Goal: Communication & Community: Answer question/provide support

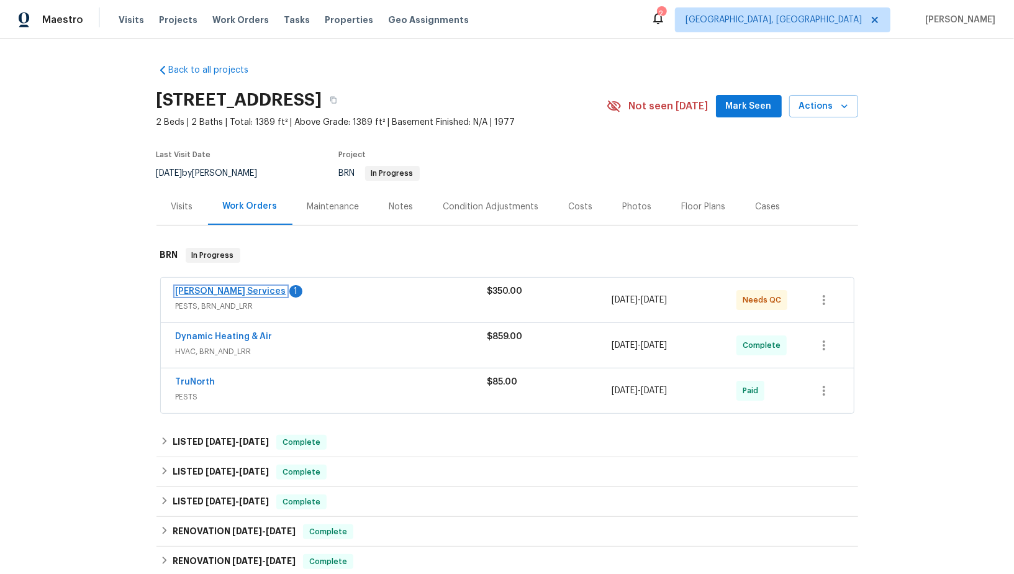
click at [226, 291] on link "Massey Services" at bounding box center [231, 291] width 111 height 9
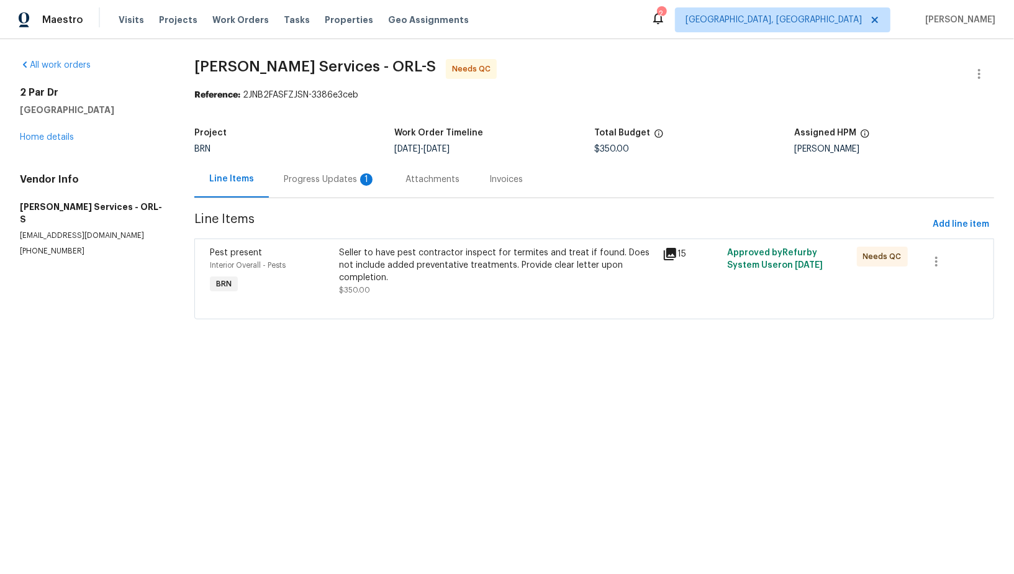
click at [326, 186] on div "Progress Updates 1" at bounding box center [330, 179] width 122 height 37
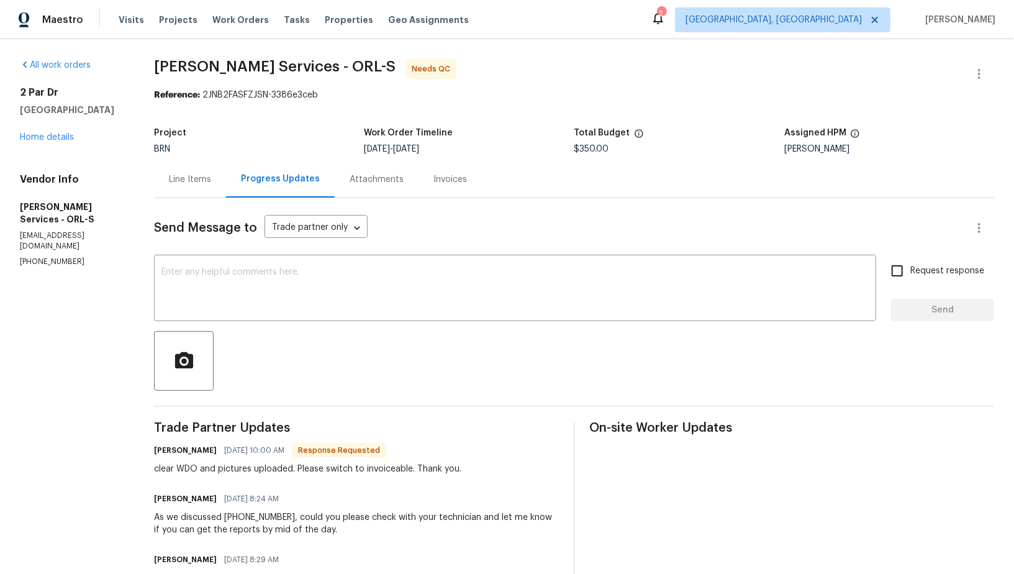
click at [226, 186] on div "Line Items" at bounding box center [190, 179] width 72 height 37
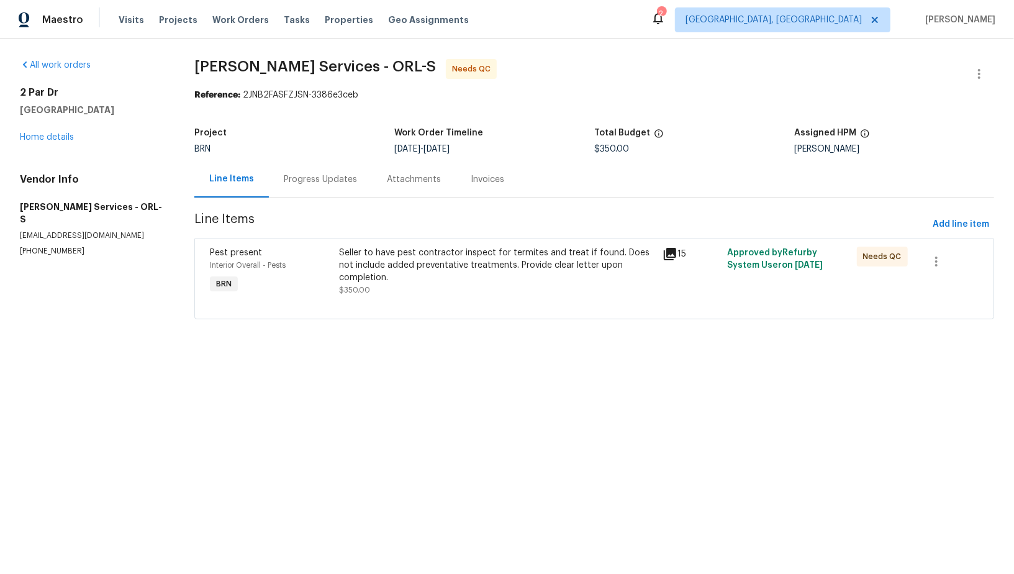
click at [424, 275] on div "Seller to have pest contractor inspect for termites and treat if found. Does no…" at bounding box center [497, 265] width 316 height 37
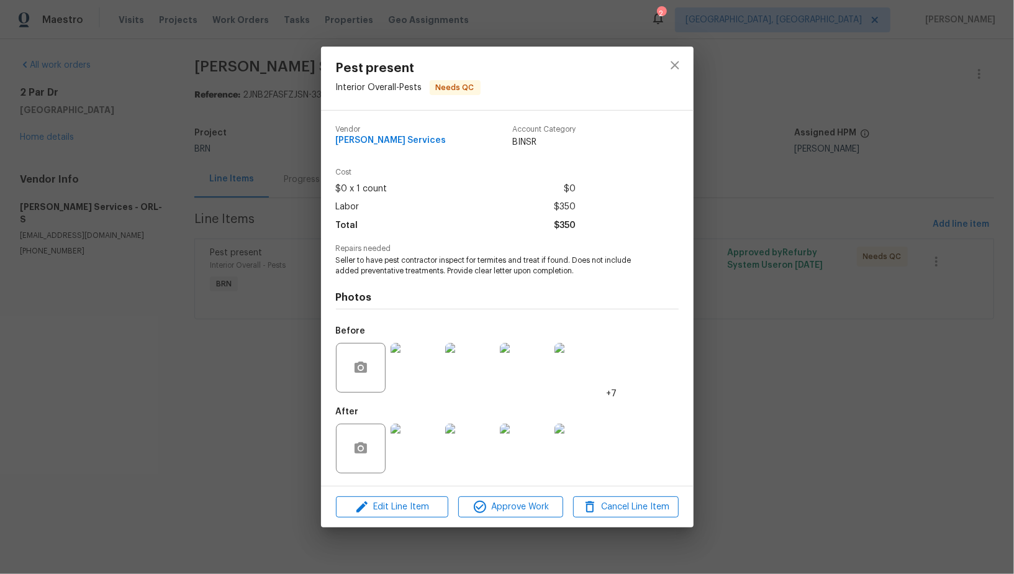
click at [424, 438] on img at bounding box center [416, 449] width 50 height 50
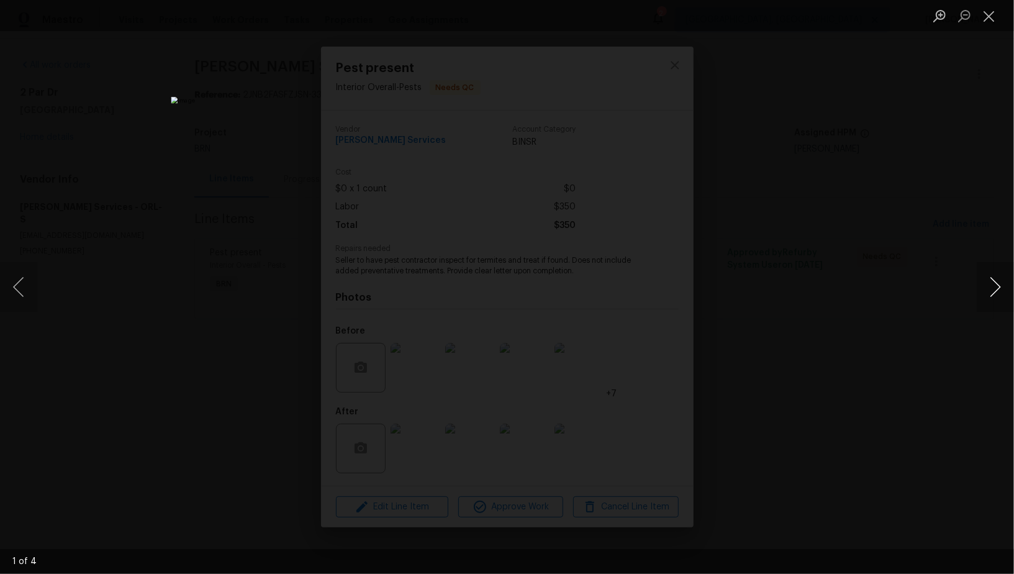
click at [995, 278] on button "Next image" at bounding box center [995, 287] width 37 height 50
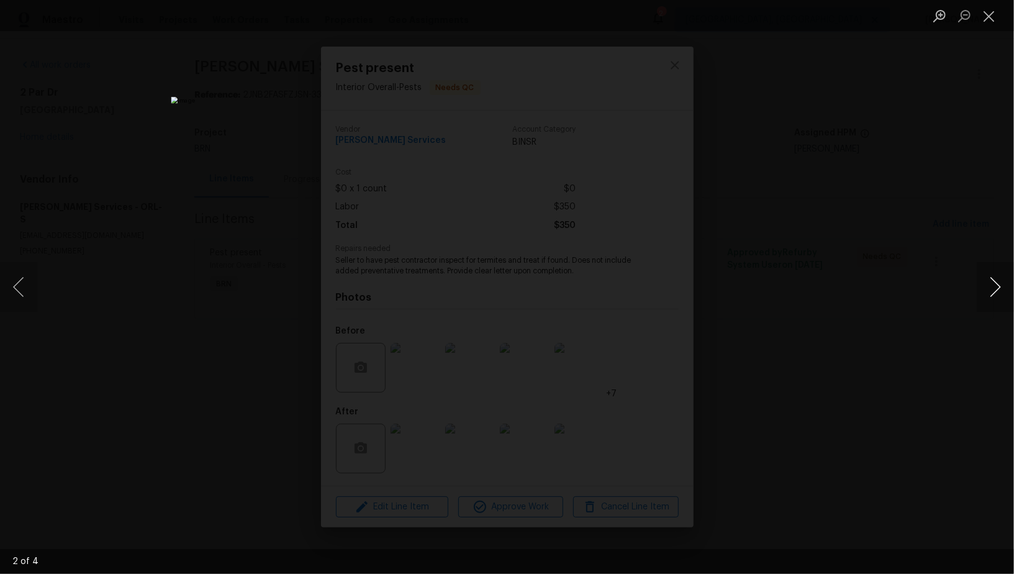
click at [995, 278] on button "Next image" at bounding box center [995, 287] width 37 height 50
click at [876, 293] on div "Lightbox" at bounding box center [507, 287] width 1014 height 574
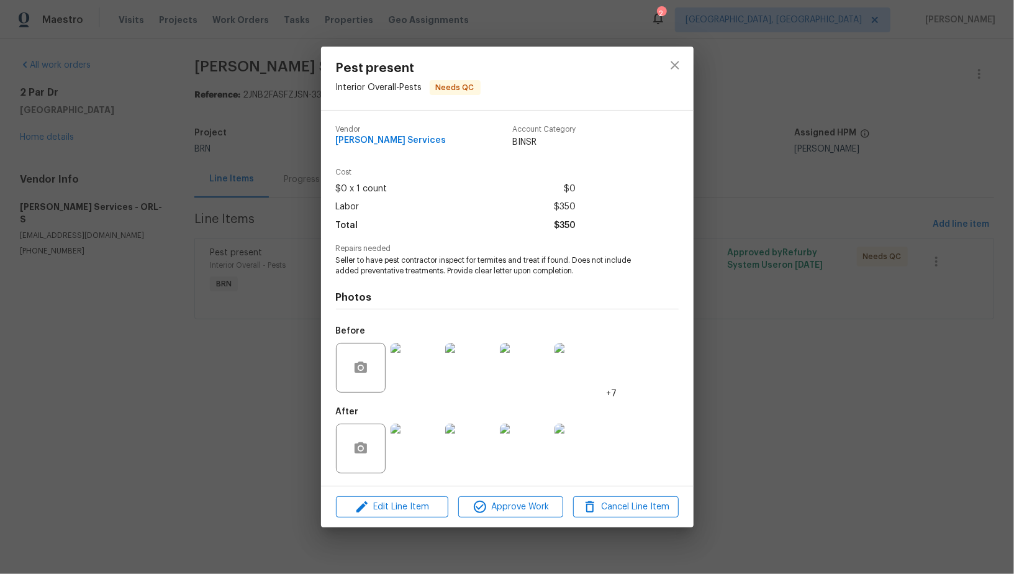
click at [876, 293] on div "Pest present Interior Overall - Pests Needs QC Vendor Massey Services Account C…" at bounding box center [507, 287] width 1014 height 574
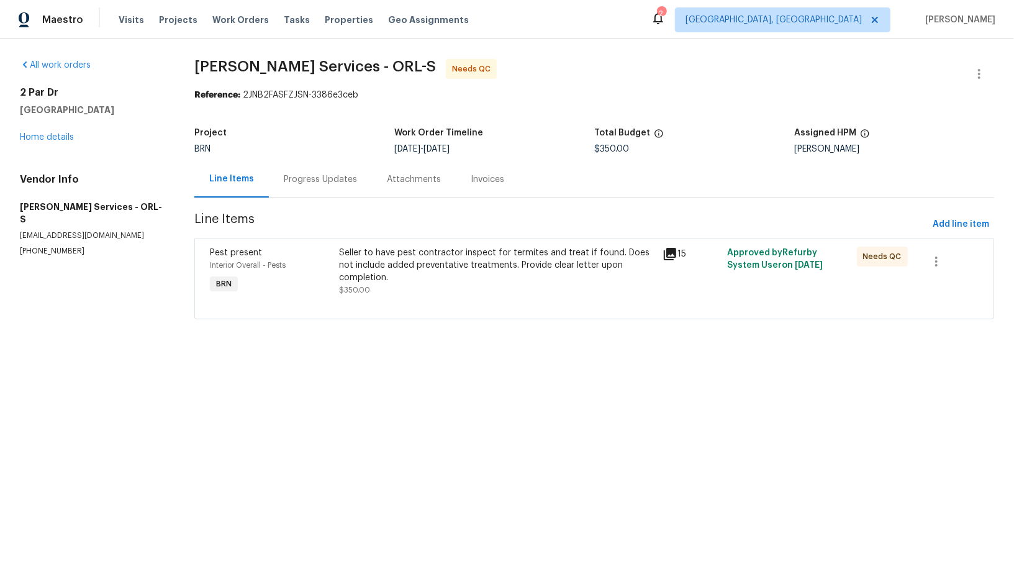
click at [302, 178] on div "Progress Updates" at bounding box center [320, 179] width 73 height 12
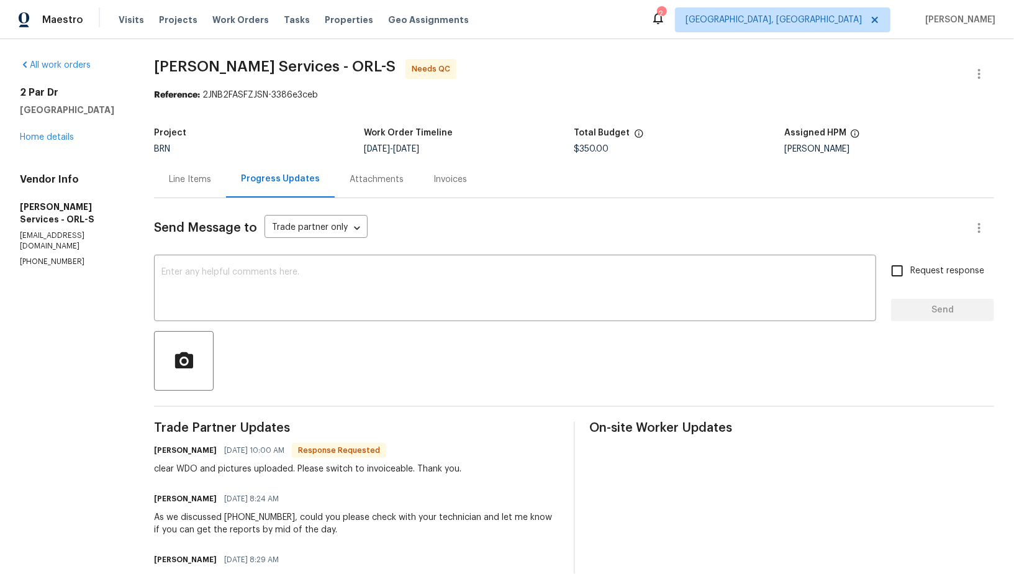
click at [211, 175] on div "Line Items" at bounding box center [190, 179] width 42 height 12
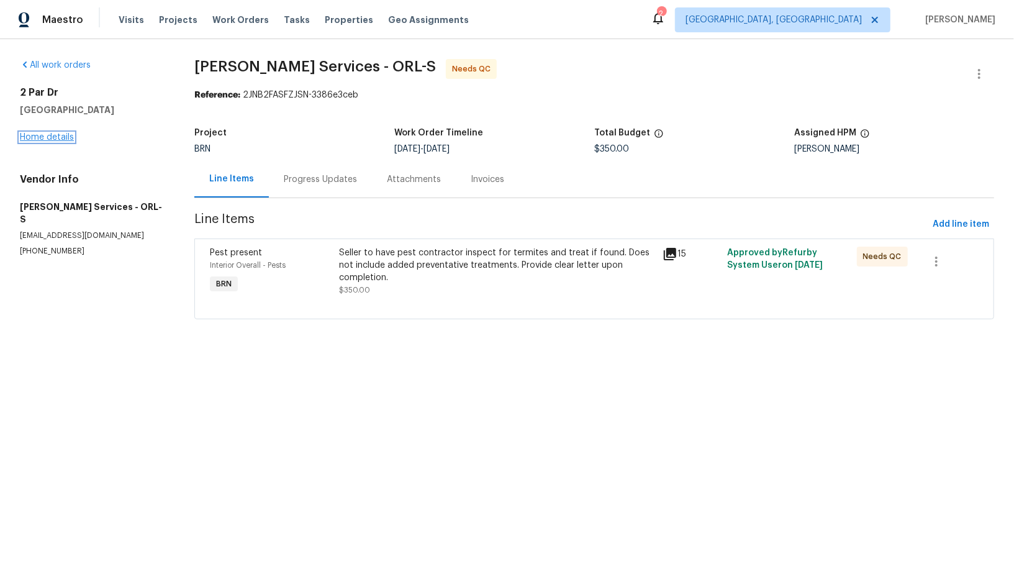
click at [48, 133] on link "Home details" at bounding box center [47, 137] width 54 height 9
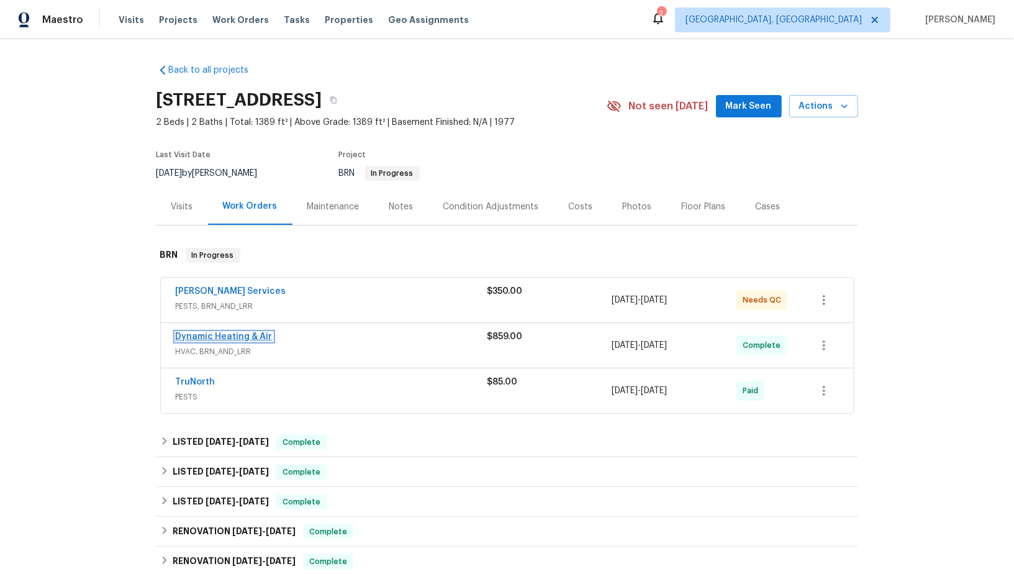
click at [219, 335] on link "Dynamic Heating & Air" at bounding box center [224, 336] width 97 height 9
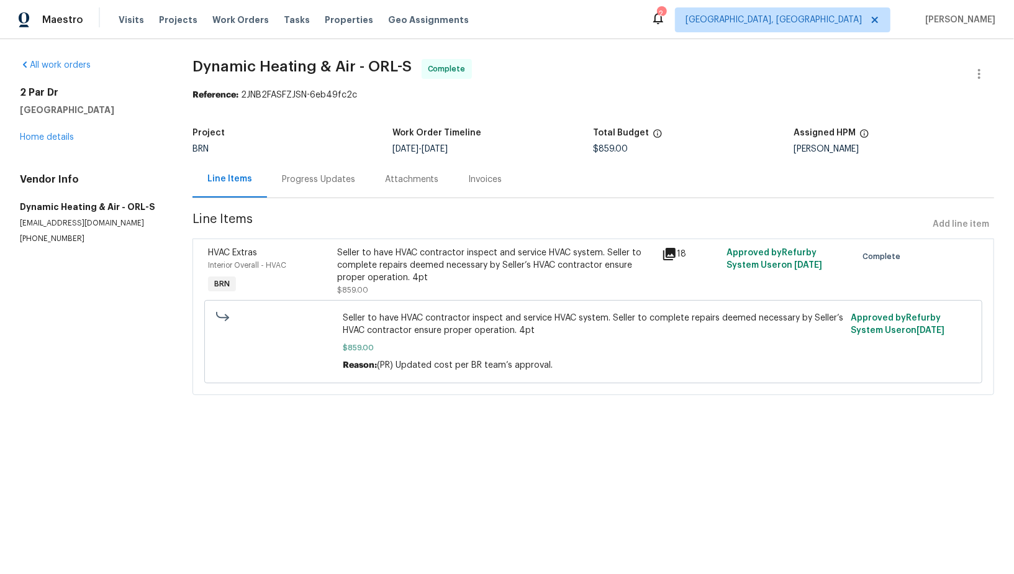
click at [421, 267] on div "Seller to have HVAC contractor inspect and service HVAC system. Seller to compl…" at bounding box center [496, 265] width 317 height 37
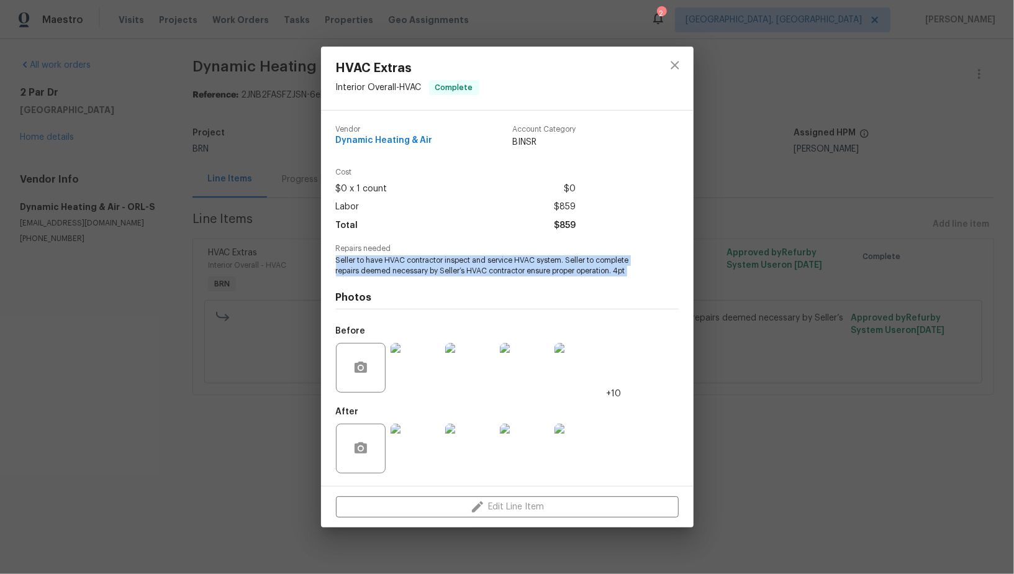
drag, startPoint x: 323, startPoint y: 260, endPoint x: 624, endPoint y: 279, distance: 301.8
click at [624, 279] on div "Vendor Dynamic Heating & Air Account Category BINSR Cost $0 x 1 count $0 Labor …" at bounding box center [507, 298] width 373 height 375
copy span "Seller to have HVAC contractor inspect and service HVAC system. Seller to compl…"
click at [398, 437] on img at bounding box center [416, 449] width 50 height 50
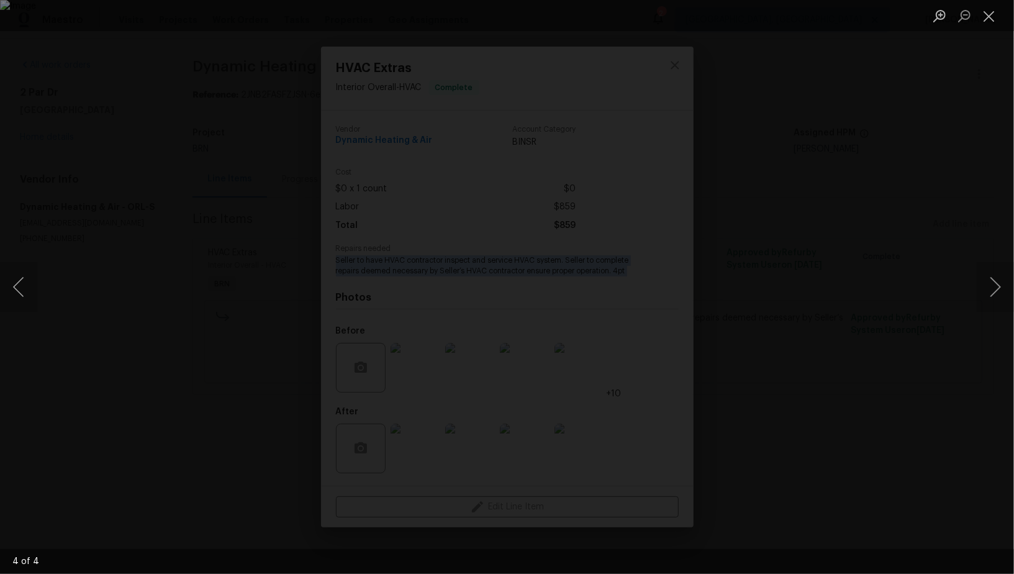
click at [132, 339] on div "Lightbox" at bounding box center [507, 287] width 1014 height 574
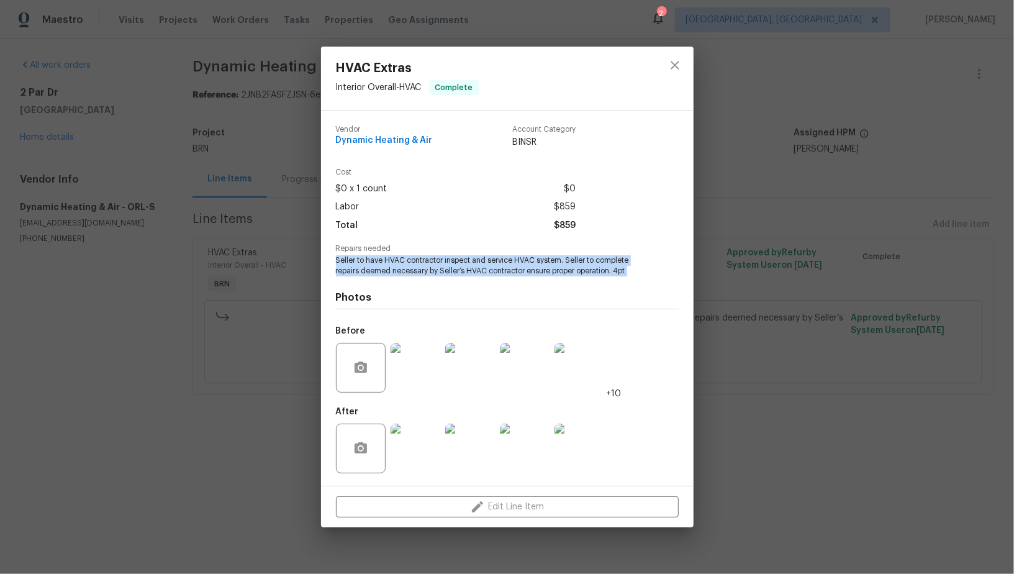
click at [132, 339] on div "HVAC Extras Interior Overall - HVAC Complete Vendor Dynamic Heating & Air Accou…" at bounding box center [507, 287] width 1014 height 574
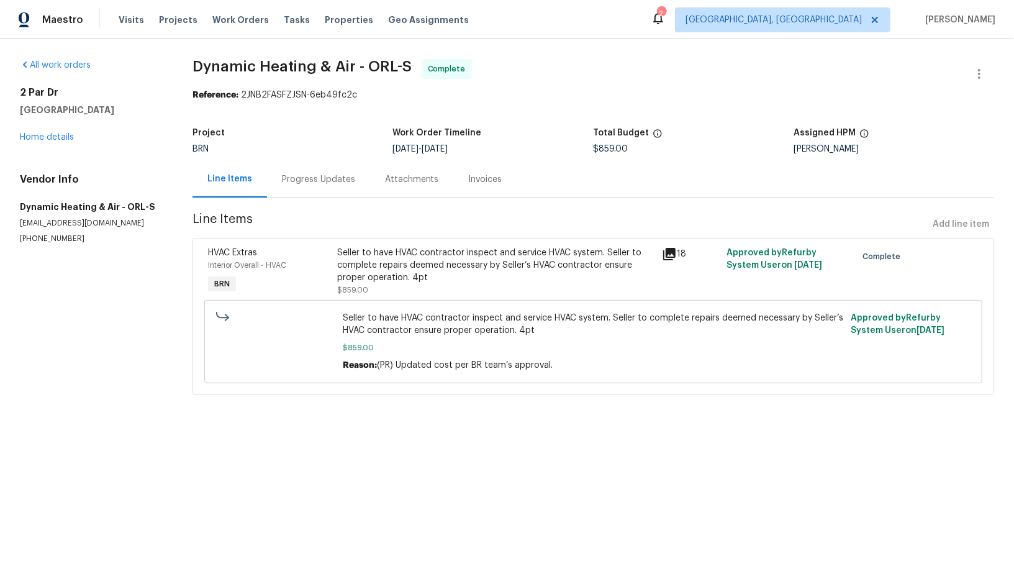
click at [437, 250] on div "Seller to have HVAC contractor inspect and service HVAC system. Seller to compl…" at bounding box center [496, 265] width 317 height 37
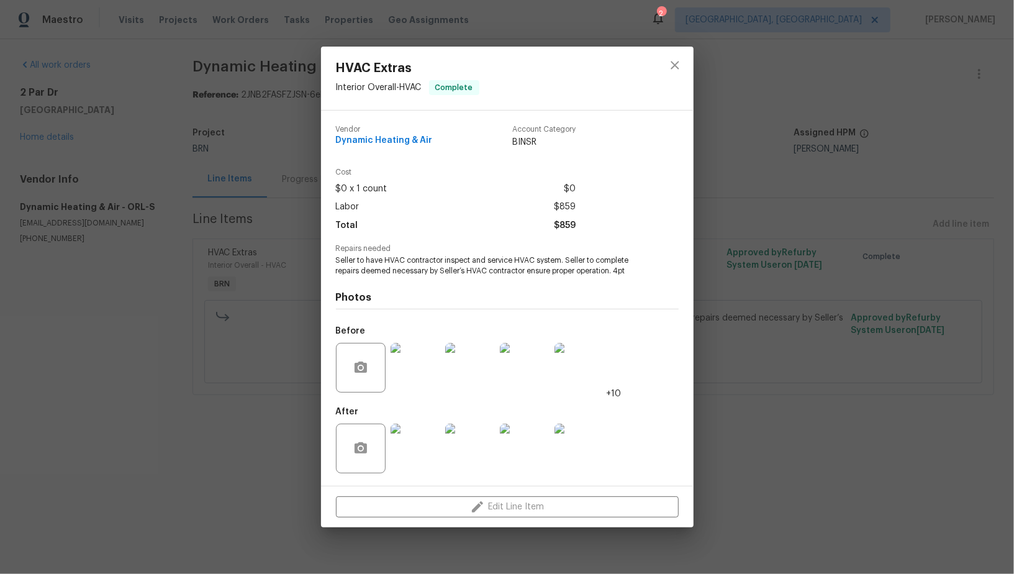
click at [415, 375] on img at bounding box center [416, 368] width 50 height 50
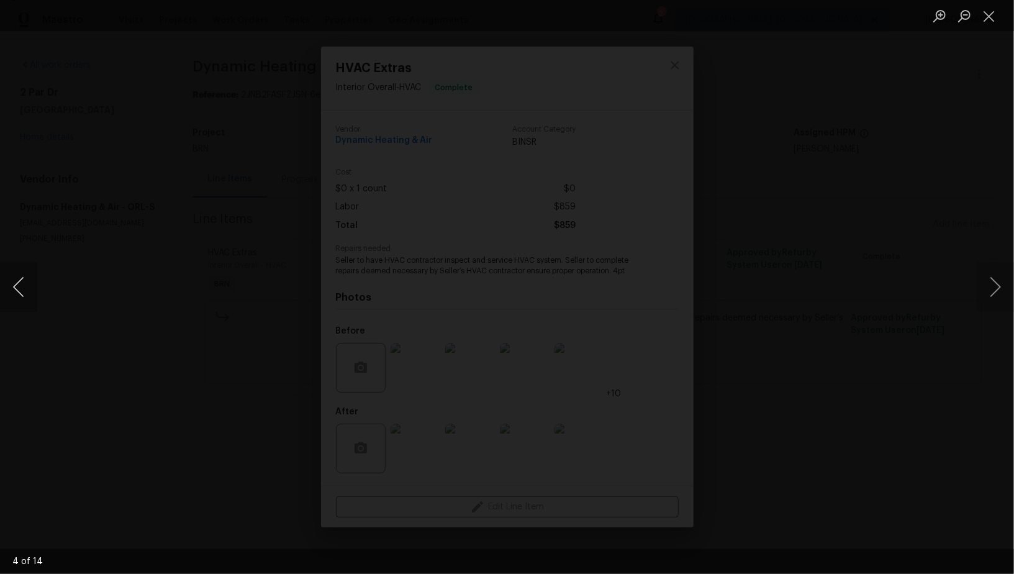
click at [3, 281] on button "Previous image" at bounding box center [18, 287] width 37 height 50
click at [19, 294] on button "Previous image" at bounding box center [18, 287] width 37 height 50
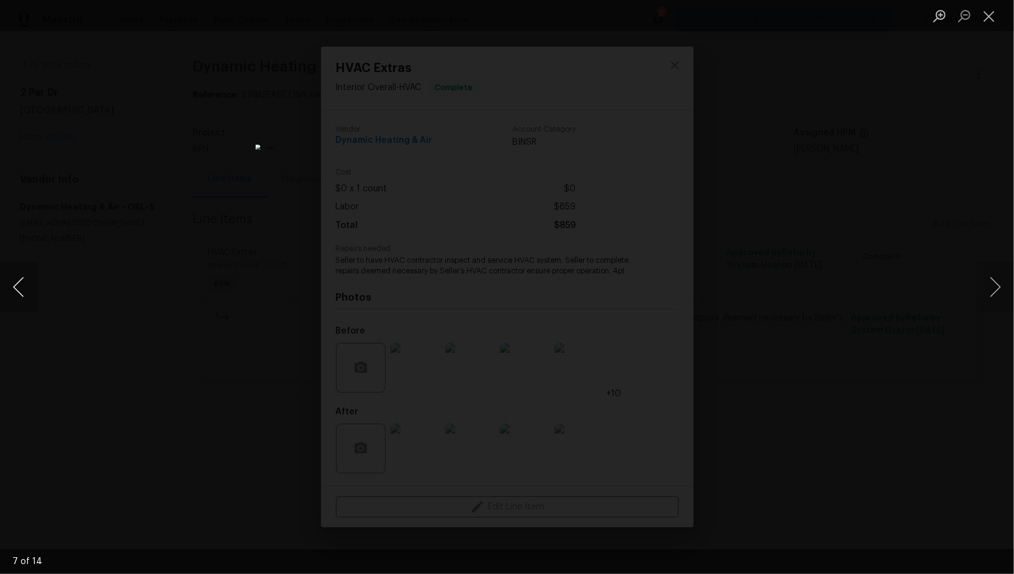
click at [19, 294] on button "Previous image" at bounding box center [18, 287] width 37 height 50
click at [599, 359] on img "Lightbox" at bounding box center [508, 287] width 506 height 286
click at [261, 296] on div "Lightbox" at bounding box center [507, 287] width 1014 height 574
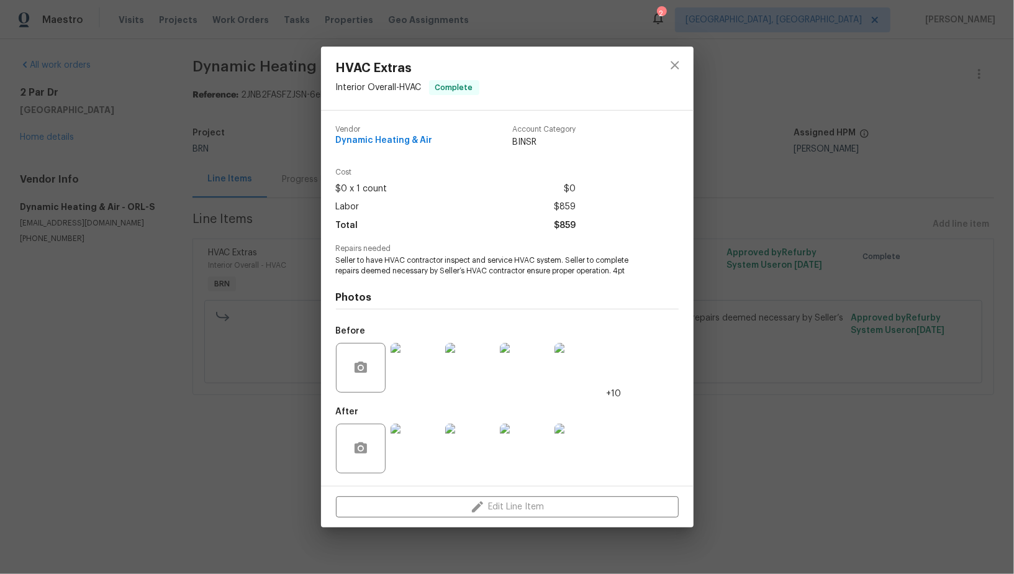
click at [261, 296] on div "HVAC Extras Interior Overall - HVAC Complete Vendor Dynamic Heating & Air Accou…" at bounding box center [507, 287] width 1014 height 574
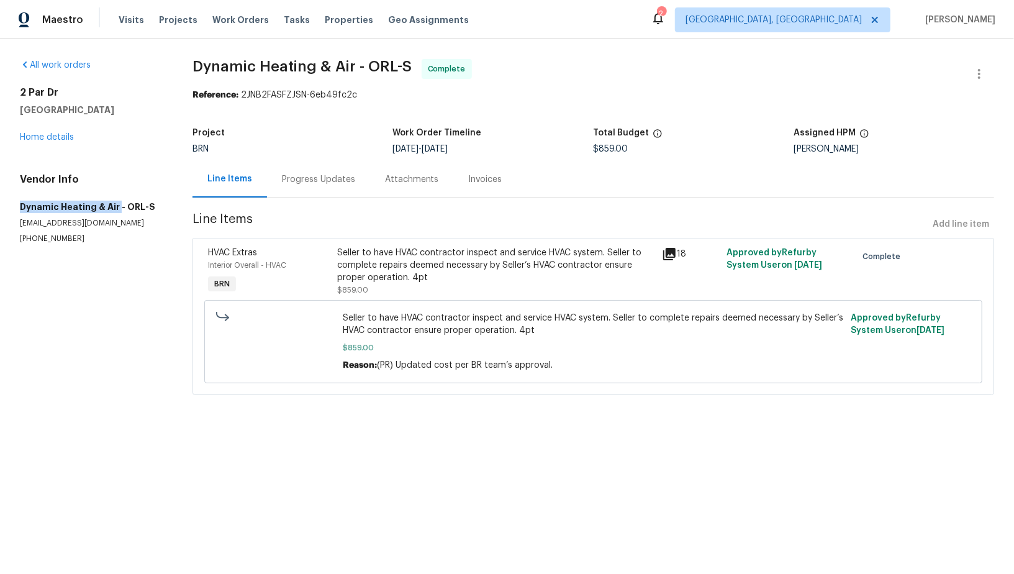
drag, startPoint x: 11, startPoint y: 210, endPoint x: 116, endPoint y: 209, distance: 105.6
click at [116, 209] on div "All work orders 2 Par Dr New Smyrna Beach, FL 32168 Home details Vendor Info Dy…" at bounding box center [507, 234] width 1014 height 391
copy h5 "Dynamic Heating & Air"
click at [473, 176] on div "Invoices" at bounding box center [486, 179] width 34 height 12
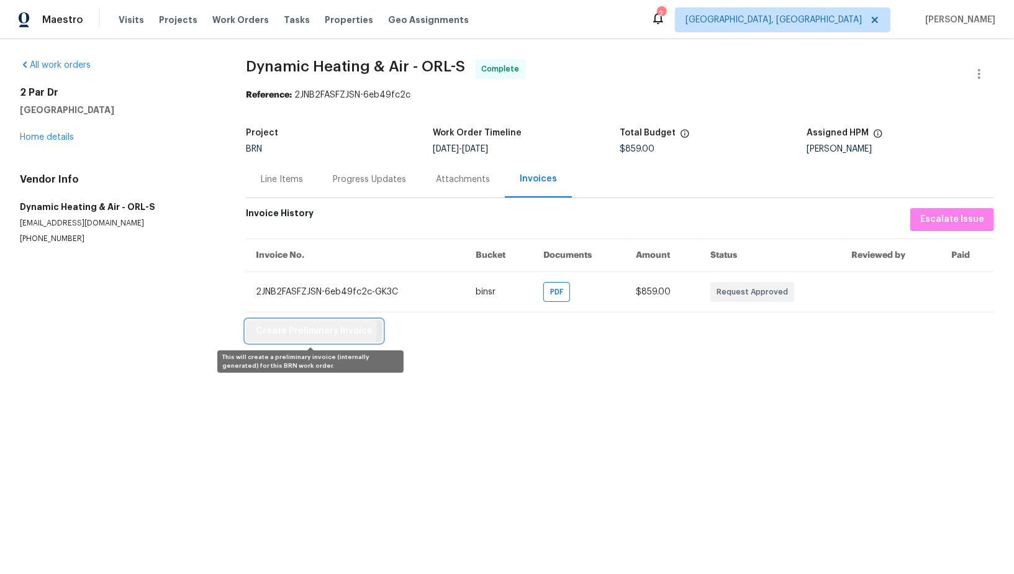
click at [303, 327] on span "Create Preliminary Invoice" at bounding box center [314, 332] width 117 height 16
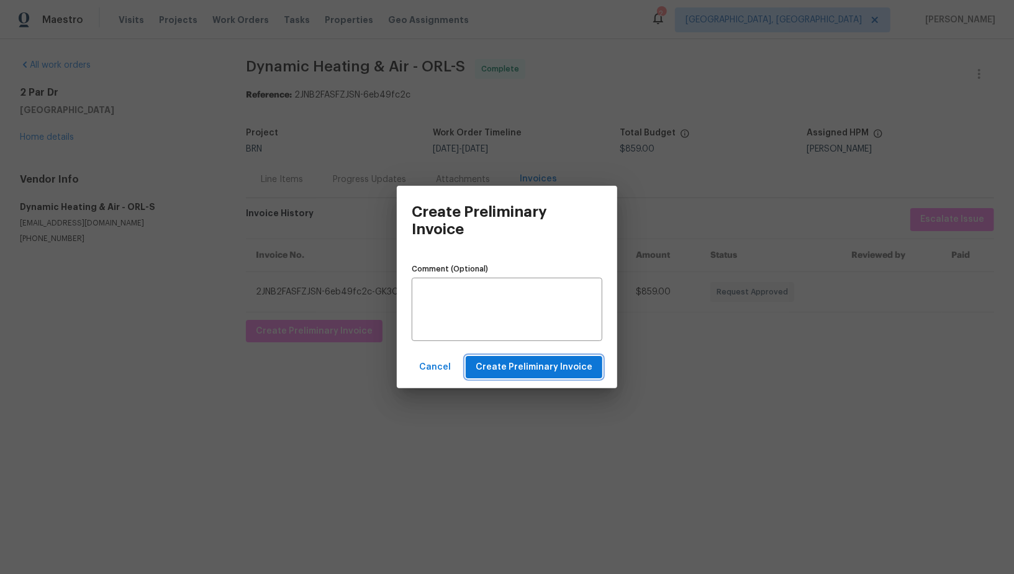
click at [529, 361] on span "Create Preliminary Invoice" at bounding box center [534, 368] width 117 height 16
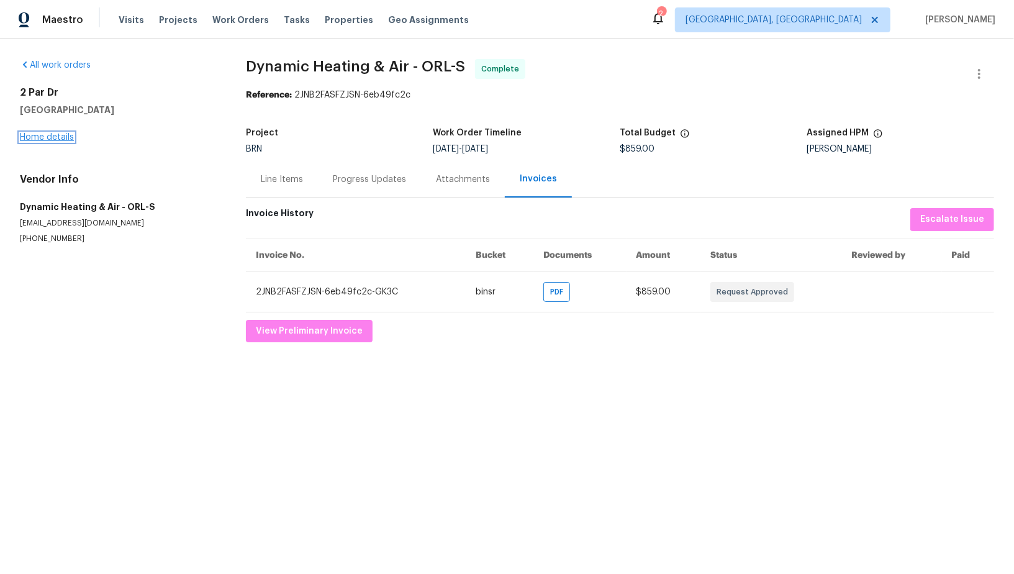
click at [24, 136] on link "Home details" at bounding box center [47, 137] width 54 height 9
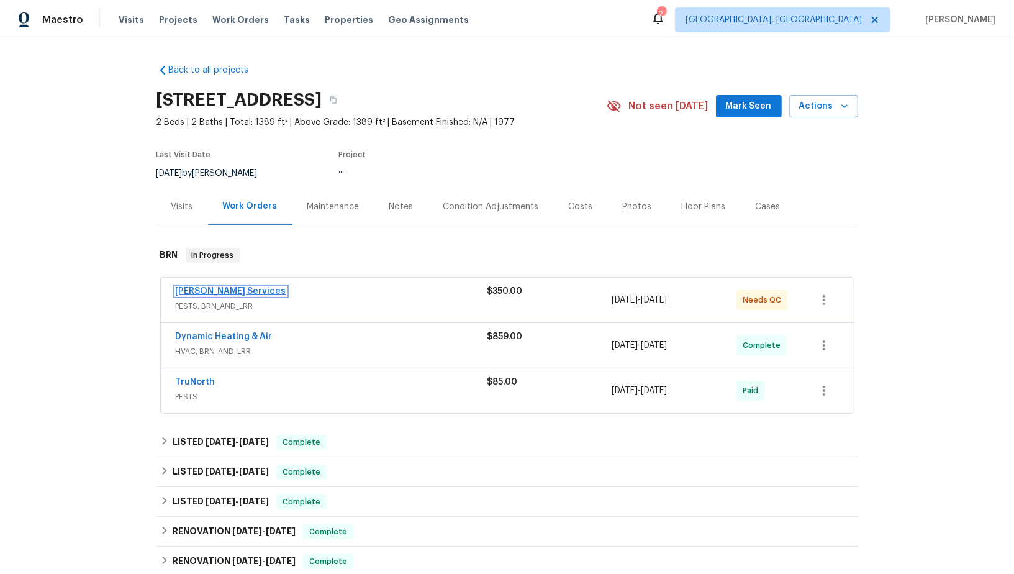
click at [211, 292] on link "Massey Services" at bounding box center [231, 291] width 111 height 9
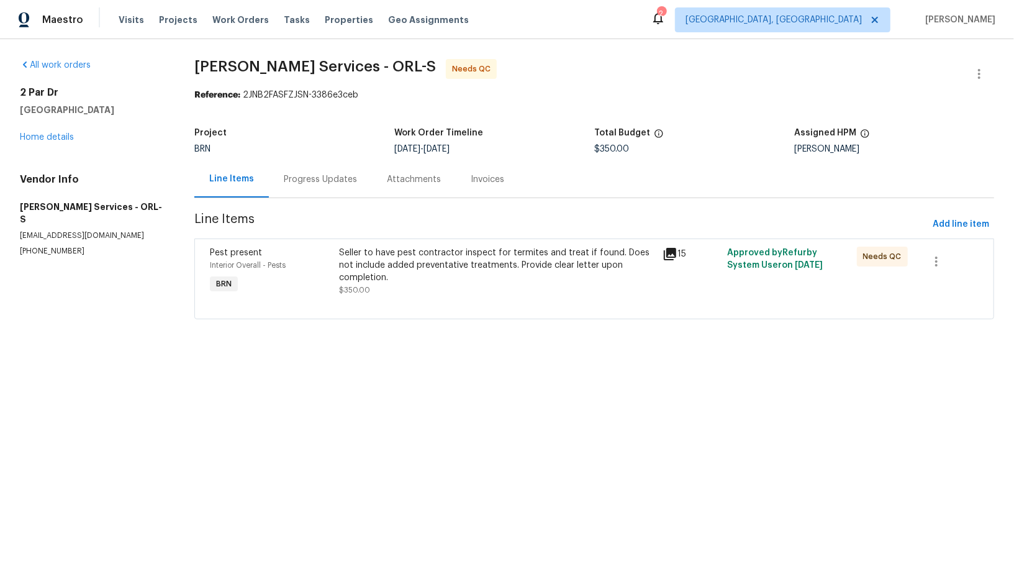
click at [412, 298] on div at bounding box center [594, 303] width 769 height 15
click at [405, 286] on div "Seller to have pest contractor inspect for termites and treat if found. Does no…" at bounding box center [497, 272] width 316 height 50
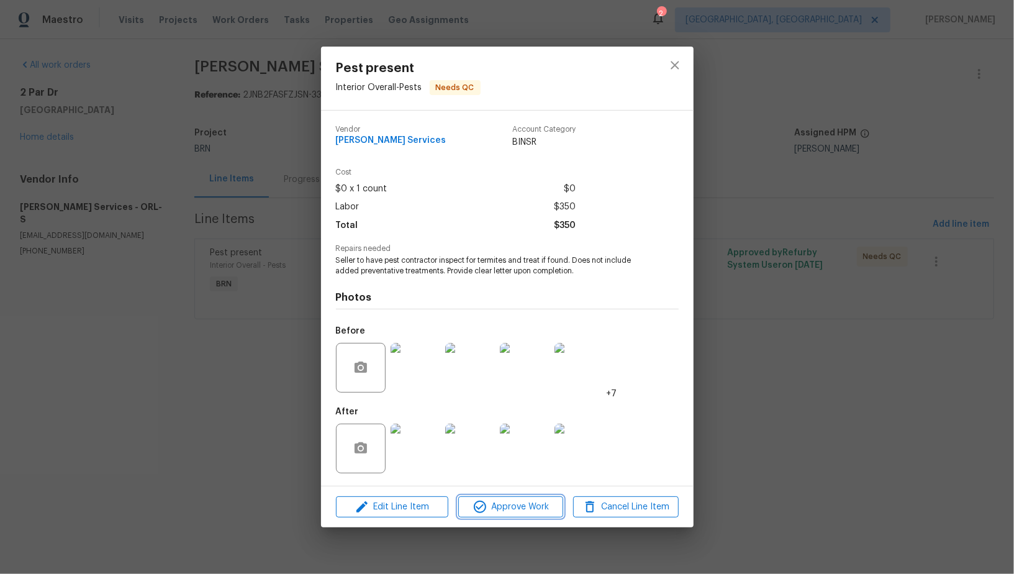
click at [504, 514] on span "Approve Work" at bounding box center [511, 507] width 98 height 16
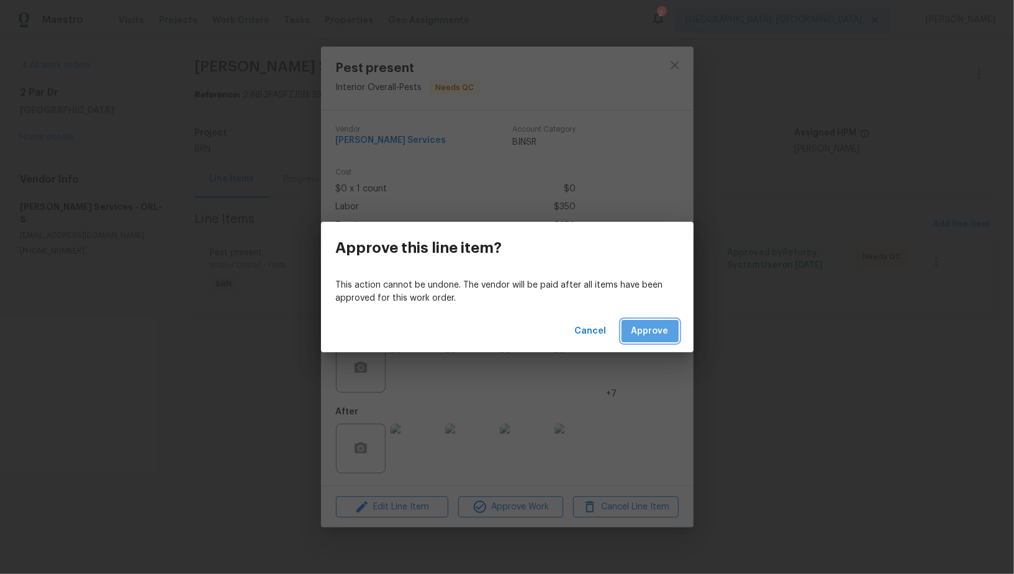
click at [650, 332] on span "Approve" at bounding box center [650, 332] width 37 height 16
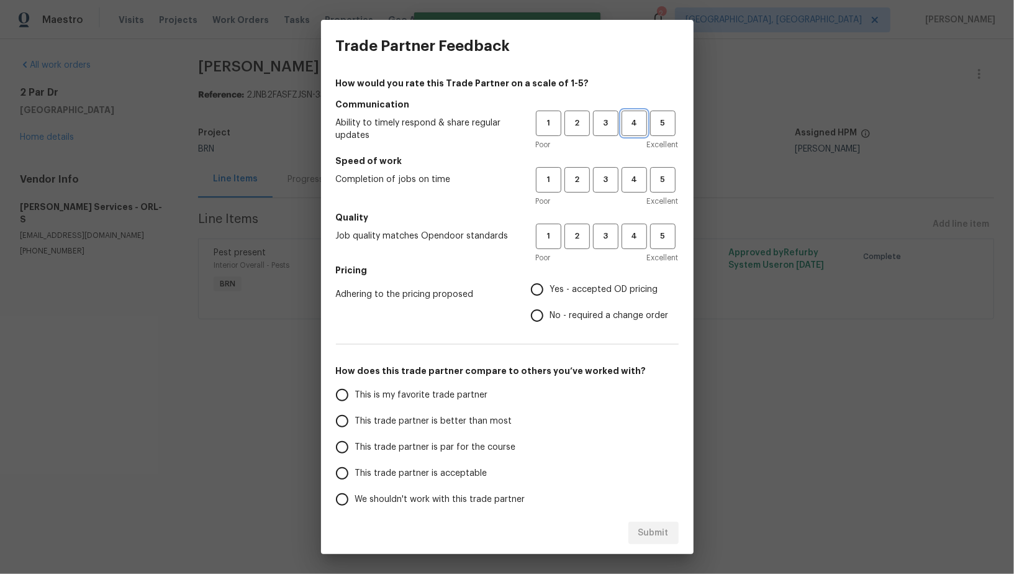
click at [625, 125] on span "4" at bounding box center [634, 123] width 23 height 14
click at [627, 182] on span "4" at bounding box center [634, 180] width 23 height 14
click at [571, 121] on span "2" at bounding box center [577, 123] width 23 height 14
click at [614, 125] on span "3" at bounding box center [605, 123] width 23 height 14
click at [583, 183] on span "2" at bounding box center [577, 180] width 23 height 14
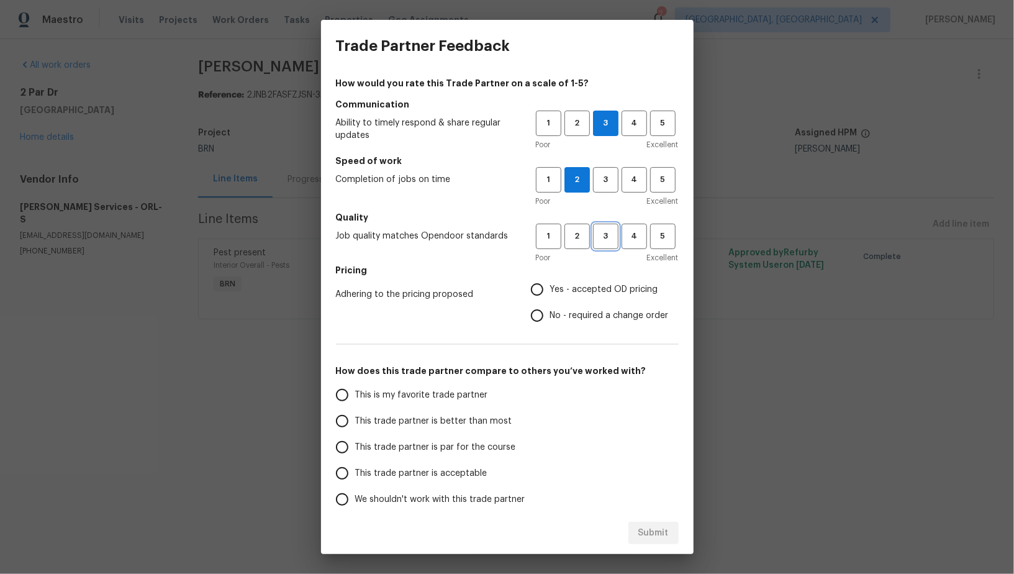
click at [602, 245] on button "3" at bounding box center [605, 236] width 25 height 25
click at [537, 319] on input "No - required a change order" at bounding box center [537, 315] width 26 height 26
radio input "true"
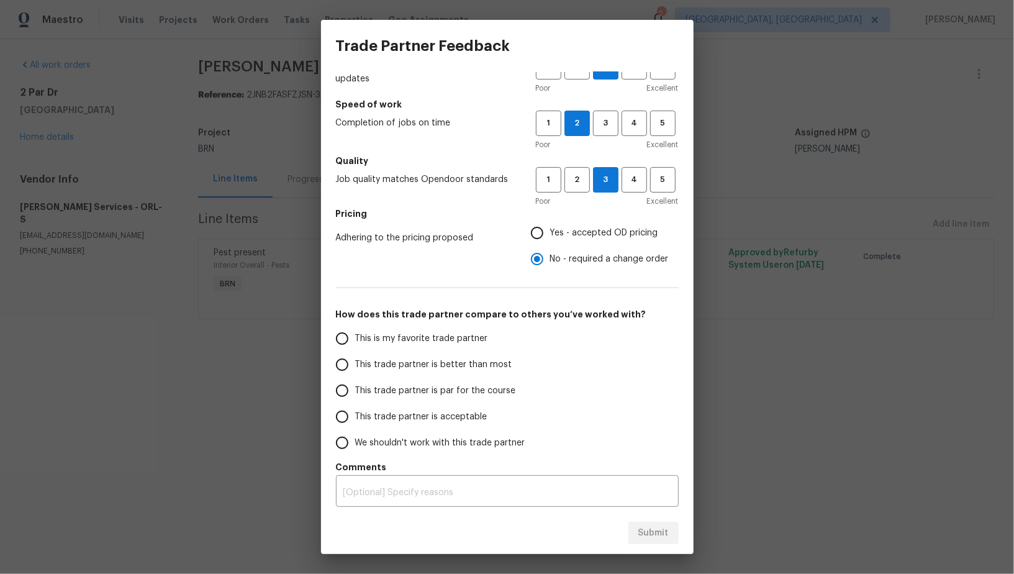
click at [539, 229] on input "Yes - accepted OD pricing" at bounding box center [537, 233] width 26 height 26
radio input "true"
click at [346, 386] on input "This trade partner is par for the course" at bounding box center [342, 391] width 26 height 26
click at [656, 527] on span "Submit" at bounding box center [653, 533] width 30 height 16
radio input "true"
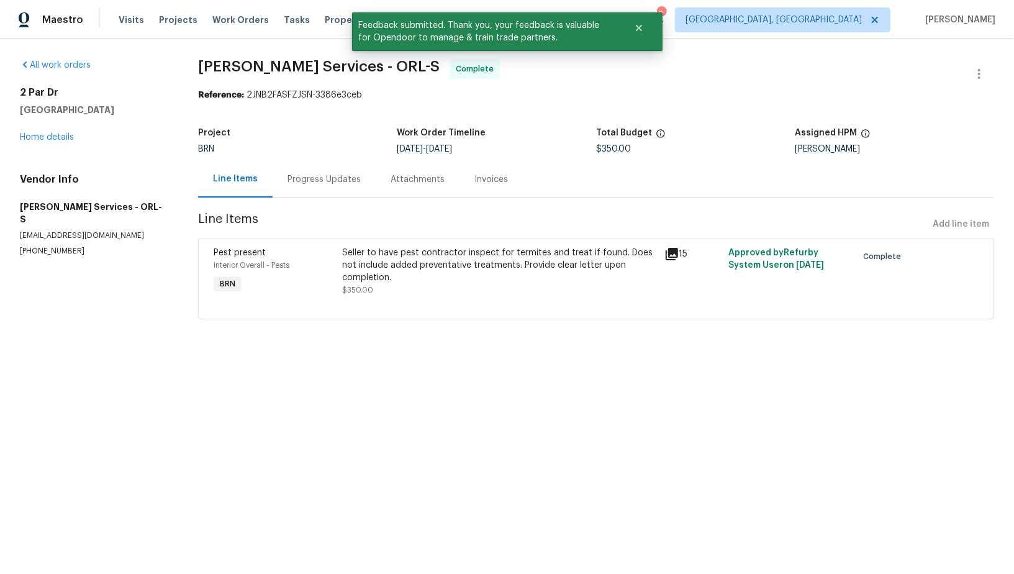
click at [499, 184] on div "Invoices" at bounding box center [491, 179] width 34 height 12
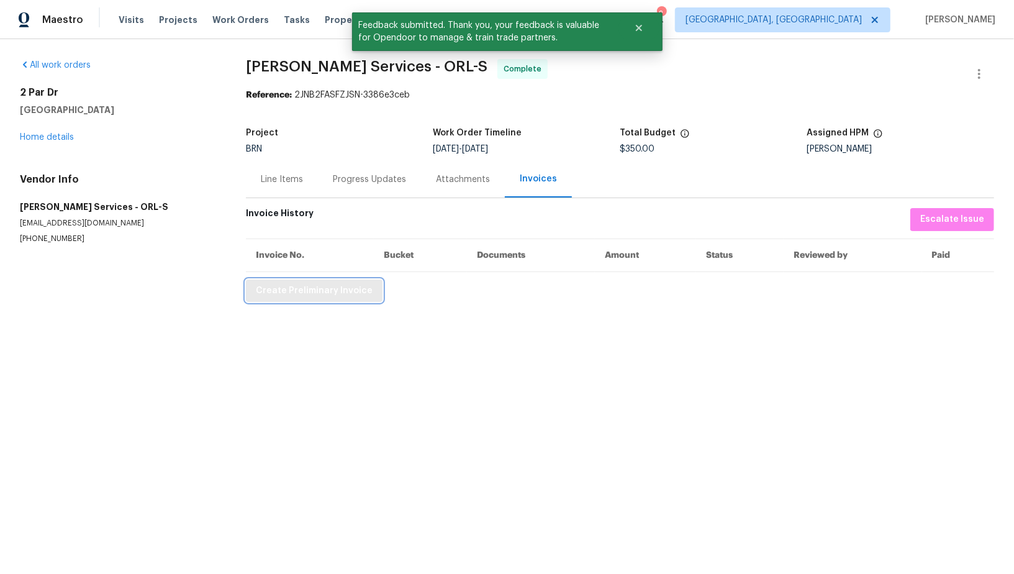
click at [296, 290] on span "Create Preliminary Invoice" at bounding box center [314, 291] width 117 height 16
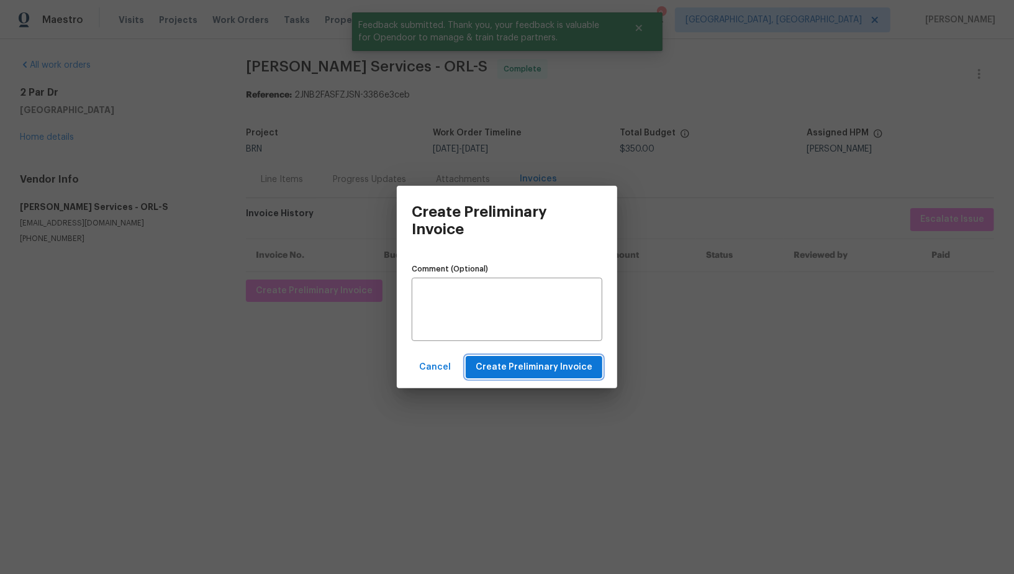
click at [494, 371] on span "Create Preliminary Invoice" at bounding box center [534, 368] width 117 height 16
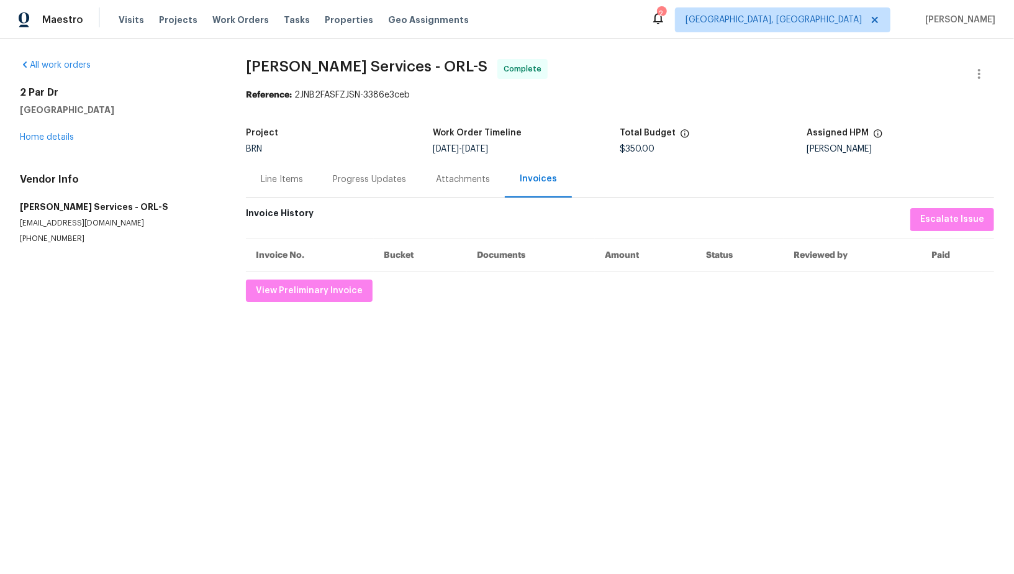
click at [342, 186] on div "Progress Updates" at bounding box center [369, 179] width 103 height 37
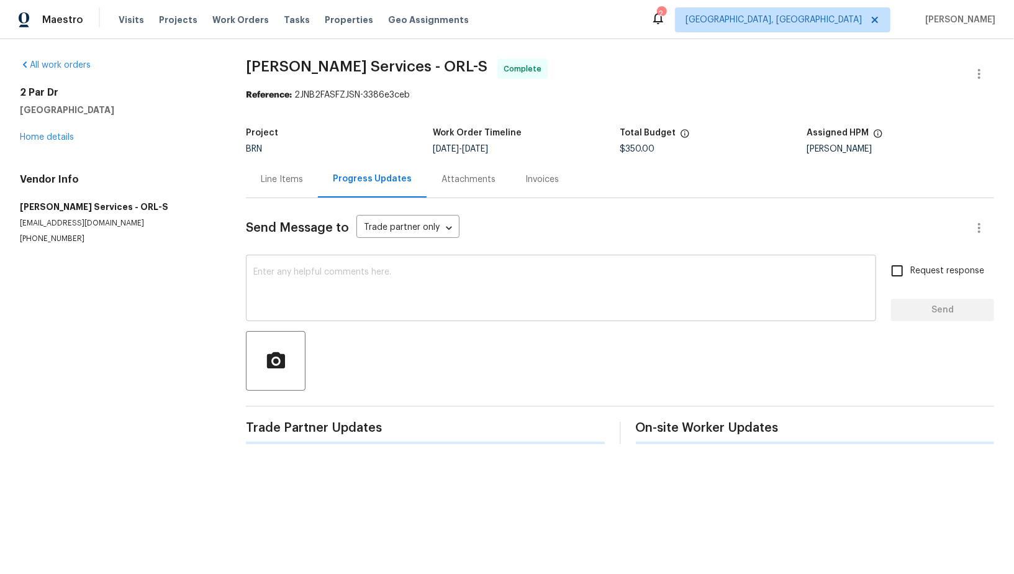
click at [456, 284] on textarea at bounding box center [560, 289] width 615 height 43
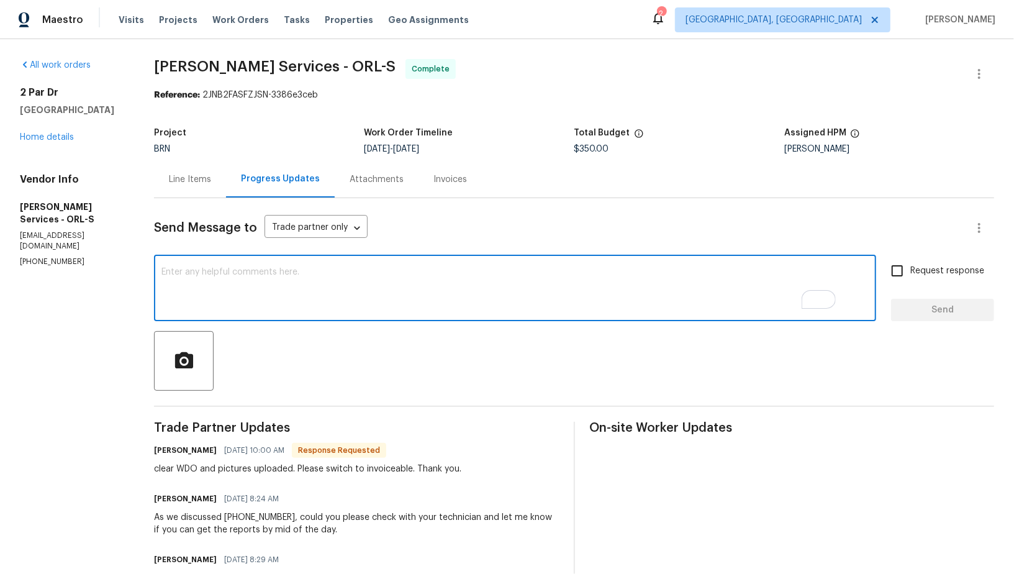
click at [311, 320] on div "x ​" at bounding box center [515, 289] width 722 height 63
paste textarea "WO is approved, Please upload the invoice under invoice section. Thanks!"
type textarea "WO is approved, Please upload the invoice under invoice section. Thanks!"
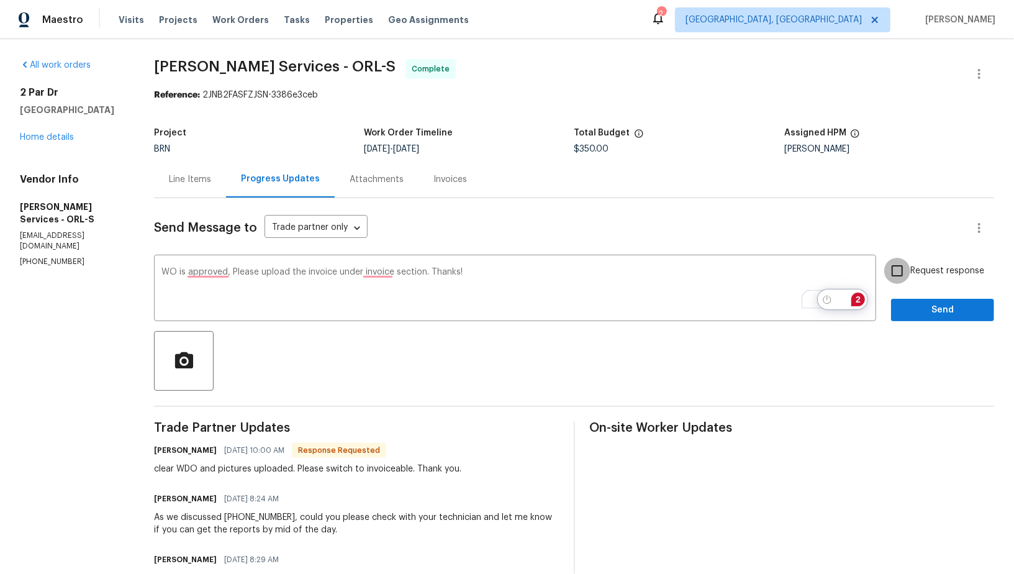
click at [893, 271] on input "Request response" at bounding box center [897, 271] width 26 height 26
checkbox input "true"
click at [923, 312] on span "Send" at bounding box center [942, 310] width 83 height 16
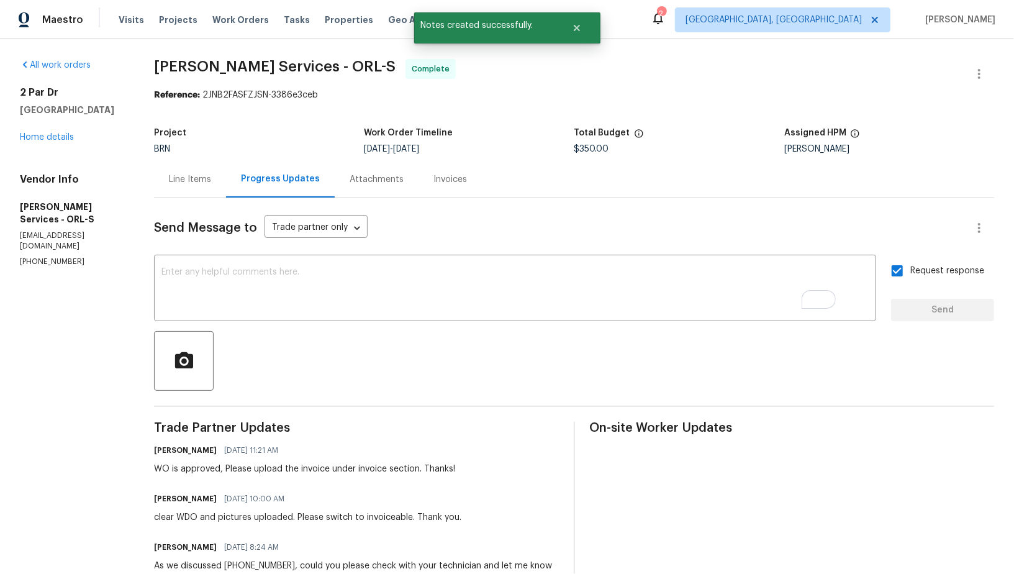
click at [205, 179] on div "Line Items" at bounding box center [190, 179] width 42 height 12
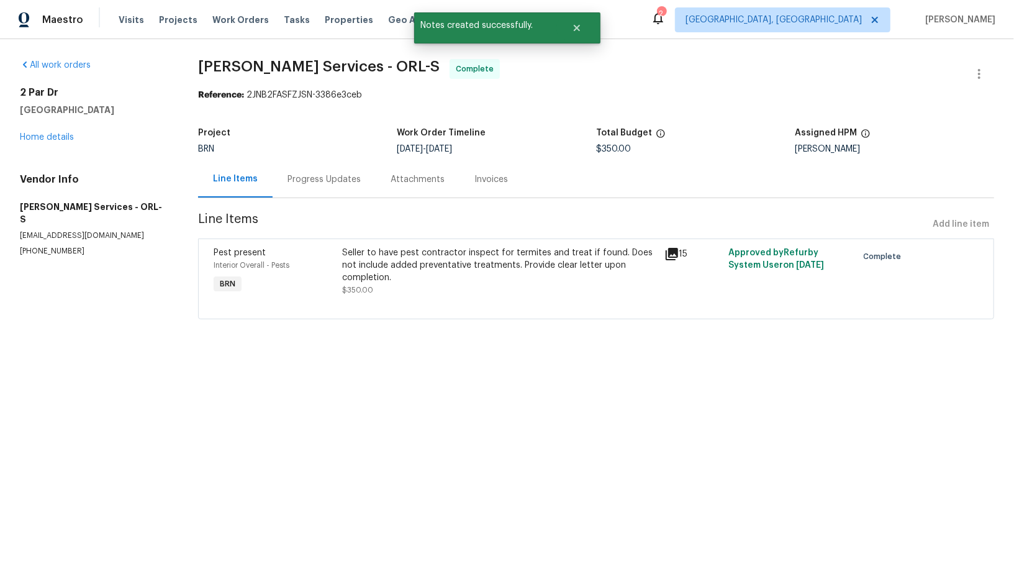
click at [463, 174] on div "Invoices" at bounding box center [491, 179] width 63 height 37
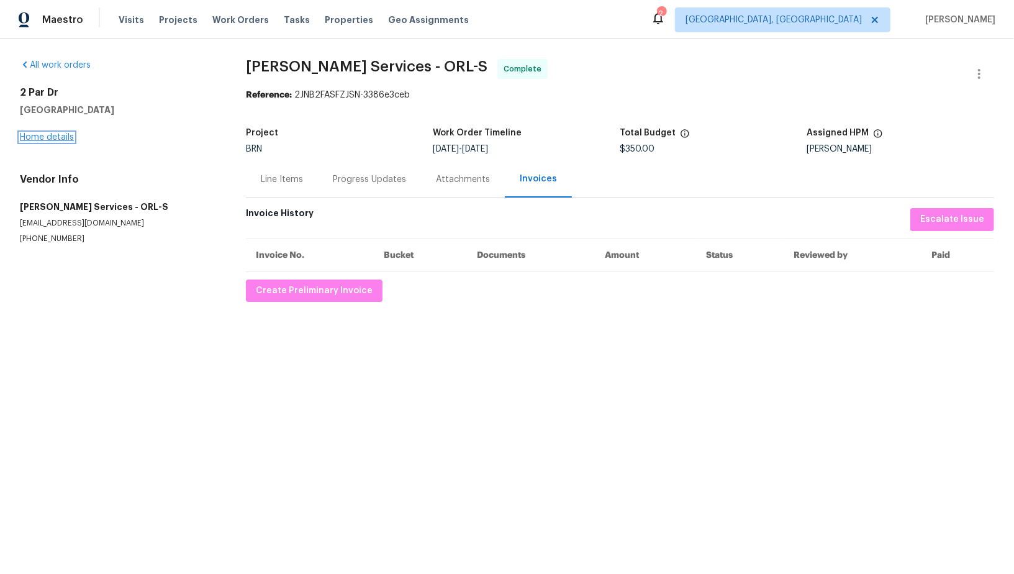
click at [35, 136] on link "Home details" at bounding box center [47, 137] width 54 height 9
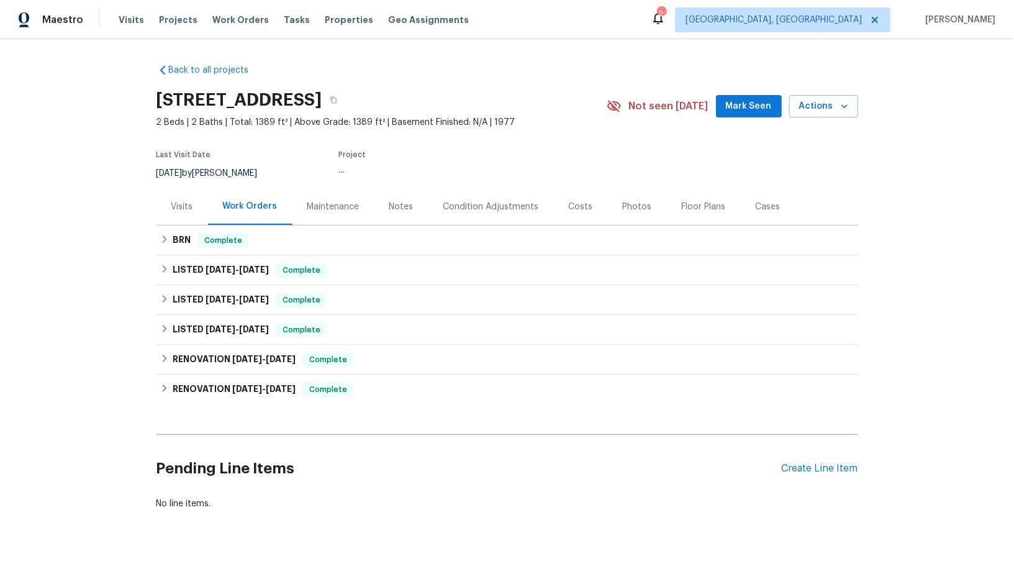
click at [146, 240] on div "Back to all projects 2 Par Dr, New Smyrna Beach, FL 32168 2 Beds | 2 Baths | To…" at bounding box center [507, 306] width 1014 height 535
click at [170, 253] on div "BRN Complete" at bounding box center [508, 240] width 702 height 30
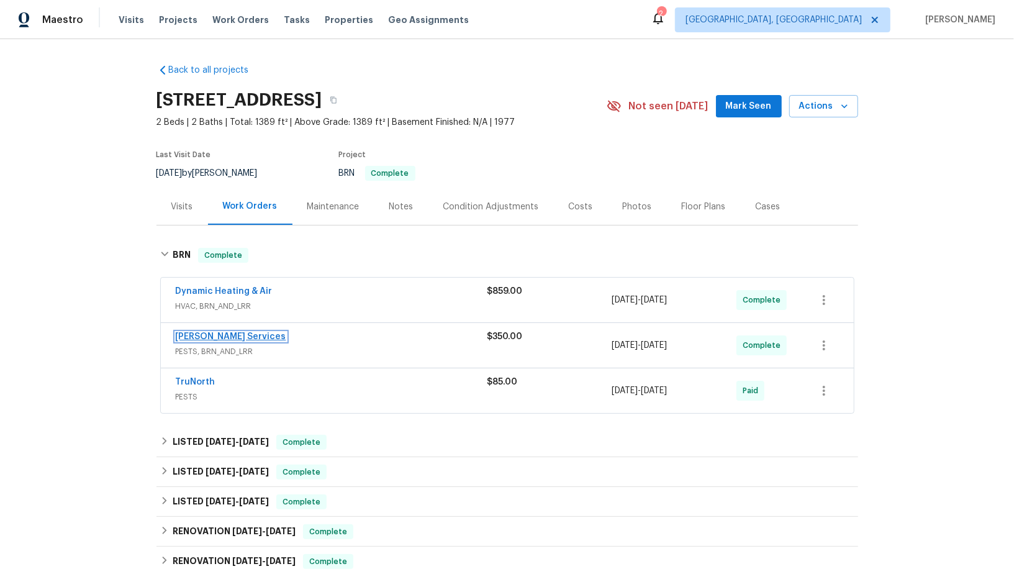
click at [216, 334] on link "Massey Services" at bounding box center [231, 336] width 111 height 9
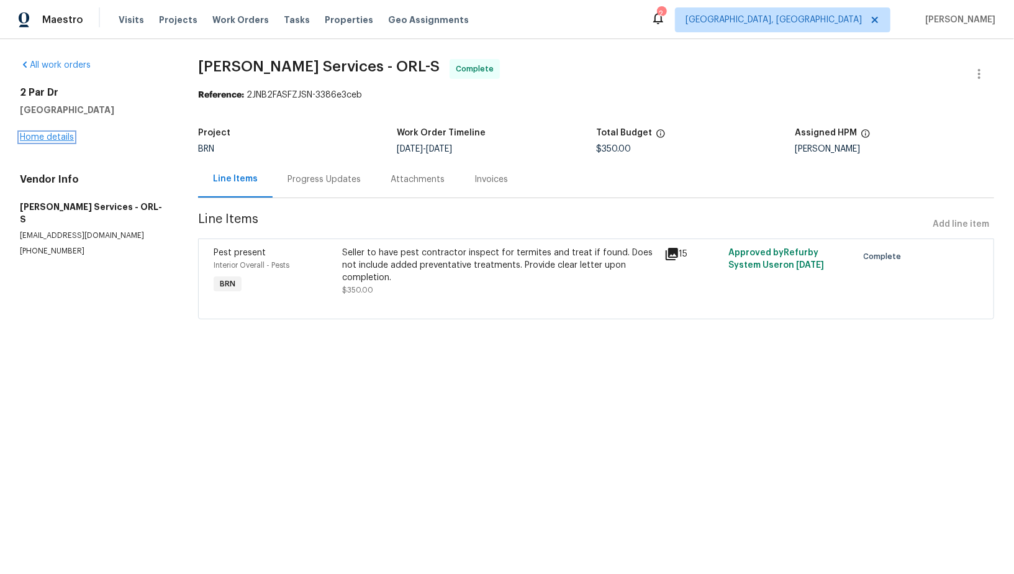
click at [62, 140] on link "Home details" at bounding box center [47, 137] width 54 height 9
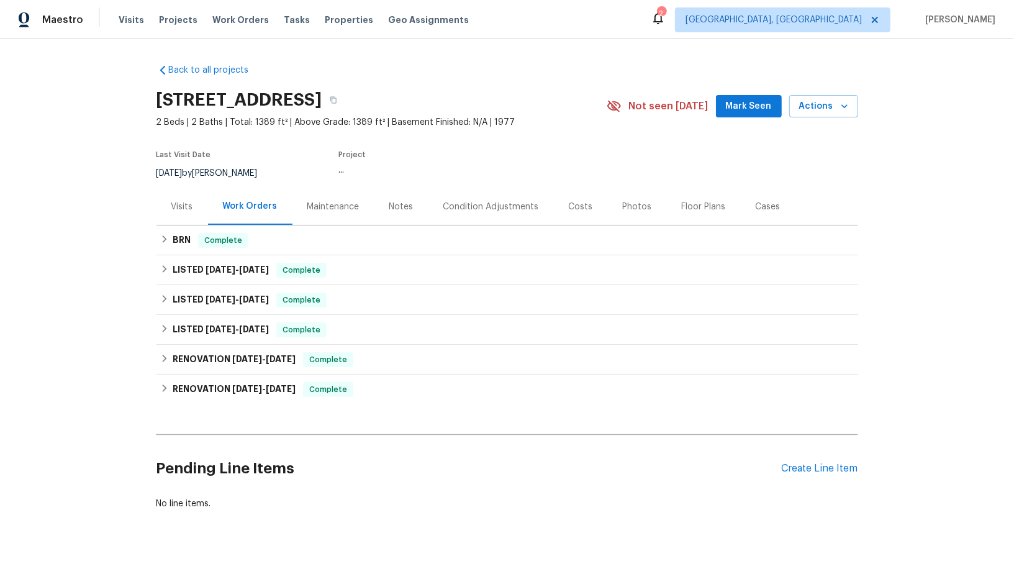
click at [147, 235] on div "Back to all projects 2 Par Dr, New Smyrna Beach, FL 32168 2 Beds | 2 Baths | To…" at bounding box center [507, 306] width 1014 height 535
click at [161, 240] on icon at bounding box center [164, 239] width 9 height 9
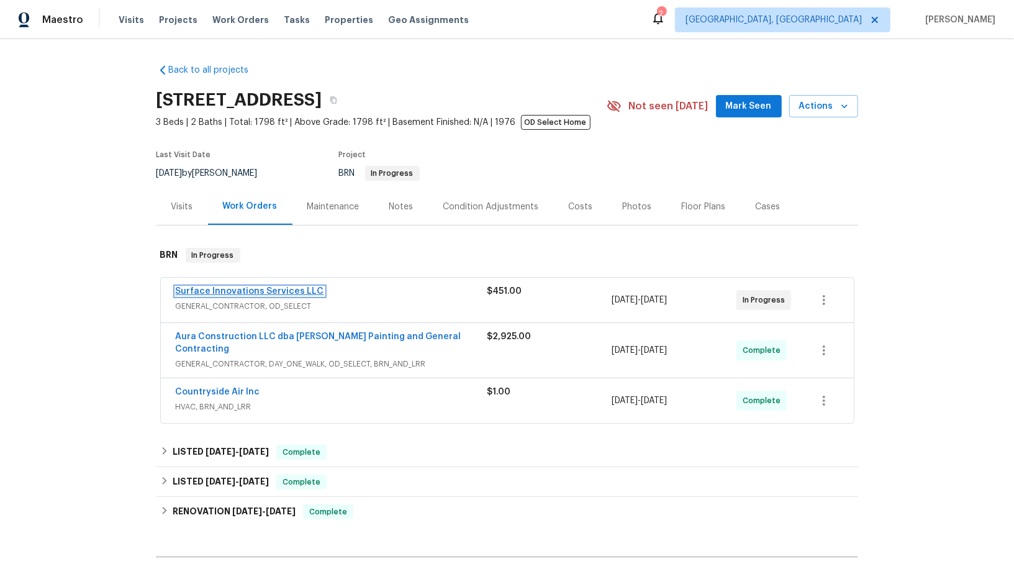
click at [219, 293] on link "Surface Innovations Services LLC" at bounding box center [250, 291] width 148 height 9
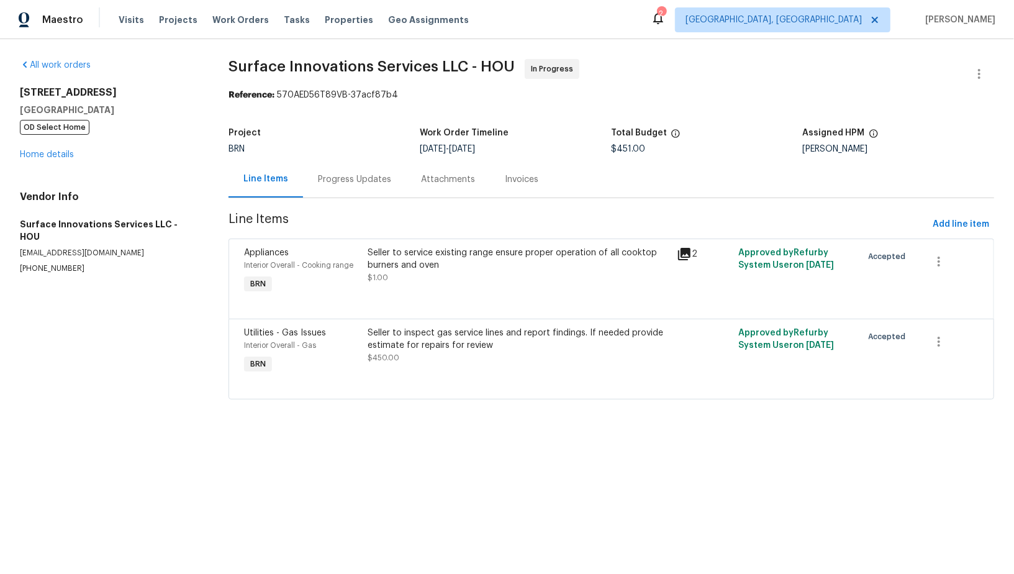
click at [329, 193] on div "Progress Updates" at bounding box center [354, 179] width 103 height 37
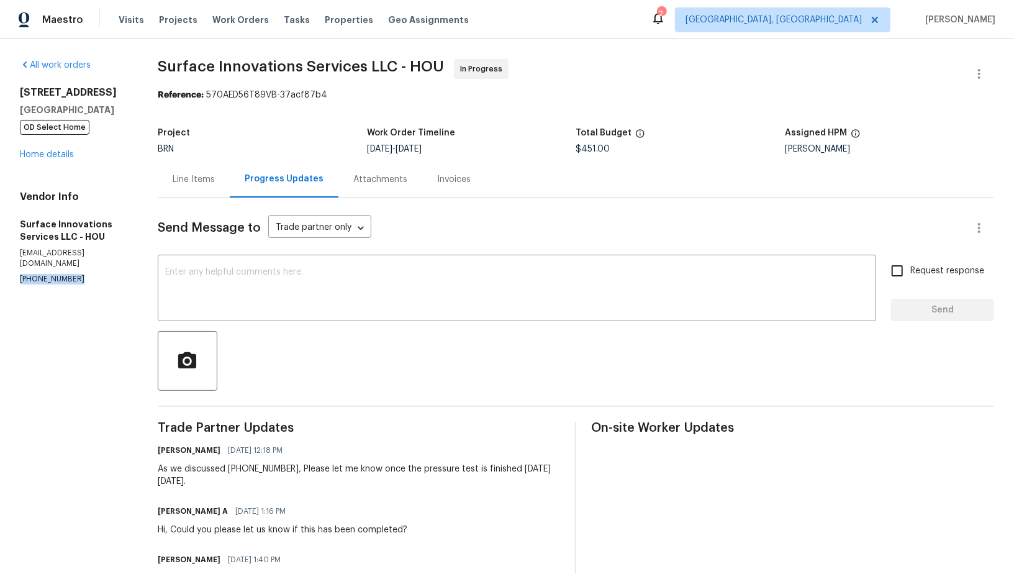
drag, startPoint x: 83, startPoint y: 268, endPoint x: 35, endPoint y: 259, distance: 48.7
click at [0, 267] on div "All work orders 16450 Havenhurst Dr Houston, TX 77059 OD Select Home Home detai…" at bounding box center [507, 524] width 1014 height 970
copy p "(832) 212-3987"
click at [230, 187] on div "Line Items" at bounding box center [194, 179] width 72 height 37
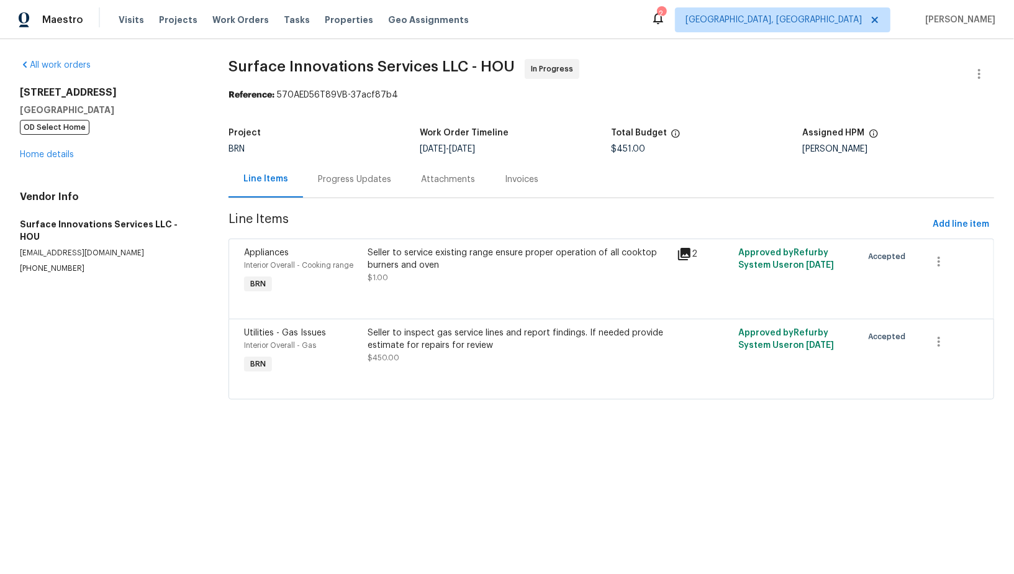
click at [353, 182] on div "Progress Updates" at bounding box center [354, 179] width 73 height 12
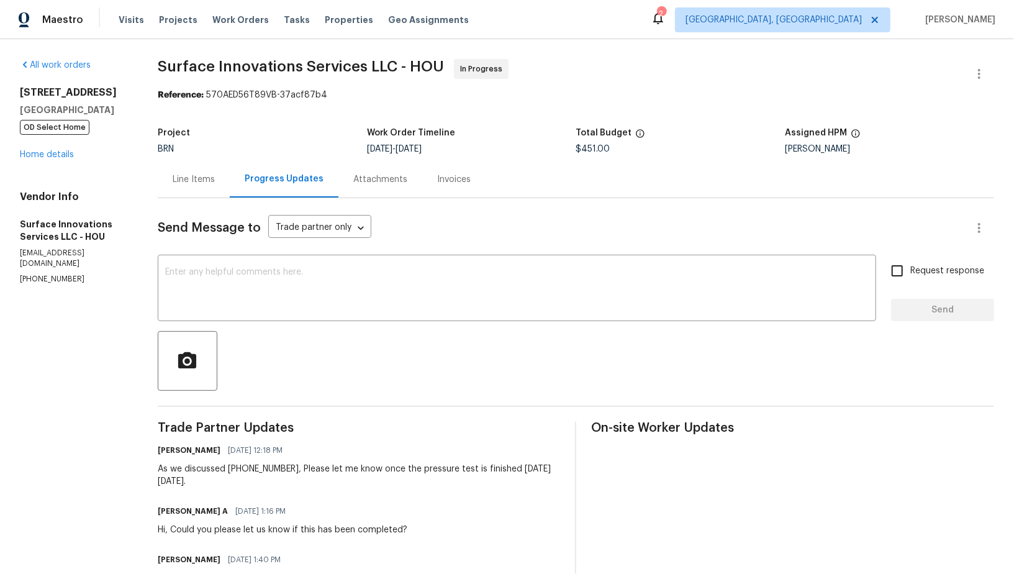
click at [230, 165] on div "Line Items" at bounding box center [194, 179] width 72 height 37
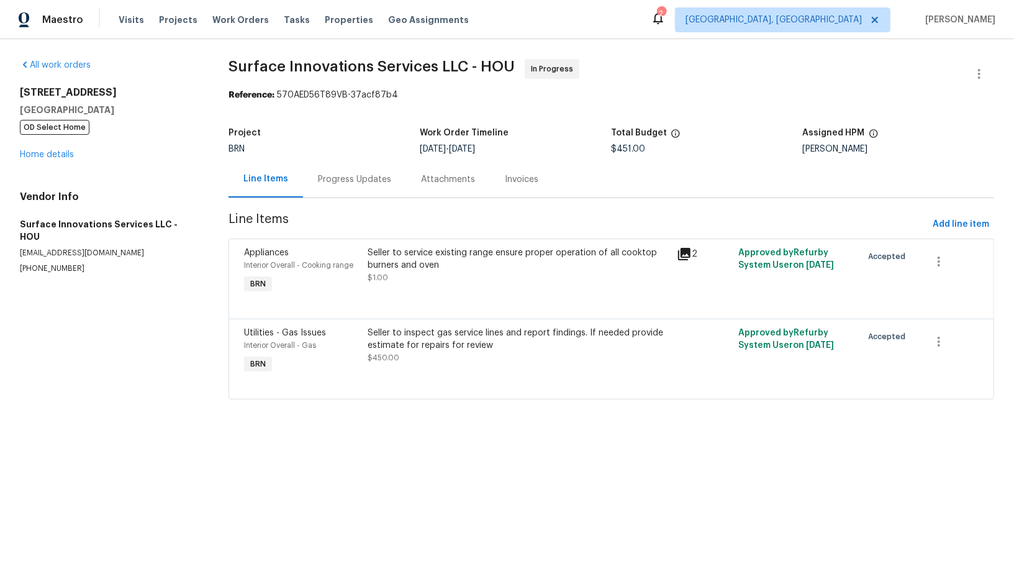
click at [366, 186] on div "Progress Updates" at bounding box center [354, 179] width 103 height 37
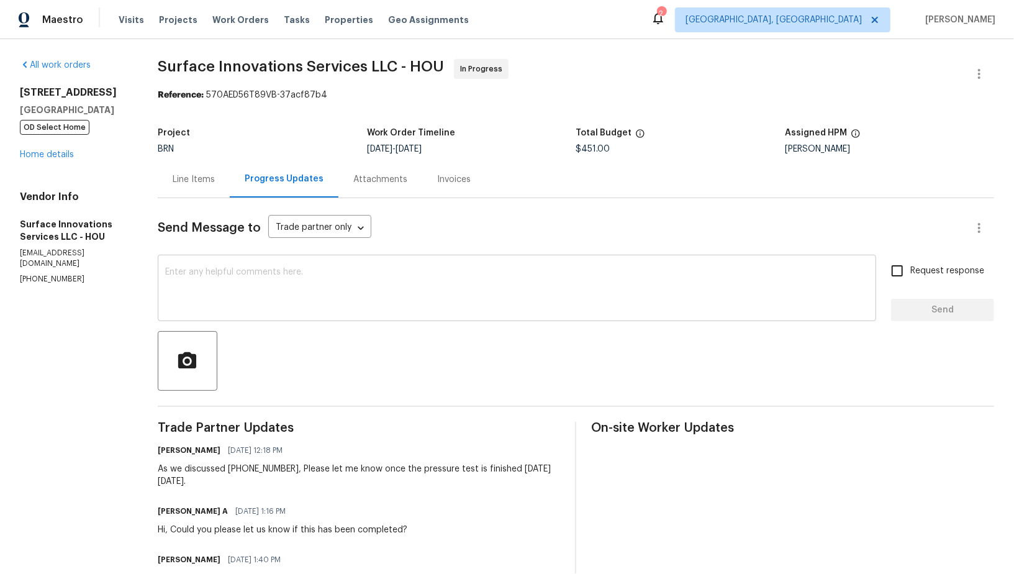
click at [340, 303] on textarea at bounding box center [517, 289] width 704 height 43
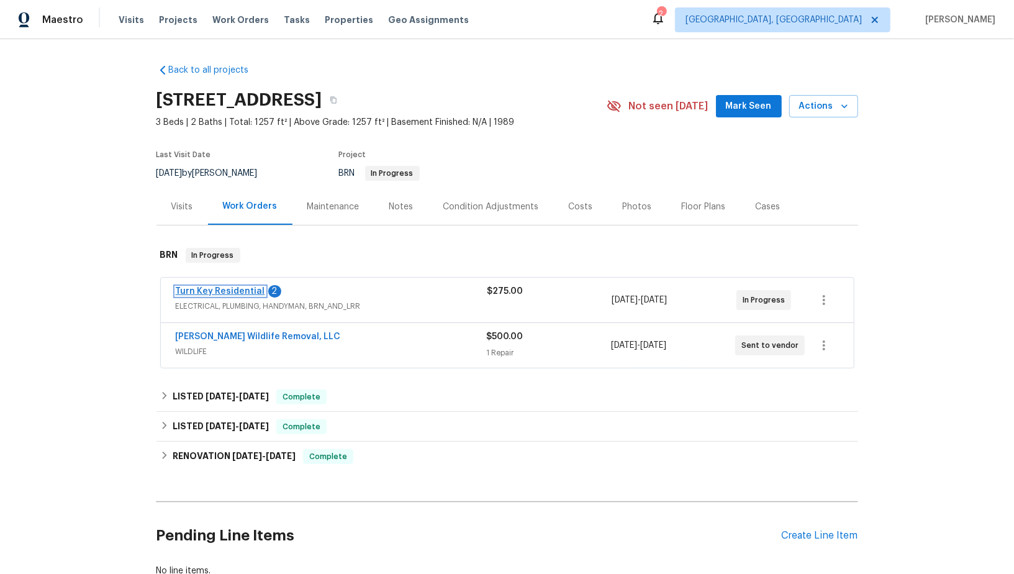
click at [219, 294] on link "Turn Key Residential" at bounding box center [220, 291] width 89 height 9
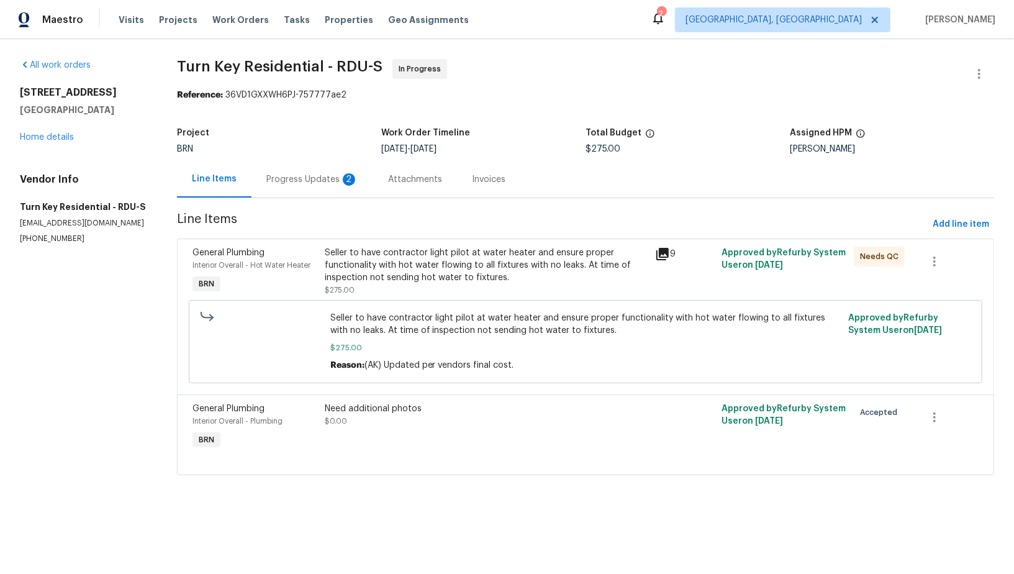
click at [338, 189] on div "Progress Updates 2" at bounding box center [313, 179] width 122 height 37
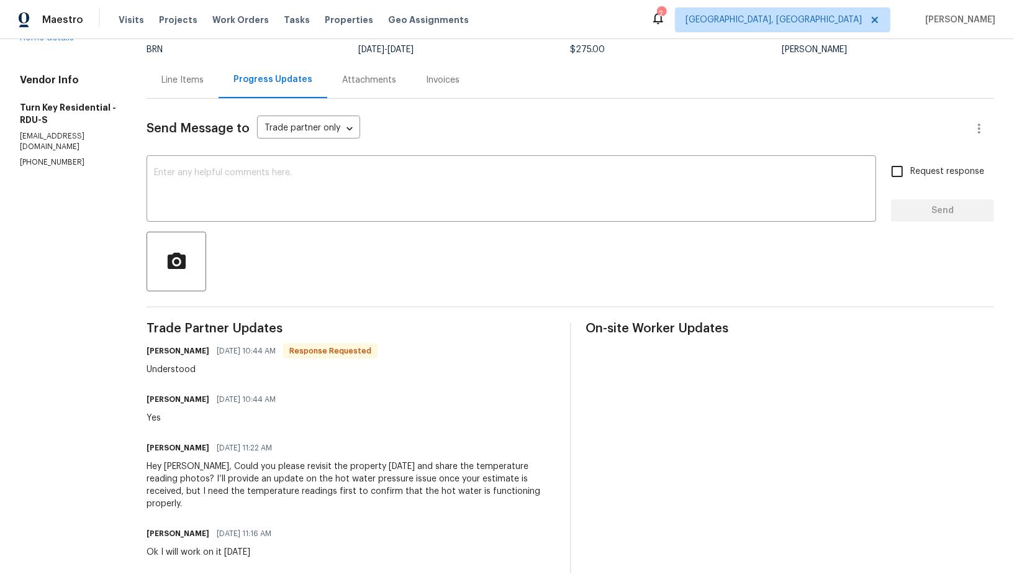
scroll to position [84, 0]
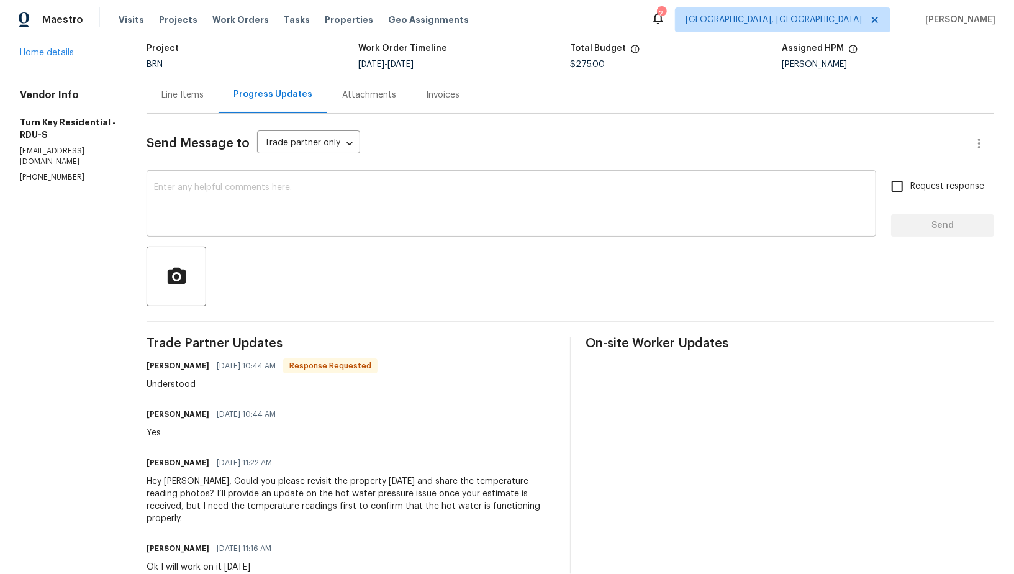
click at [269, 211] on textarea at bounding box center [511, 204] width 715 height 43
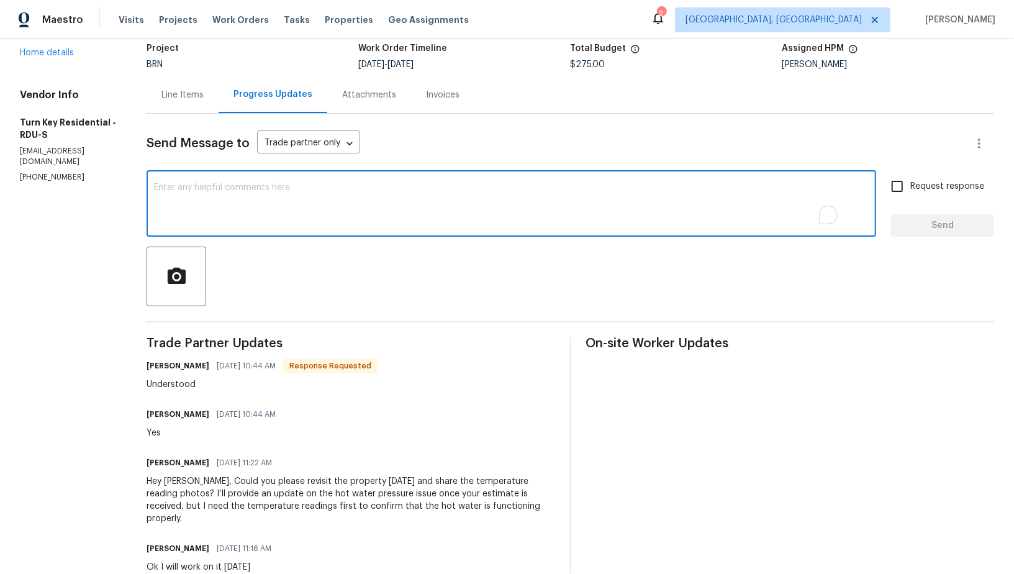
click at [204, 100] on div "Line Items" at bounding box center [182, 95] width 42 height 12
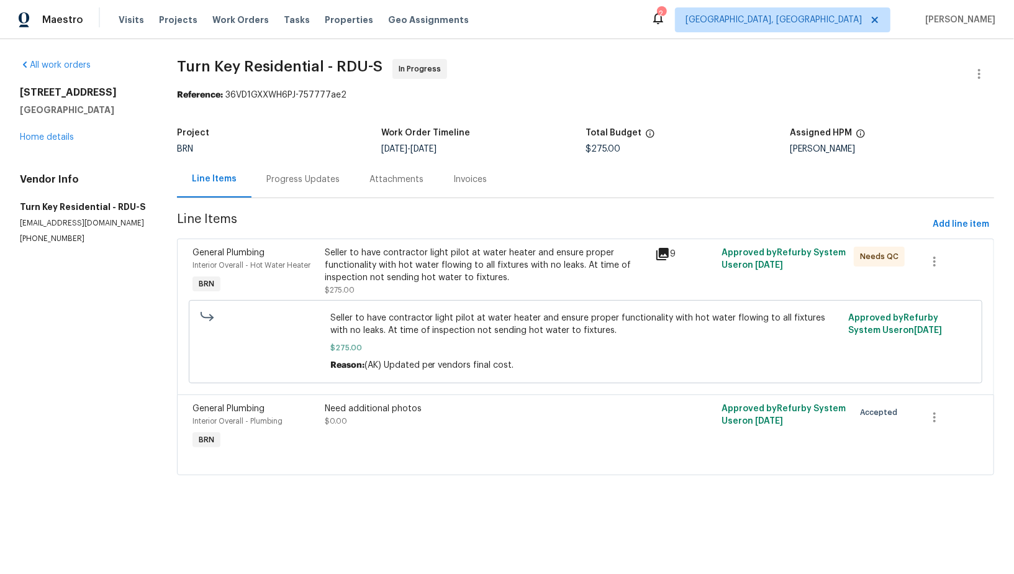
click at [307, 184] on div "Progress Updates" at bounding box center [302, 179] width 73 height 12
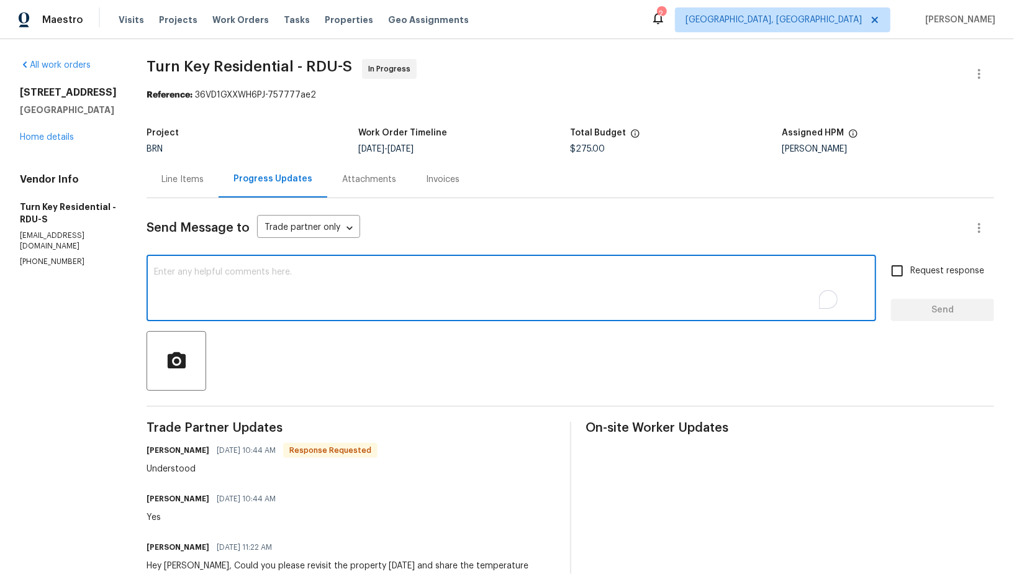
click at [299, 270] on textarea "To enrich screen reader interactions, please activate Accessibility in Grammarl…" at bounding box center [511, 289] width 715 height 43
type textarea "Hey Maria, Is there any update on the estimate and the requested photos?"
click at [886, 271] on input "Request response" at bounding box center [897, 271] width 26 height 26
checkbox input "true"
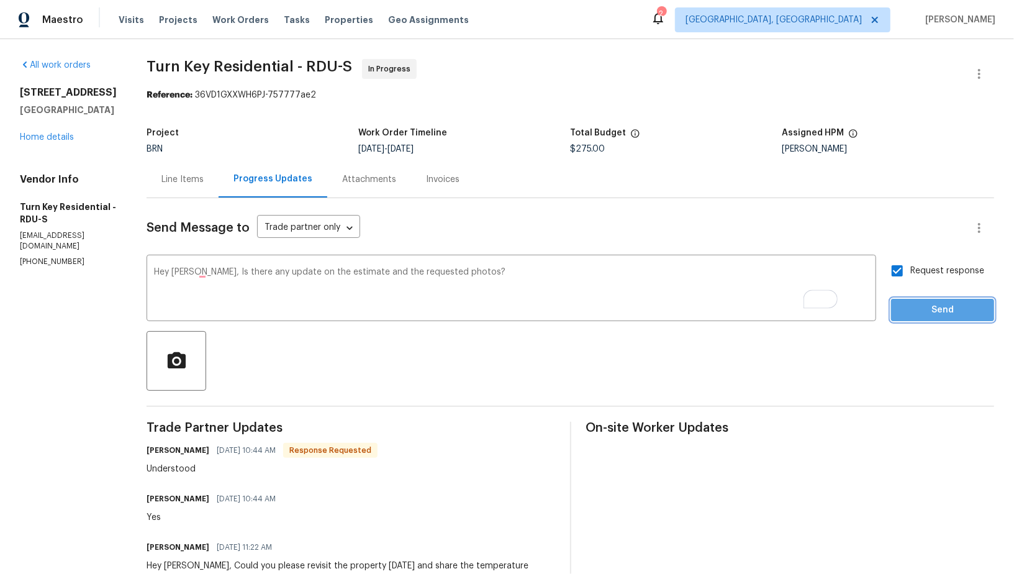
click at [912, 309] on span "Send" at bounding box center [942, 310] width 83 height 16
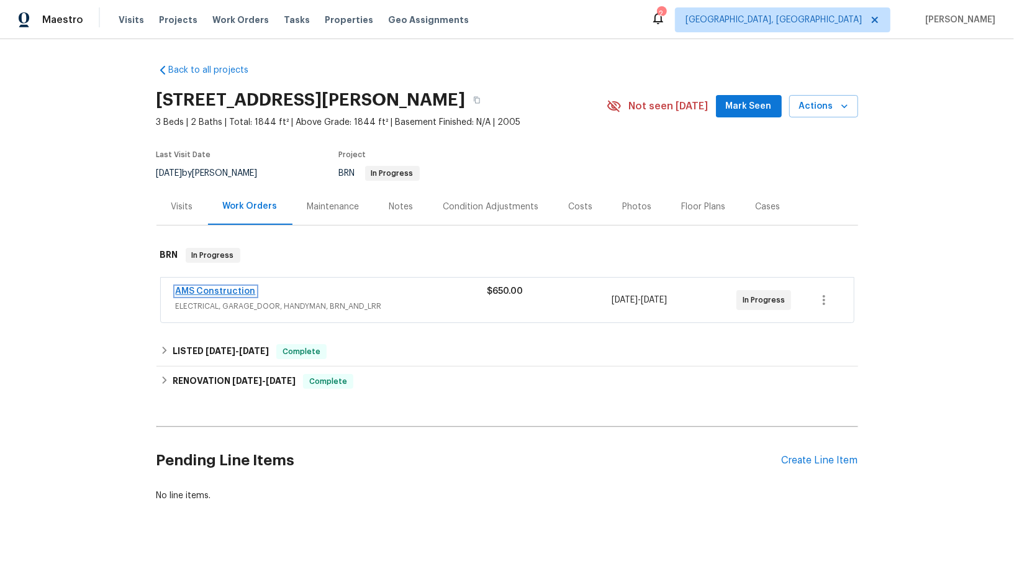
click at [236, 291] on link "AMS Construction" at bounding box center [216, 291] width 80 height 9
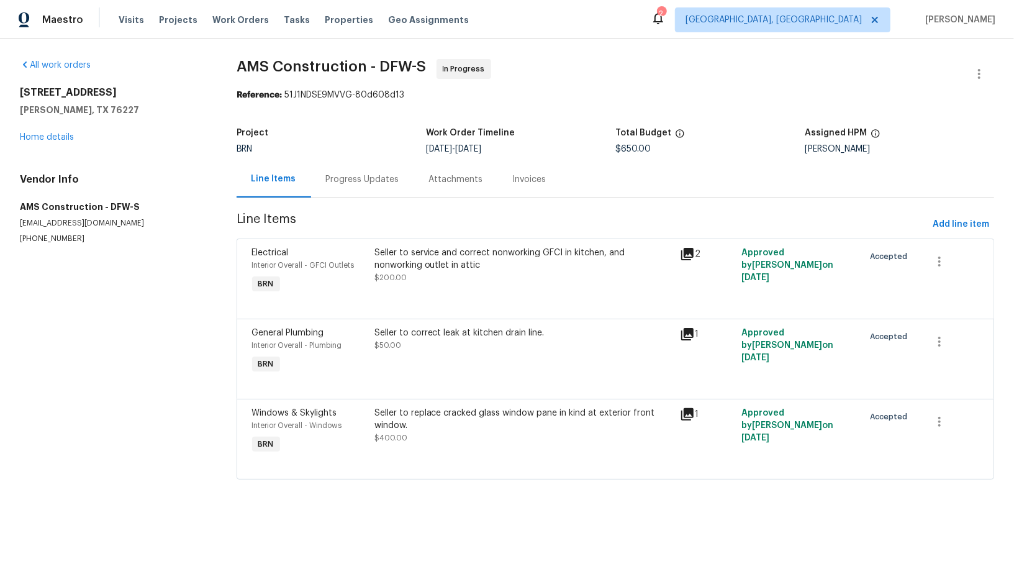
click at [360, 170] on div "Progress Updates" at bounding box center [362, 179] width 103 height 37
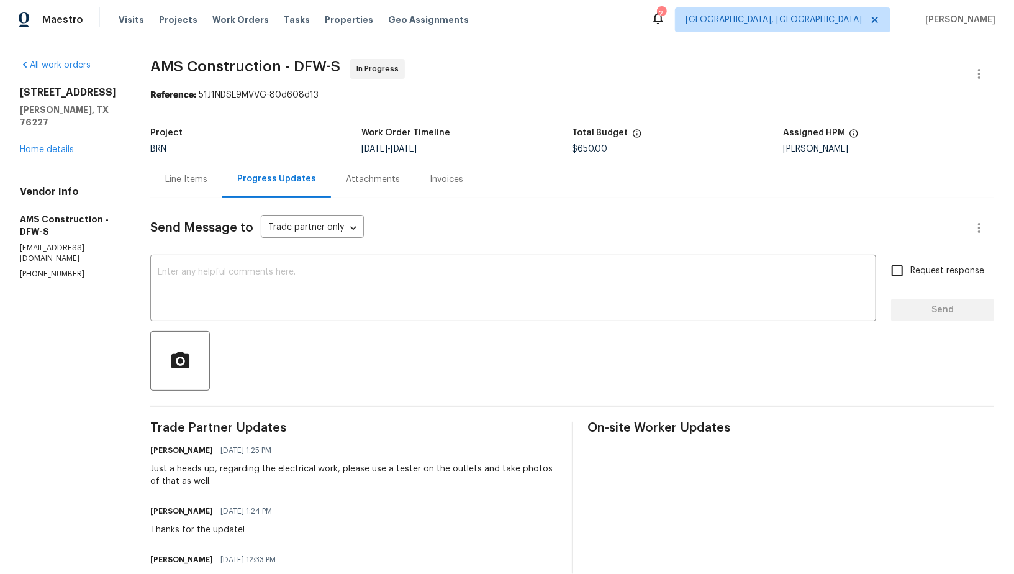
click at [202, 186] on div "Line Items" at bounding box center [186, 179] width 72 height 37
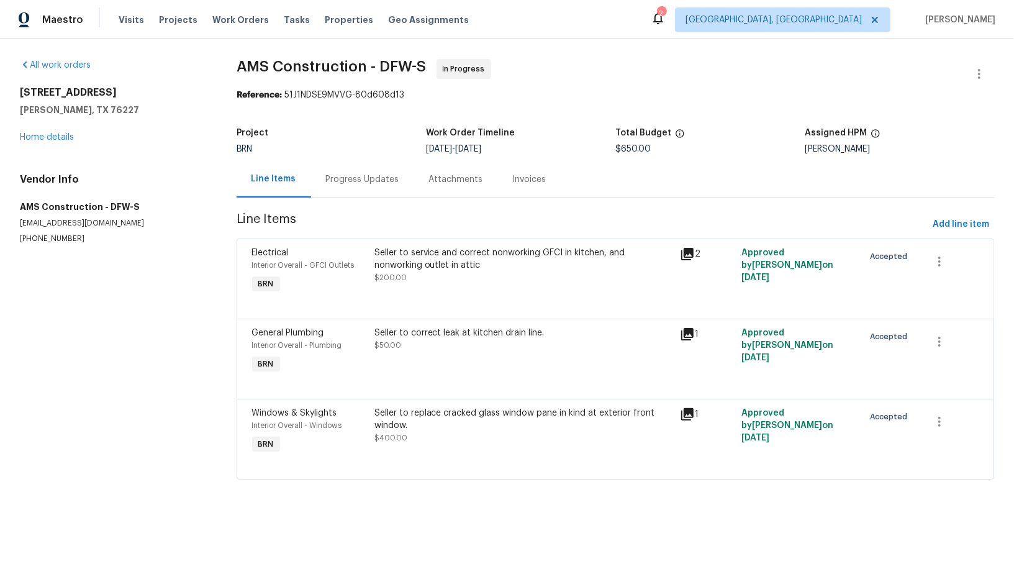
click at [461, 255] on div "Seller to service and correct nonworking GFCI in kitchen, and nonworking outlet…" at bounding box center [523, 259] width 299 height 25
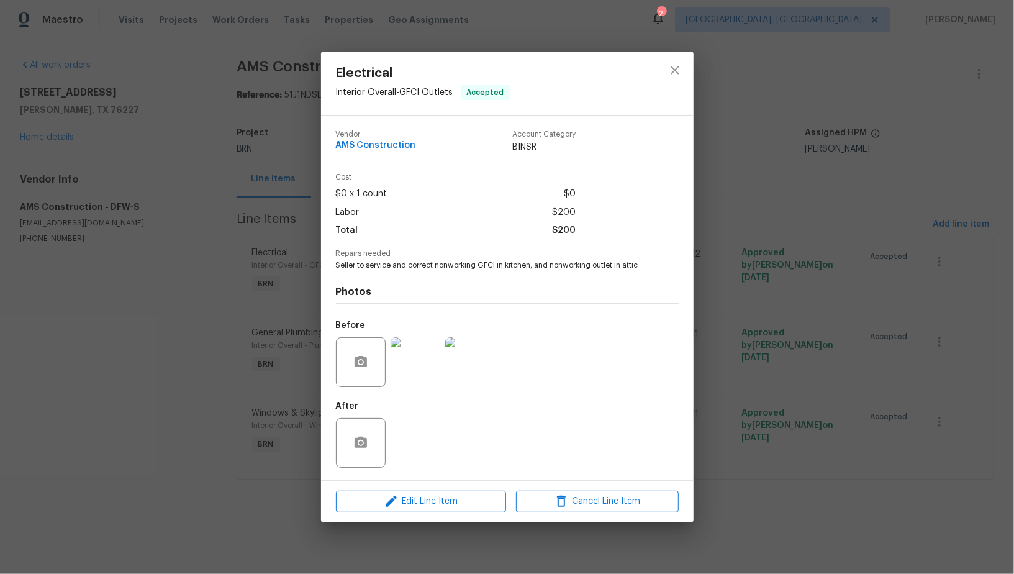
click at [303, 296] on div "Electrical Interior Overall - GFCI Outlets Accepted Vendor AMS Construction Acc…" at bounding box center [507, 287] width 1014 height 574
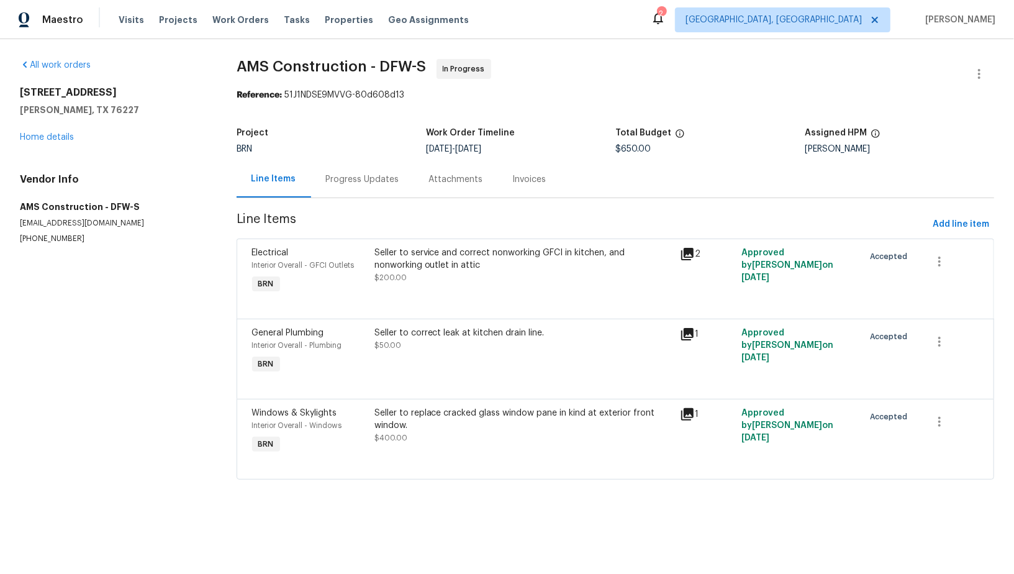
click at [350, 170] on div "Progress Updates" at bounding box center [362, 179] width 103 height 37
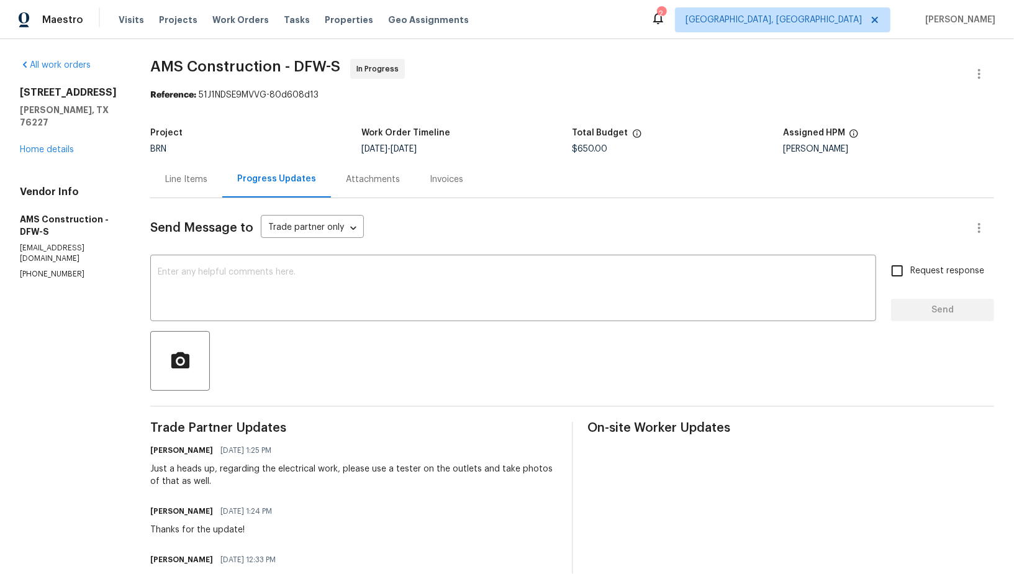
click at [328, 333] on div at bounding box center [572, 361] width 844 height 60
click at [289, 306] on textarea at bounding box center [513, 289] width 711 height 43
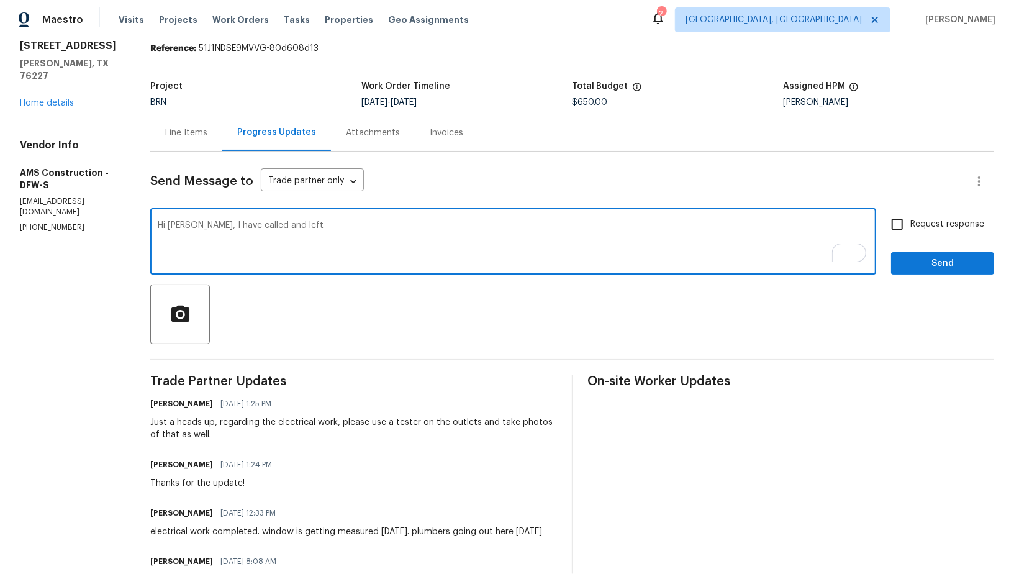
scroll to position [58, 0]
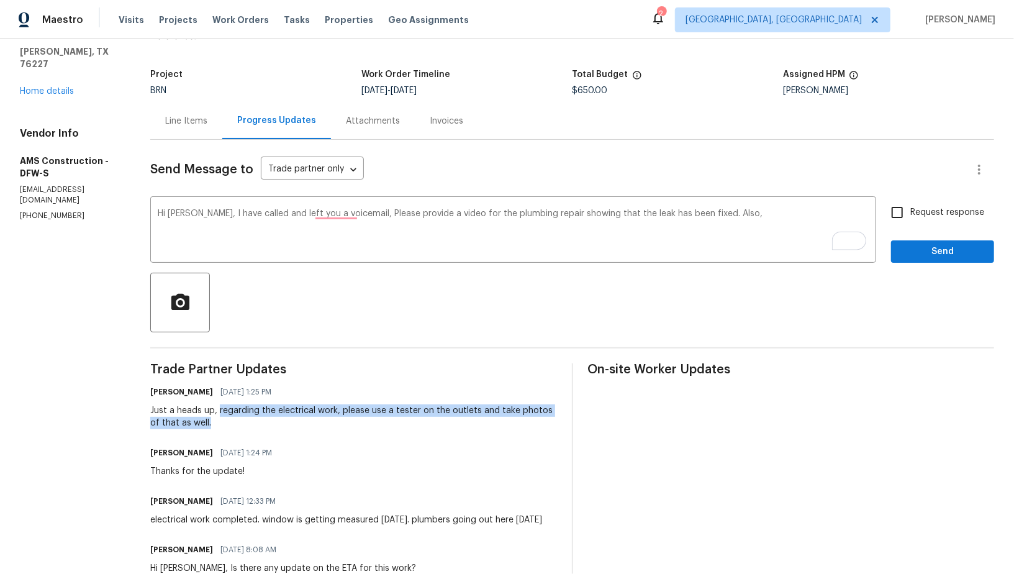
drag, startPoint x: 220, startPoint y: 411, endPoint x: 299, endPoint y: 426, distance: 81.0
click at [299, 426] on div "Just a heads up, regarding the electrical work, please use a tester on the outl…" at bounding box center [353, 416] width 406 height 25
copy div "regarding the electrical work, please use a tester on the outlets and take phot…"
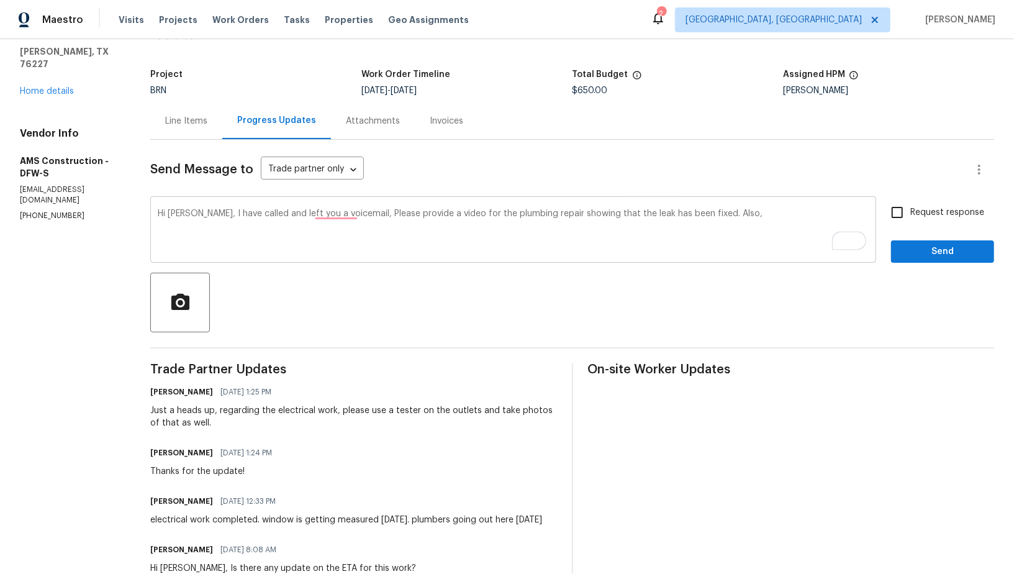
click at [740, 228] on textarea "Hi [PERSON_NAME], I have called and left you a voicemail, Please provide a vide…" at bounding box center [513, 230] width 711 height 43
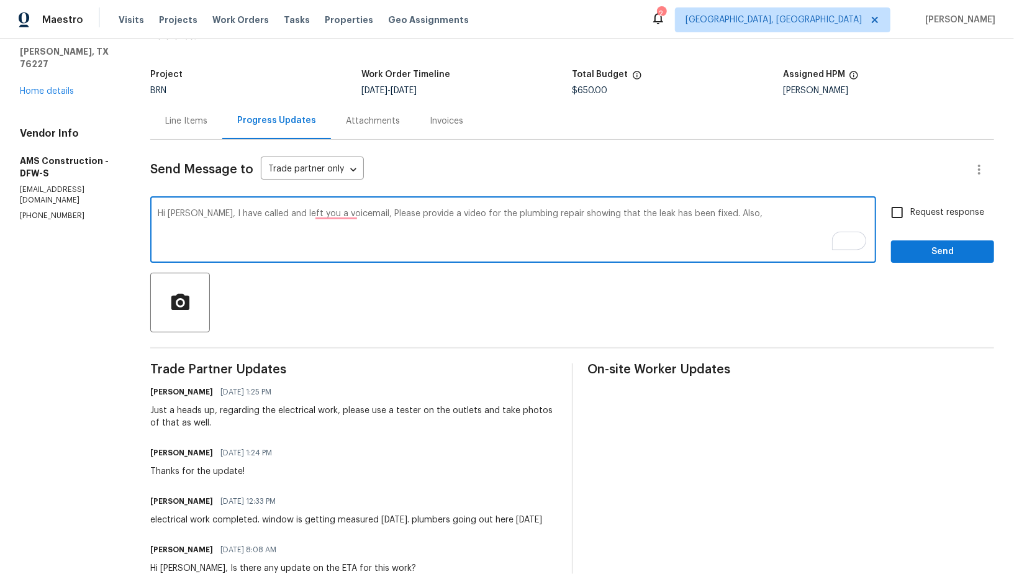
paste textarea "regarding the electrical work, please use a tester on the outlets and take phot…"
click at [327, 214] on textarea "Hi [PERSON_NAME], I have called and left you a voicemail, Please provide a vide…" at bounding box center [513, 230] width 711 height 43
type textarea "Hi [PERSON_NAME], I have called and left you a voicemail. Please provide a vide…"
click at [896, 209] on input "Request response" at bounding box center [897, 212] width 26 height 26
checkbox input "true"
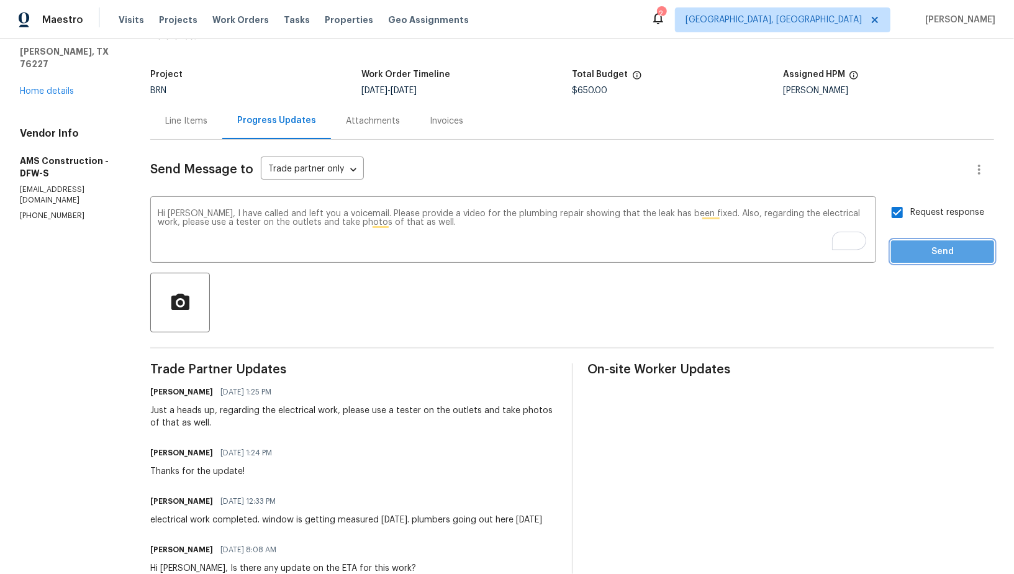
click at [924, 251] on span "Send" at bounding box center [942, 252] width 83 height 16
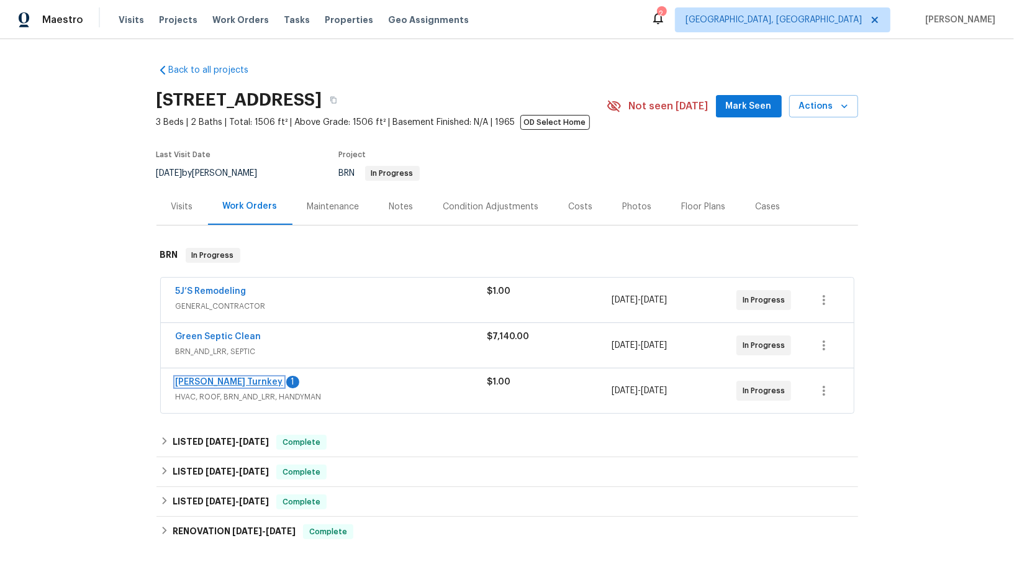
click at [210, 378] on link "[PERSON_NAME] Turnkey" at bounding box center [229, 382] width 107 height 9
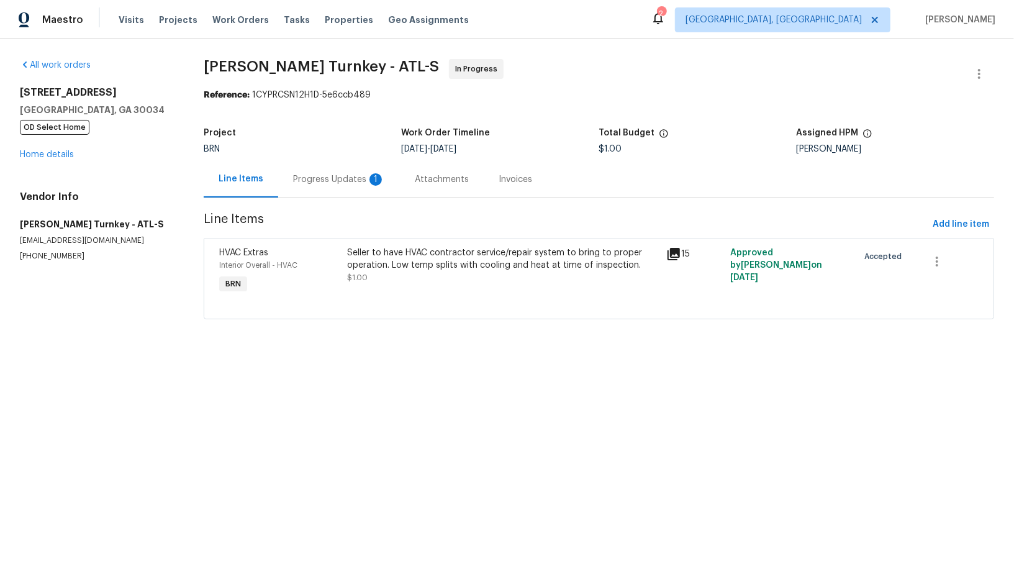
click at [357, 187] on div "Progress Updates 1" at bounding box center [339, 179] width 122 height 37
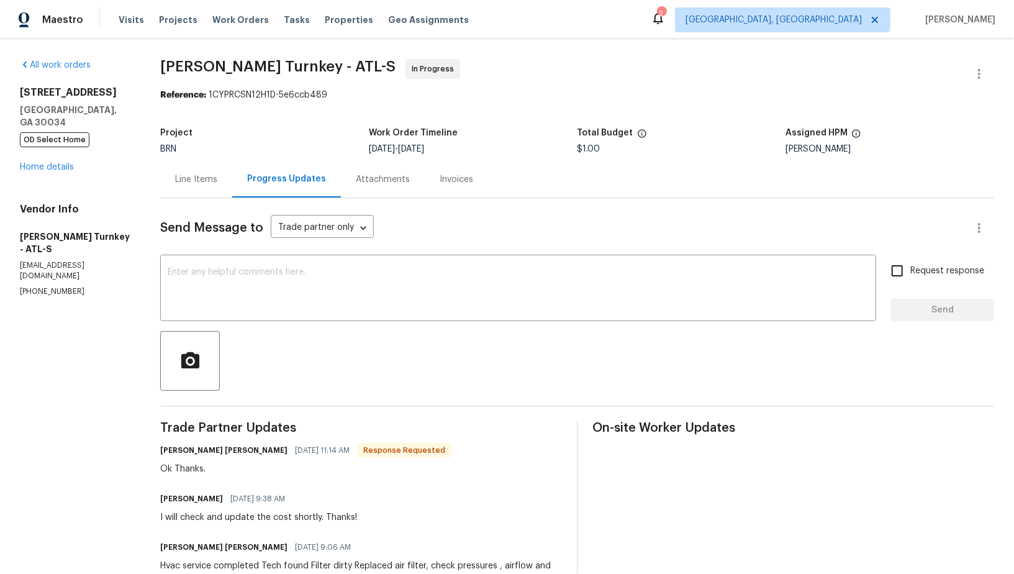
click at [190, 165] on div "Line Items" at bounding box center [196, 179] width 72 height 37
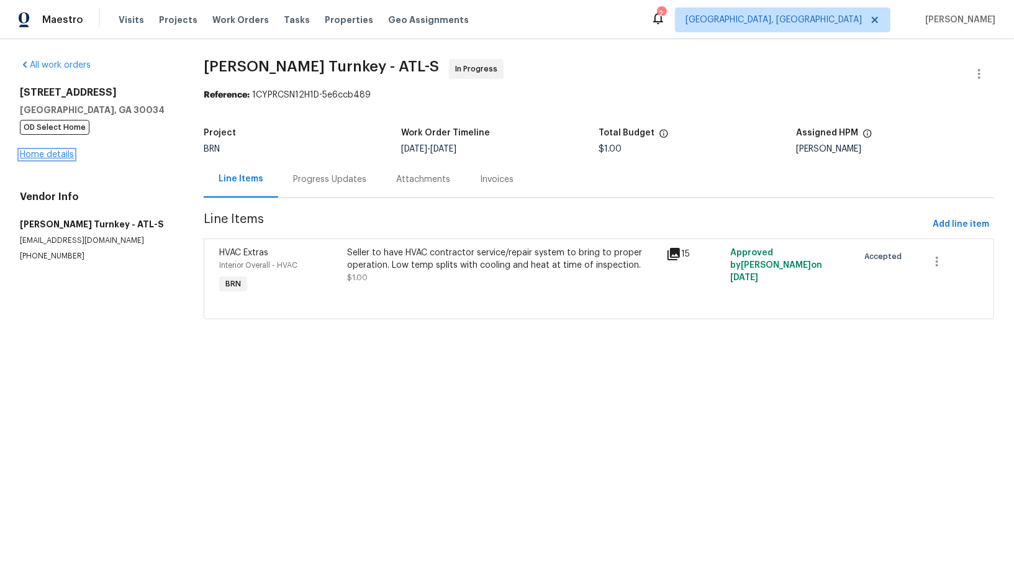
click at [61, 158] on link "Home details" at bounding box center [47, 154] width 54 height 9
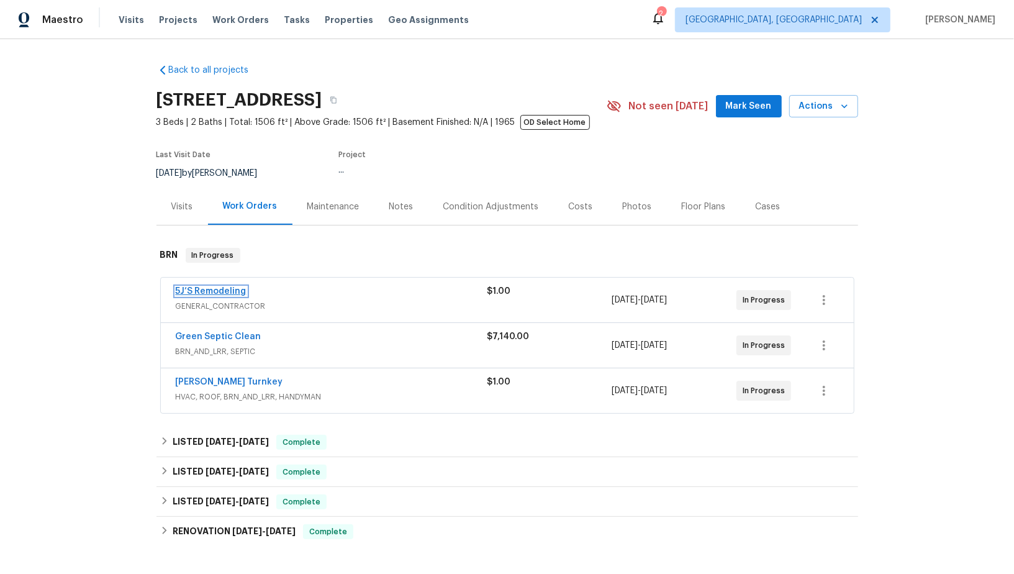
click at [221, 292] on link "5J’S Remodeling" at bounding box center [211, 291] width 71 height 9
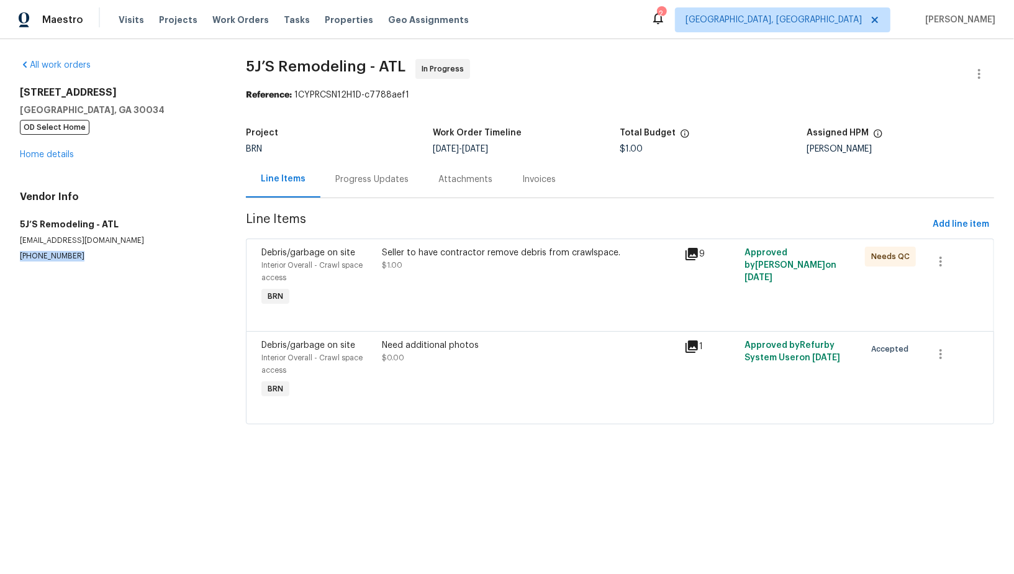
drag, startPoint x: 81, startPoint y: 257, endPoint x: 0, endPoint y: 256, distance: 81.4
click at [0, 256] on div "All work orders 2685 Rainbow Ridge Rd Decatur, GA 30034 OD Select Home Home det…" at bounding box center [507, 249] width 1014 height 420
copy p "(770) 369-6627"
click at [440, 342] on div "Need additional photos" at bounding box center [530, 345] width 294 height 12
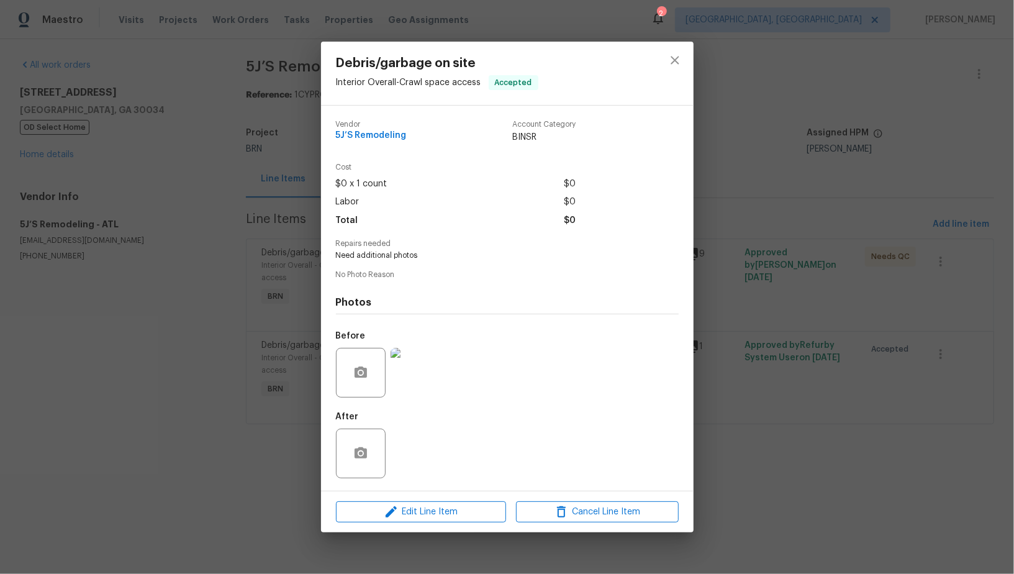
click at [253, 338] on div "Debris/garbage on site Interior Overall - Crawl space access Accepted Vendor 5J…" at bounding box center [507, 287] width 1014 height 574
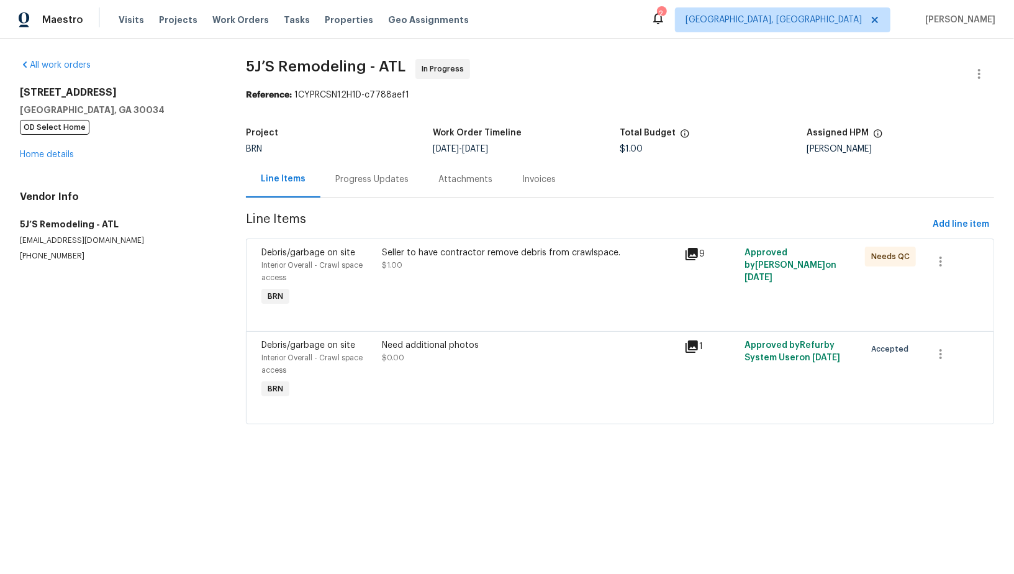
click at [355, 172] on div "Progress Updates" at bounding box center [371, 179] width 103 height 37
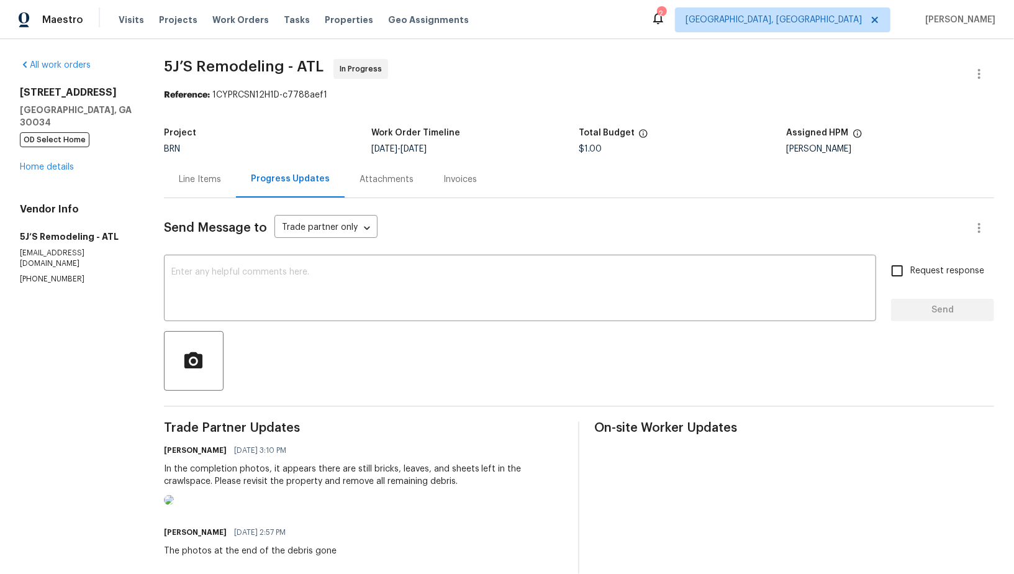
click at [206, 181] on div "Line Items" at bounding box center [200, 179] width 42 height 12
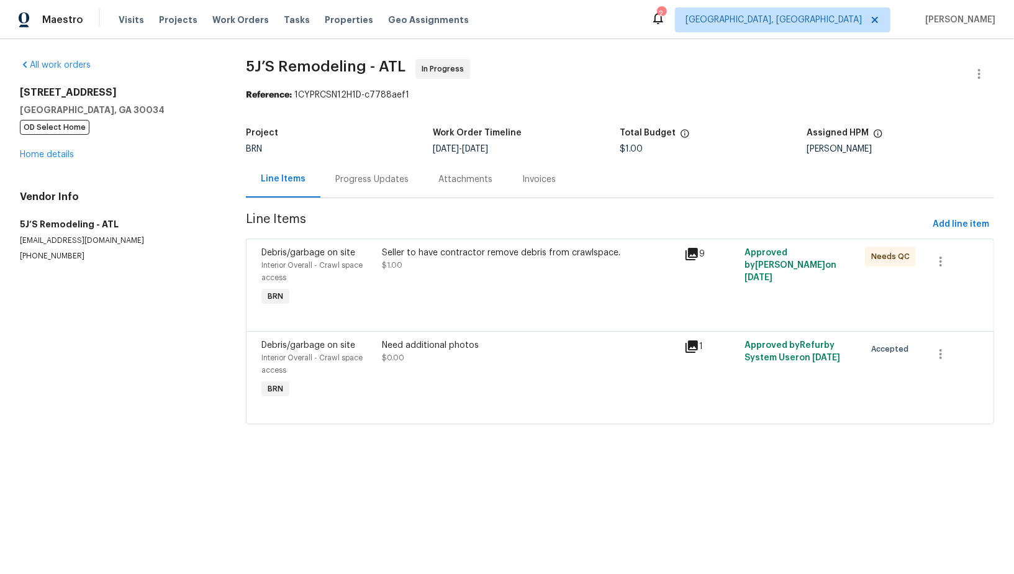
click at [330, 166] on div "Progress Updates" at bounding box center [371, 179] width 103 height 37
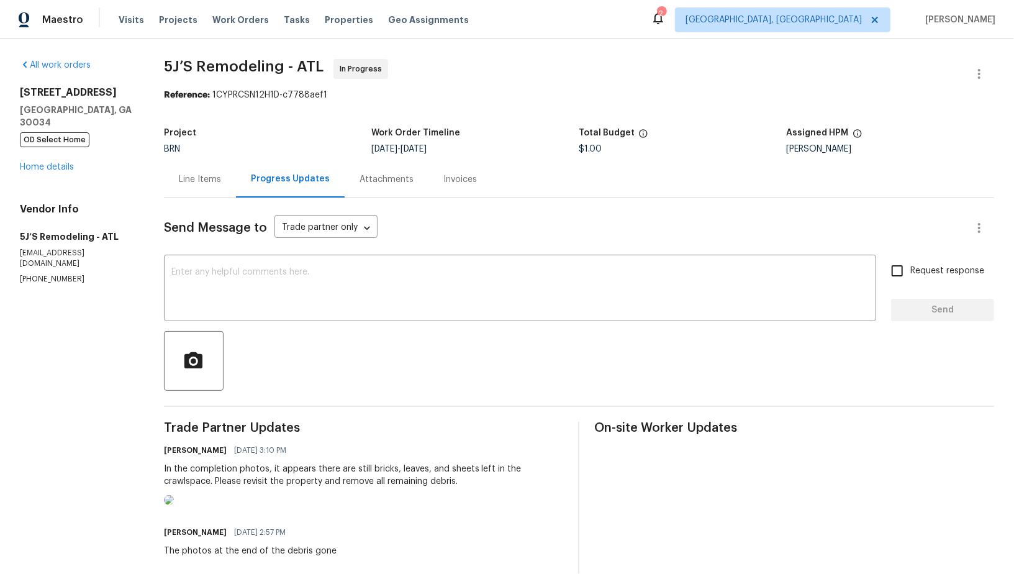
click at [219, 190] on div "Line Items" at bounding box center [200, 179] width 72 height 37
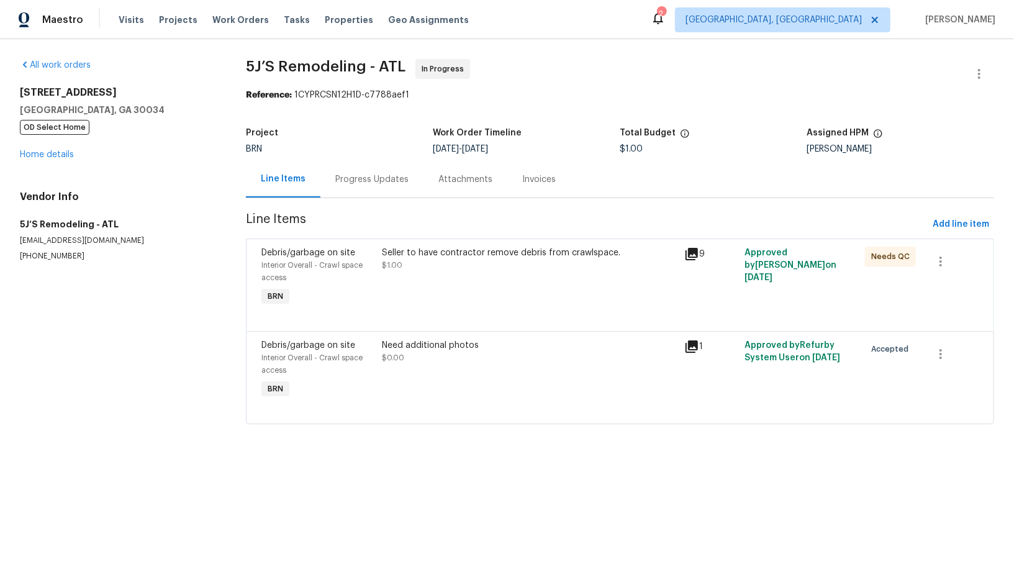
click at [366, 171] on div "Progress Updates" at bounding box center [371, 179] width 103 height 37
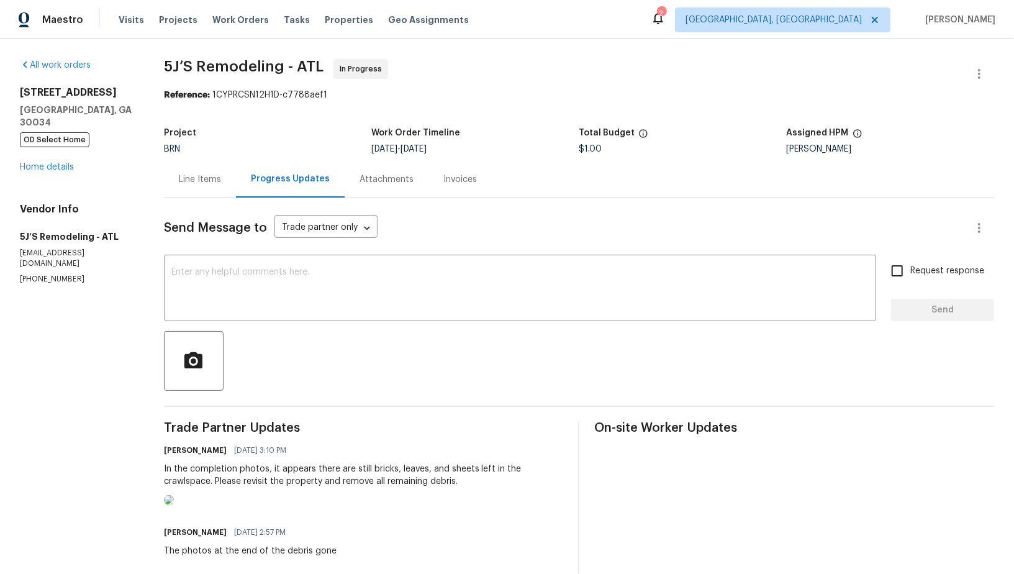
click at [209, 167] on div "Line Items" at bounding box center [200, 179] width 72 height 37
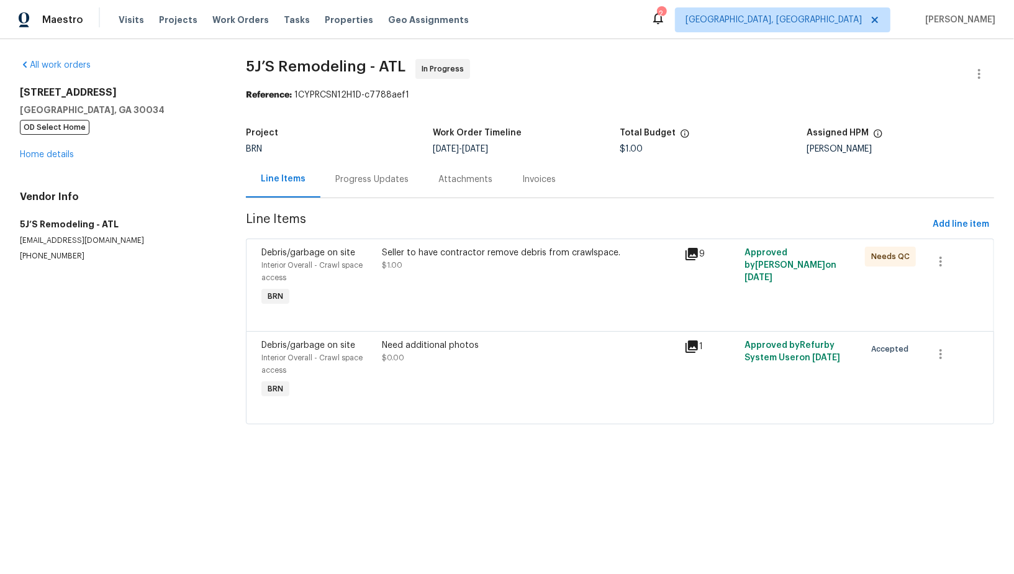
click at [433, 290] on div "Seller to have contractor remove debris from crawlspace. $1.00" at bounding box center [530, 278] width 302 height 70
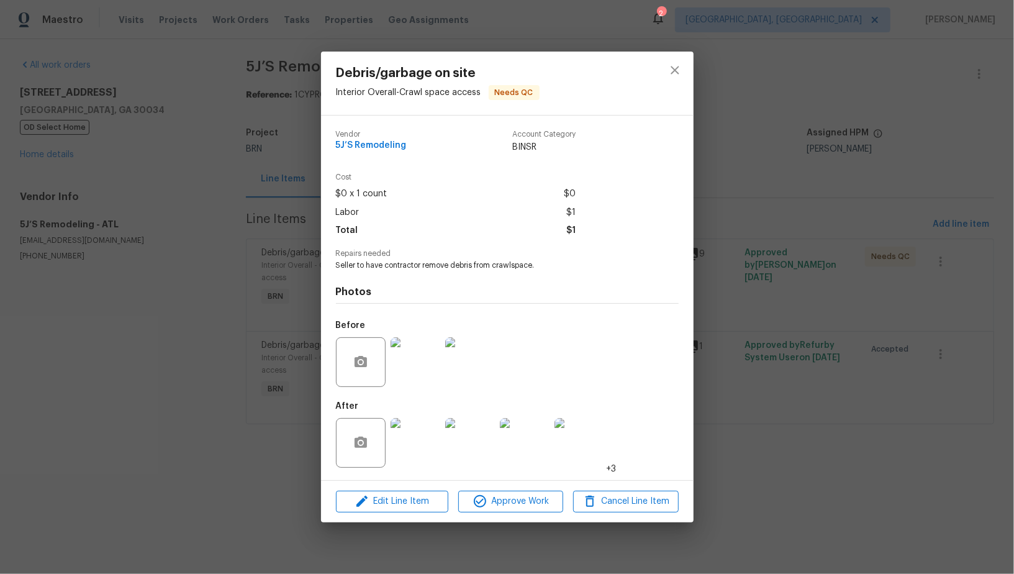
click at [425, 439] on img at bounding box center [416, 443] width 50 height 50
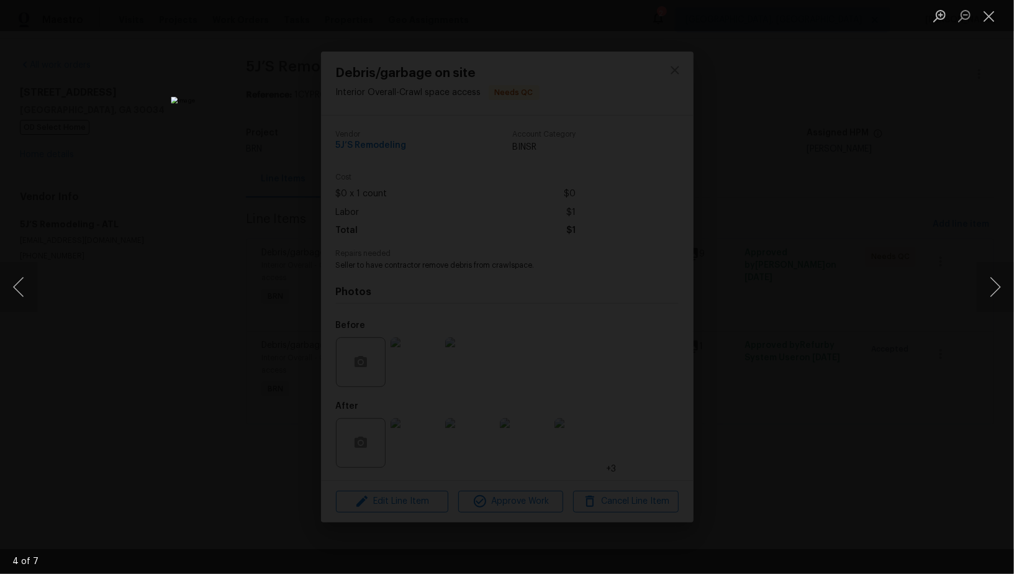
click at [806, 401] on div "Lightbox" at bounding box center [507, 287] width 1014 height 574
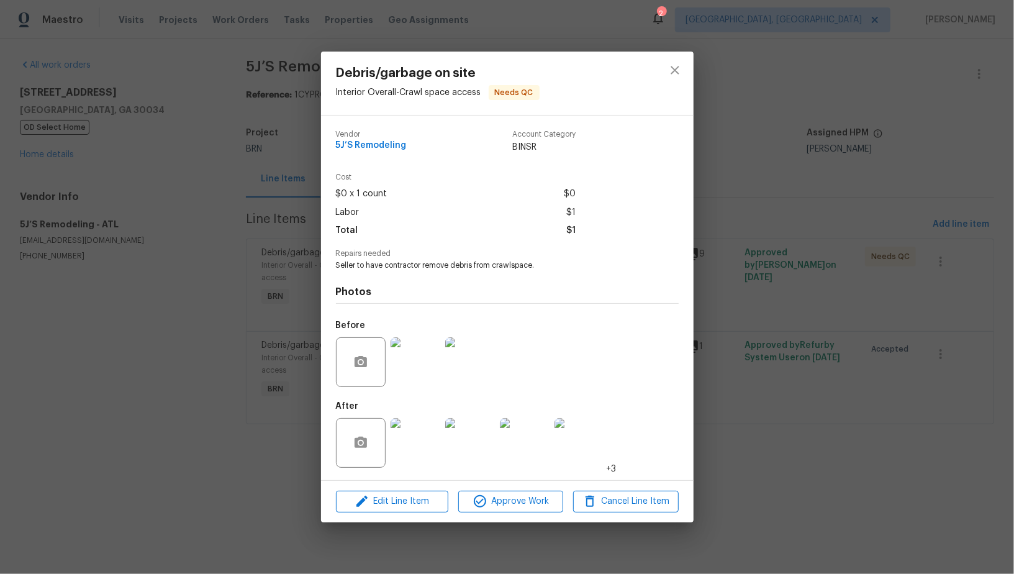
click at [426, 354] on img at bounding box center [416, 362] width 50 height 50
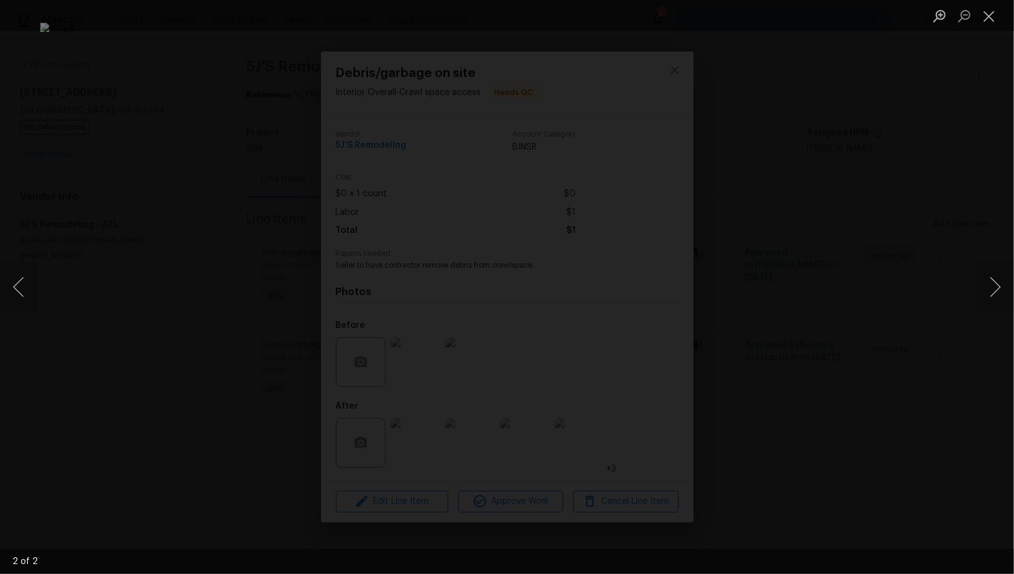
click at [948, 404] on div "Lightbox" at bounding box center [507, 287] width 1014 height 574
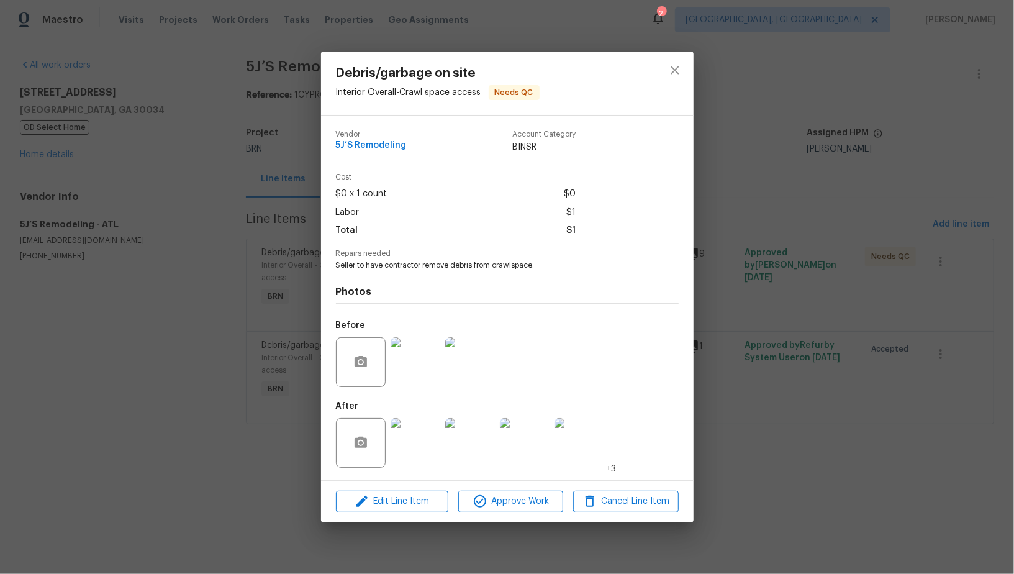
click at [422, 429] on img at bounding box center [416, 443] width 50 height 50
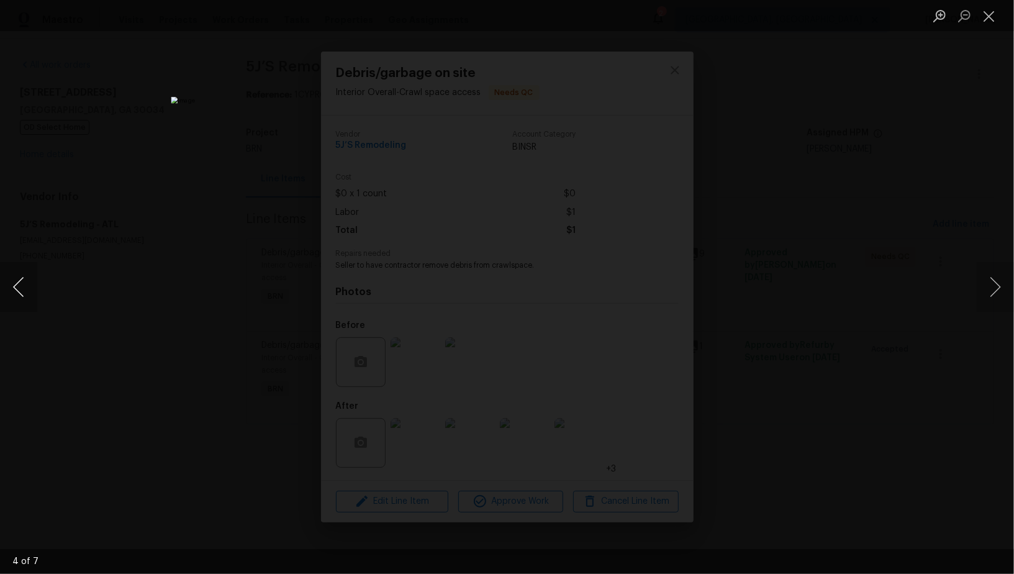
click at [18, 289] on button "Previous image" at bounding box center [18, 287] width 37 height 50
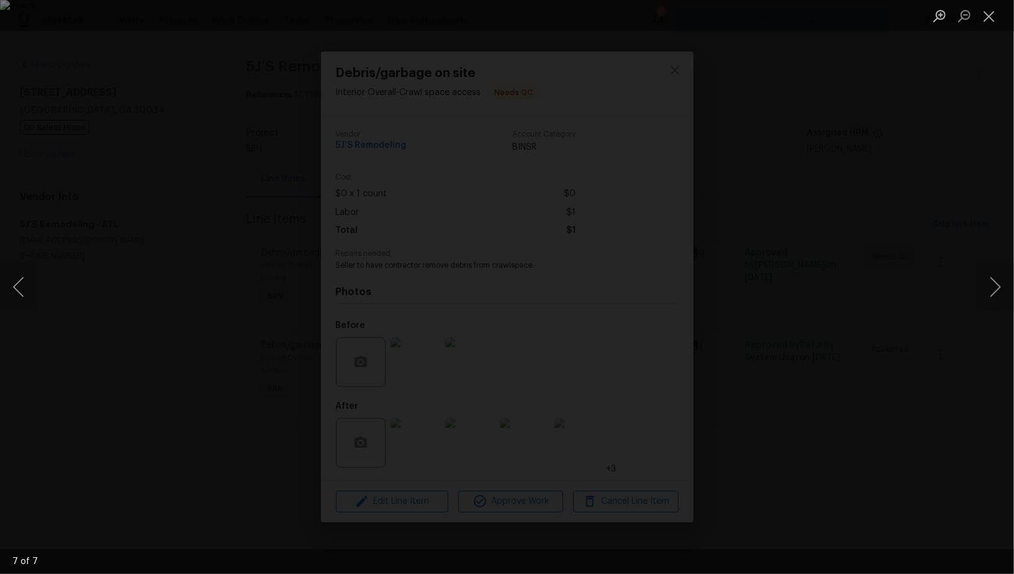
click at [935, 117] on div "Lightbox" at bounding box center [507, 287] width 1014 height 574
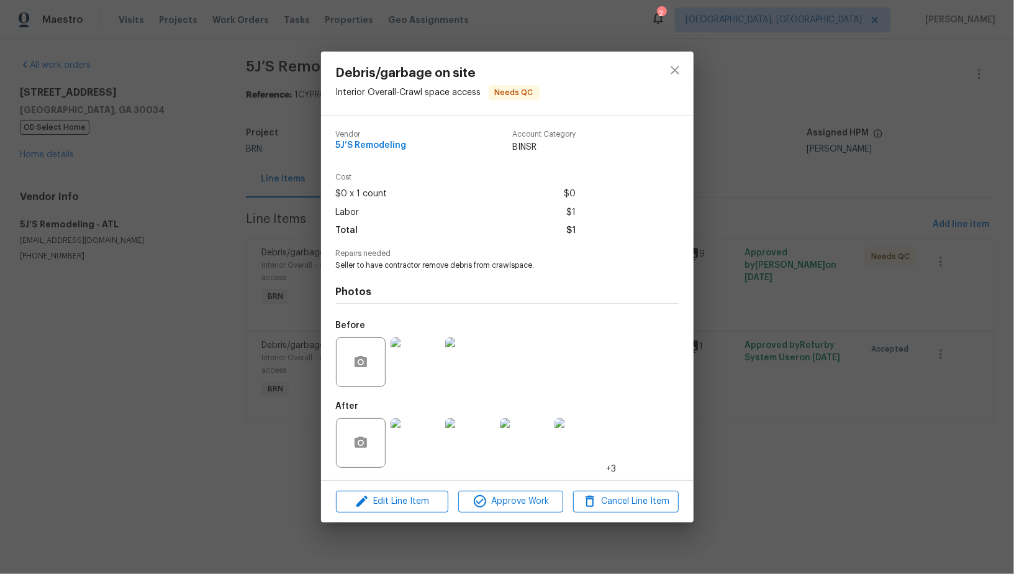
click at [935, 117] on div "Debris/garbage on site Interior Overall - Crawl space access Needs QC Vendor 5J…" at bounding box center [507, 287] width 1014 height 574
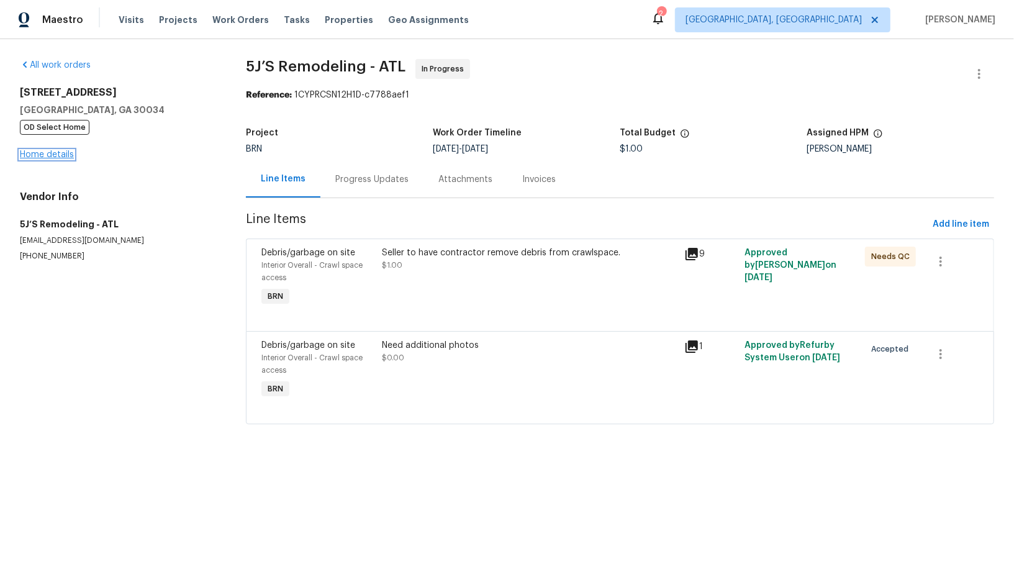
click at [47, 154] on link "Home details" at bounding box center [47, 154] width 54 height 9
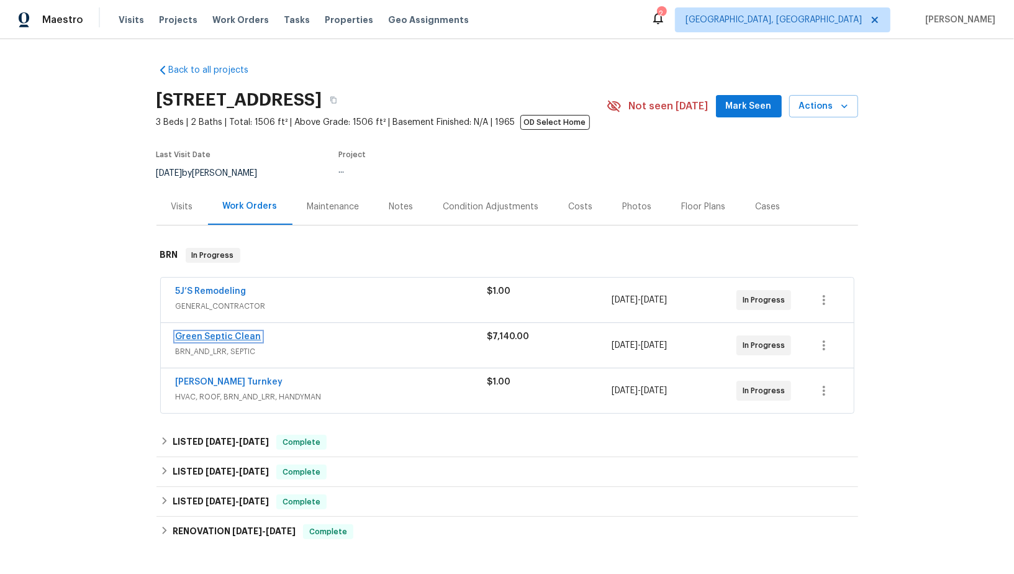
click at [228, 332] on link "Green Septic Clean" at bounding box center [219, 336] width 86 height 9
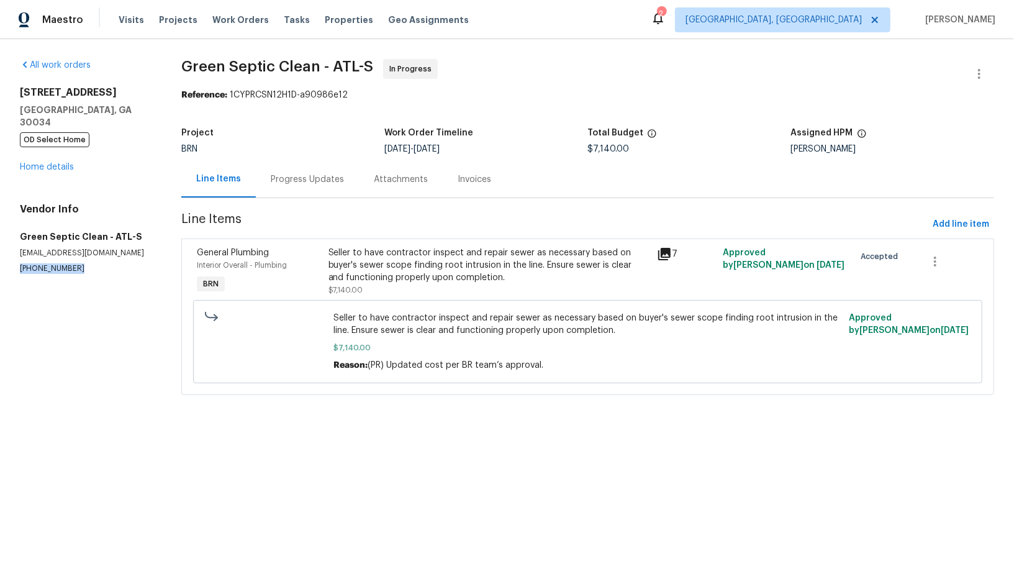
drag, startPoint x: 78, startPoint y: 258, endPoint x: 0, endPoint y: 253, distance: 78.4
click at [0, 253] on div "All work orders 2685 Rainbow Ridge Rd Decatur, GA 30034 OD Select Home Home det…" at bounding box center [507, 234] width 1014 height 391
copy p "(470) 292-8092"
click at [317, 170] on div "Progress Updates" at bounding box center [307, 179] width 103 height 37
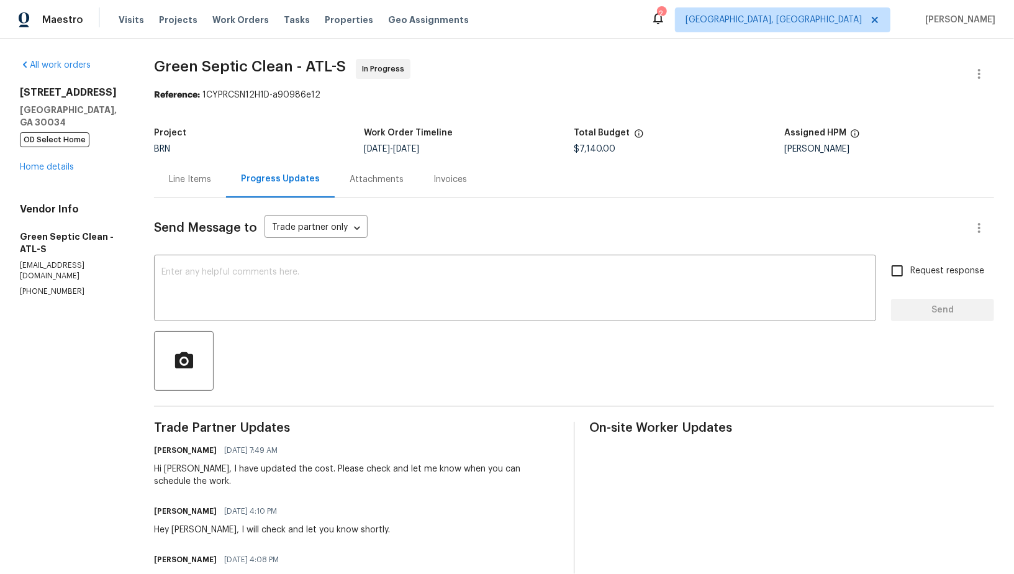
click at [188, 170] on div "Line Items" at bounding box center [190, 179] width 72 height 37
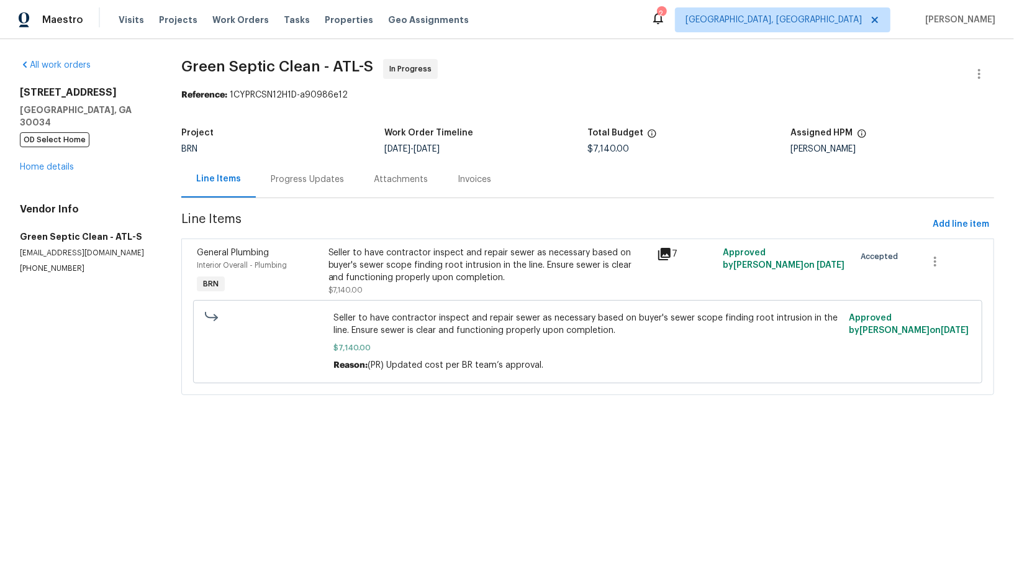
click at [322, 184] on div "Progress Updates" at bounding box center [307, 179] width 73 height 12
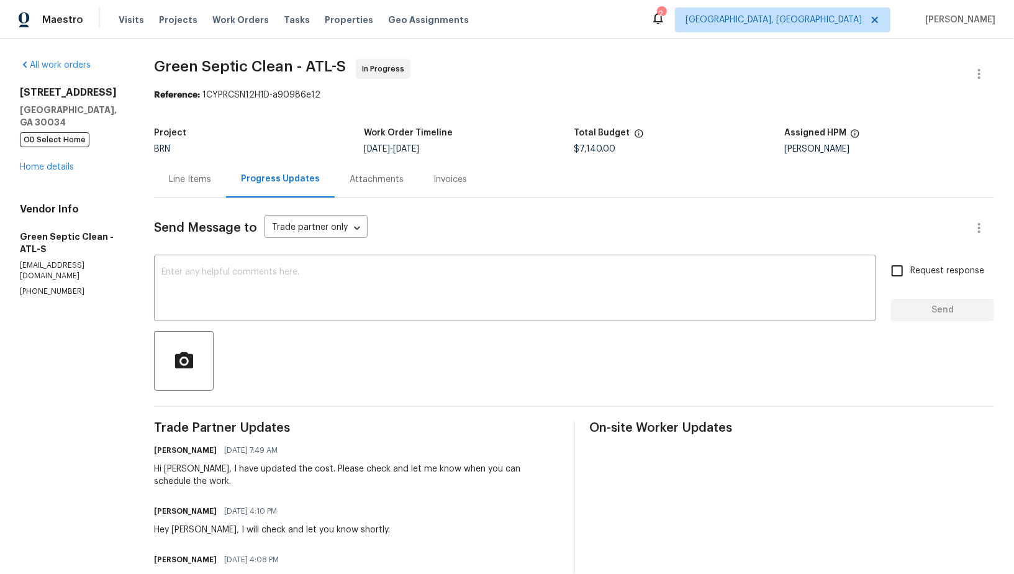
click at [156, 194] on div "All work orders 2685 Rainbow Ridge Rd Decatur, GA 30034 OD Select Home Home det…" at bounding box center [507, 493] width 1014 height 909
click at [170, 183] on div "Line Items" at bounding box center [190, 179] width 72 height 37
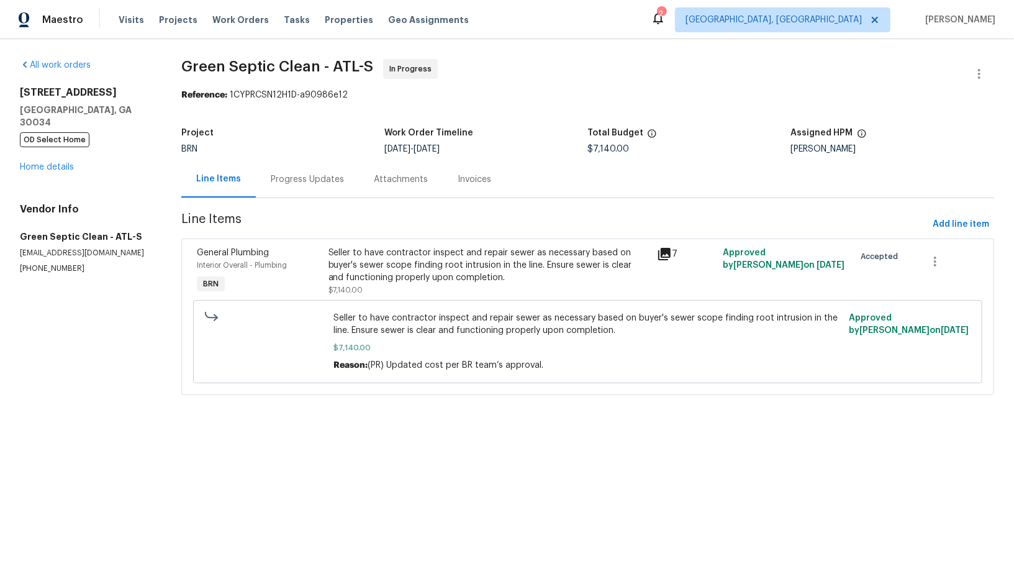
click at [316, 173] on div "Progress Updates" at bounding box center [307, 179] width 73 height 12
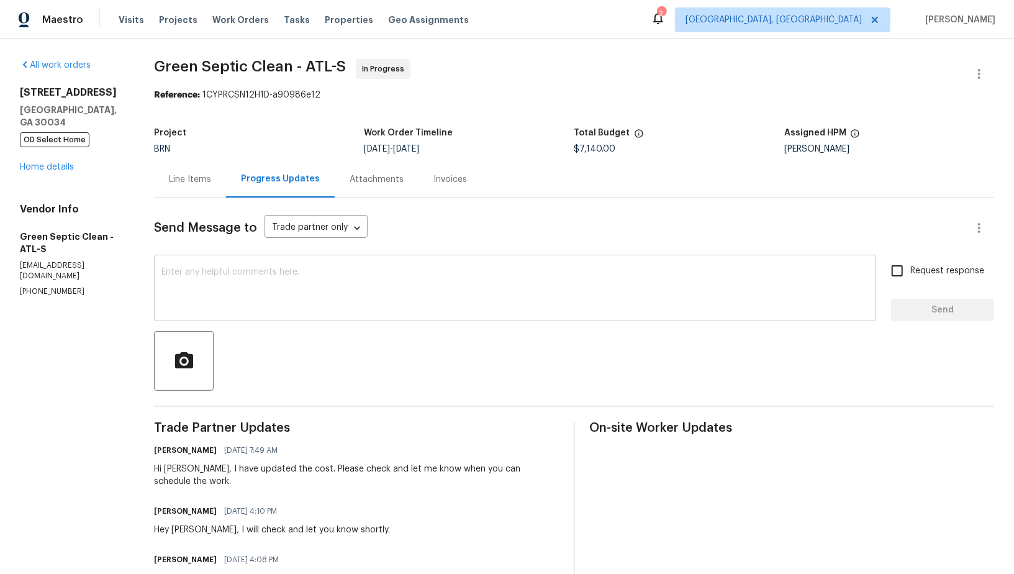
click at [343, 273] on textarea at bounding box center [514, 289] width 707 height 43
drag, startPoint x: 83, startPoint y: 284, endPoint x: 0, endPoint y: 283, distance: 83.2
click at [0, 283] on div "All work orders [STREET_ADDRESS] OD Select Home Home details Vendor Info Green …" at bounding box center [507, 493] width 1014 height 909
copy p "[PHONE_NUMBER]"
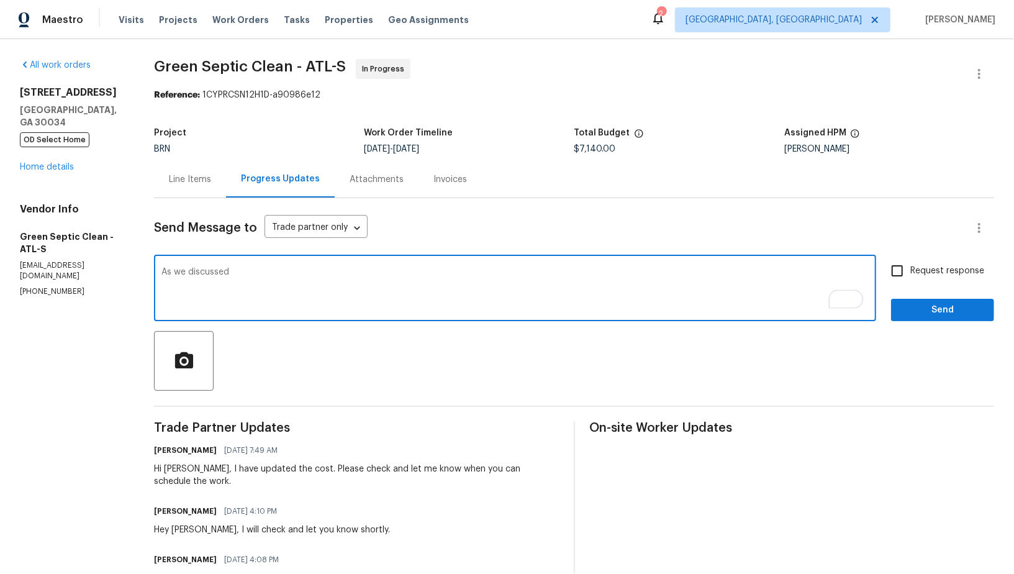
click at [241, 276] on textarea "As we discussed" at bounding box center [514, 289] width 707 height 43
paste textarea "[PHONE_NUMBER]"
type textarea "As we discussed [PHONE_NUMBER], Please check and update me on the scheduled dat…"
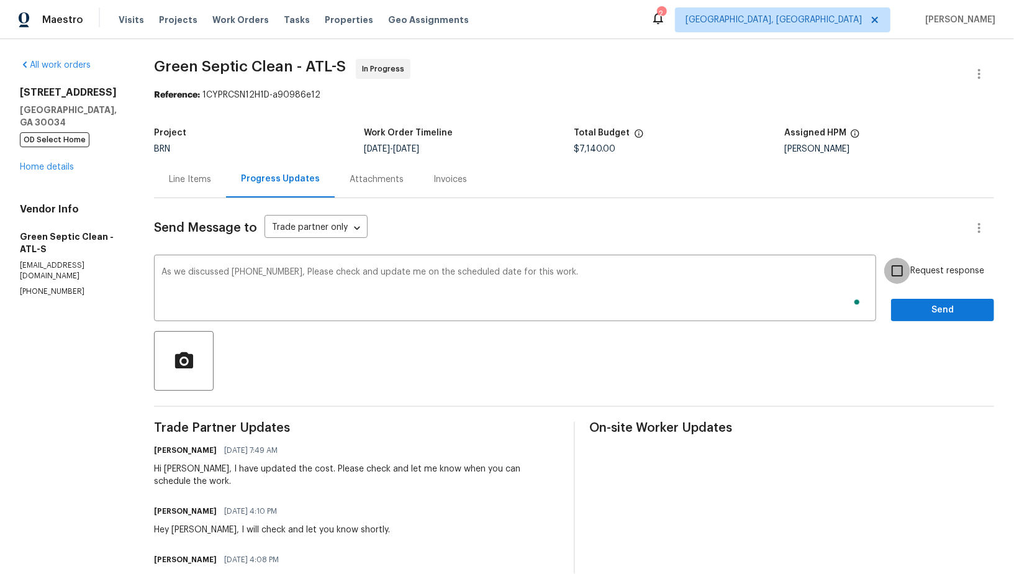
click at [905, 273] on input "Request response" at bounding box center [897, 271] width 26 height 26
checkbox input "true"
click at [933, 309] on span "Send" at bounding box center [942, 310] width 83 height 16
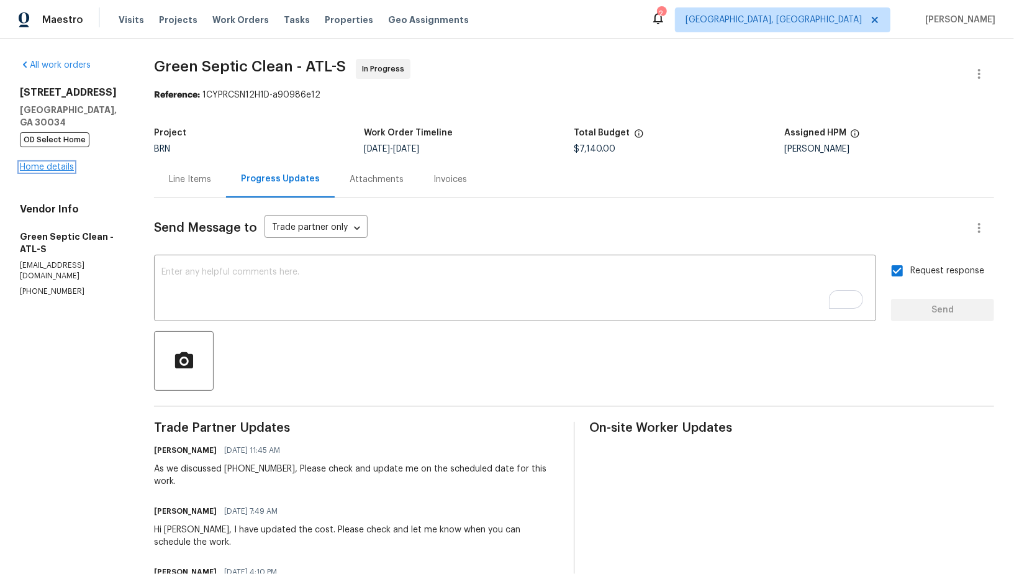
click at [35, 170] on link "Home details" at bounding box center [47, 167] width 54 height 9
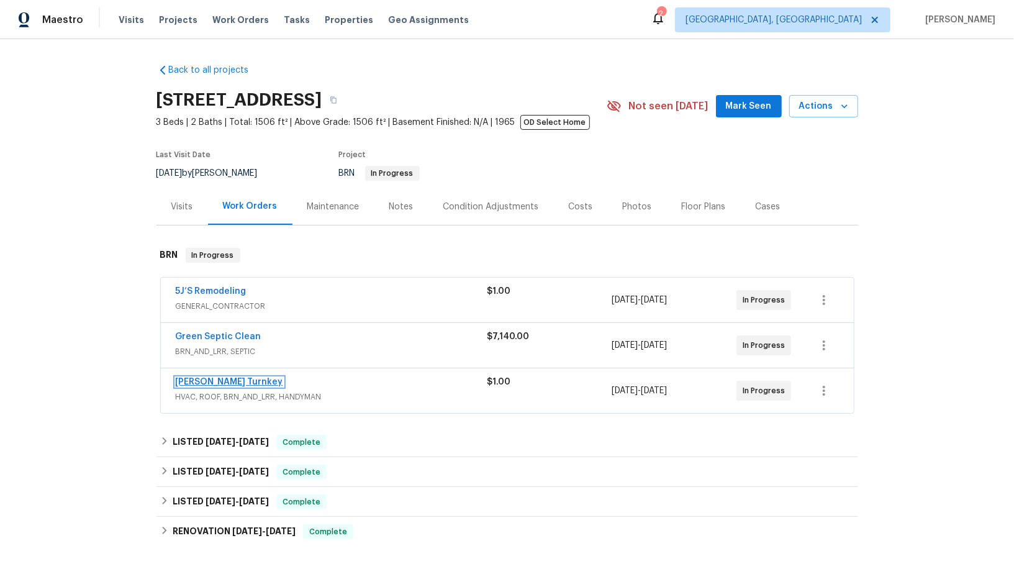
click at [214, 379] on link "Davis Turnkey" at bounding box center [229, 382] width 107 height 9
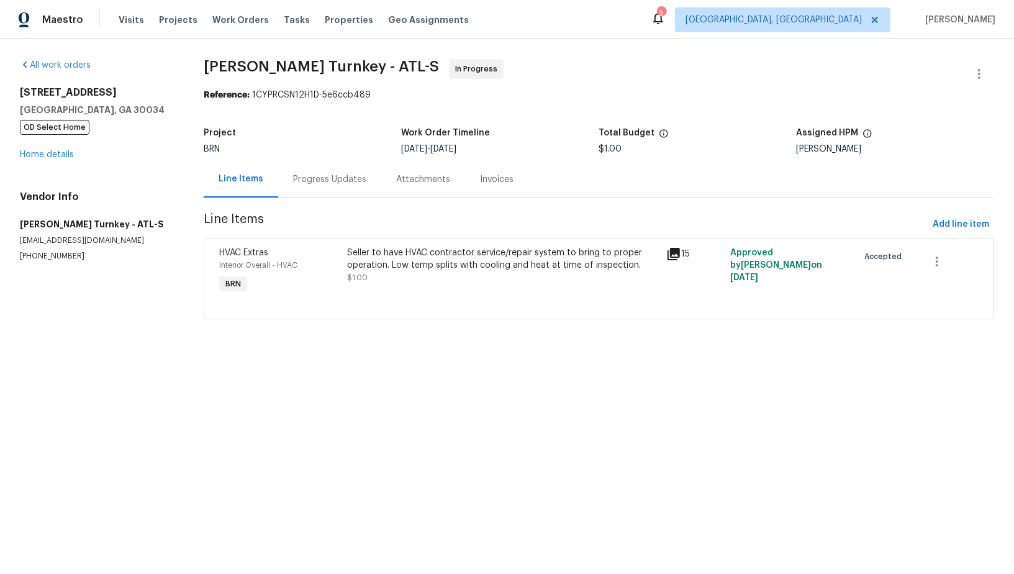
click at [382, 260] on div "Seller to have HVAC contractor service/repair system to bring to proper operati…" at bounding box center [503, 259] width 312 height 25
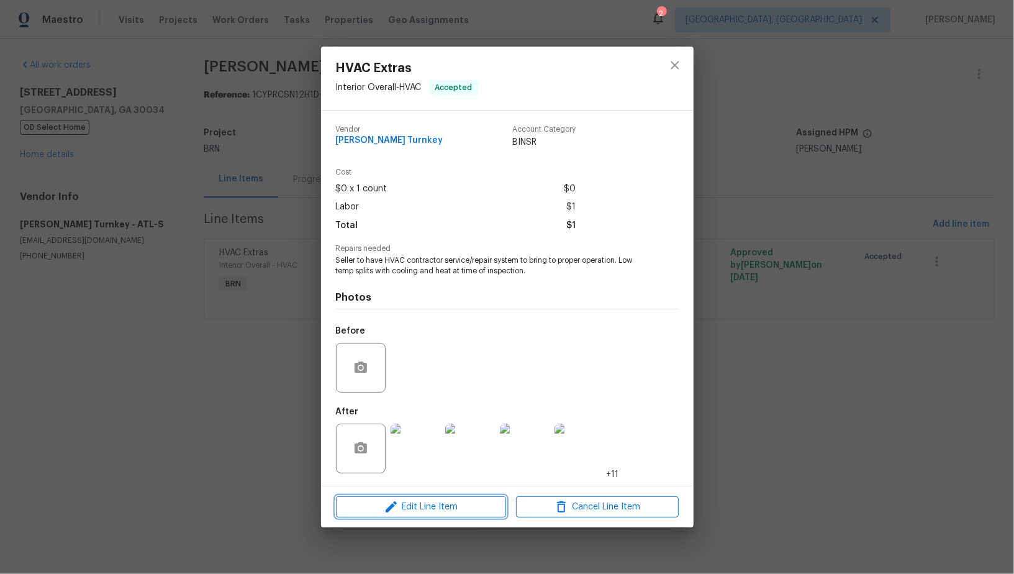
click at [402, 499] on button "Edit Line Item" at bounding box center [421, 507] width 170 height 22
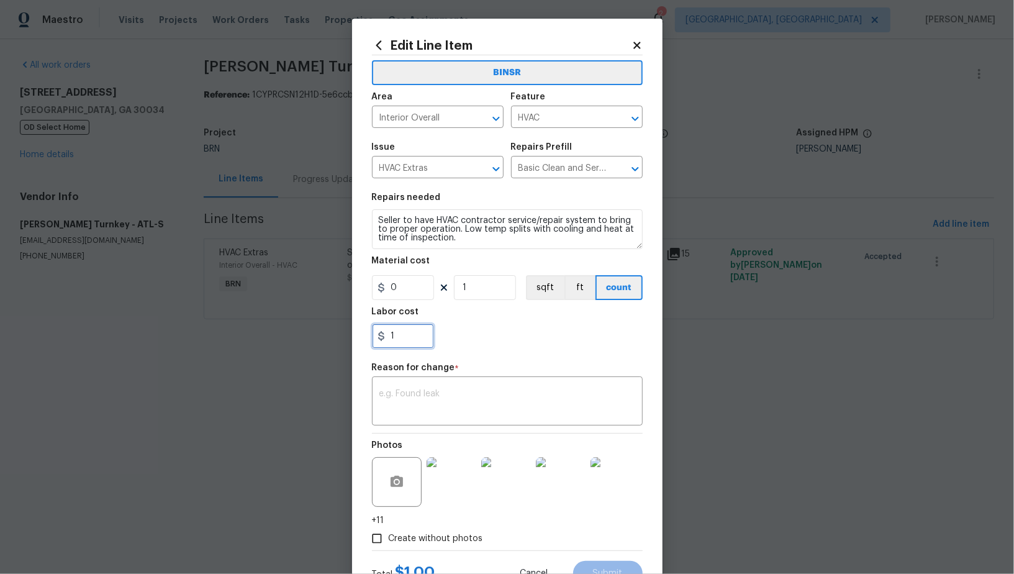
click at [408, 338] on input "1" at bounding box center [403, 336] width 62 height 25
paste input "90"
type input "190"
paste input "90"
type input "90"
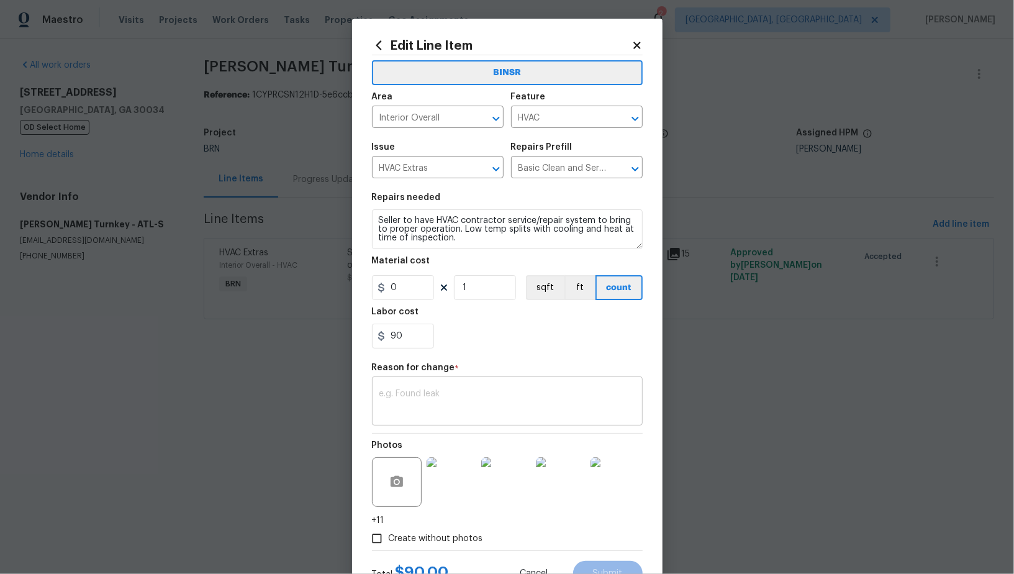
click at [474, 386] on div "x ​" at bounding box center [507, 402] width 271 height 46
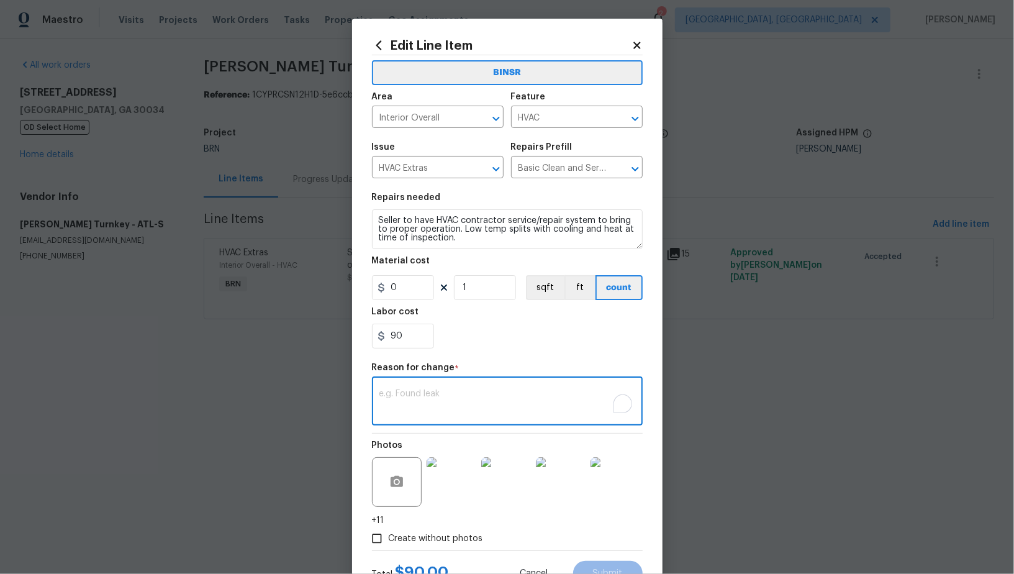
paste textarea "(PR) Updated cost per BR team’s approval."
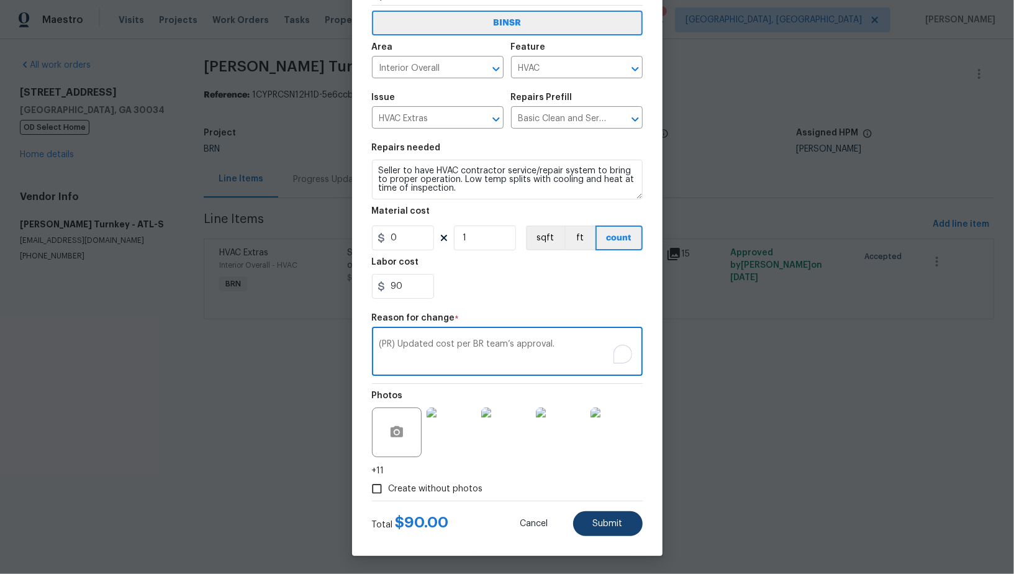
type textarea "(PR) Updated cost per BR team’s approval."
click at [608, 524] on span "Submit" at bounding box center [608, 523] width 30 height 9
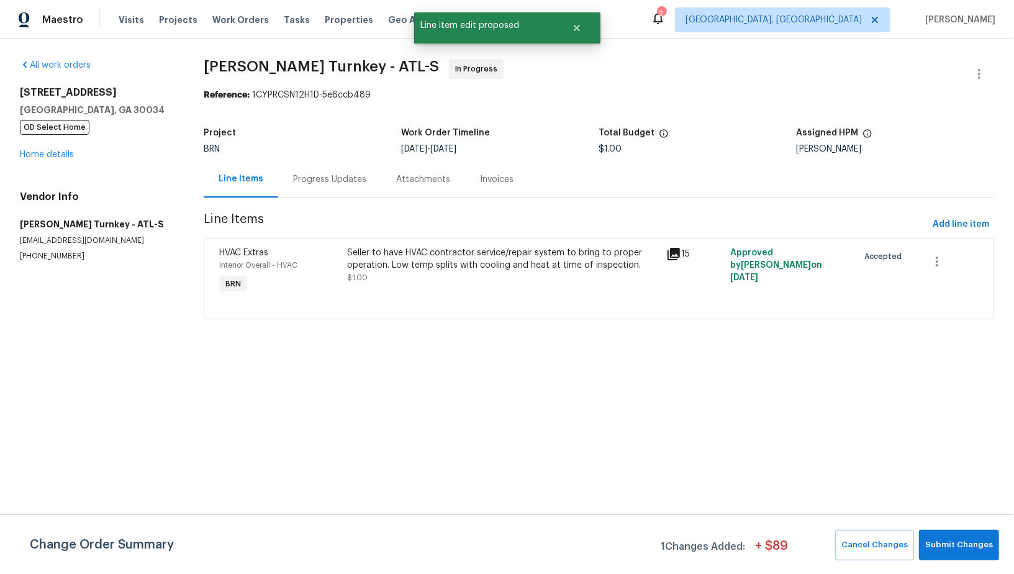
scroll to position [0, 0]
click at [983, 551] on span "Submit Changes" at bounding box center [959, 545] width 68 height 14
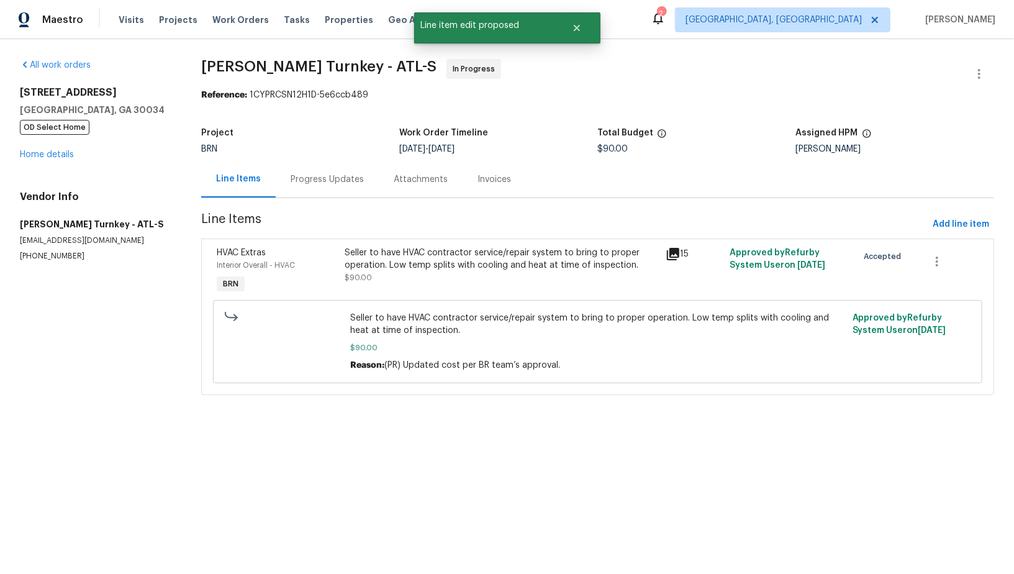
click at [314, 179] on div "Progress Updates" at bounding box center [327, 179] width 73 height 12
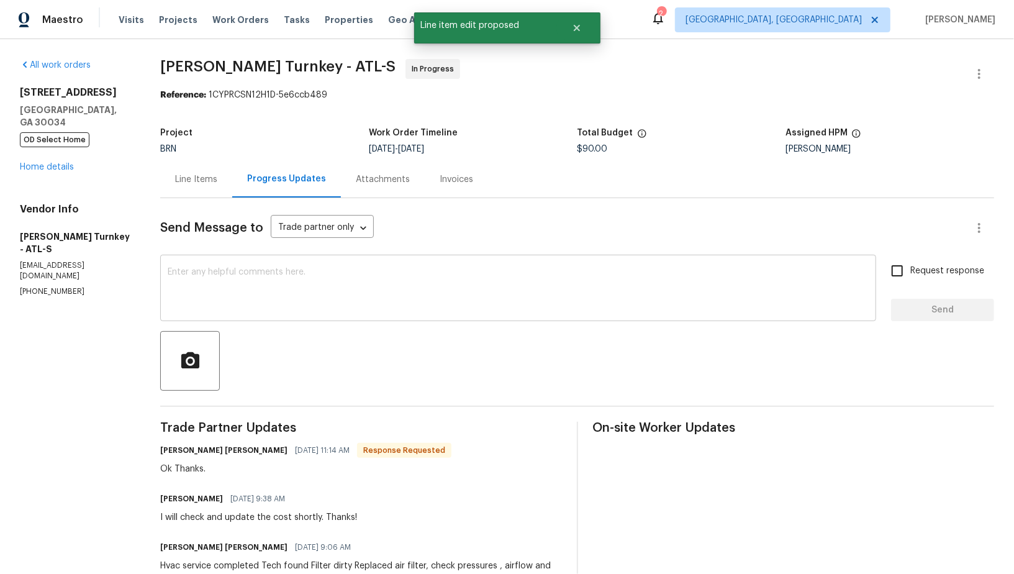
click at [332, 260] on div "x ​" at bounding box center [518, 289] width 716 height 63
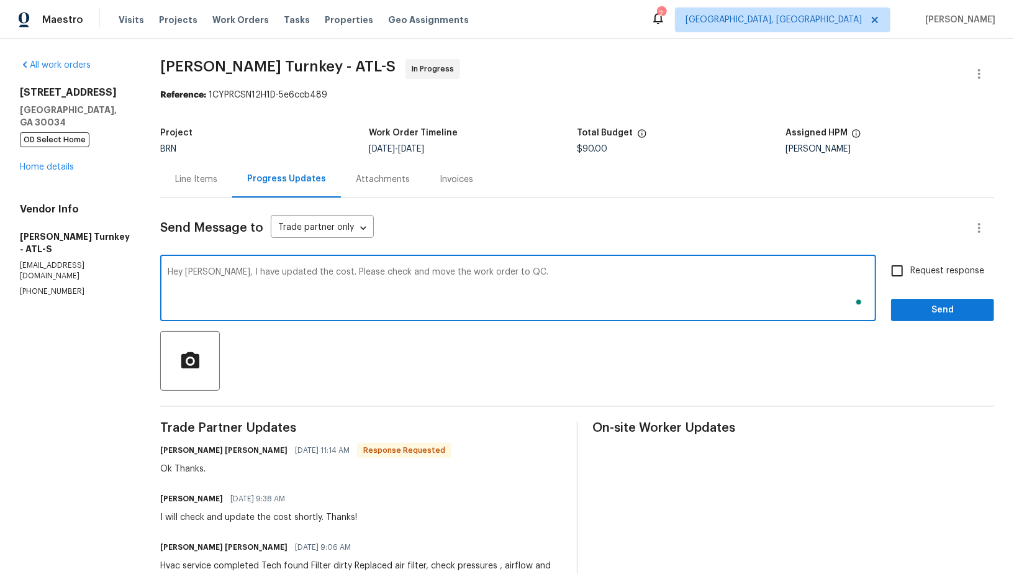
type textarea "Hey Juan, I have updated the cost. Please check and move the work order to QC."
click at [896, 278] on input "Request response" at bounding box center [897, 271] width 26 height 26
checkbox input "true"
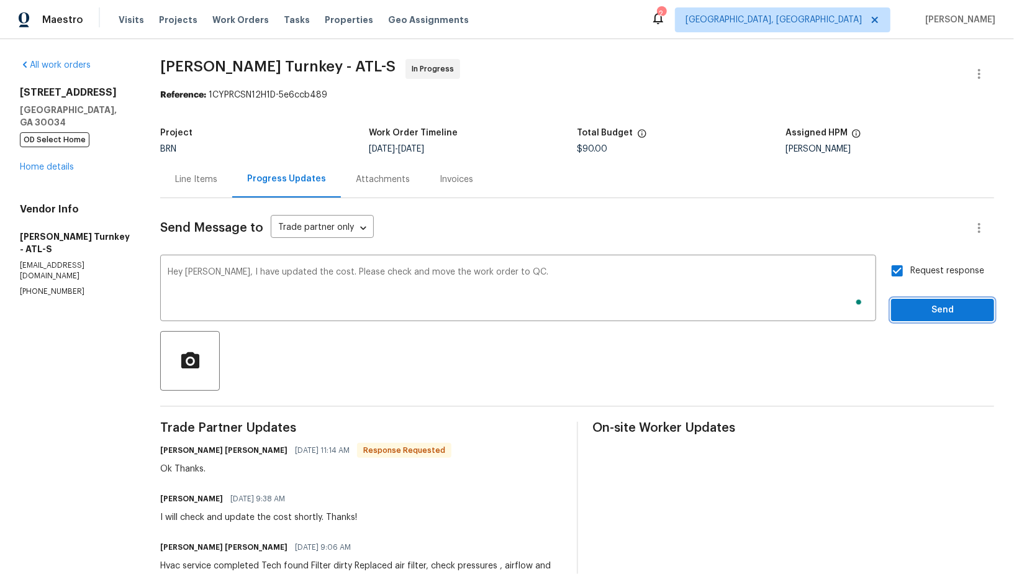
click at [916, 311] on span "Send" at bounding box center [942, 310] width 83 height 16
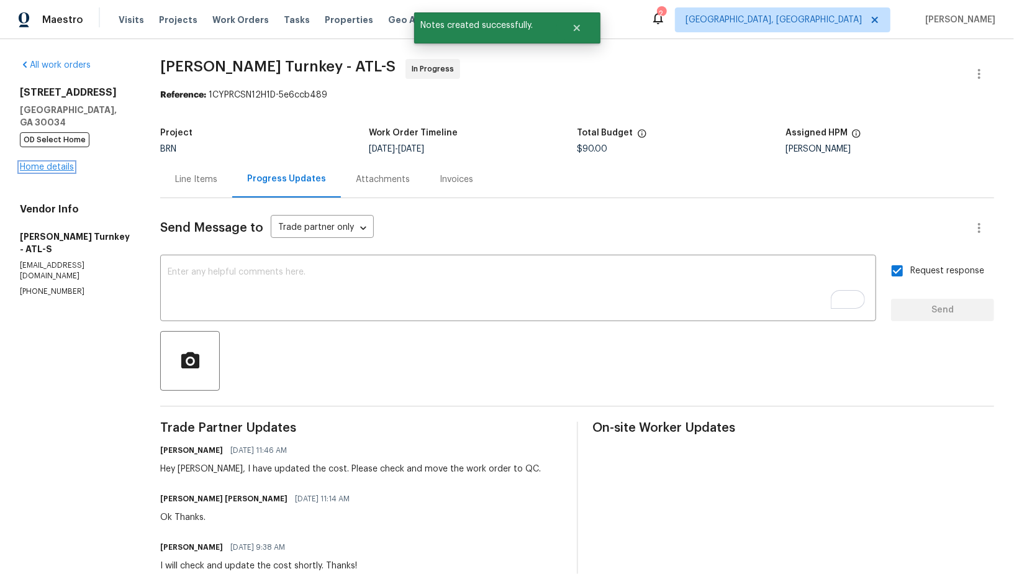
click at [53, 163] on link "Home details" at bounding box center [47, 167] width 54 height 9
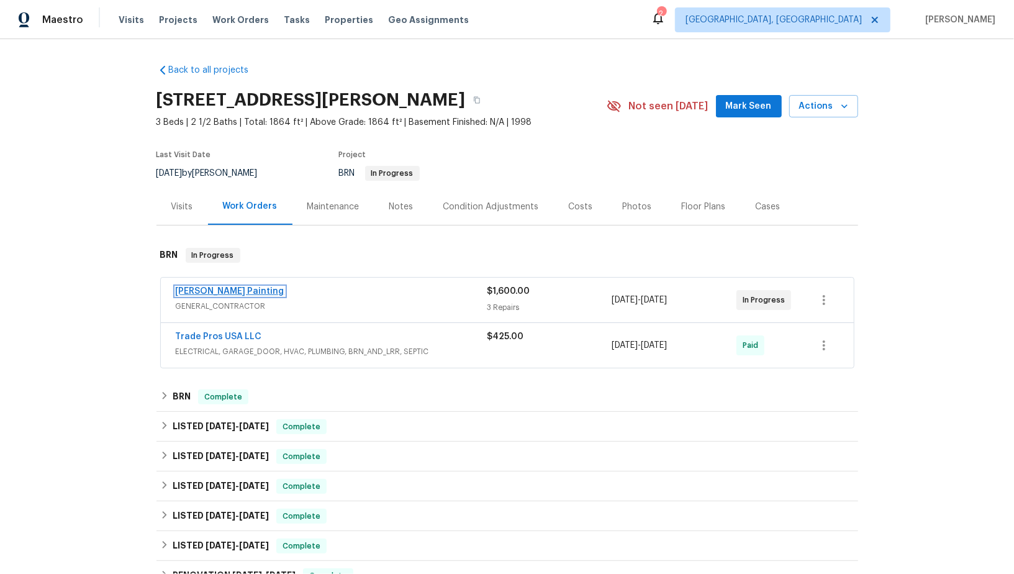
click at [191, 292] on link "[PERSON_NAME] Painting" at bounding box center [230, 291] width 109 height 9
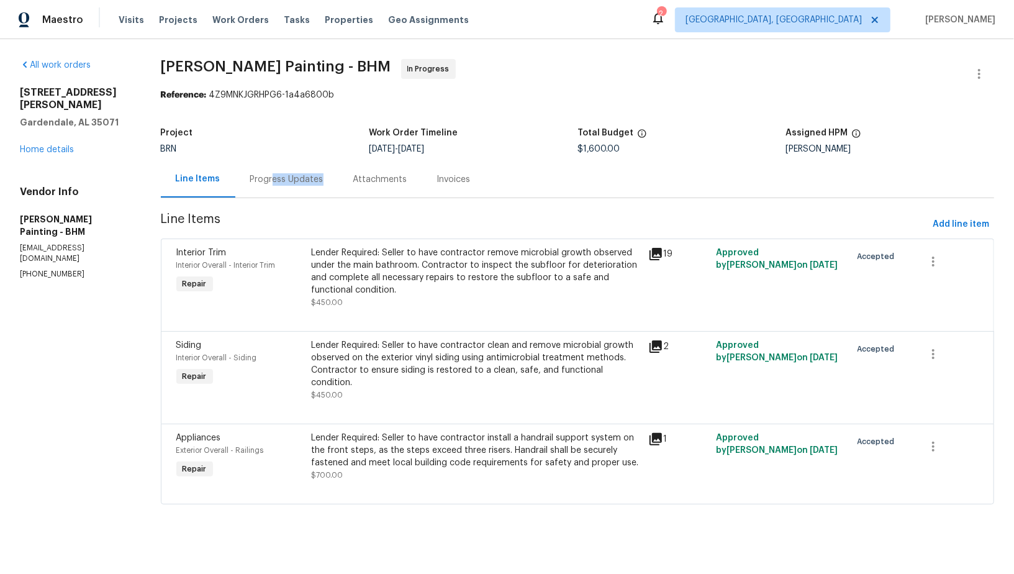
click at [316, 185] on div "Progress Updates" at bounding box center [286, 179] width 103 height 37
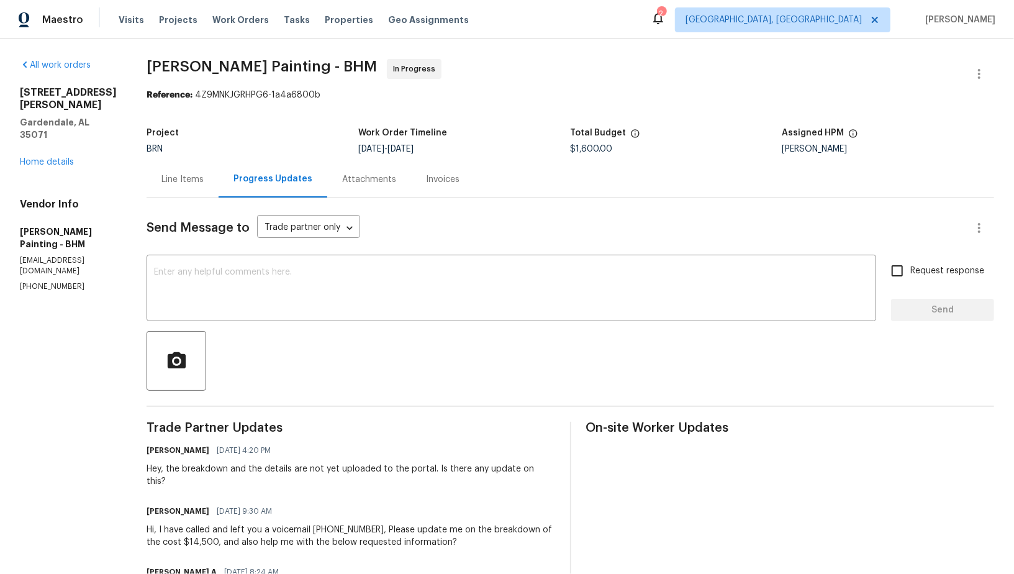
click at [204, 181] on div "Line Items" at bounding box center [182, 179] width 42 height 12
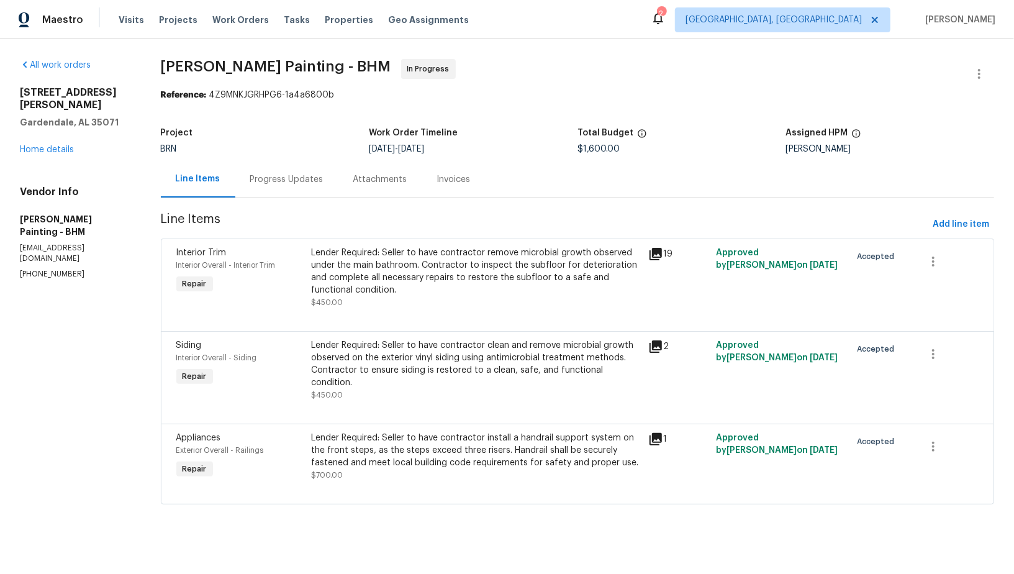
click at [319, 191] on div "Progress Updates" at bounding box center [286, 179] width 103 height 37
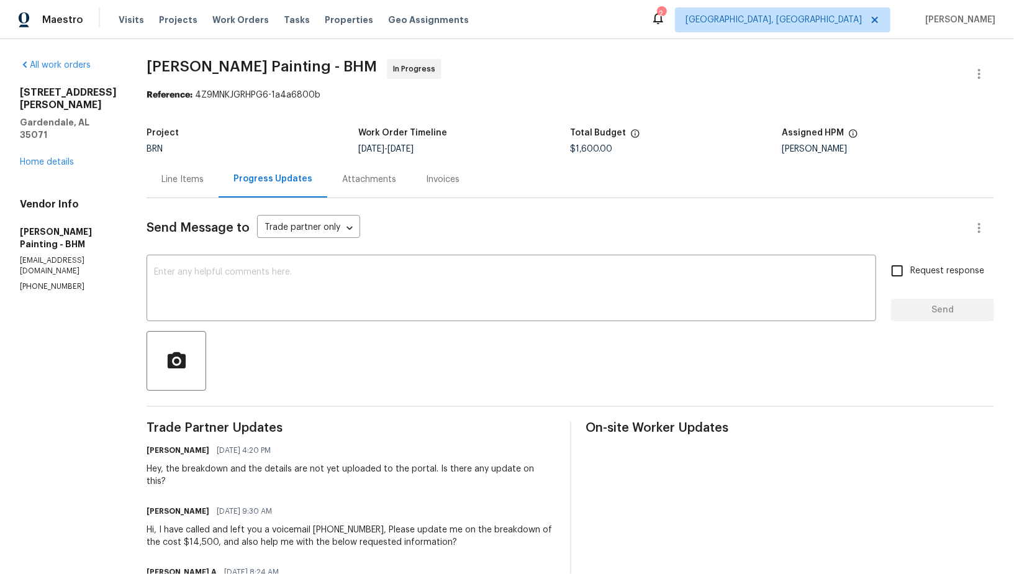
click at [204, 183] on div "Line Items" at bounding box center [182, 179] width 42 height 12
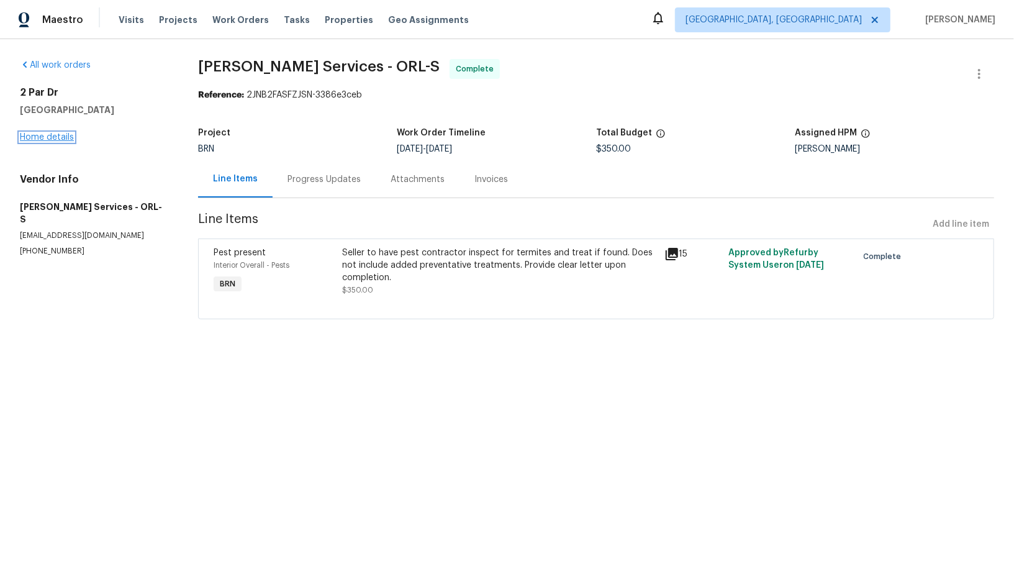
click at [40, 138] on link "Home details" at bounding box center [47, 137] width 54 height 9
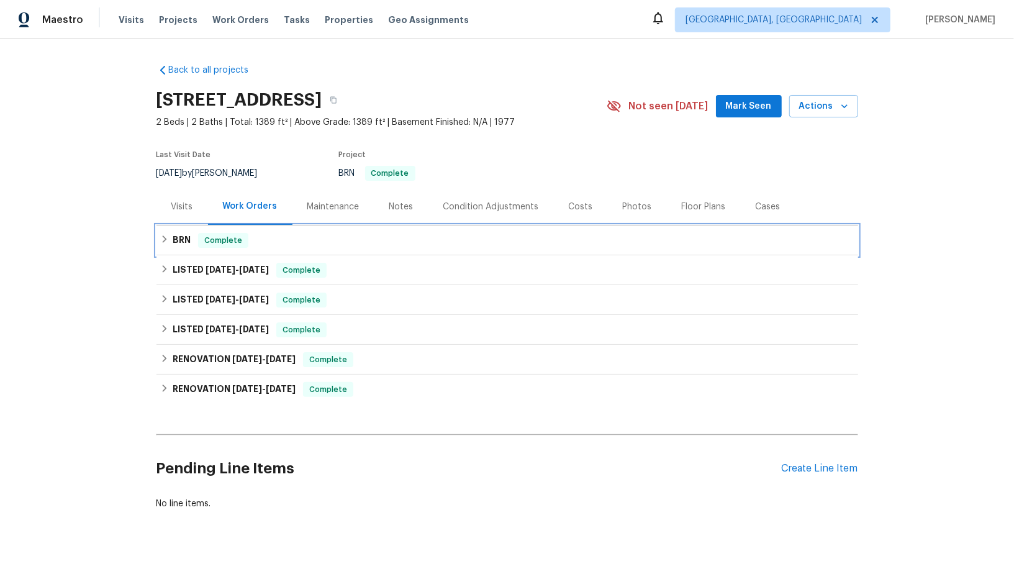
click at [171, 238] on div "BRN Complete" at bounding box center [507, 240] width 694 height 15
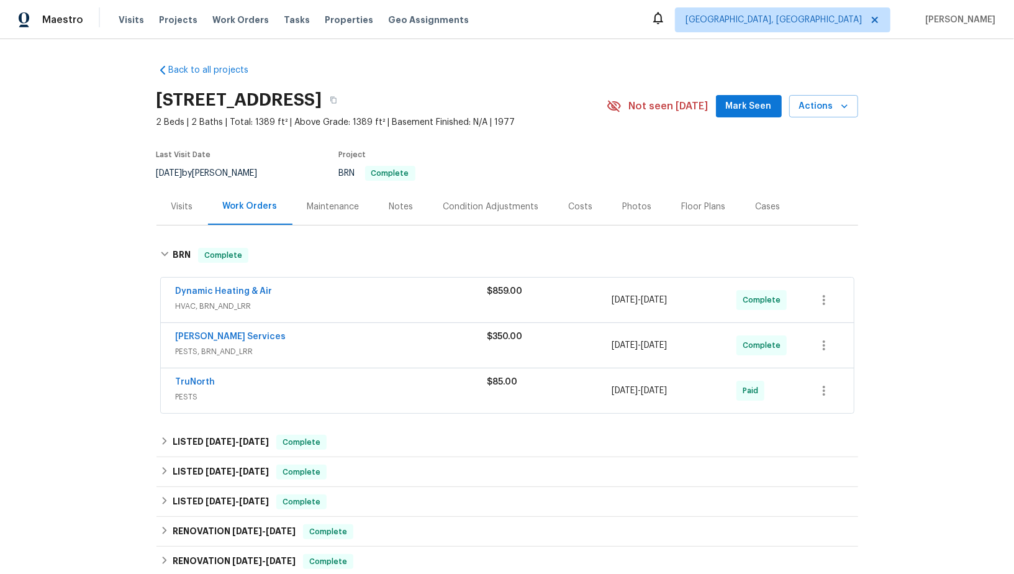
click at [210, 342] on div "[PERSON_NAME] Services" at bounding box center [332, 337] width 312 height 15
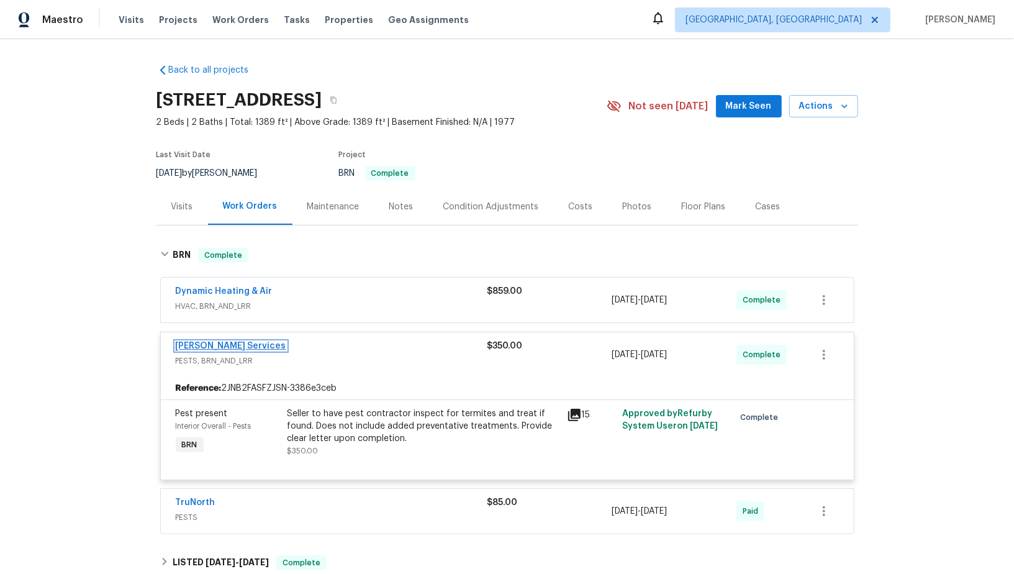
click at [201, 342] on link "[PERSON_NAME] Services" at bounding box center [231, 346] width 111 height 9
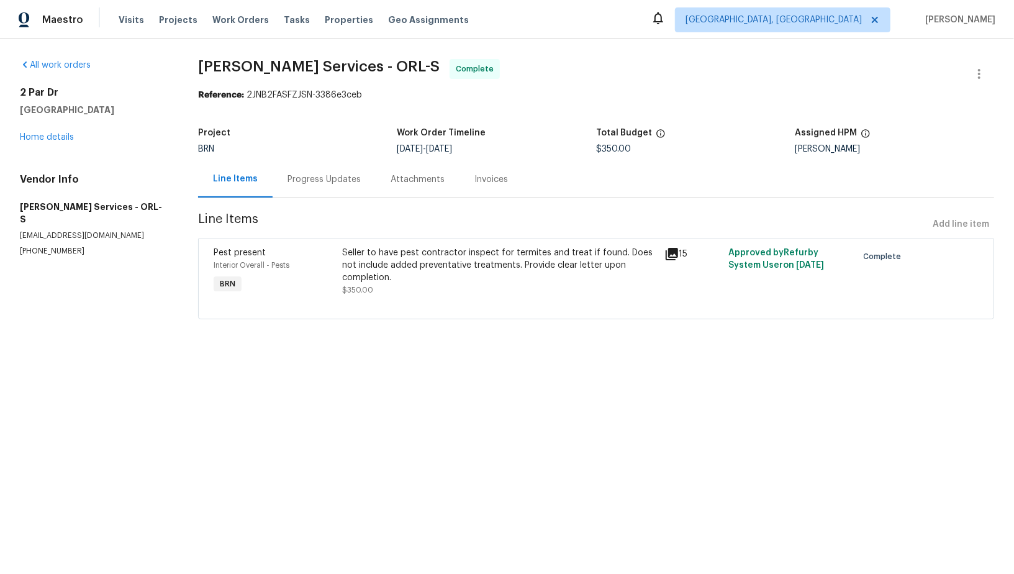
click at [356, 270] on div "Seller to have pest contractor inspect for termites and treat if found. Does no…" at bounding box center [499, 265] width 314 height 37
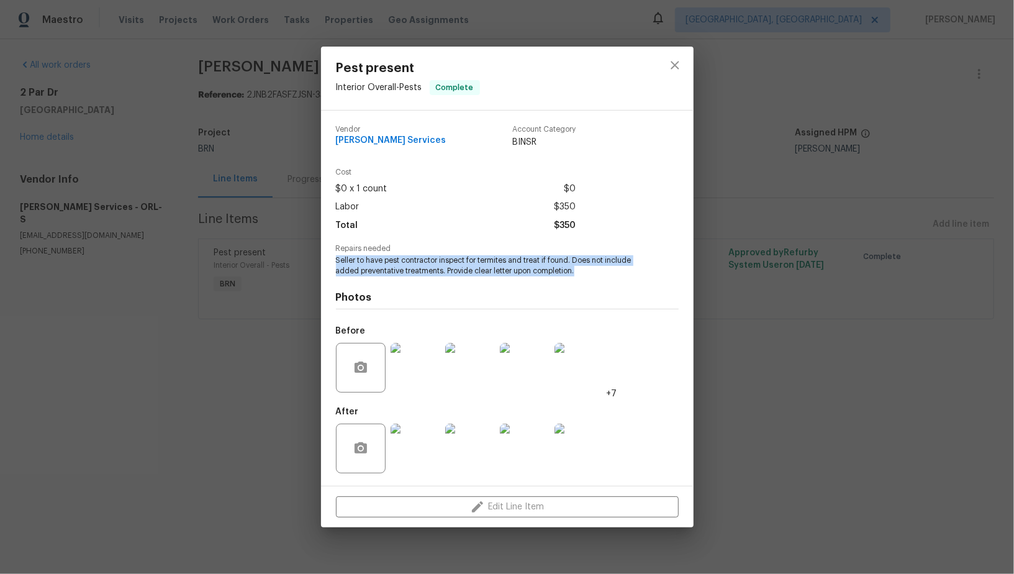
drag, startPoint x: 331, startPoint y: 259, endPoint x: 632, endPoint y: 276, distance: 301.1
click at [632, 276] on div "Vendor [PERSON_NAME] Services Account Category BINSR Cost $0 x 1 count $0 Labor…" at bounding box center [507, 298] width 373 height 375
copy span "Seller to have pest contractor inspect for termites and treat if found. Does no…"
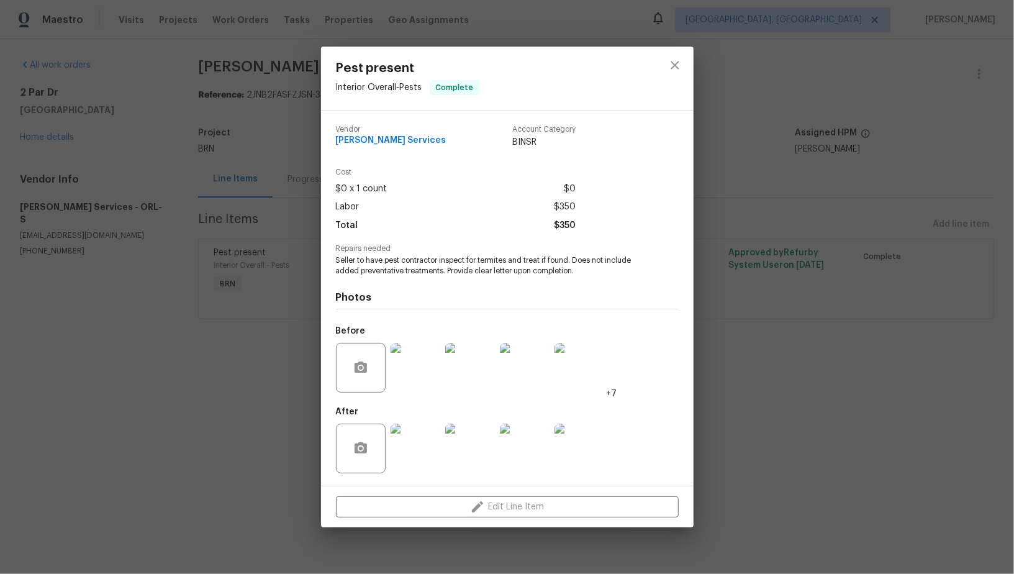
click at [161, 147] on div "Pest present Interior Overall - Pests Complete Vendor [PERSON_NAME] Services Ac…" at bounding box center [507, 287] width 1014 height 574
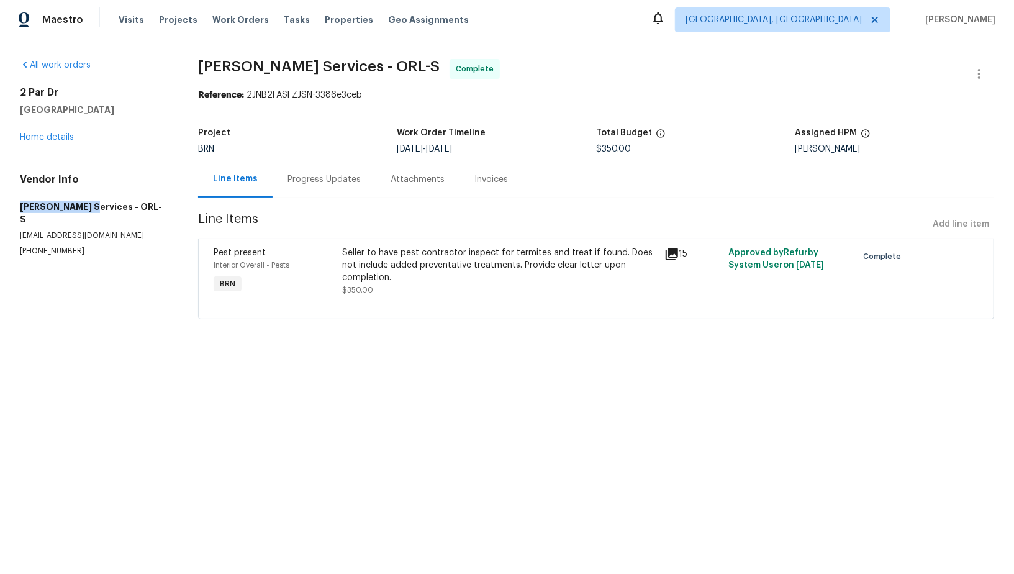
drag, startPoint x: 0, startPoint y: 206, endPoint x: 89, endPoint y: 204, distance: 89.5
click at [89, 204] on div "All work orders [STREET_ADDRESS] Home details Vendor Info [PERSON_NAME] Service…" at bounding box center [507, 196] width 1014 height 315
copy h5 "Massey Services"
click at [431, 282] on div "Seller to have pest contractor inspect for termites and treat if found. Does no…" at bounding box center [499, 265] width 314 height 37
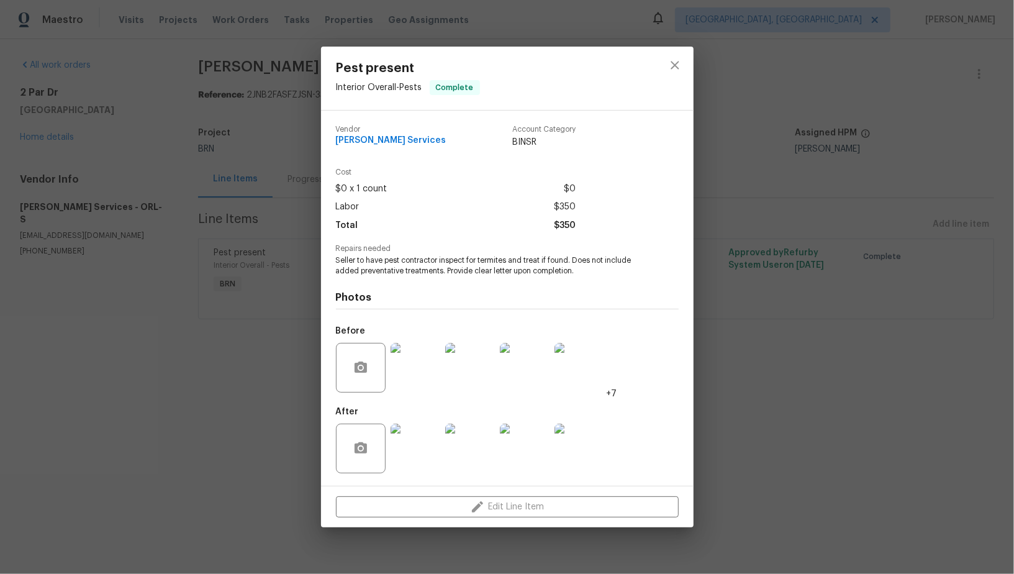
click at [413, 449] on img at bounding box center [416, 449] width 50 height 50
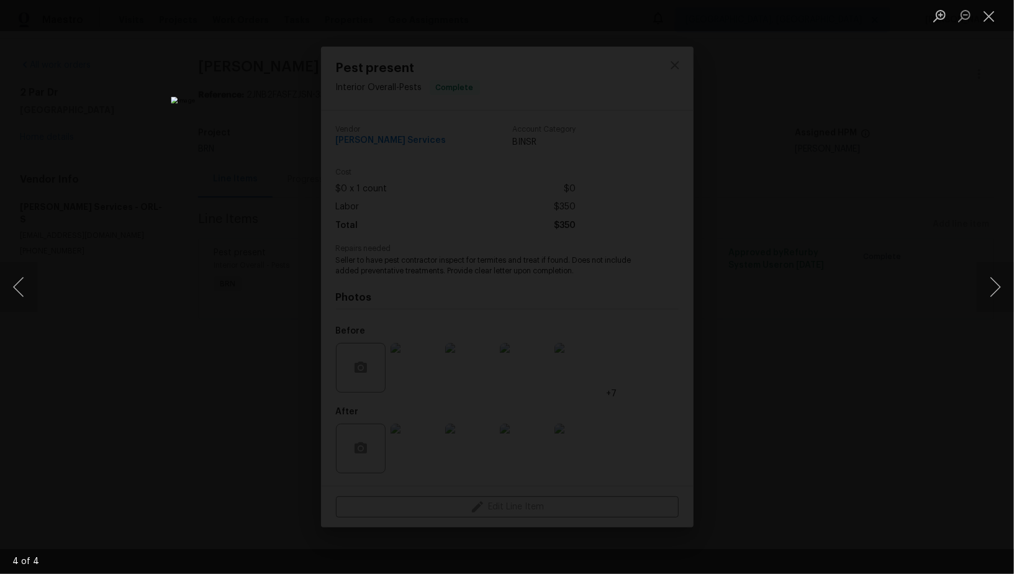
click at [774, 360] on div "Lightbox" at bounding box center [507, 287] width 1014 height 574
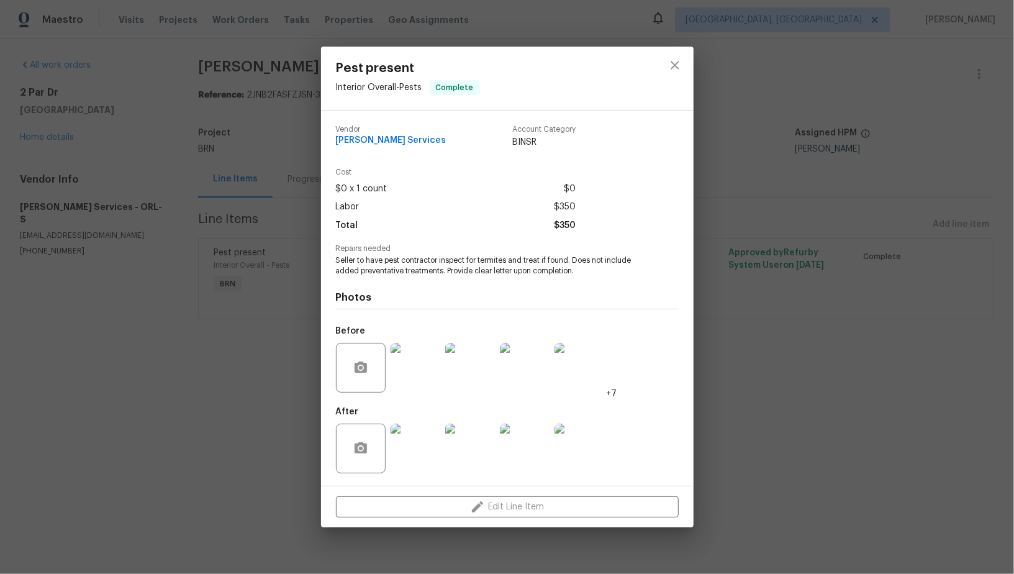
click at [414, 383] on img at bounding box center [416, 368] width 50 height 50
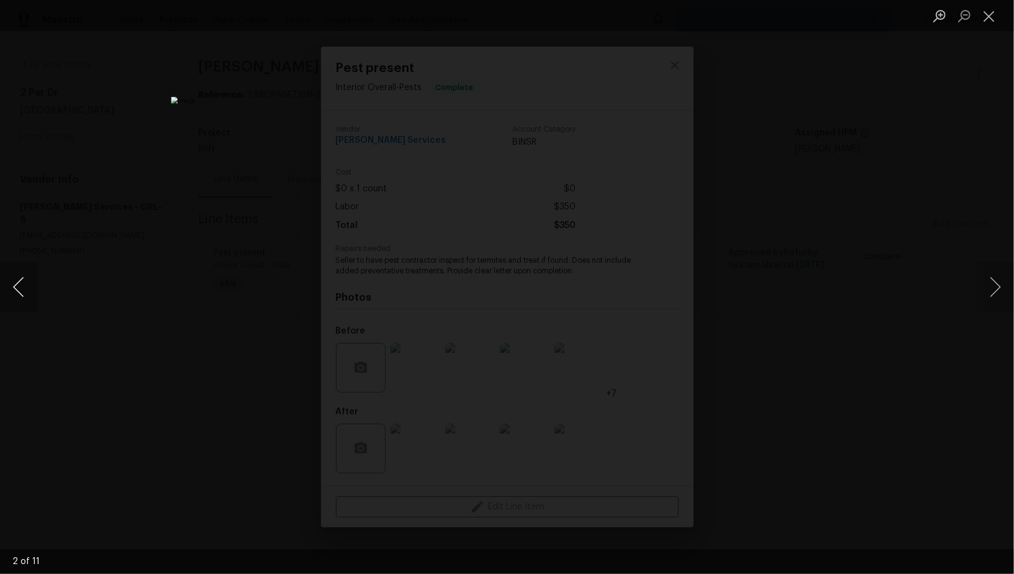
click at [16, 281] on button "Previous image" at bounding box center [18, 287] width 37 height 50
click at [11, 292] on button "Previous image" at bounding box center [18, 287] width 37 height 50
click at [19, 296] on button "Previous image" at bounding box center [18, 287] width 37 height 50
click at [25, 296] on button "Previous image" at bounding box center [18, 287] width 37 height 50
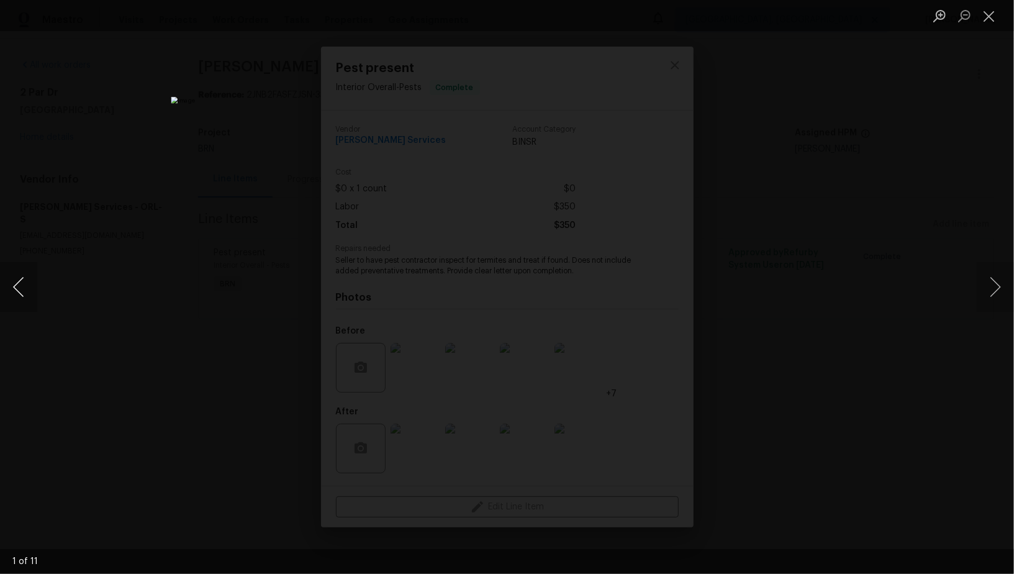
click at [19, 288] on button "Previous image" at bounding box center [18, 287] width 37 height 50
click at [17, 289] on button "Previous image" at bounding box center [18, 287] width 37 height 50
click at [27, 295] on button "Previous image" at bounding box center [18, 287] width 37 height 50
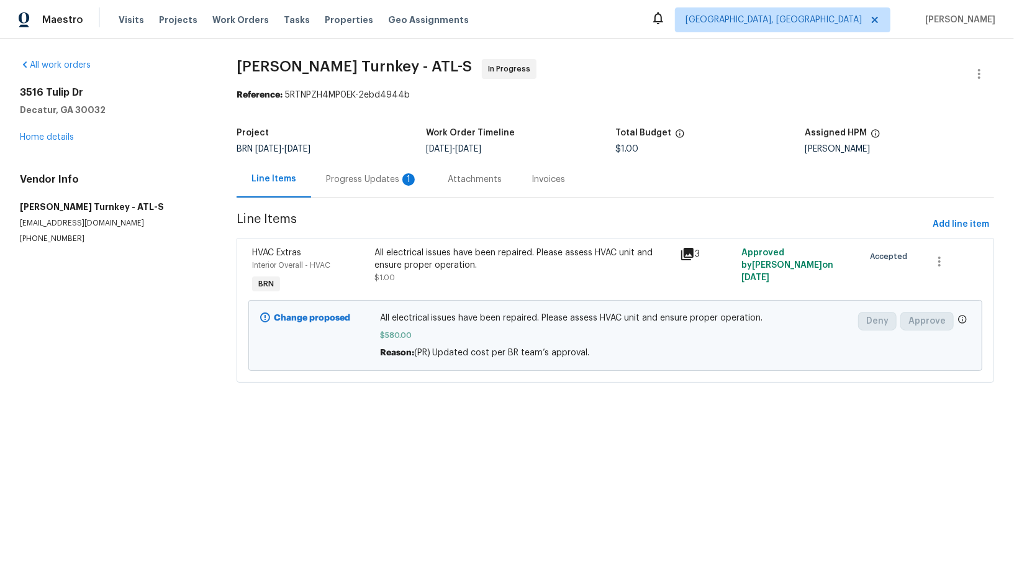
click at [365, 186] on div "Progress Updates 1" at bounding box center [372, 179] width 122 height 37
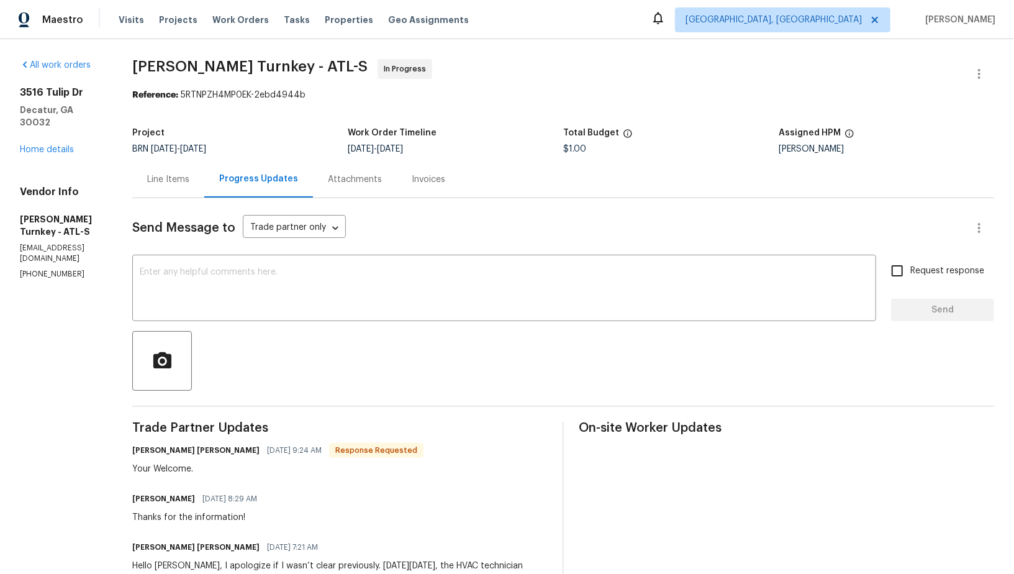
click at [181, 181] on div "Line Items" at bounding box center [168, 179] width 42 height 12
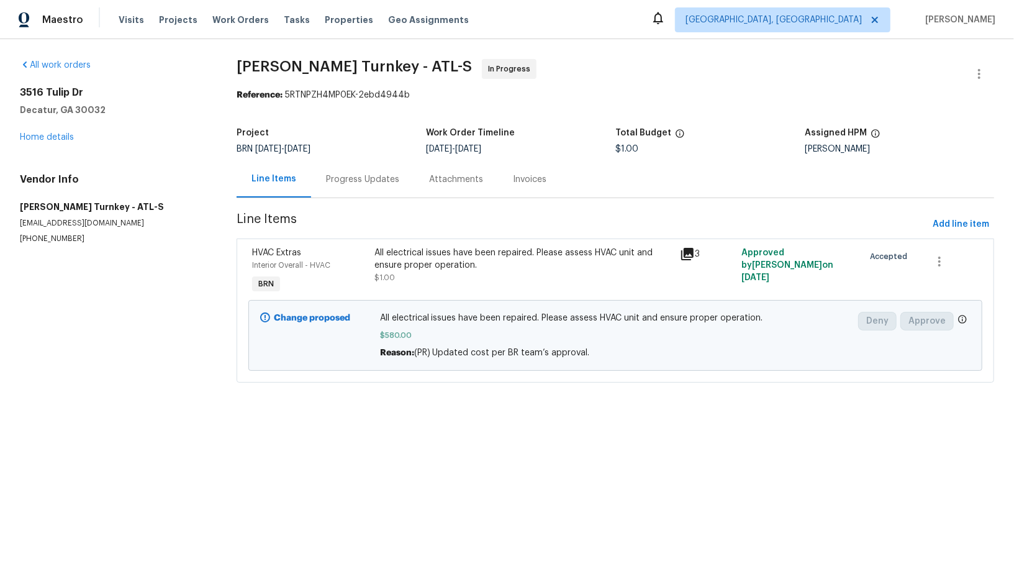
click at [342, 166] on div "Progress Updates" at bounding box center [362, 179] width 103 height 37
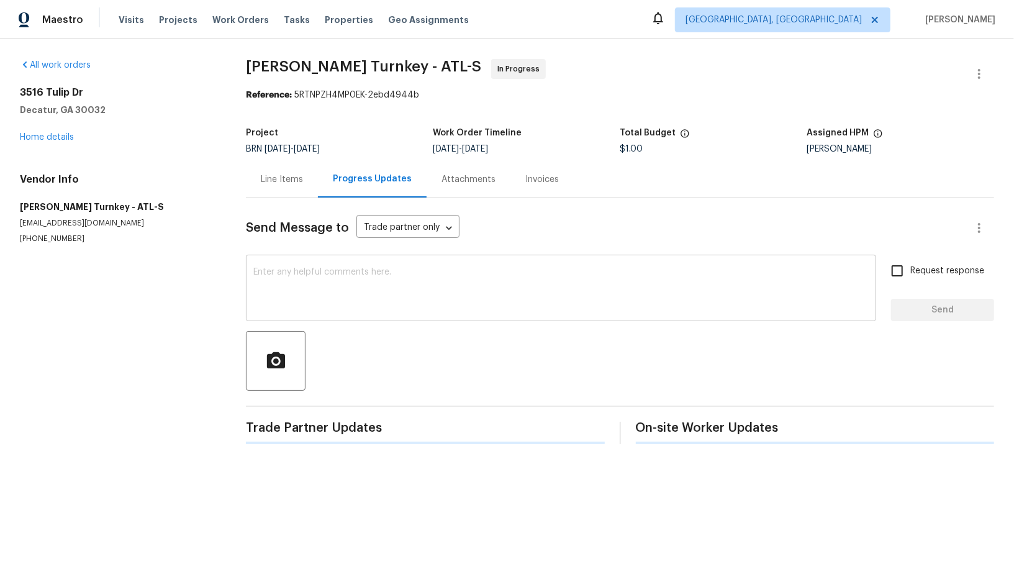
click at [335, 269] on textarea at bounding box center [560, 289] width 615 height 43
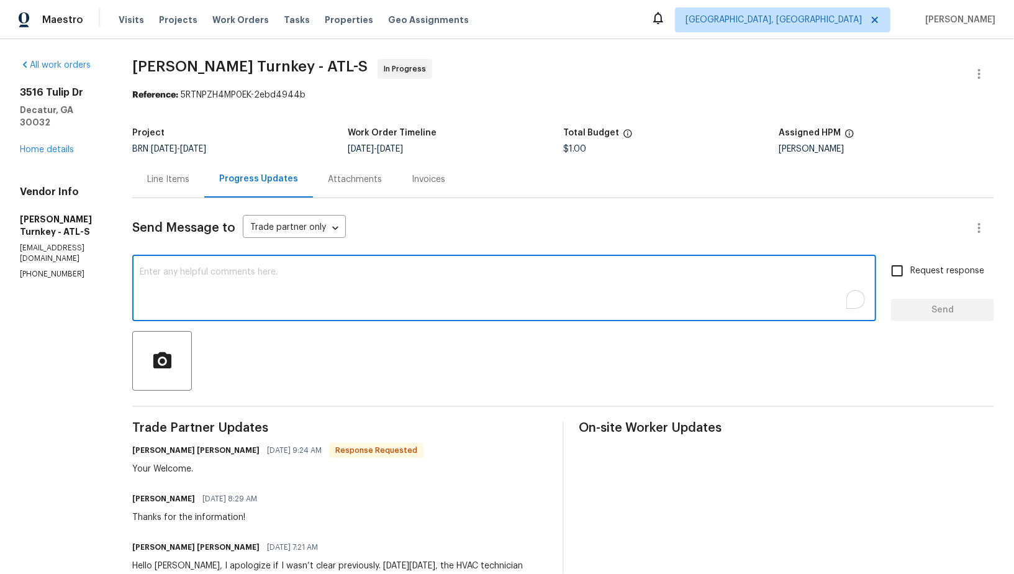
type textarea "I"
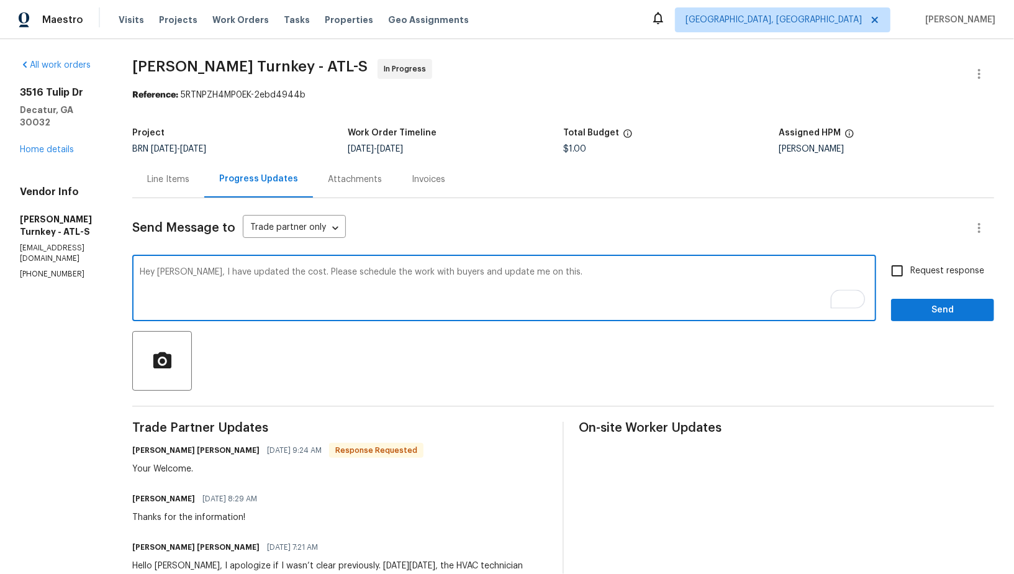
type textarea "Hey Juan, I have updated the cost. Please schedule the work with buyers and upd…"
click at [905, 275] on input "Request response" at bounding box center [897, 271] width 26 height 26
checkbox input "true"
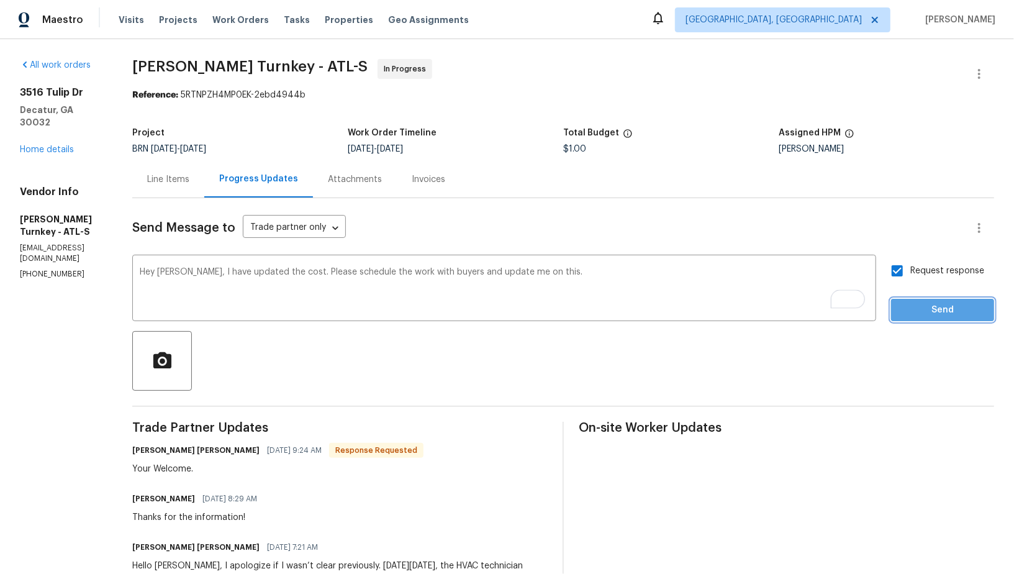
click at [922, 311] on span "Send" at bounding box center [942, 310] width 83 height 16
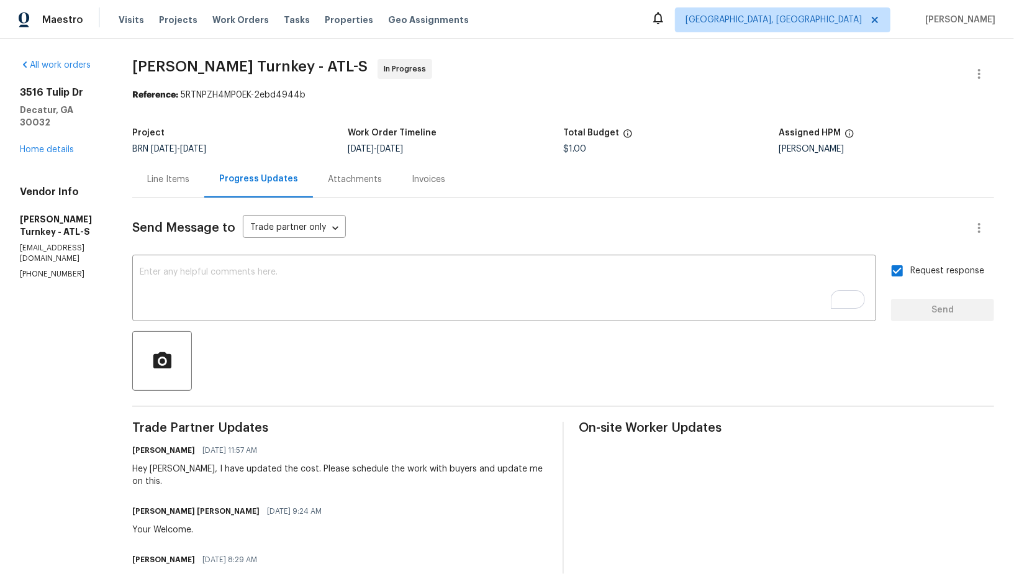
click at [171, 173] on div "Line Items" at bounding box center [168, 179] width 42 height 12
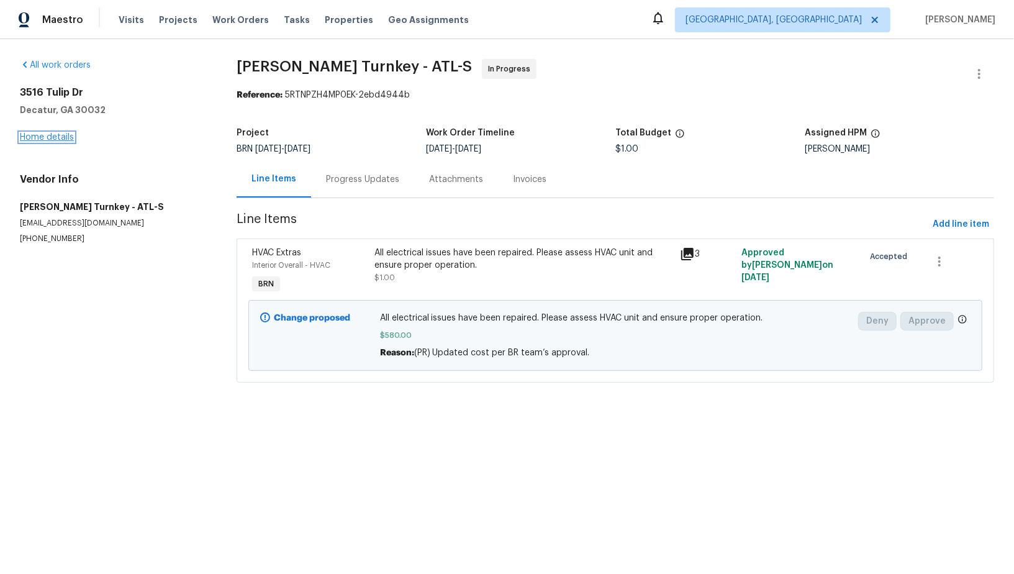
click at [34, 139] on link "Home details" at bounding box center [47, 137] width 54 height 9
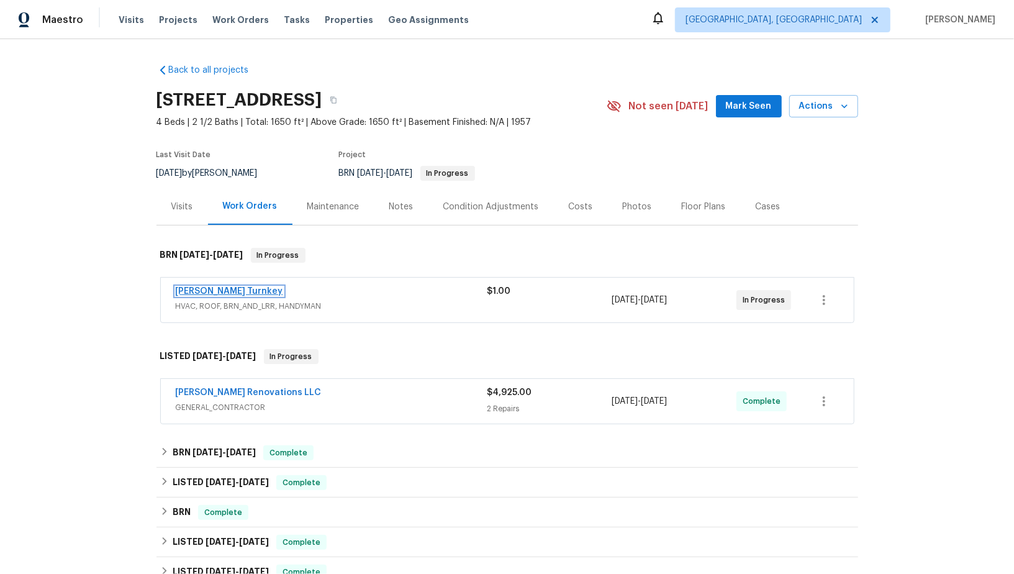
click at [216, 288] on link "Davis Turnkey" at bounding box center [229, 291] width 107 height 9
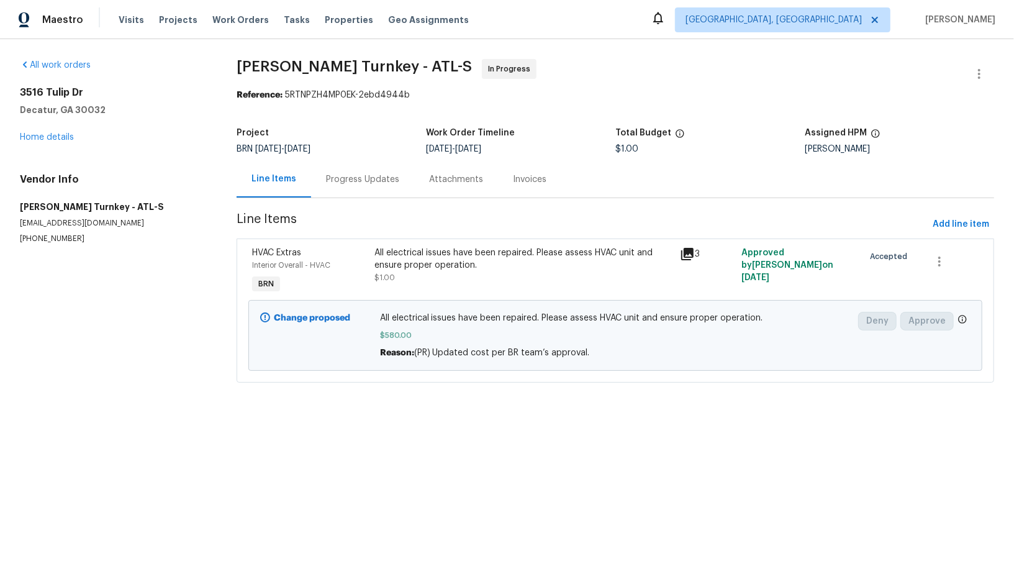
click at [350, 183] on div "Progress Updates" at bounding box center [362, 179] width 73 height 12
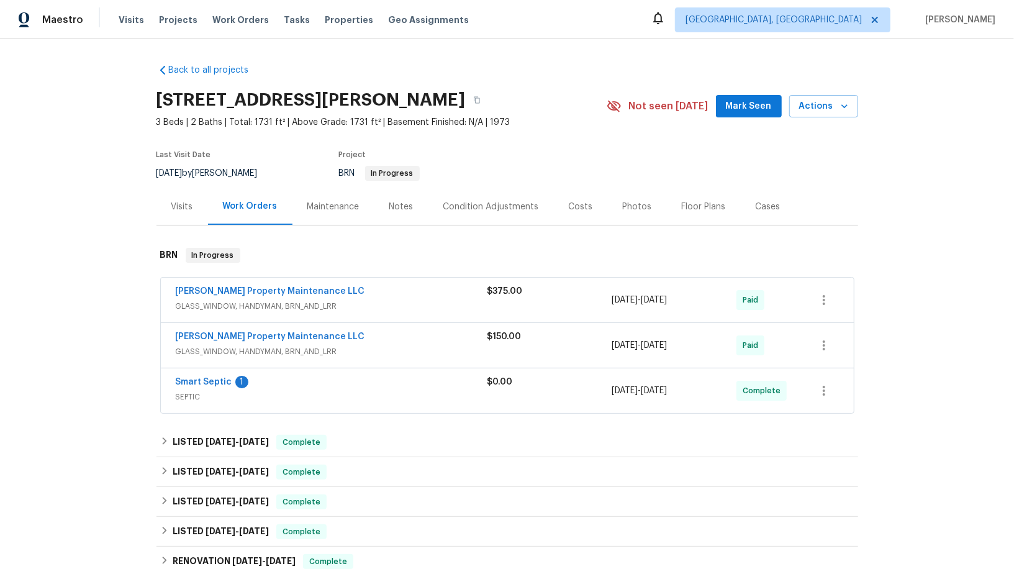
scroll to position [90, 0]
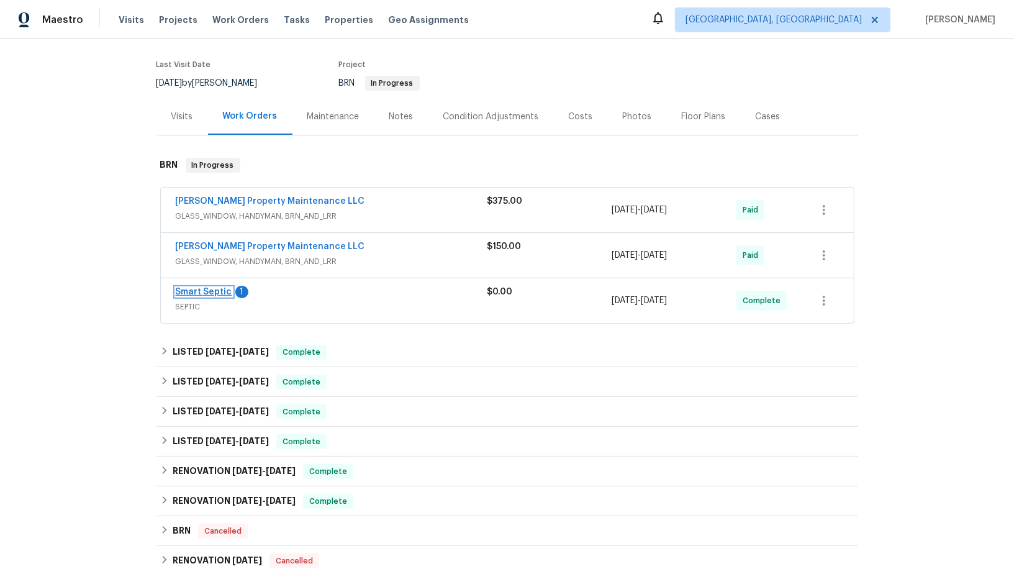
click at [203, 288] on link "Smart Septic" at bounding box center [204, 292] width 57 height 9
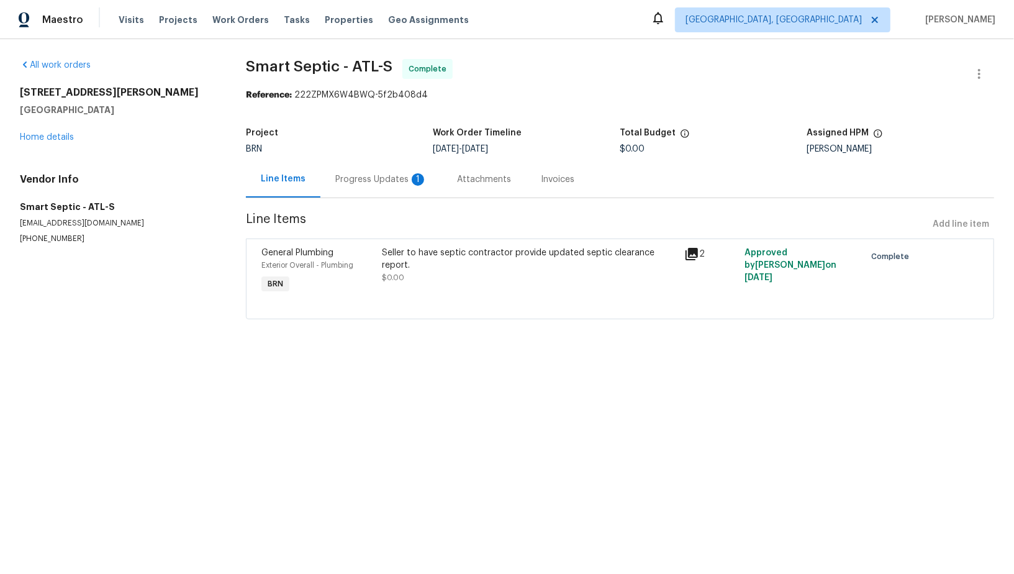
click at [338, 185] on div "Progress Updates 1" at bounding box center [381, 179] width 122 height 37
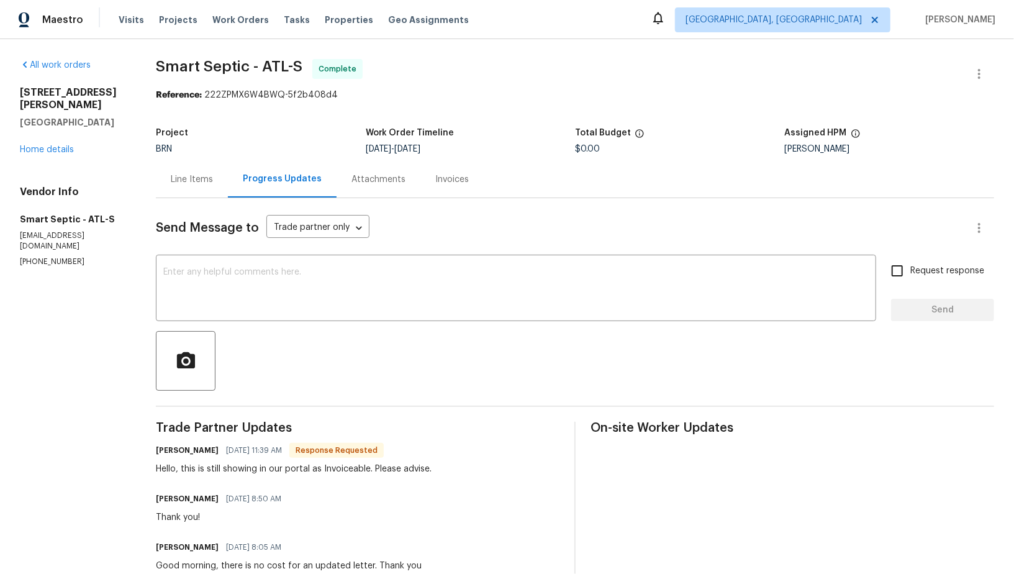
click at [459, 174] on div "Invoices" at bounding box center [452, 179] width 34 height 12
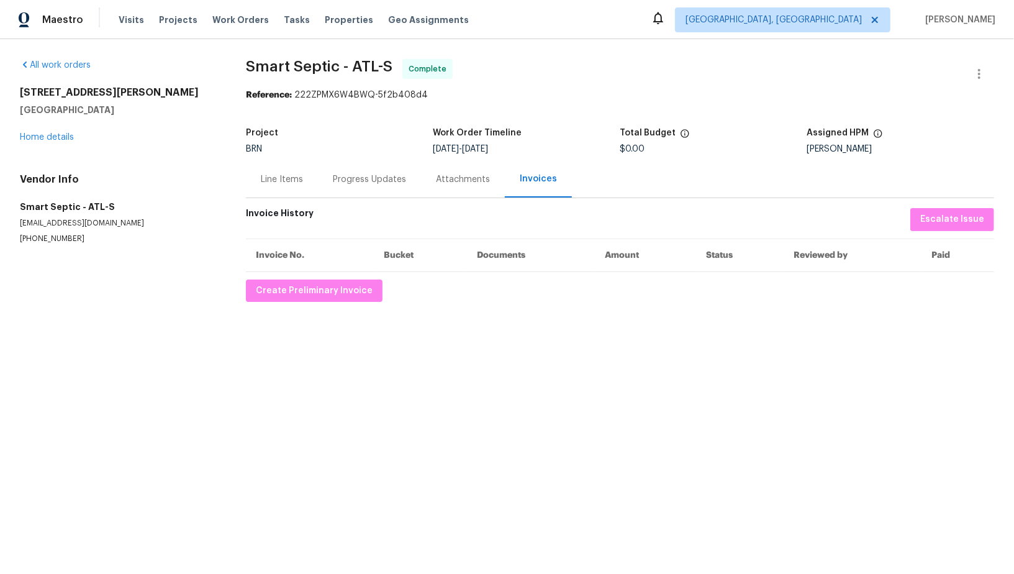
click at [362, 183] on div "Progress Updates" at bounding box center [369, 179] width 73 height 12
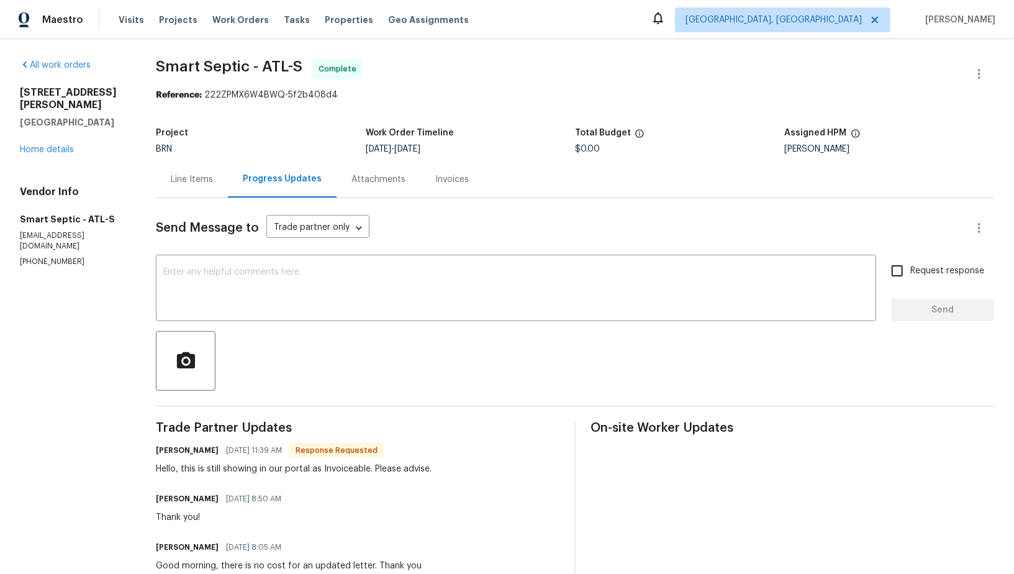
click at [194, 175] on div "Line Items" at bounding box center [192, 179] width 42 height 12
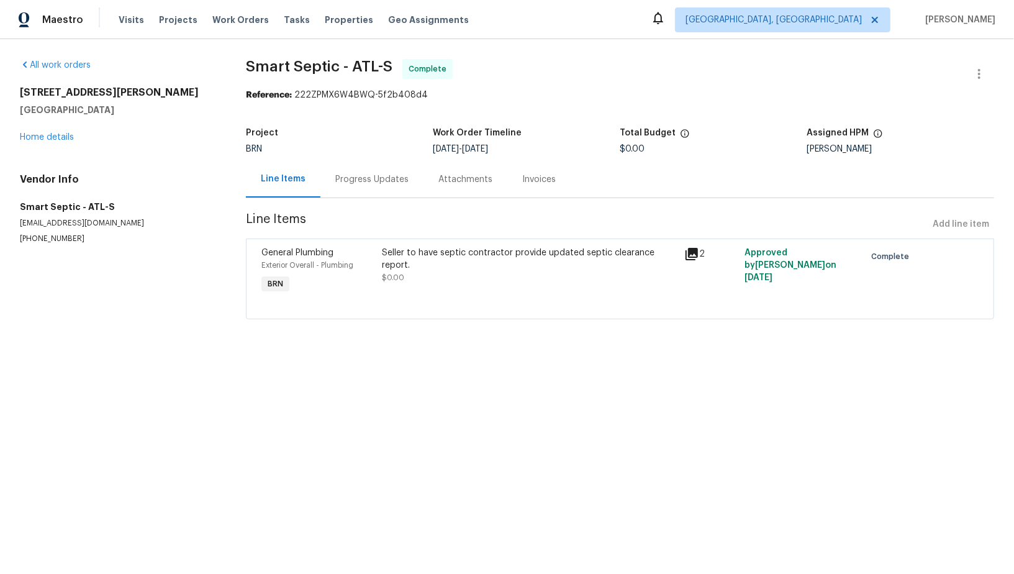
click at [342, 208] on section "Smart Septic - ATL-S Complete Reference: 222ZPMX6W4BWQ-5f2b408d4 Project BRN Wo…" at bounding box center [620, 196] width 748 height 275
click at [354, 176] on div "Progress Updates" at bounding box center [371, 179] width 73 height 12
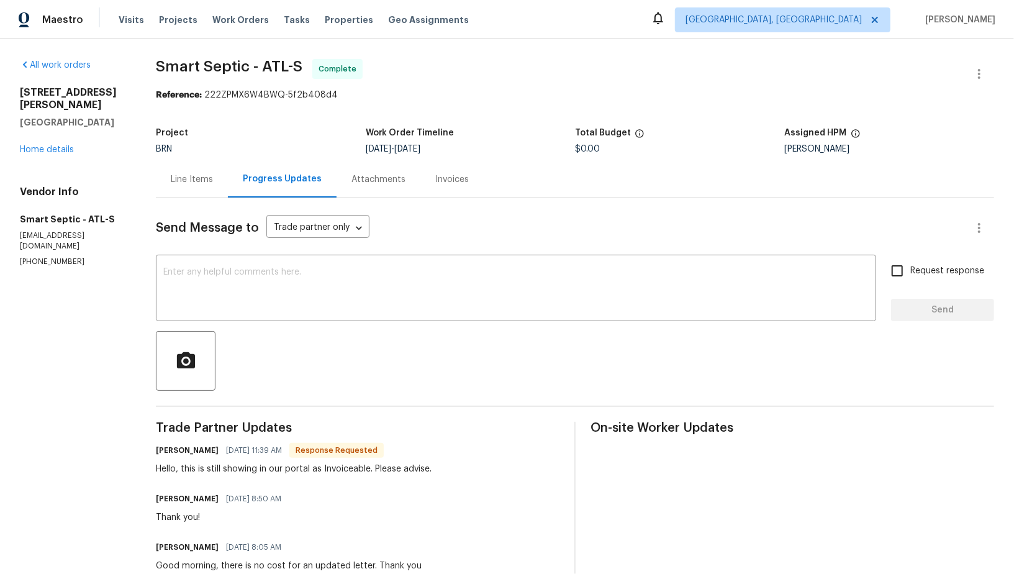
click at [207, 183] on div "Line Items" at bounding box center [192, 179] width 42 height 12
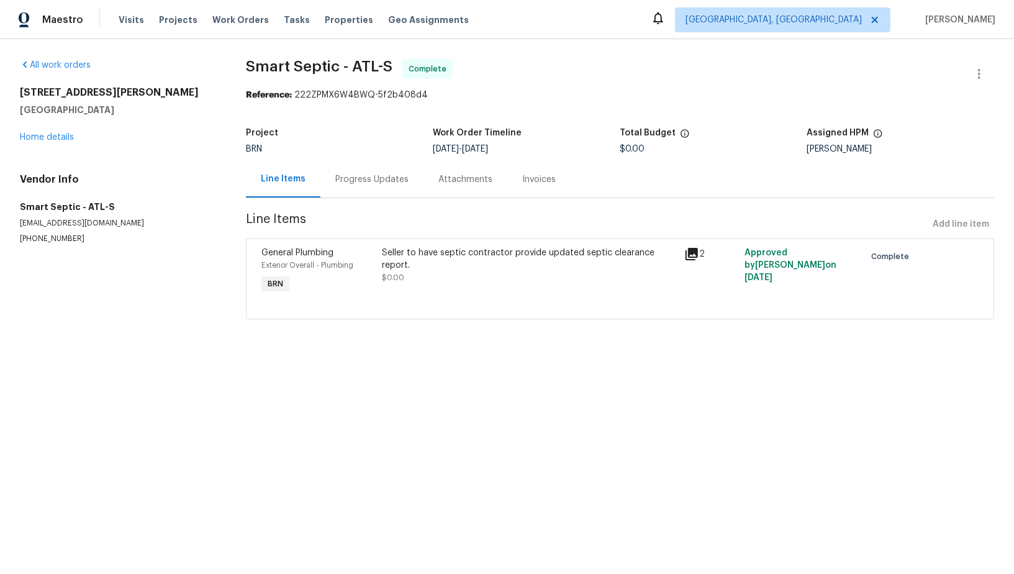
click at [522, 180] on div "Invoices" at bounding box center [539, 179] width 34 height 12
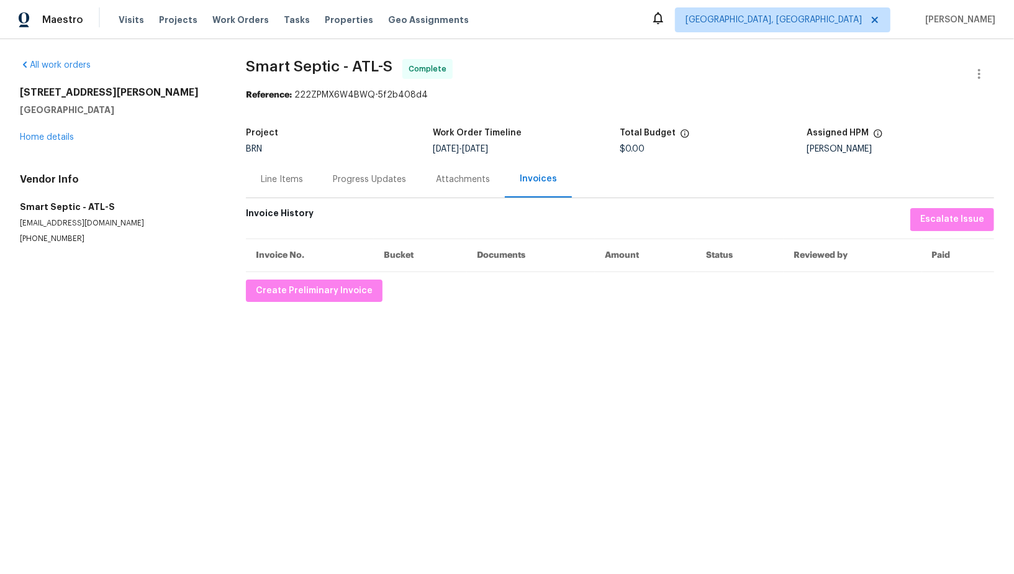
click at [361, 181] on div "Progress Updates" at bounding box center [369, 179] width 73 height 12
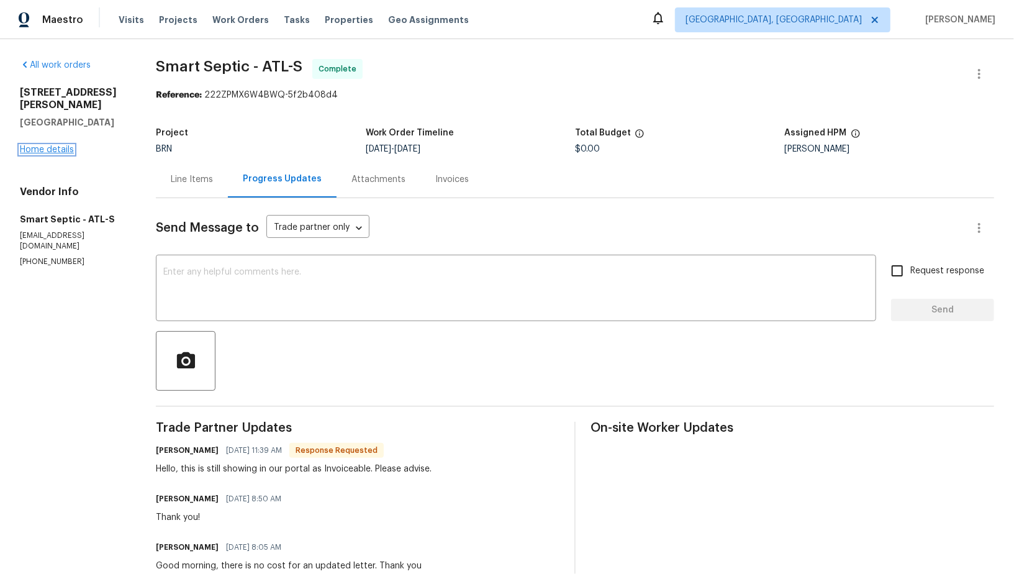
click at [60, 145] on link "Home details" at bounding box center [47, 149] width 54 height 9
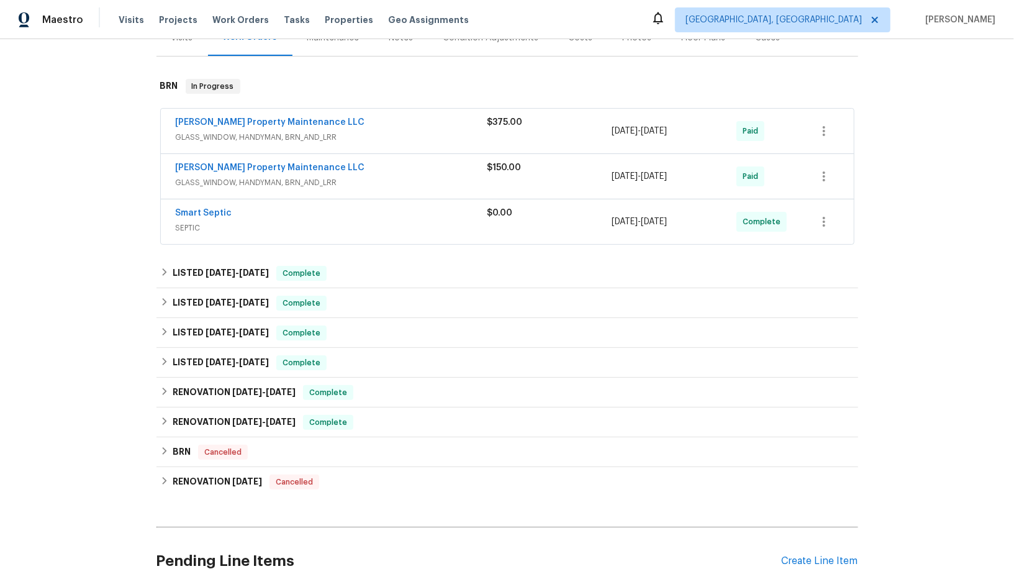
scroll to position [157, 0]
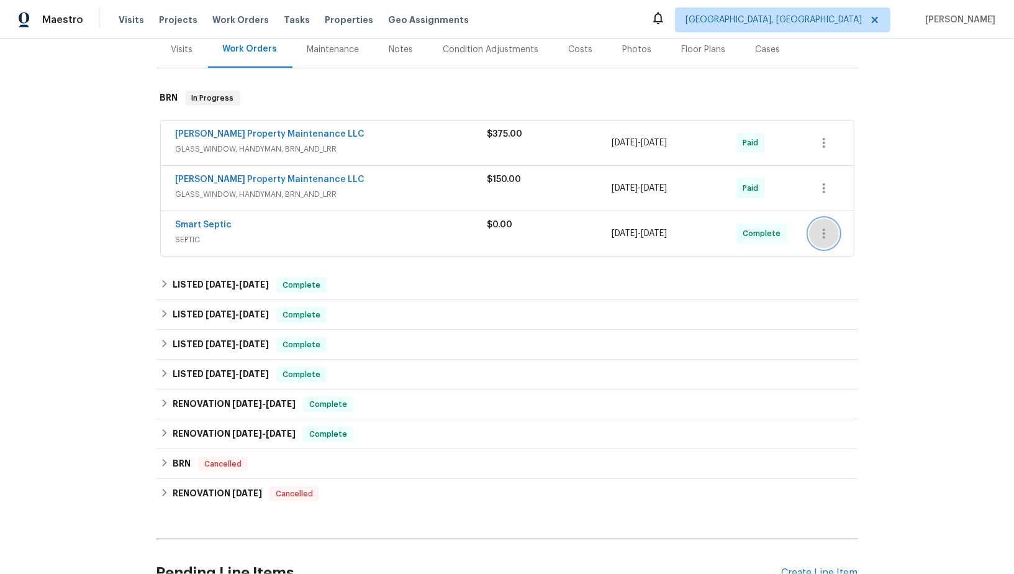
click at [822, 227] on icon "button" at bounding box center [824, 233] width 15 height 15
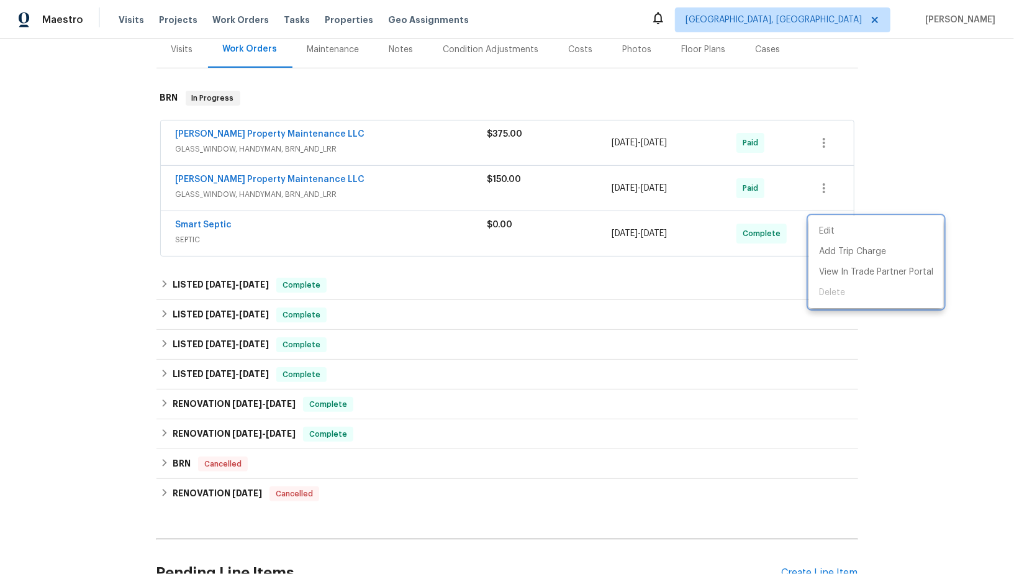
click at [584, 242] on div at bounding box center [507, 287] width 1014 height 574
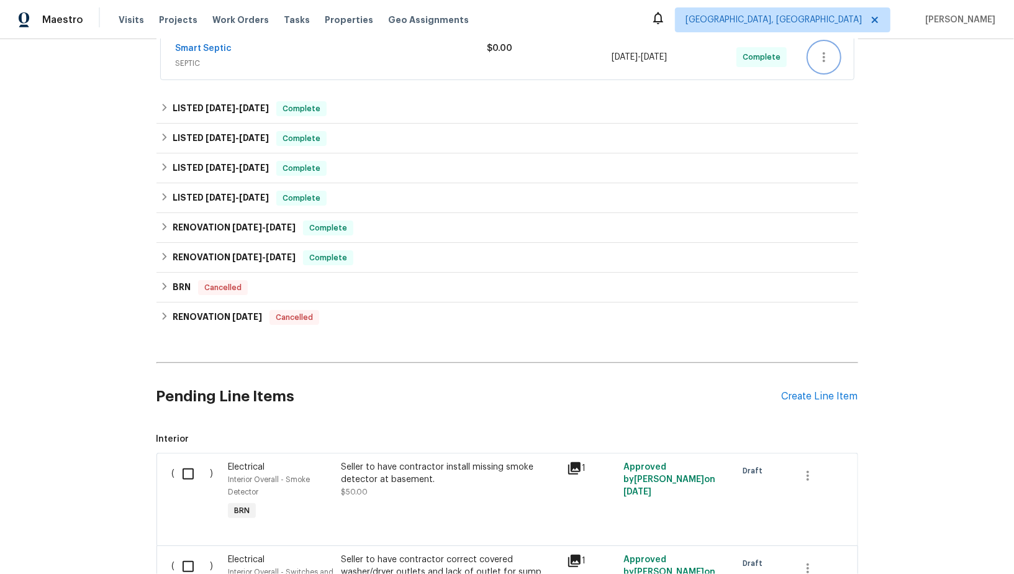
scroll to position [479, 0]
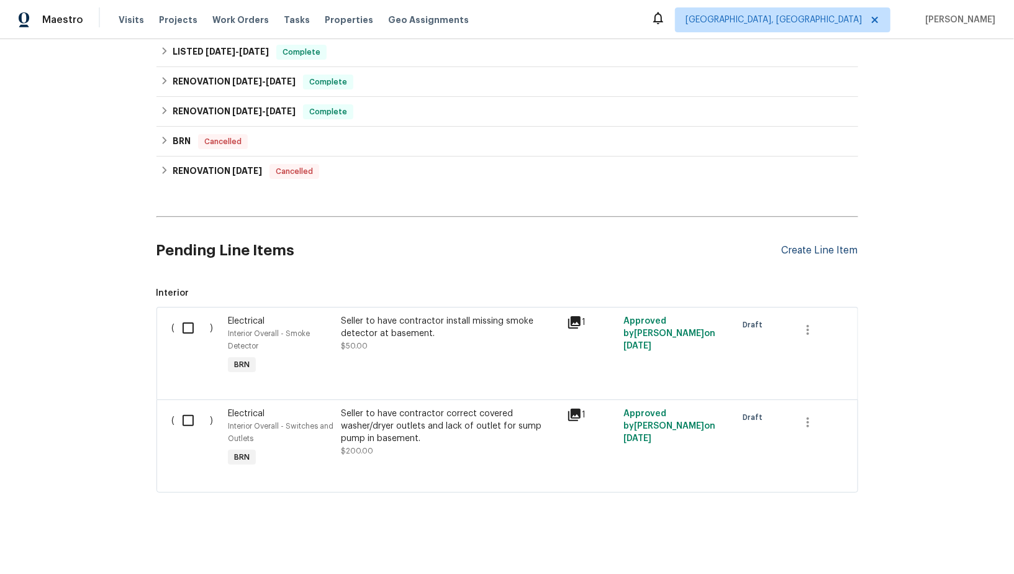
click at [810, 245] on div "Create Line Item" at bounding box center [820, 251] width 76 height 12
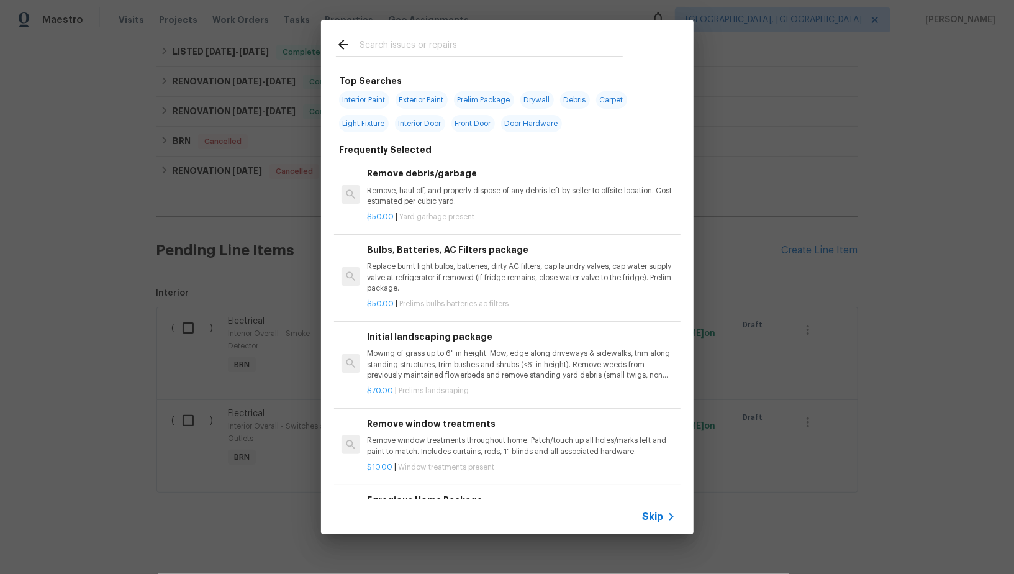
click at [653, 511] on span "Skip" at bounding box center [653, 517] width 21 height 12
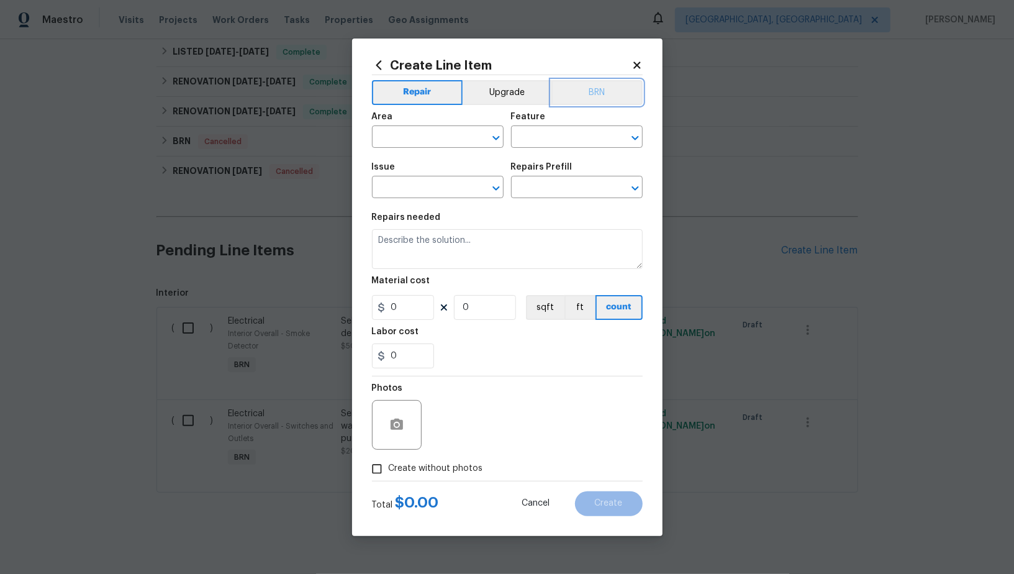
click at [602, 83] on button "BRN" at bounding box center [596, 92] width 91 height 25
click at [405, 140] on input "text" at bounding box center [420, 138] width 97 height 19
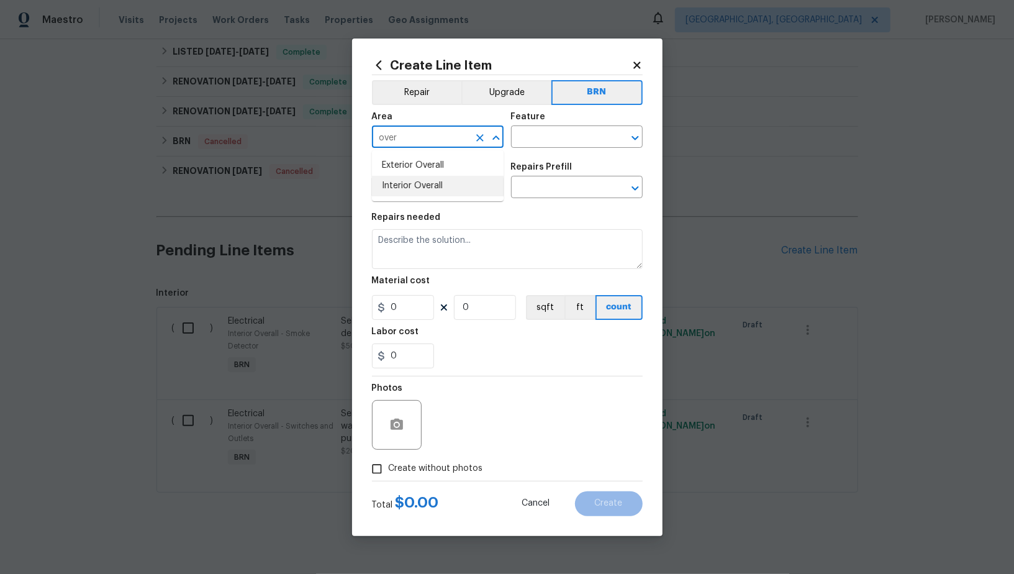
click at [424, 182] on li "Interior Overall" at bounding box center [438, 186] width 132 height 20
type input "Interior Overall"
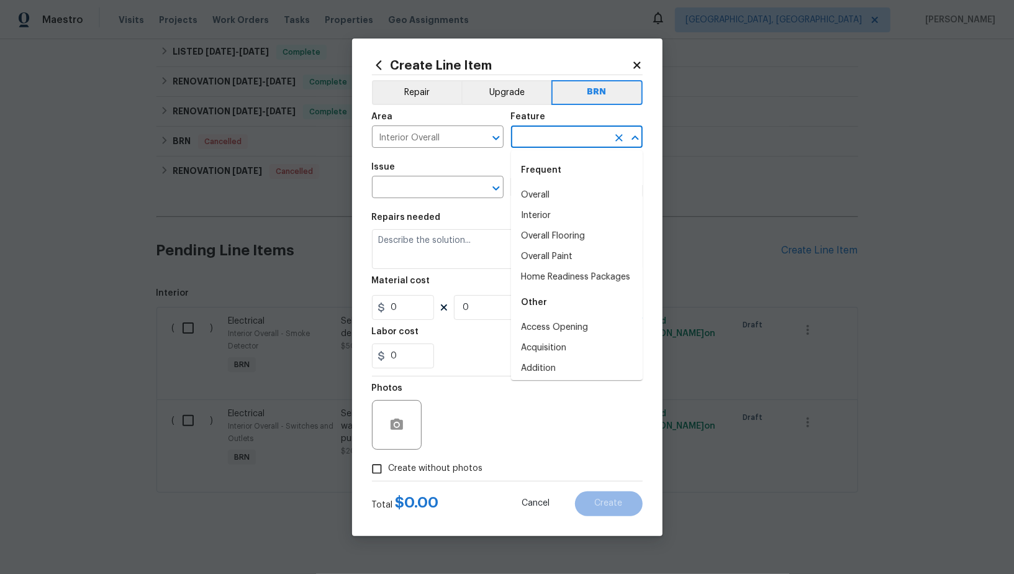
click at [558, 143] on input "text" at bounding box center [559, 138] width 97 height 19
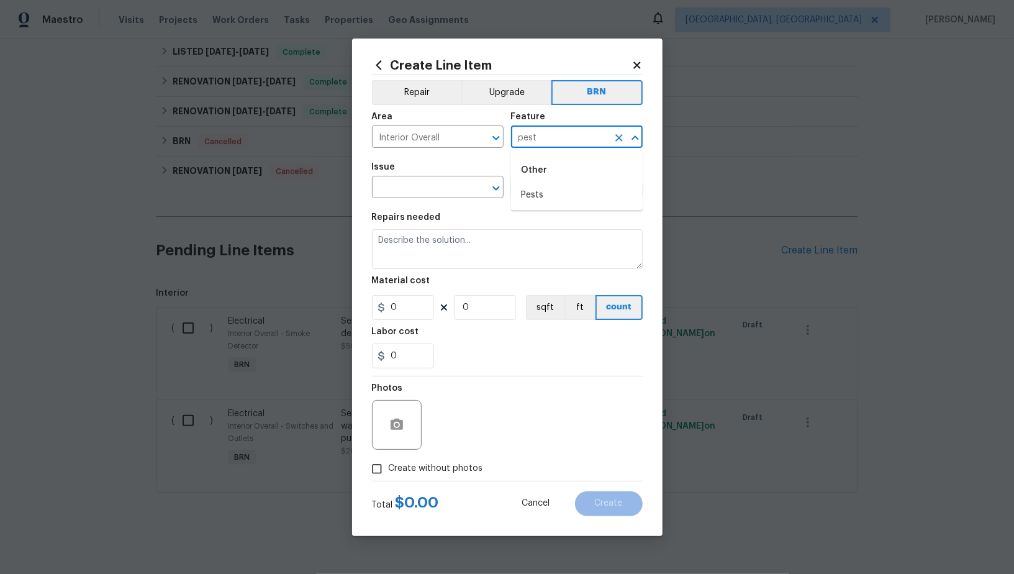
click at [553, 202] on li "Pests" at bounding box center [577, 195] width 132 height 20
type input "Pests"
click at [421, 190] on input "text" at bounding box center [420, 188] width 97 height 19
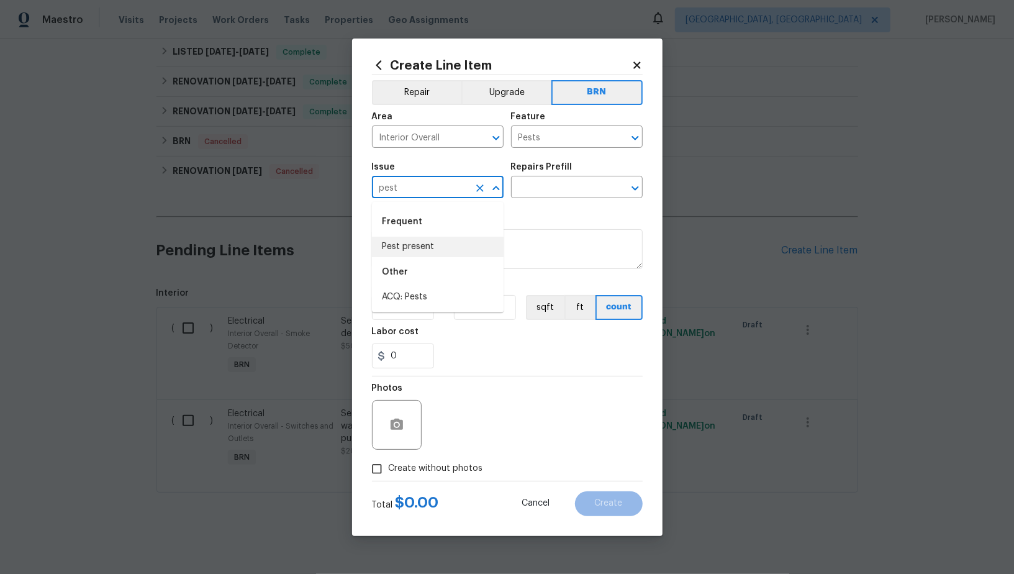
click at [427, 241] on li "Pest present" at bounding box center [438, 247] width 132 height 20
type input "Pest present"
click at [555, 191] on input "text" at bounding box center [559, 188] width 97 height 19
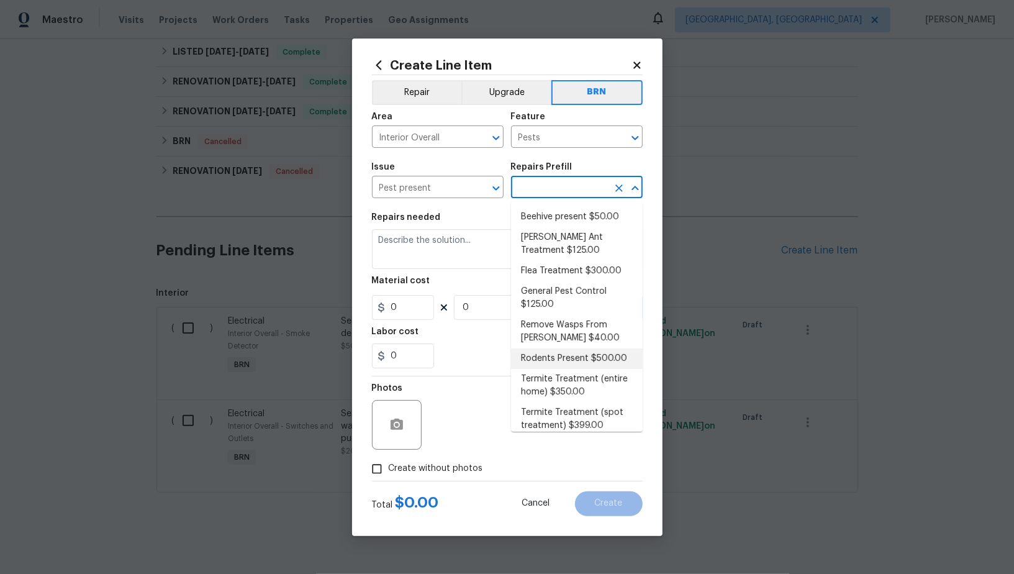
scroll to position [19, 0]
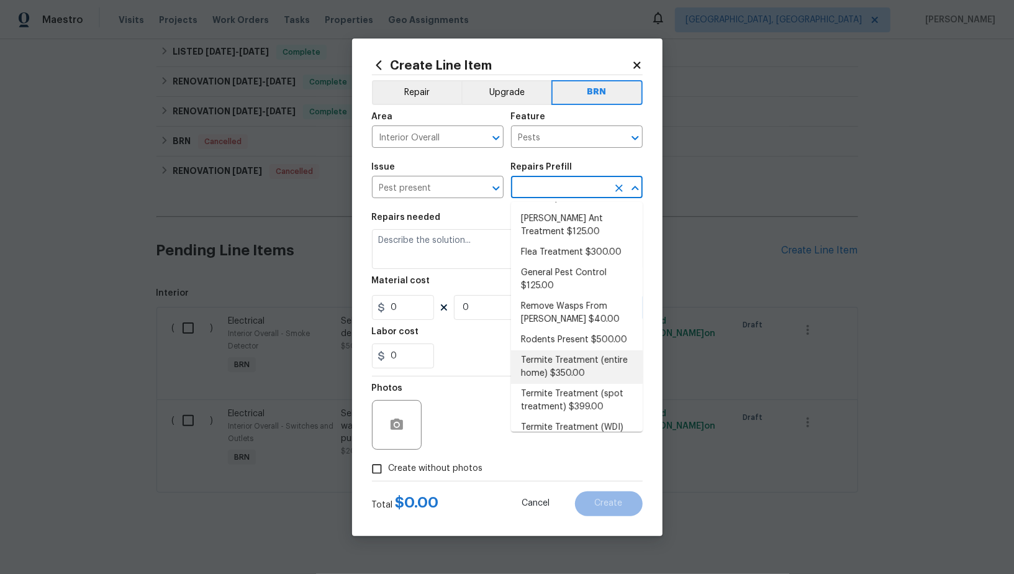
click at [606, 364] on li "Termite Treatment (entire home) $350.00" at bounding box center [577, 367] width 132 height 34
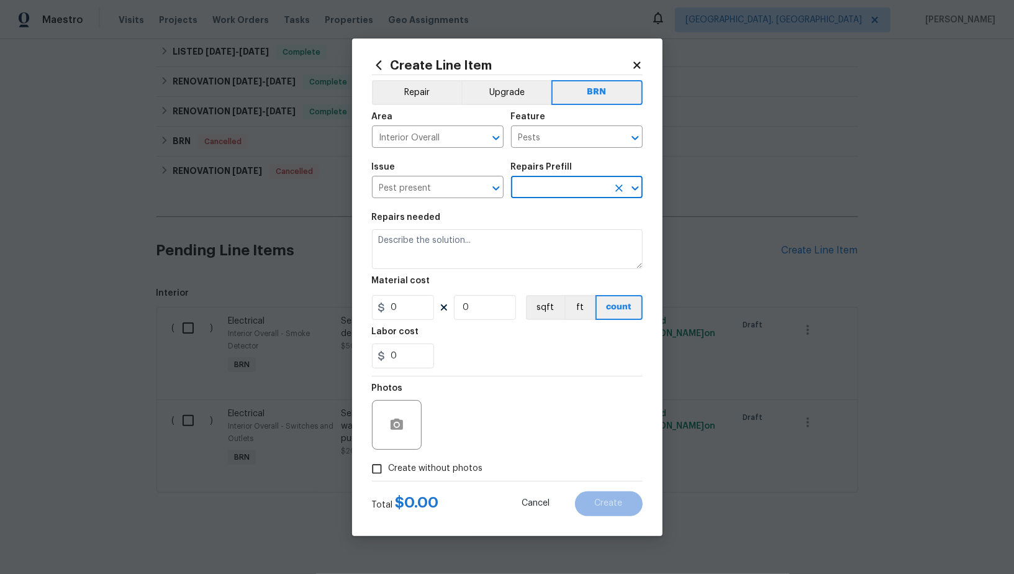
type input "Termite Treatment (entire home) $350.00"
type textarea "Treat for Termites - Perimeter Plus; to include trenching, drilling where neede…"
type input "350"
type input "1"
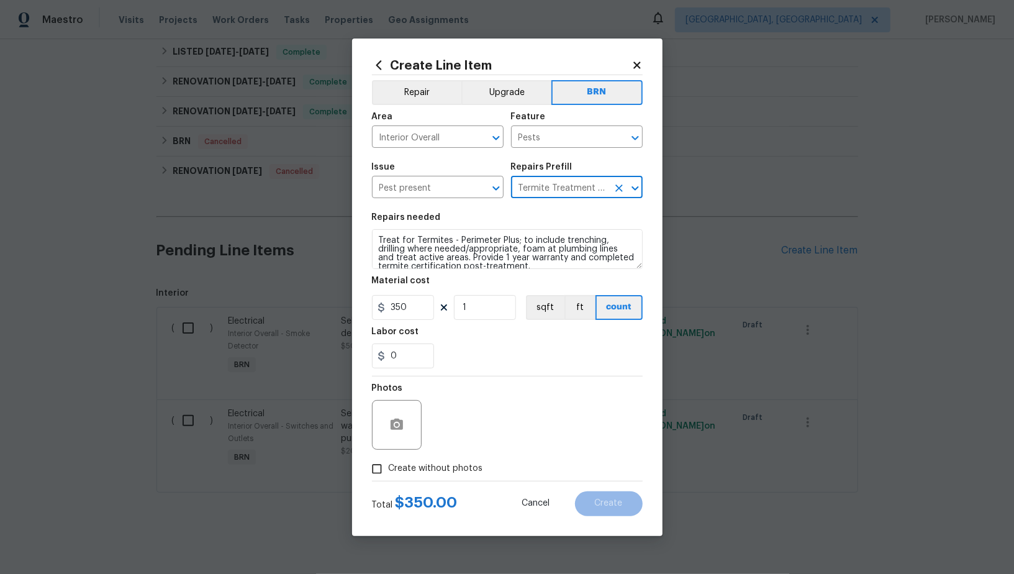
click at [476, 270] on section "Repairs needed Treat for Termites - Perimeter Plus; to include trenching, drill…" at bounding box center [507, 291] width 271 height 170
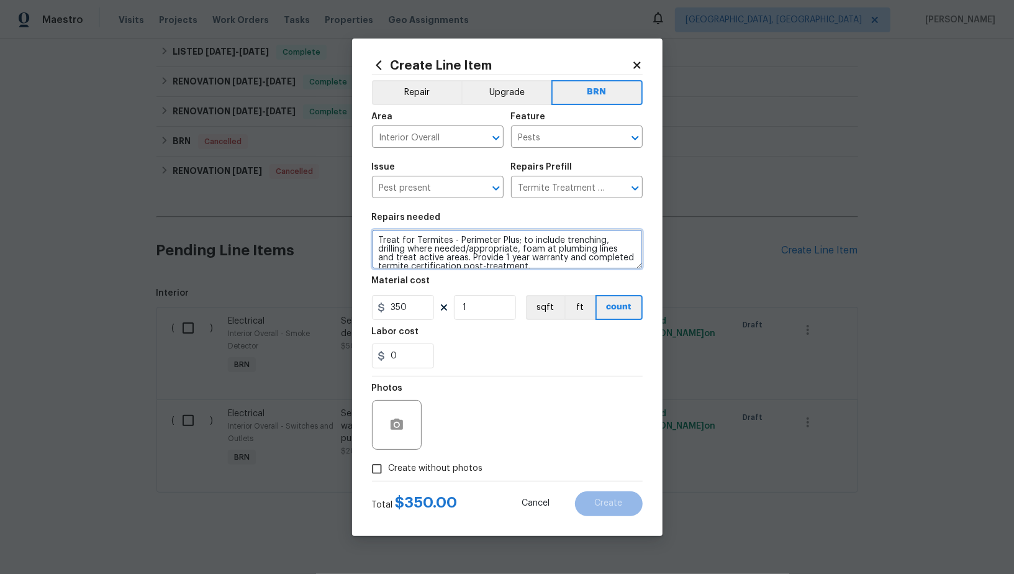
click at [476, 263] on textarea "Treat for Termites - Perimeter Plus; to include trenching, drilling where neede…" at bounding box center [507, 249] width 271 height 40
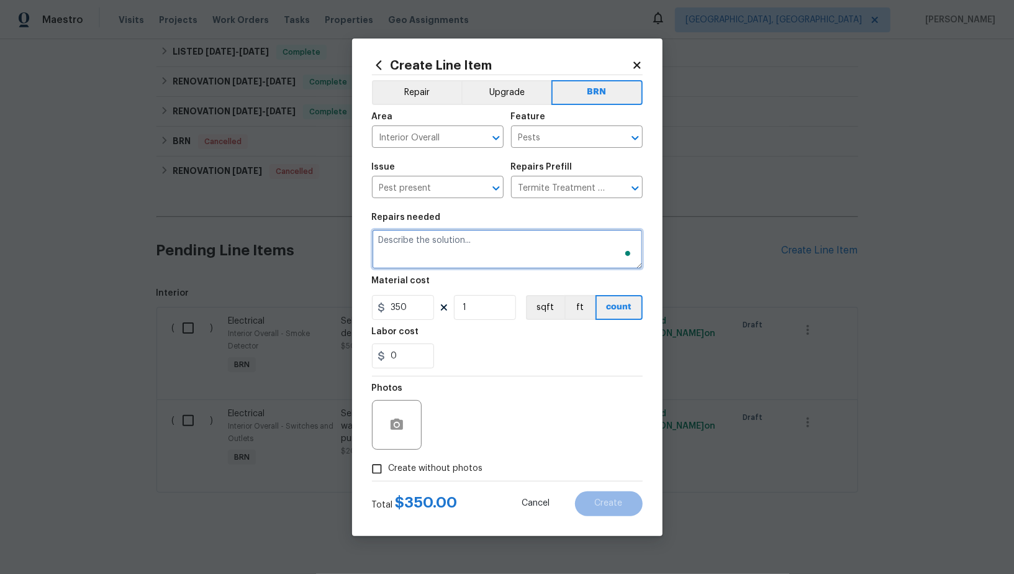
paste textarea "Pest contractor to treat home for active infestation and provide clear WDIR upo…"
type textarea "Pest contractor to treat home for active infestation and provide clear WDIR upo…"
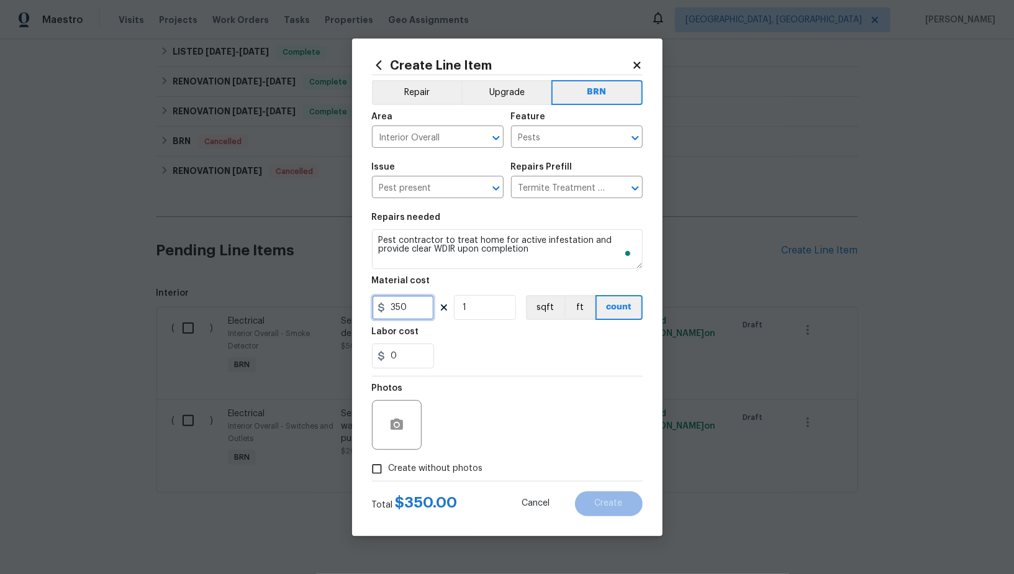
click at [415, 311] on input "350" at bounding box center [403, 307] width 62 height 25
type input "0"
click at [404, 362] on input "0" at bounding box center [403, 355] width 62 height 25
type input "550"
click at [375, 471] on input "Create without photos" at bounding box center [377, 469] width 24 height 24
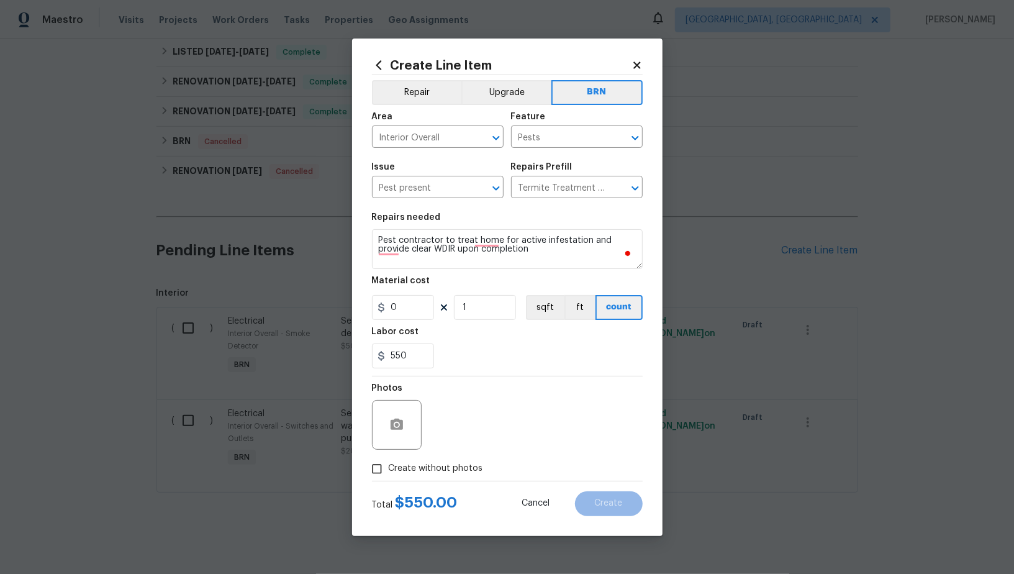
checkbox input "true"
click at [547, 425] on textarea at bounding box center [537, 425] width 211 height 50
click at [606, 497] on button "Create" at bounding box center [609, 503] width 68 height 25
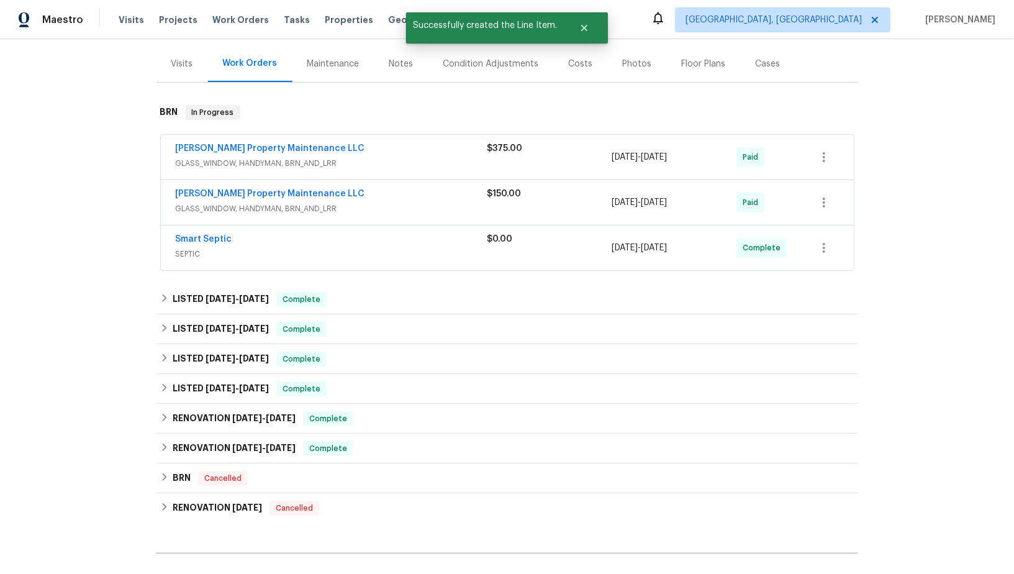
scroll to position [126, 0]
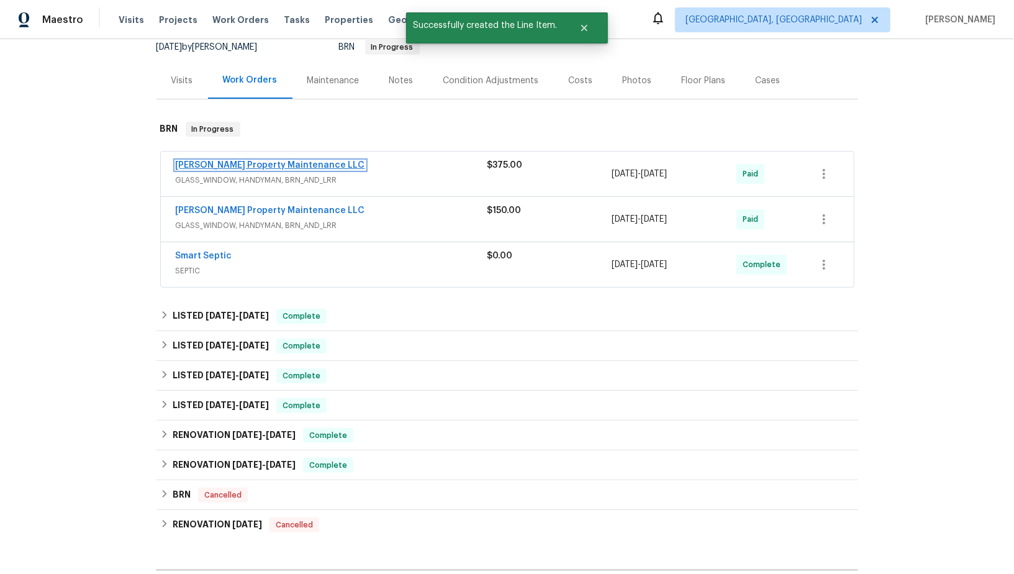
click at [220, 163] on link "[PERSON_NAME] Property Maintenance LLC" at bounding box center [270, 165] width 189 height 9
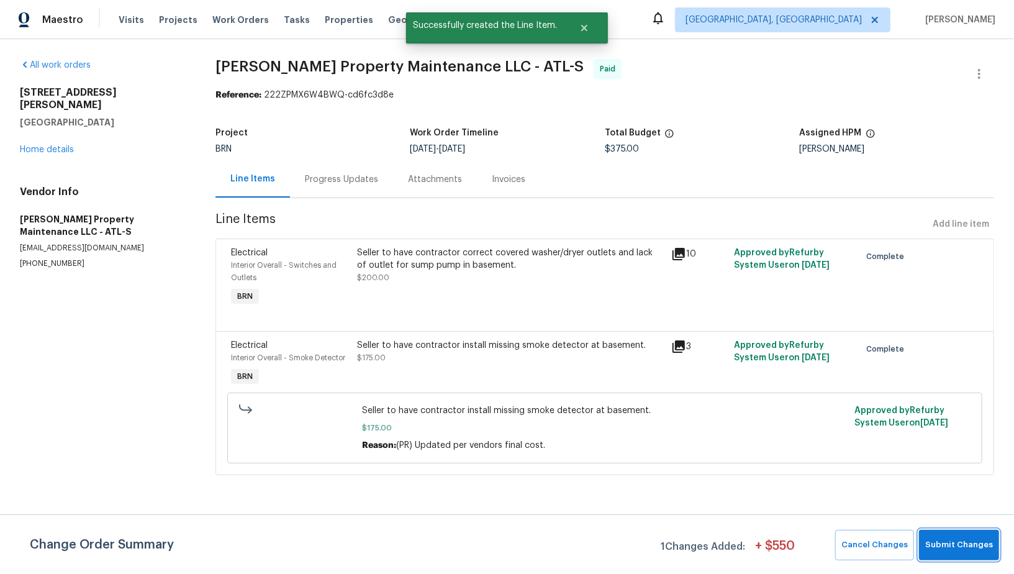
click at [940, 544] on span "Submit Changes" at bounding box center [959, 545] width 68 height 14
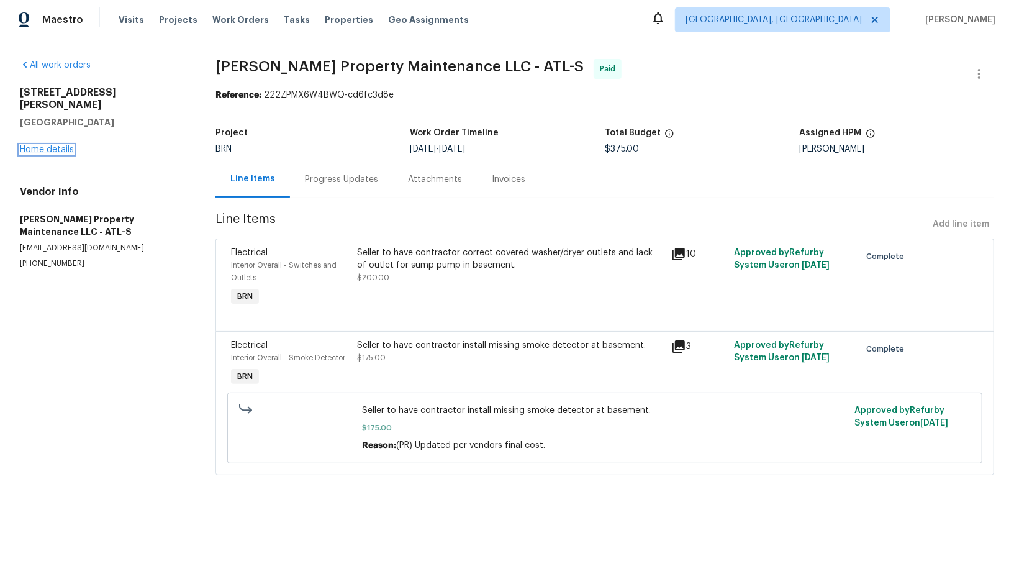
click at [47, 145] on link "Home details" at bounding box center [47, 149] width 54 height 9
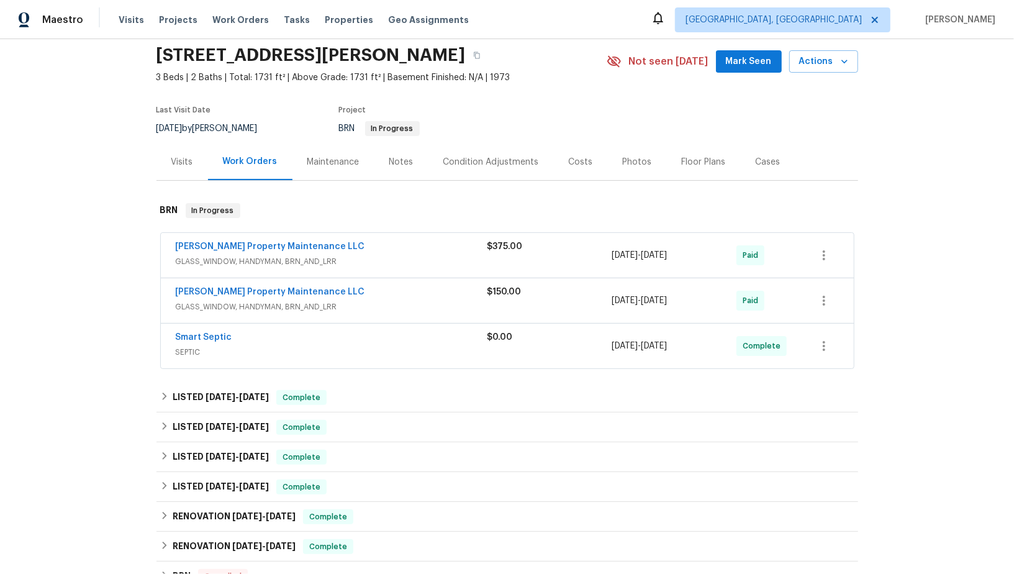
scroll to position [43, 0]
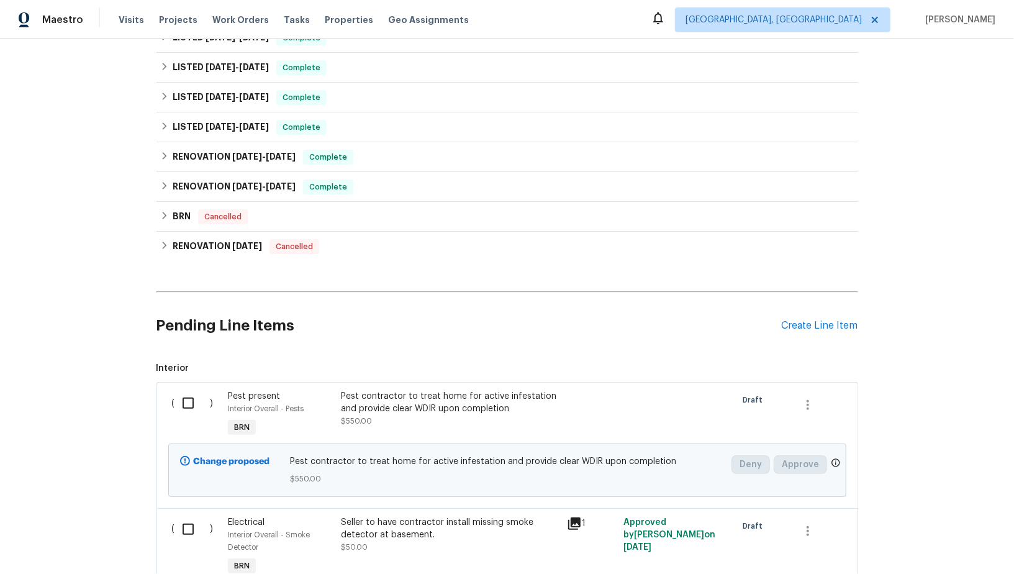
scroll to position [144, 0]
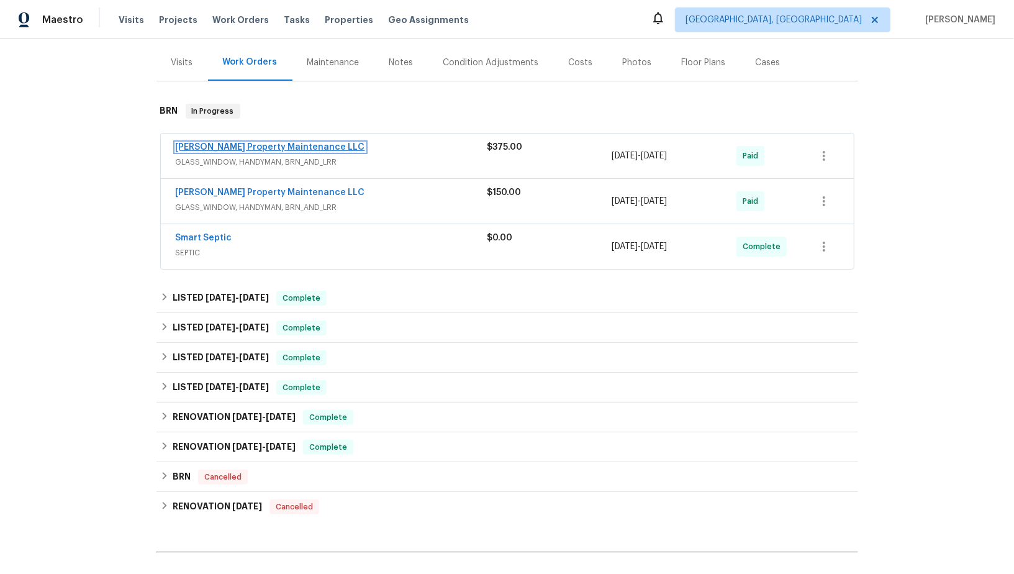
click at [212, 145] on link "[PERSON_NAME] Property Maintenance LLC" at bounding box center [270, 147] width 189 height 9
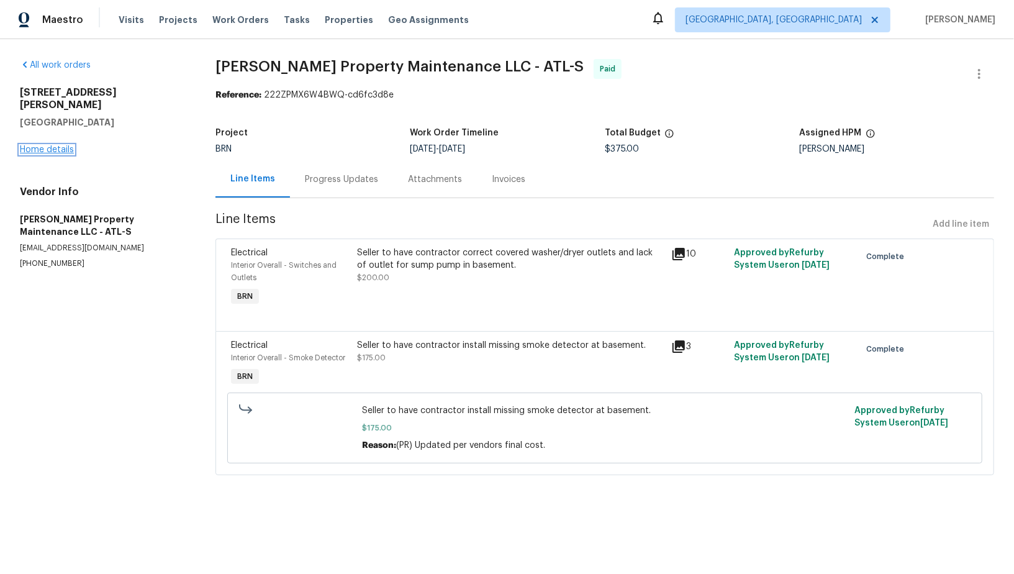
click at [63, 145] on link "Home details" at bounding box center [47, 149] width 54 height 9
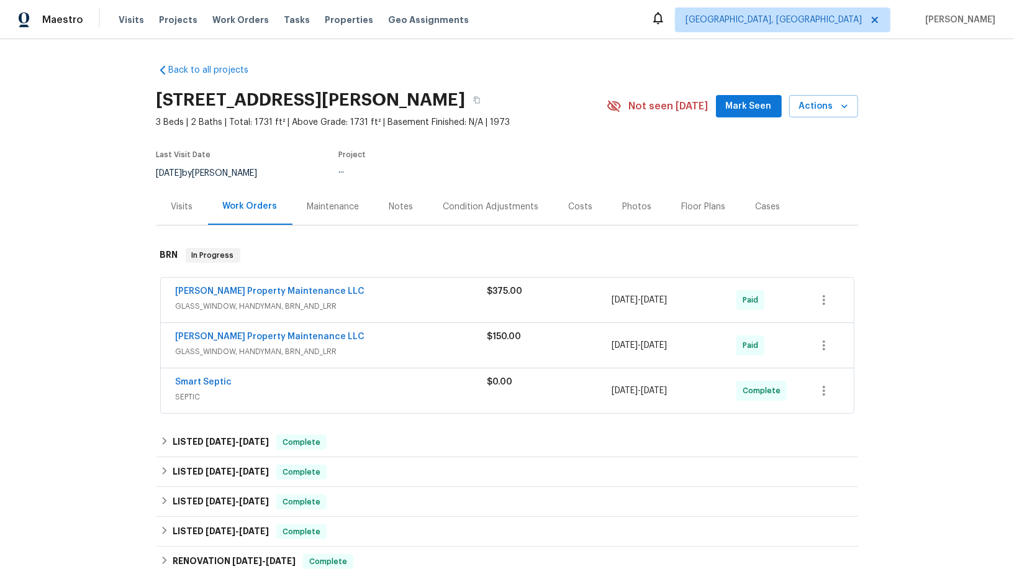
scroll to position [606, 0]
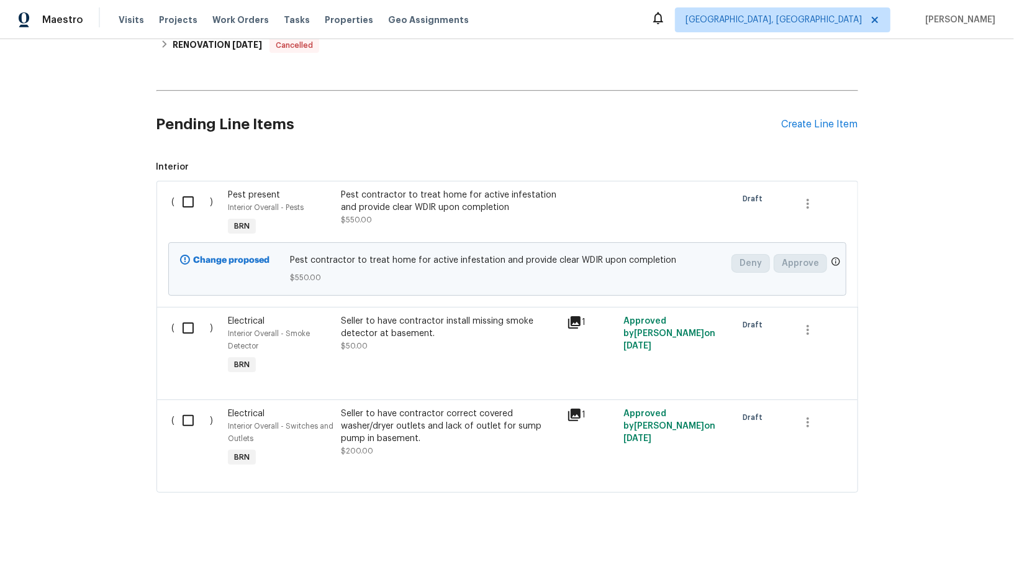
click at [191, 198] on input "checkbox" at bounding box center [192, 202] width 35 height 26
checkbox input "true"
click at [932, 540] on span "Create Work Order" at bounding box center [943, 543] width 83 height 16
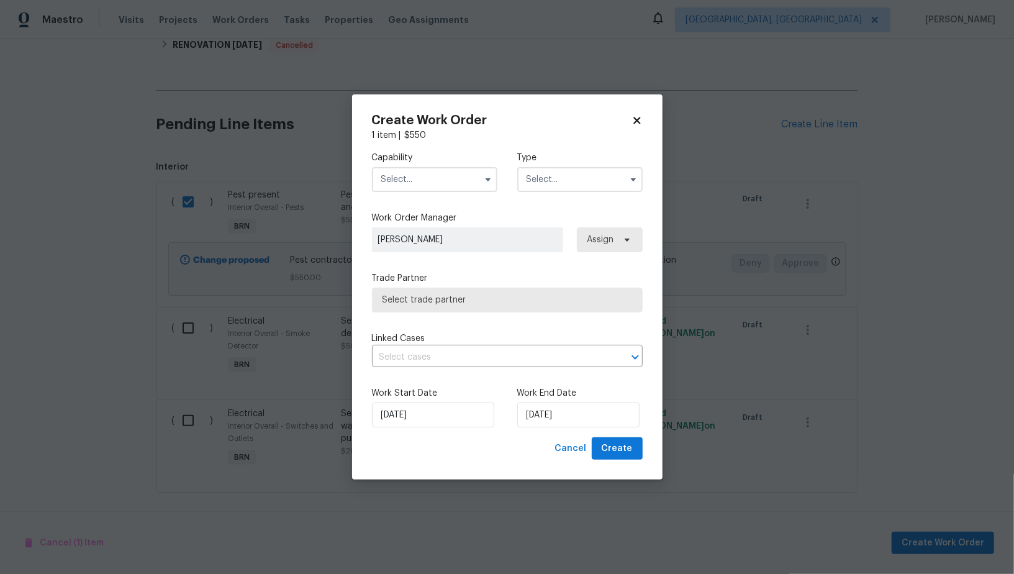
click at [449, 175] on input "text" at bounding box center [434, 179] width 125 height 25
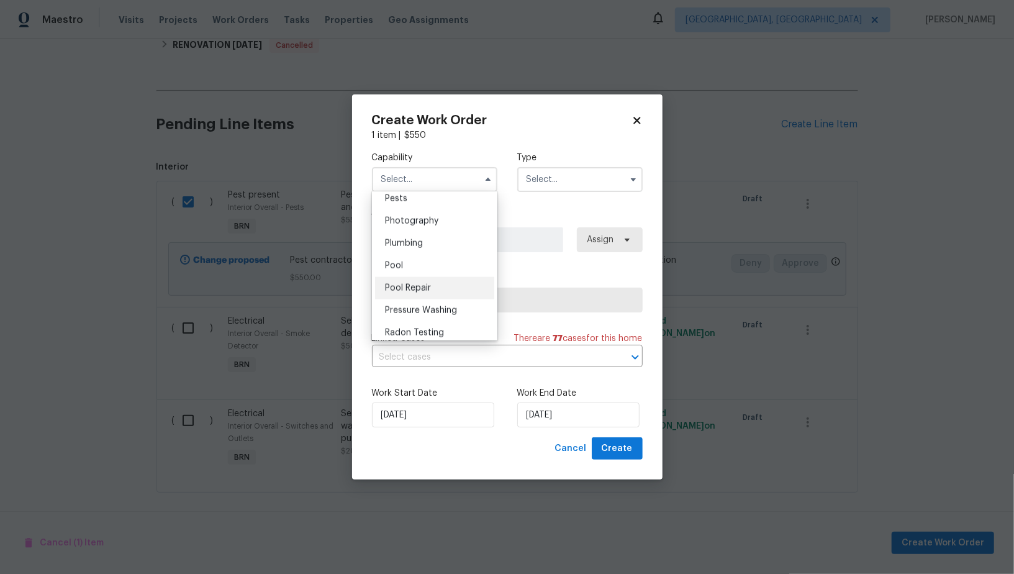
scroll to position [1062, 0]
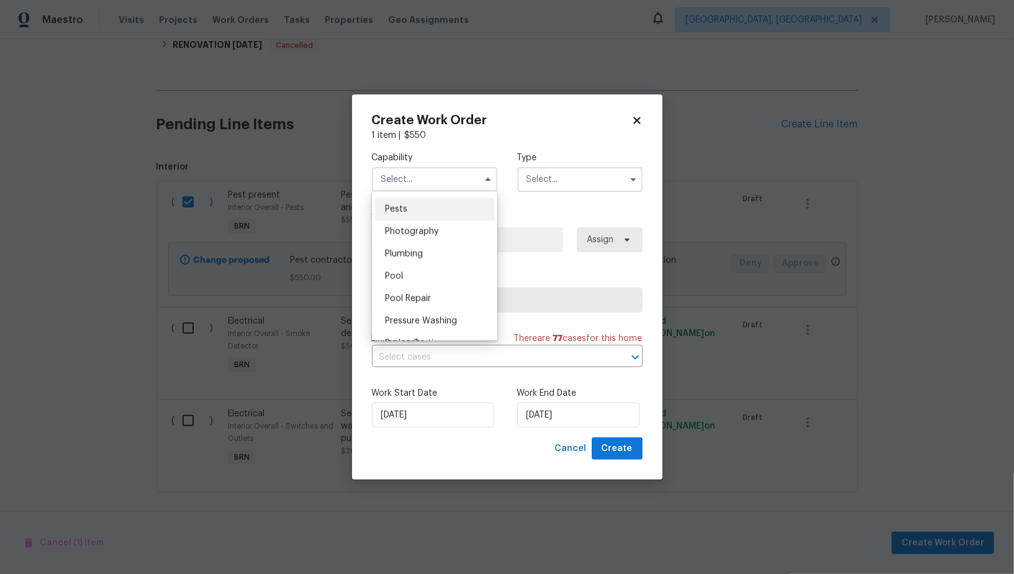
click at [407, 214] on div "Pests" at bounding box center [434, 209] width 119 height 22
type input "Pests"
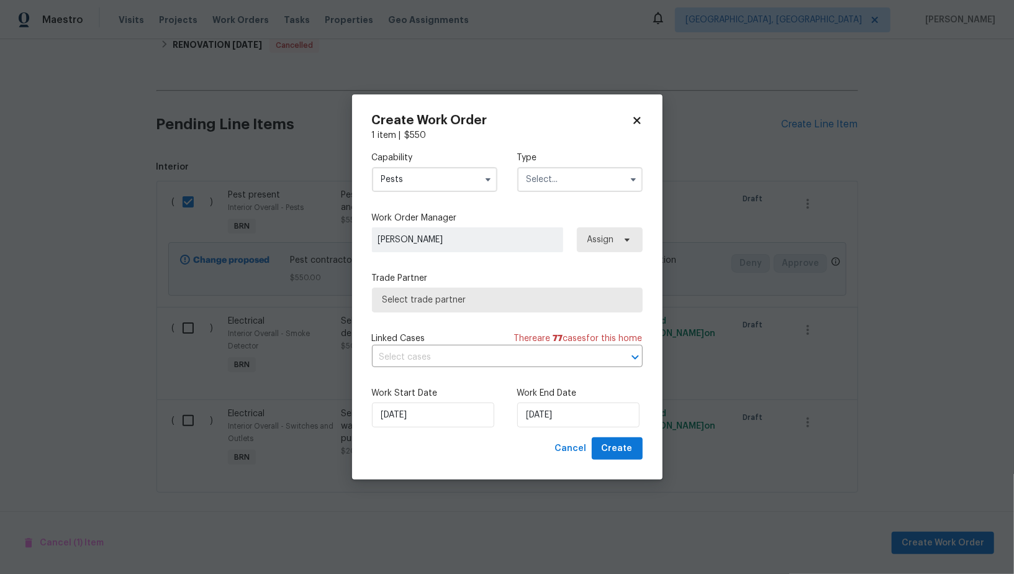
click at [564, 184] on input "text" at bounding box center [579, 179] width 125 height 25
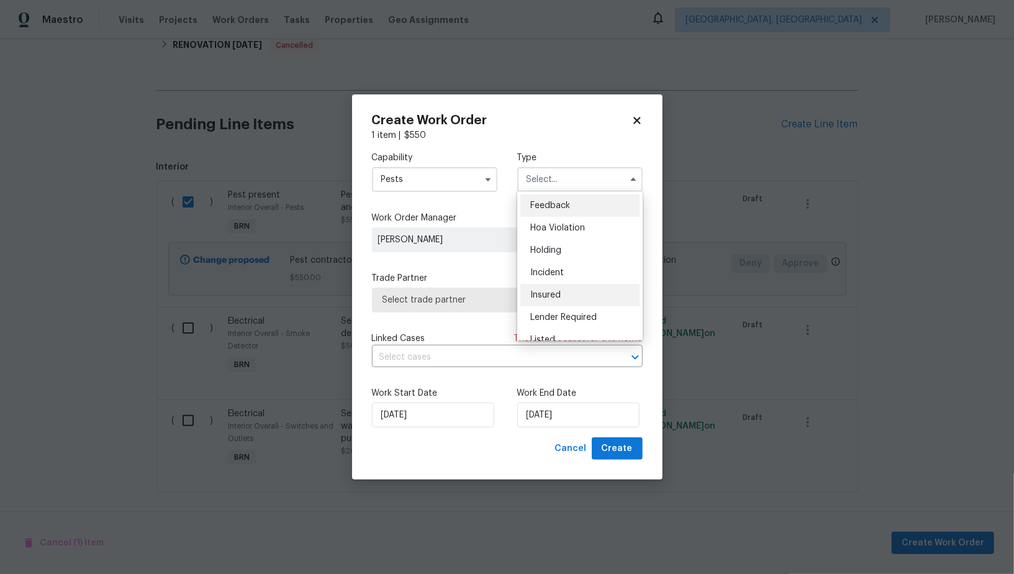
scroll to position [281, 0]
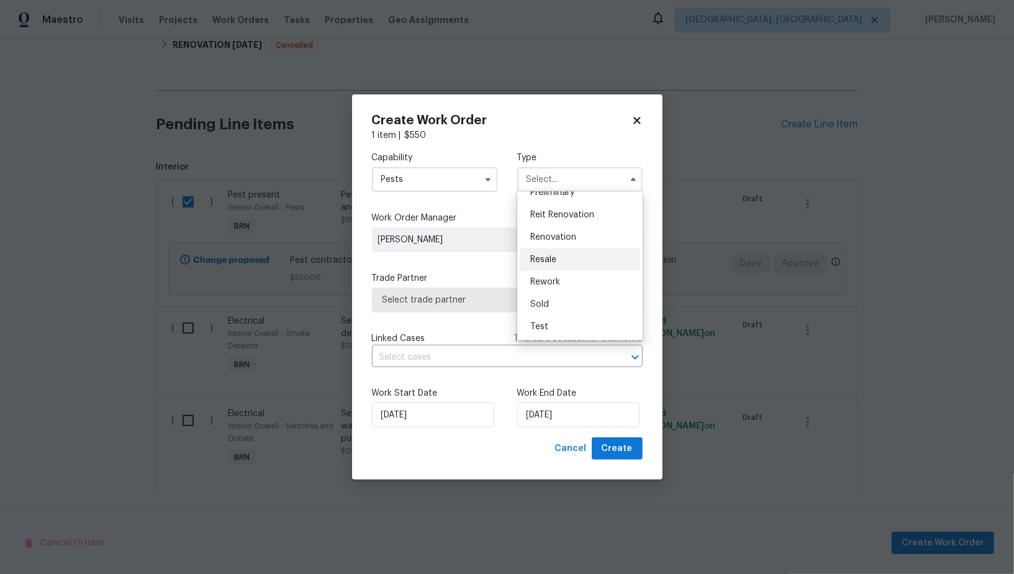
click at [543, 262] on span "Resale" at bounding box center [543, 259] width 26 height 9
type input "Resale"
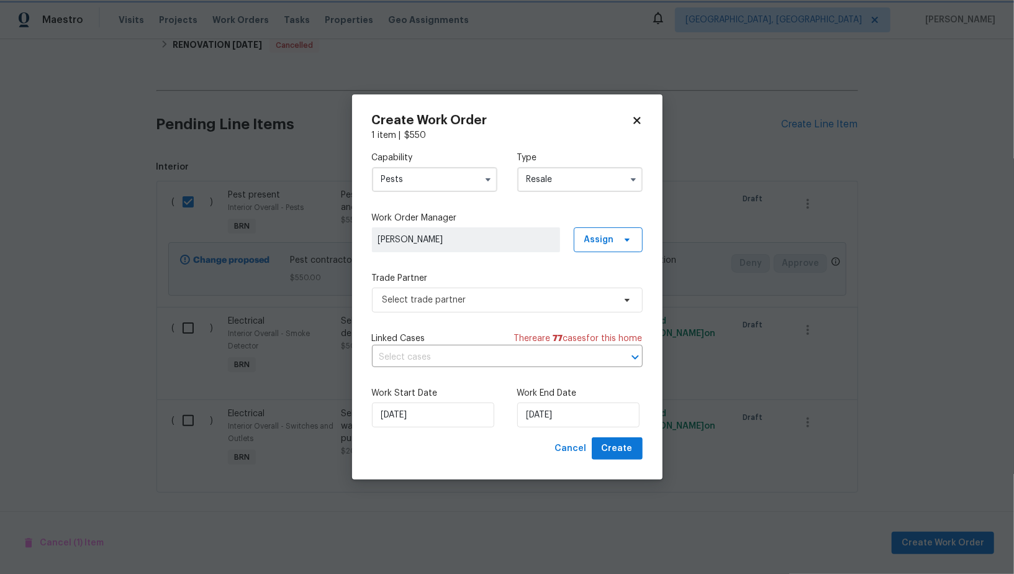
scroll to position [0, 0]
click at [502, 297] on span "Select trade partner" at bounding box center [499, 300] width 232 height 12
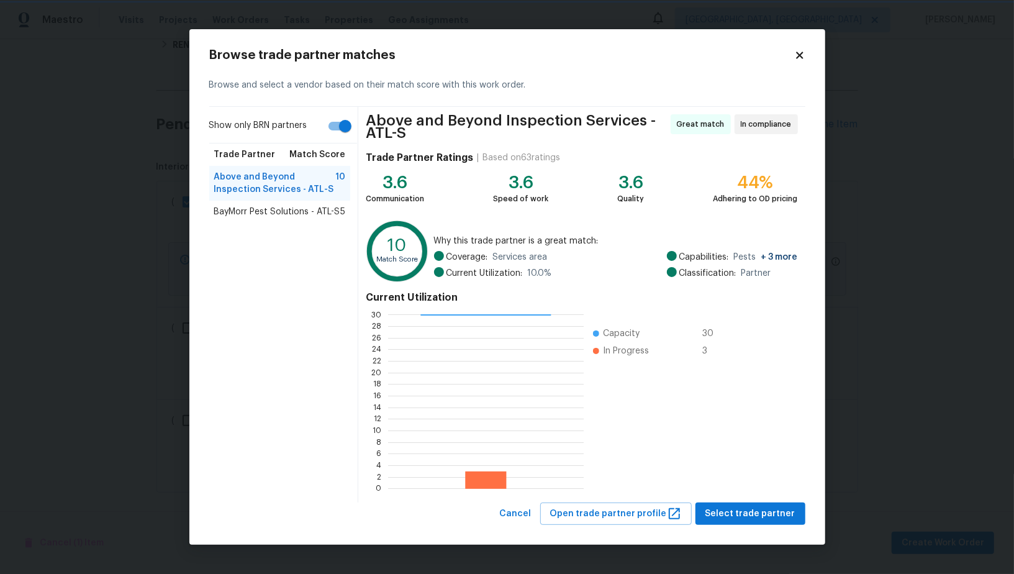
scroll to position [1, 1]
click at [737, 506] on span "Select trade partner" at bounding box center [751, 514] width 90 height 16
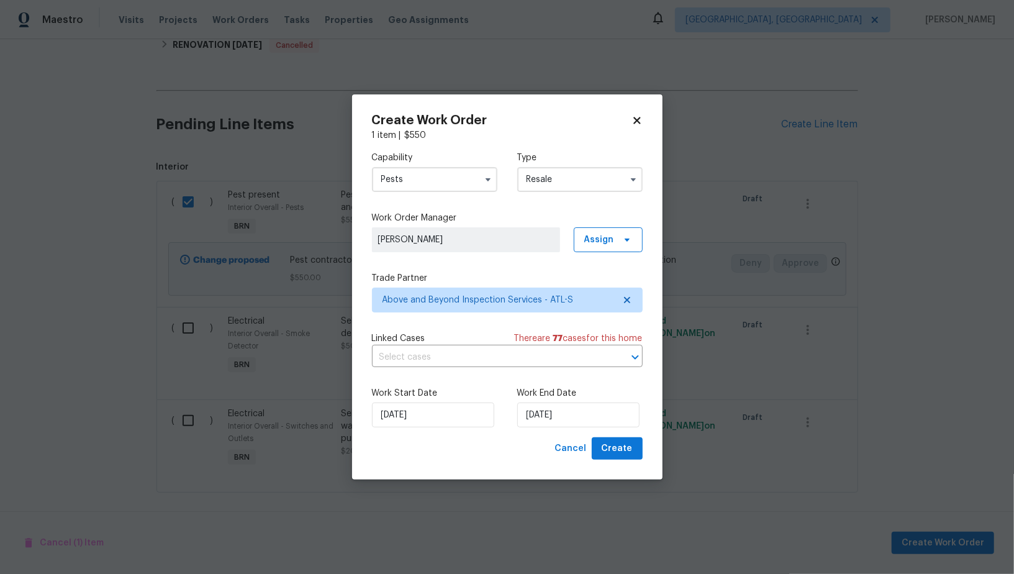
click at [504, 343] on div "Linked Cases There are 77 case s for this home" at bounding box center [507, 338] width 271 height 12
click at [499, 350] on input "text" at bounding box center [490, 357] width 236 height 19
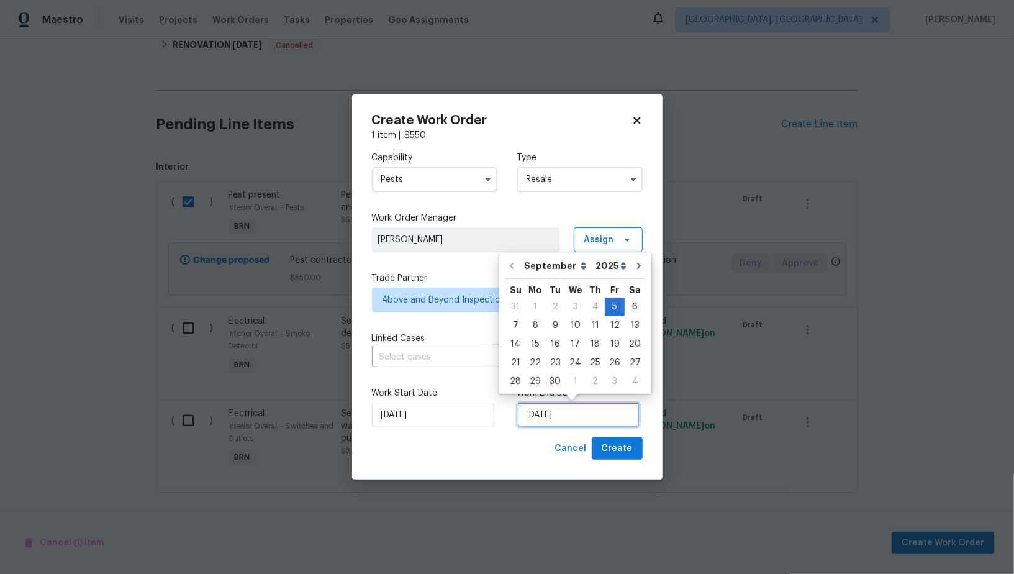
click at [543, 414] on input "05/09/2025" at bounding box center [578, 414] width 122 height 25
click at [538, 326] on div "8" at bounding box center [535, 325] width 20 height 17
type input "08/09/2025"
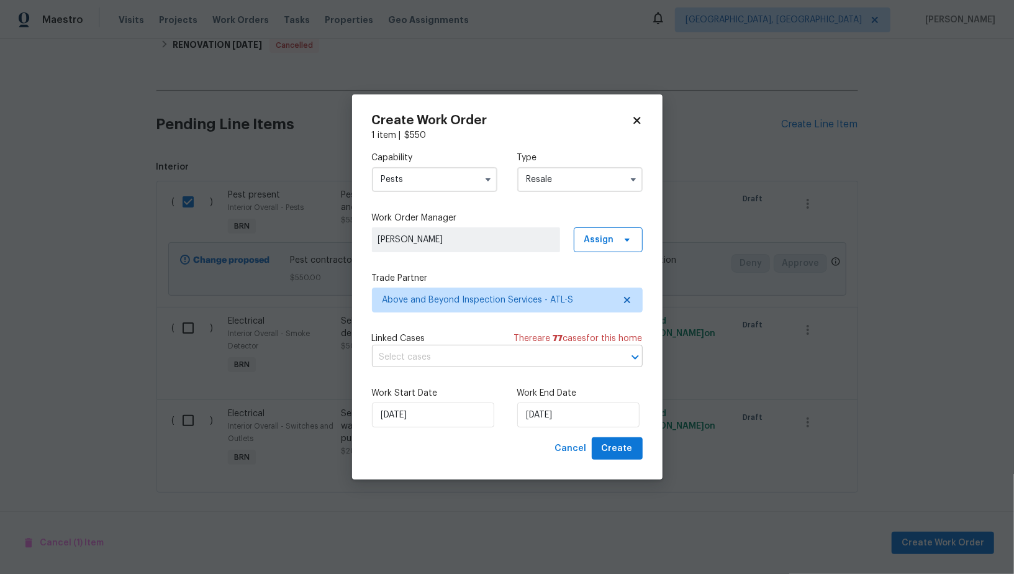
click at [483, 350] on input "text" at bounding box center [490, 357] width 236 height 19
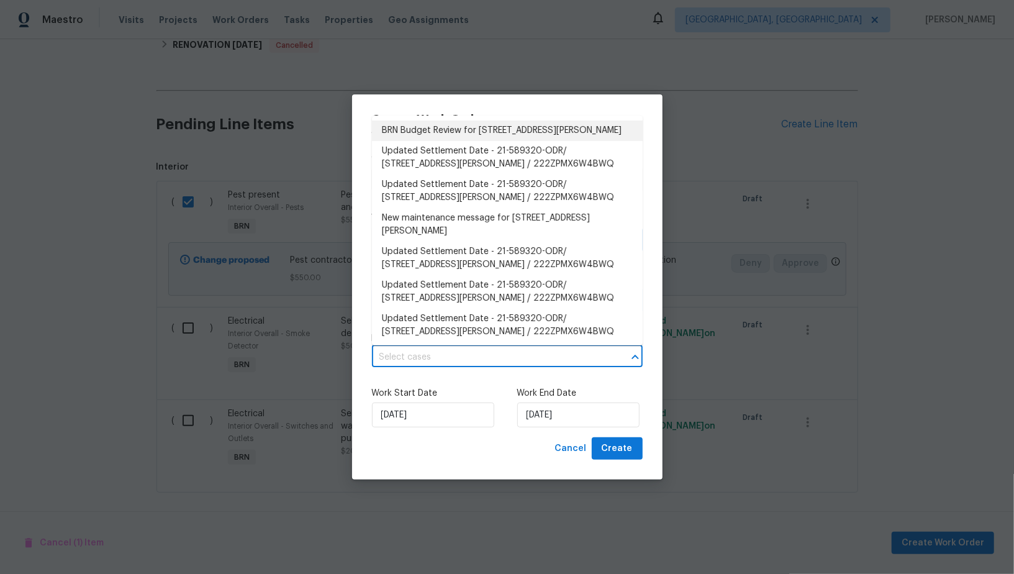
click at [448, 126] on li "BRN Budget Review for 3811 Reynolds Rd, Douglasville, GA 30135" at bounding box center [507, 130] width 271 height 20
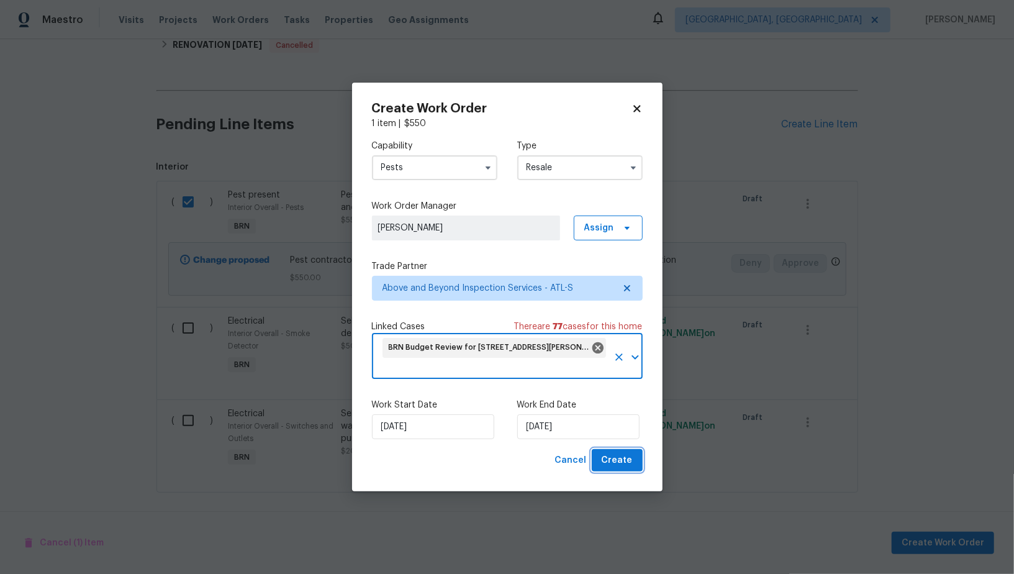
click at [617, 465] on span "Create" at bounding box center [617, 461] width 31 height 16
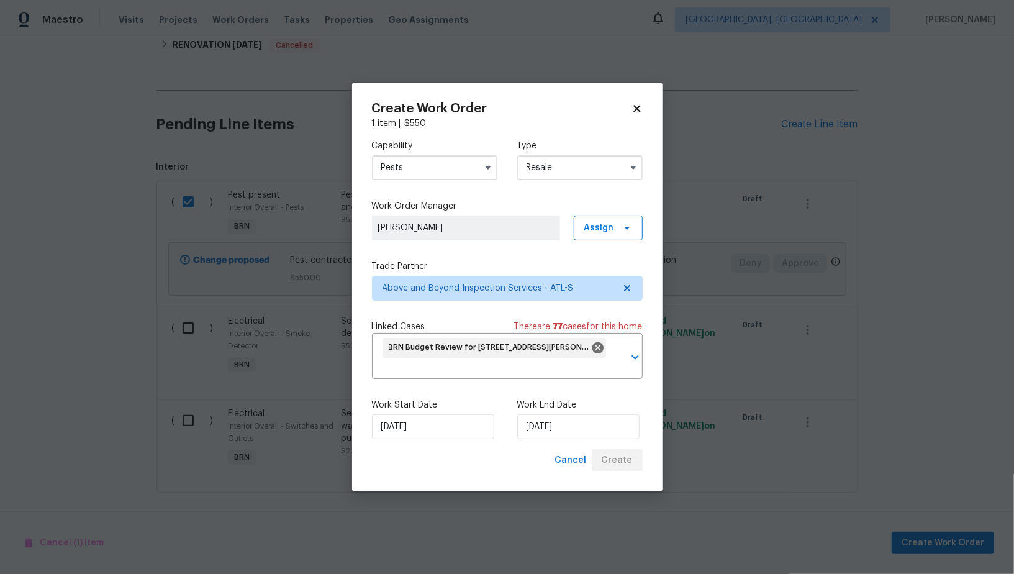
checkbox input "false"
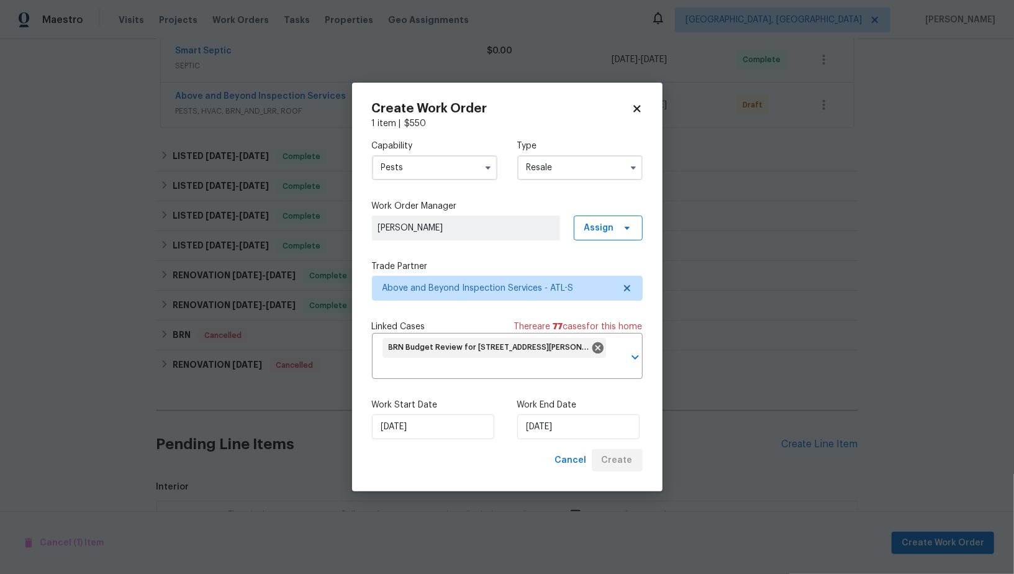
scroll to position [525, 0]
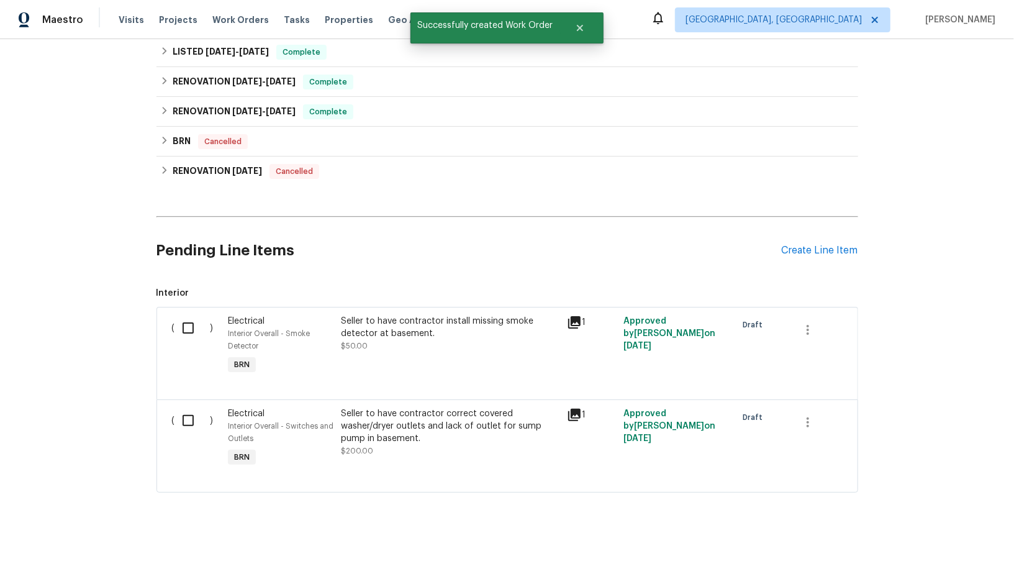
click at [275, 189] on div "Back to all projects 3811 Reynolds Rd, Douglasville, GA 30135 3 Beds | 2 Baths …" at bounding box center [508, 15] width 702 height 973
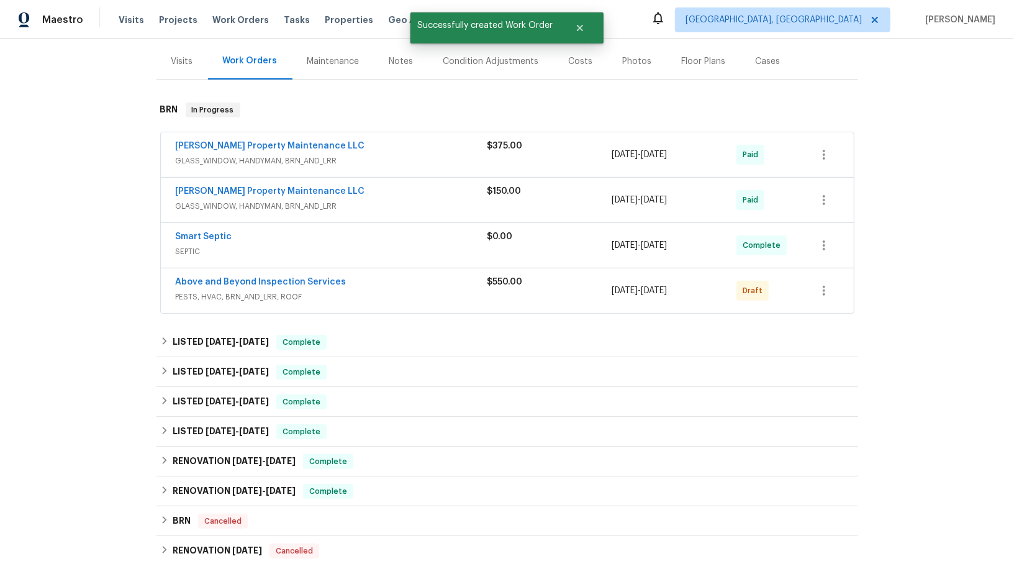
scroll to position [137, 0]
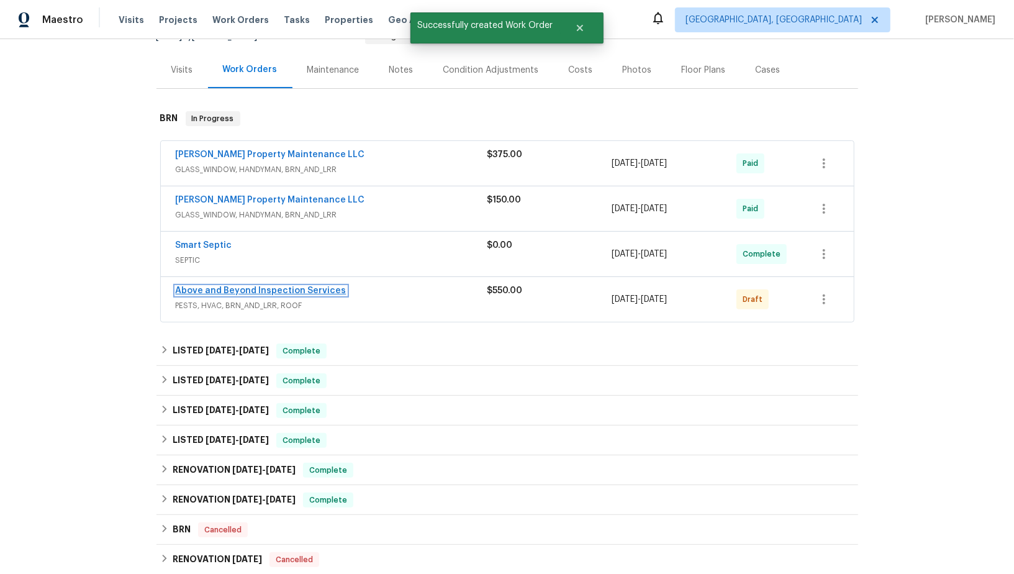
click at [270, 287] on link "Above and Beyond Inspection Services" at bounding box center [261, 290] width 171 height 9
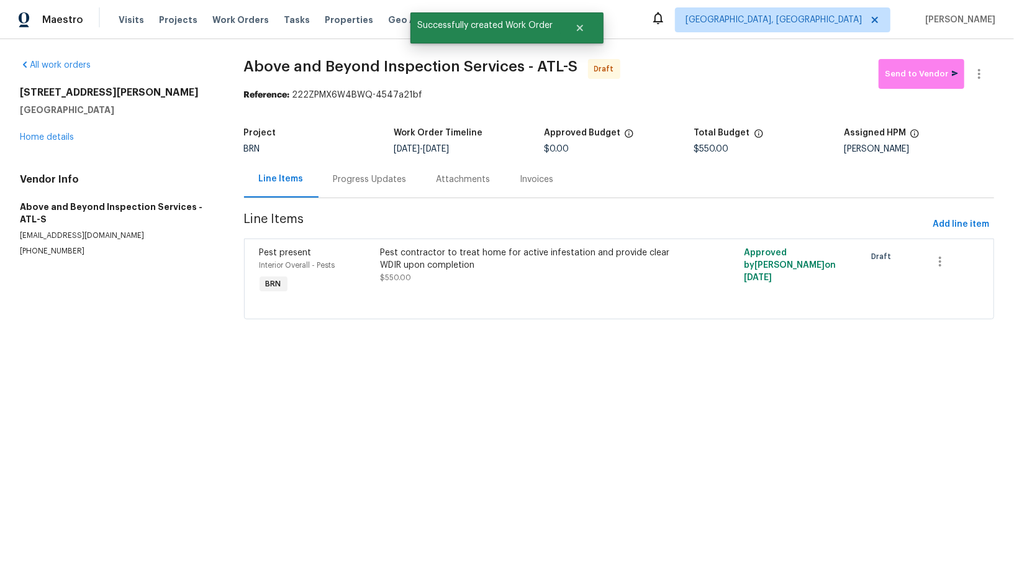
click at [356, 183] on div "Progress Updates" at bounding box center [370, 179] width 73 height 12
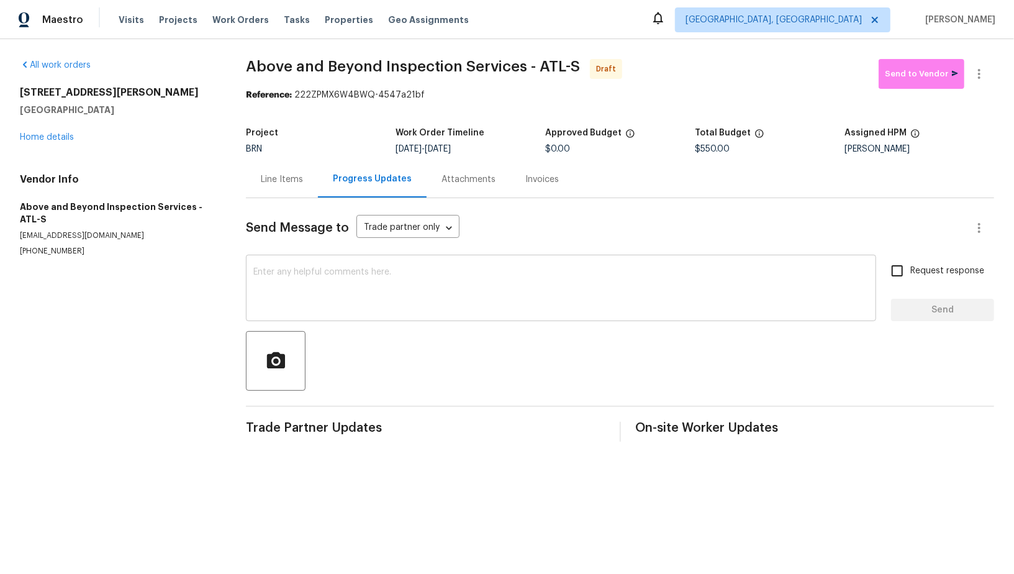
click at [361, 290] on textarea at bounding box center [560, 289] width 615 height 43
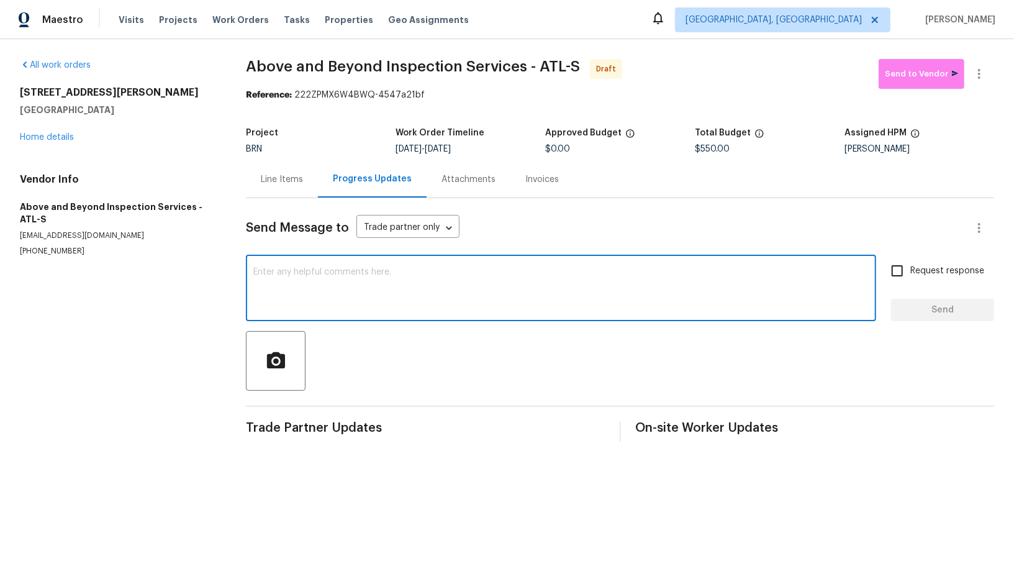
paste textarea "Hi, I'm Padmapriya from Opendoor. Just wanted to check if you received the WO f…"
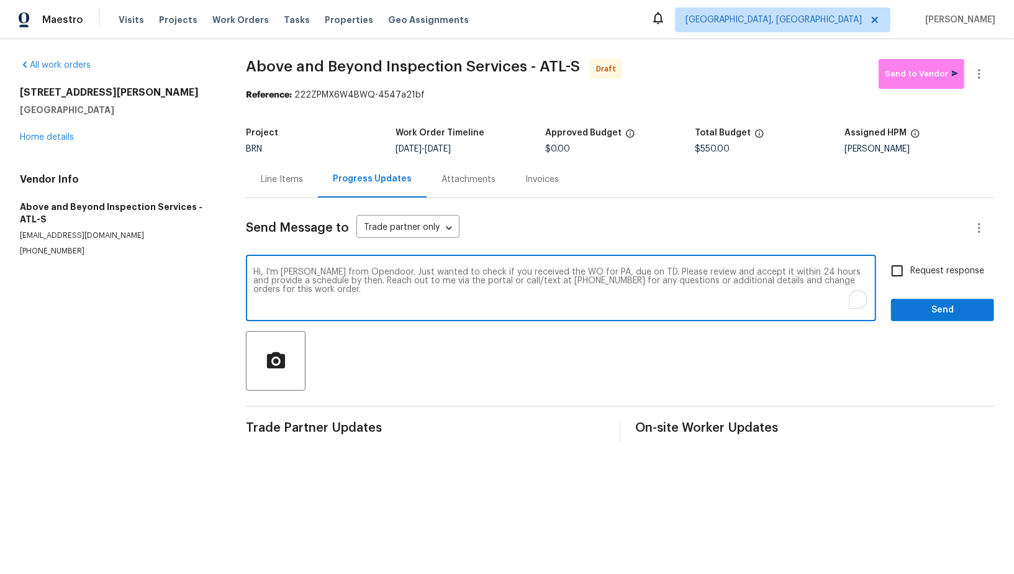
click at [604, 273] on textarea "Hi, I'm Padmapriya from Opendoor. Just wanted to check if you received the WO f…" at bounding box center [560, 289] width 615 height 43
paste textarea "3811 Reynolds Rd, Douglasville, GA 30135"
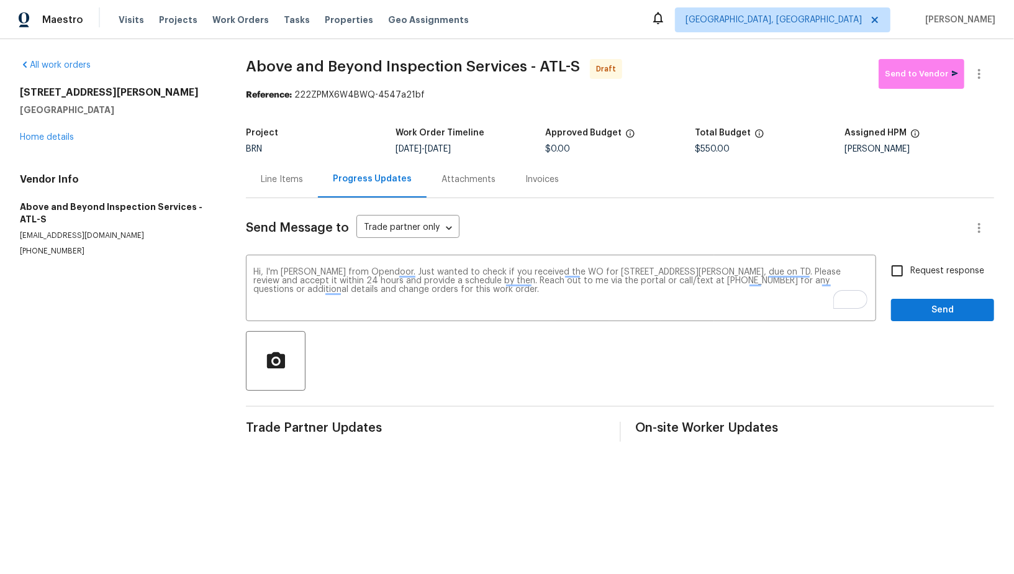
drag, startPoint x: 442, startPoint y: 150, endPoint x: 505, endPoint y: 150, distance: 62.7
click at [505, 150] on div "9/5/2025 - 9/8/2025" at bounding box center [471, 149] width 150 height 9
copy span "[DATE]"
click at [807, 271] on textarea "Hi, I'm Padmapriya from Opendoor. Just wanted to check if you received the WO f…" at bounding box center [560, 289] width 615 height 43
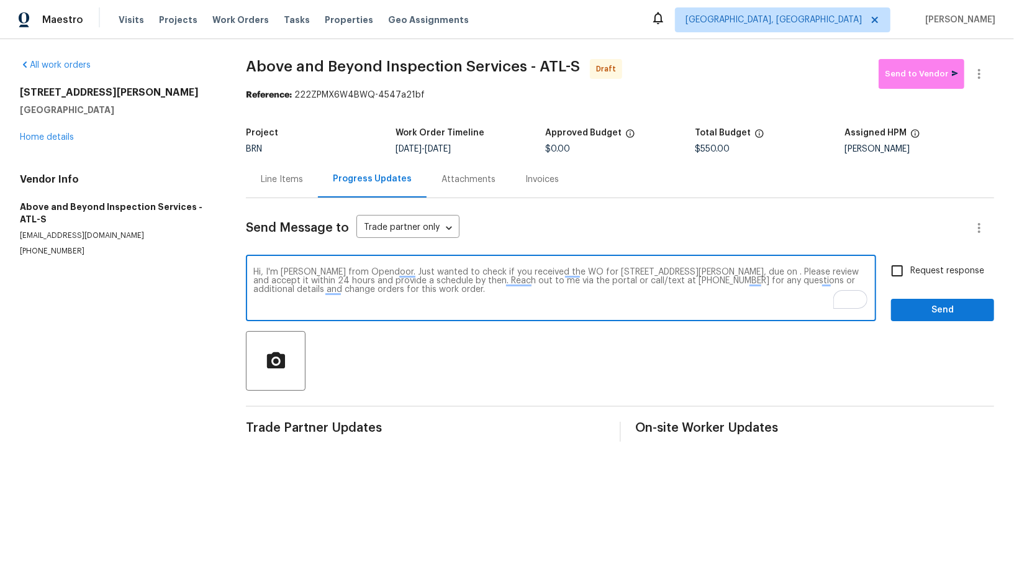
paste textarea "[DATE]"
type textarea "Hi, I'm [PERSON_NAME] from Opendoor. Just wanted to check if you received the W…"
click at [894, 272] on input "Request response" at bounding box center [897, 271] width 26 height 26
checkbox input "true"
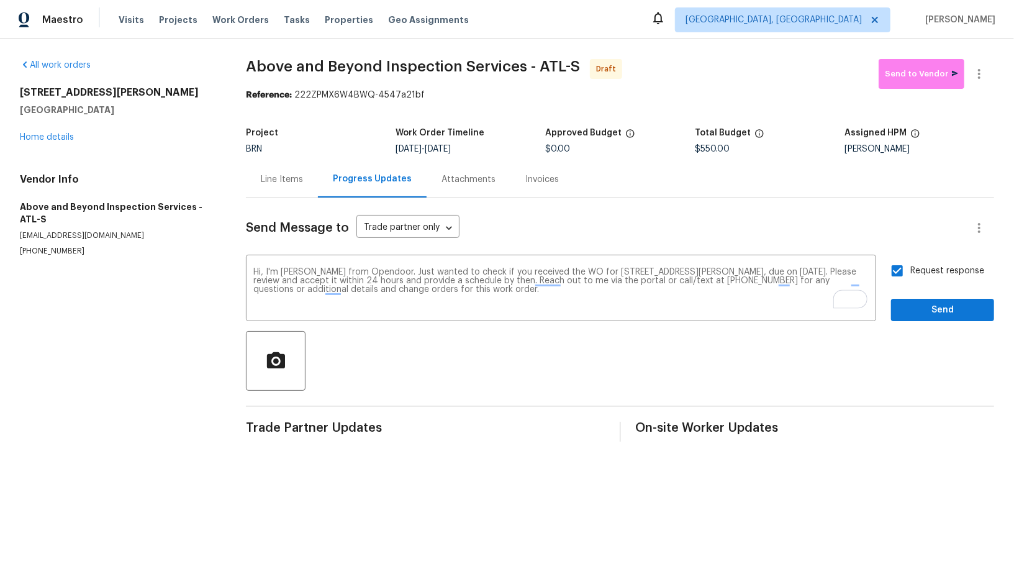
click at [947, 322] on div "Send Message to Trade partner only Trade partner only ​ Hi, I'm Padmapriya from…" at bounding box center [620, 319] width 748 height 243
click at [927, 314] on span "Send" at bounding box center [942, 310] width 83 height 16
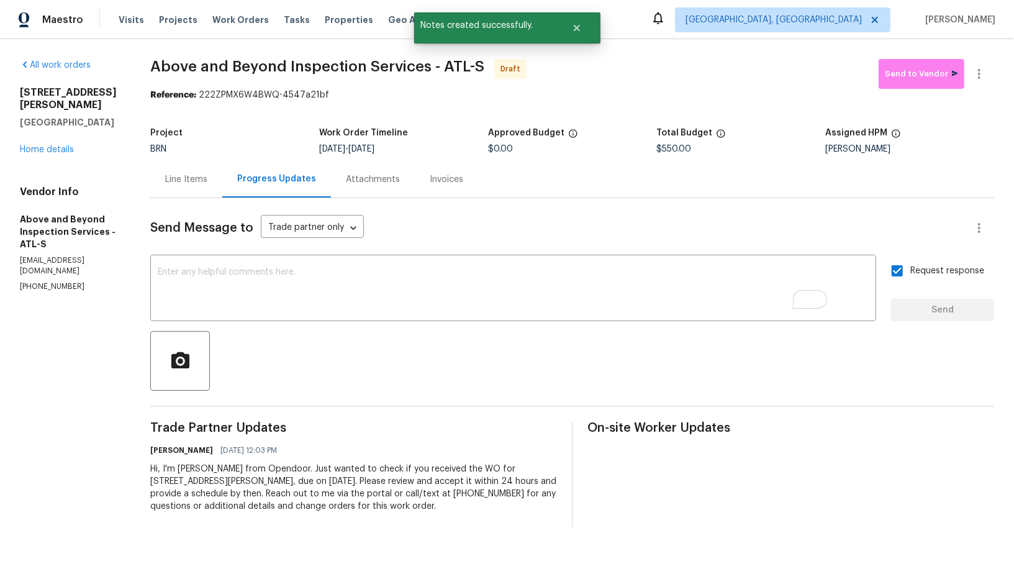
click at [207, 178] on div "Line Items" at bounding box center [186, 179] width 42 height 12
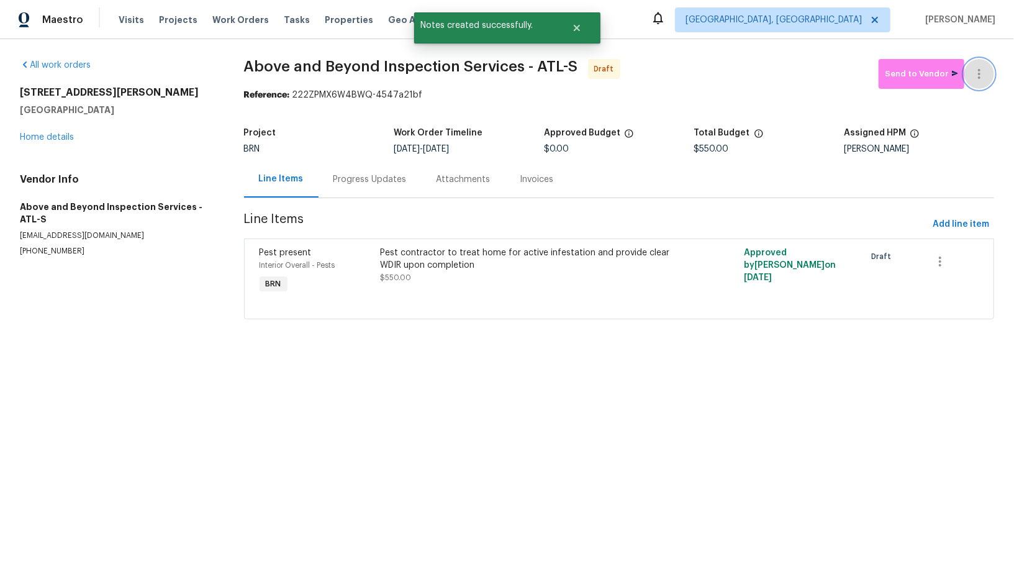
click at [977, 69] on icon "button" at bounding box center [979, 73] width 15 height 15
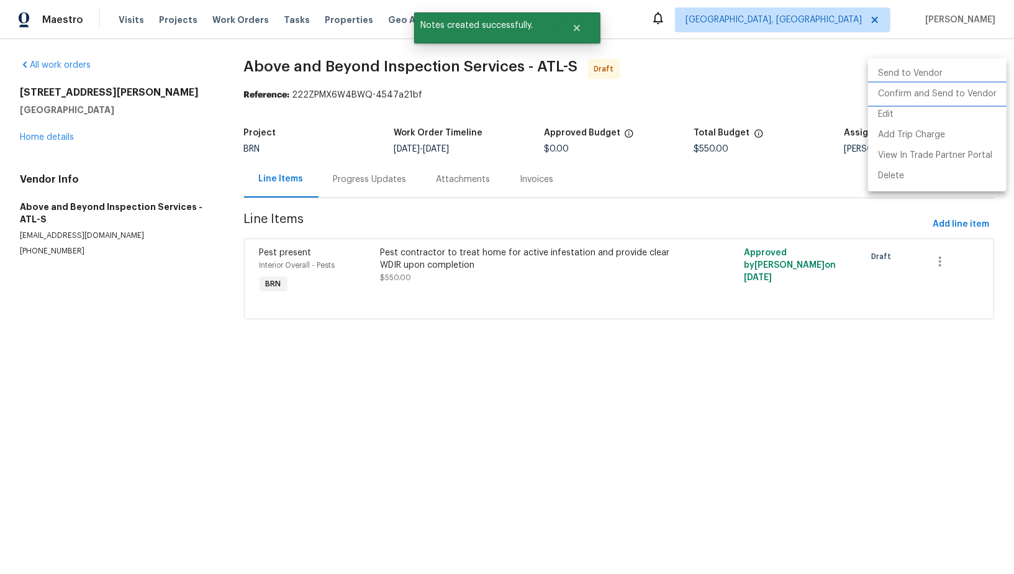
click at [951, 91] on li "Confirm and Send to Vendor" at bounding box center [937, 94] width 138 height 20
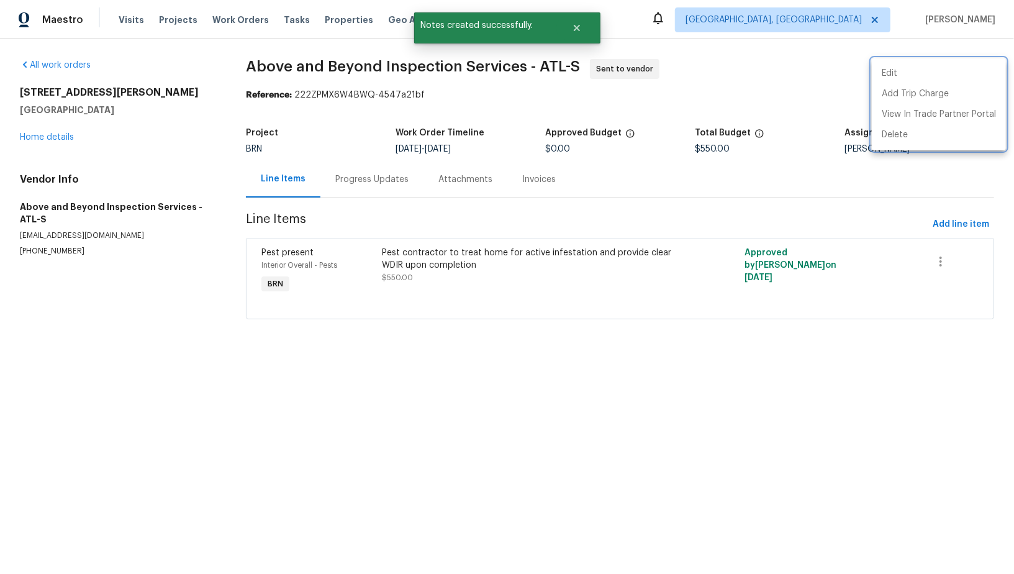
click at [381, 180] on div at bounding box center [507, 287] width 1014 height 574
click at [363, 179] on div "Progress Updates" at bounding box center [371, 179] width 73 height 12
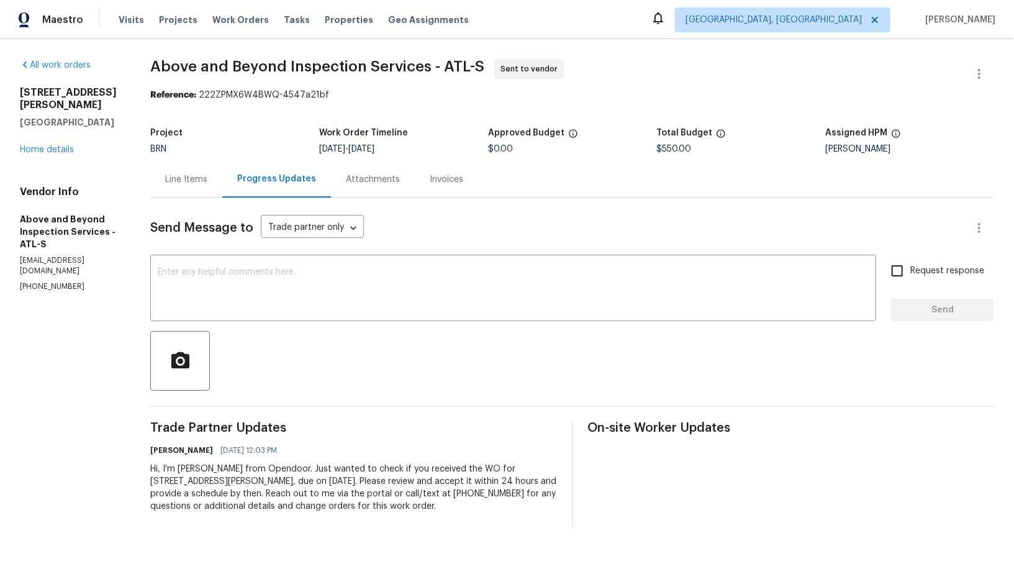
click at [5, 220] on div "All work orders 3811 Reynolds Rd Douglasville, GA 30135 Home details Vendor Inf…" at bounding box center [507, 293] width 1014 height 508
drag, startPoint x: 2, startPoint y: 205, endPoint x: 102, endPoint y: 204, distance: 99.4
click at [102, 204] on div "All work orders 3811 Reynolds Rd Douglasville, GA 30135 Home details Vendor Inf…" at bounding box center [507, 293] width 1014 height 508
copy h5 "Above and Beyond I"
click at [21, 213] on h5 "Above and Beyond Inspection Services - ATL-S" at bounding box center [70, 231] width 101 height 37
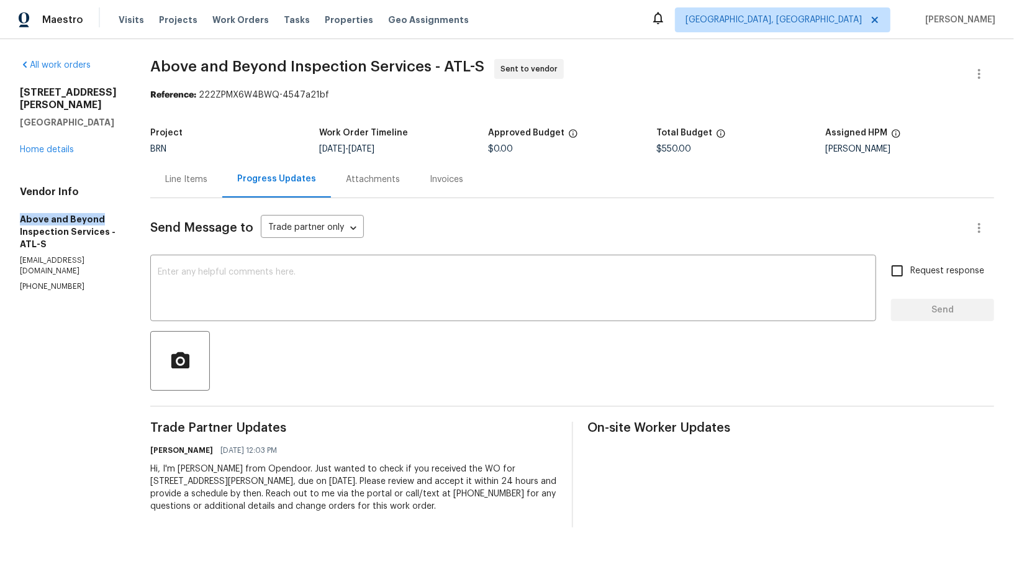
drag, startPoint x: 14, startPoint y: 203, endPoint x: 99, endPoint y: 202, distance: 84.5
click at [99, 202] on div "All work orders 3811 Reynolds Rd Douglasville, GA 30135 Home details Vendor Inf…" at bounding box center [507, 293] width 1014 height 508
copy h5 "Above and Beyond"
click at [222, 166] on div "Line Items" at bounding box center [186, 179] width 72 height 37
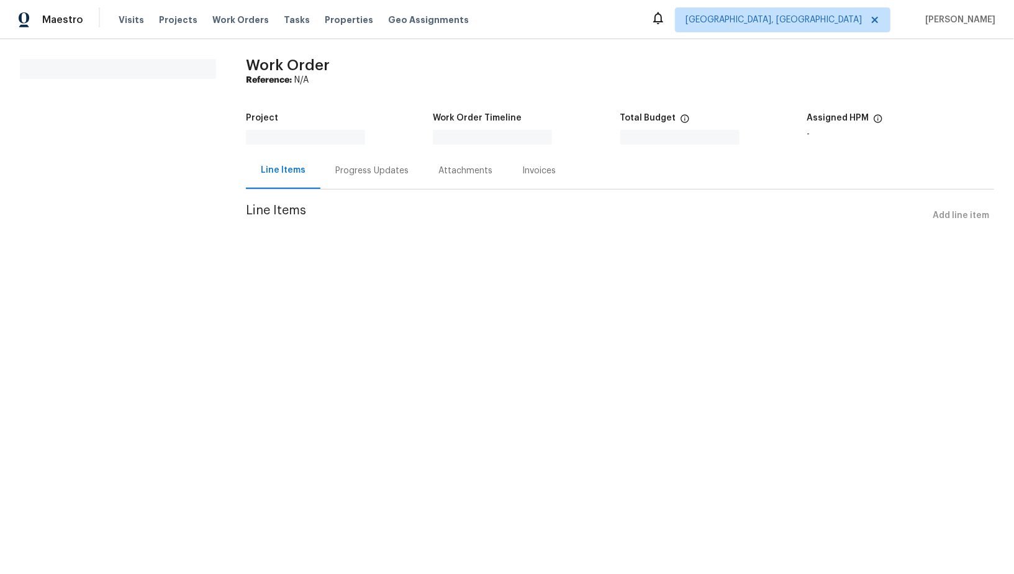
click at [357, 175] on div "Progress Updates" at bounding box center [371, 171] width 73 height 12
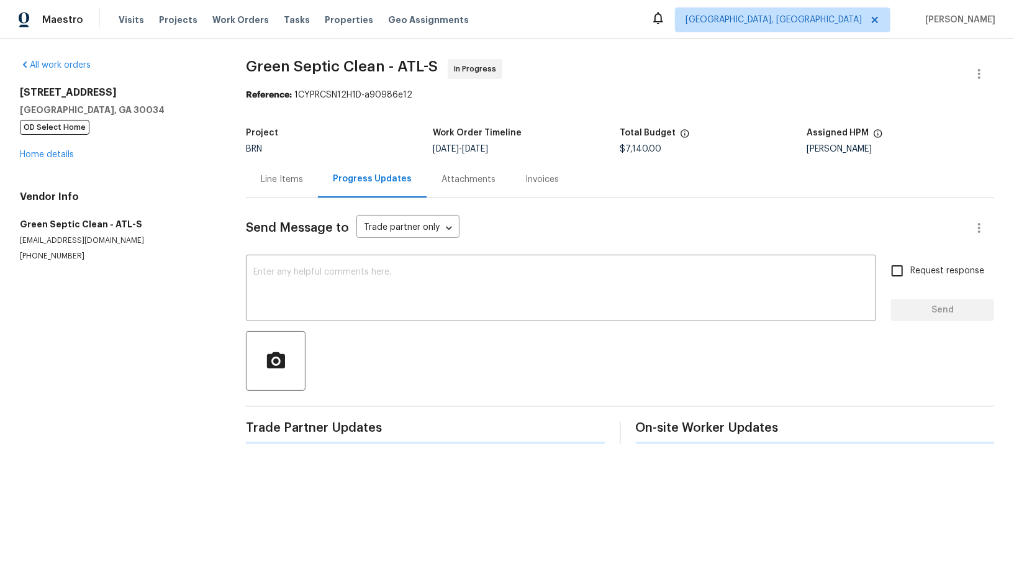
click at [274, 176] on div "Line Items" at bounding box center [282, 179] width 42 height 12
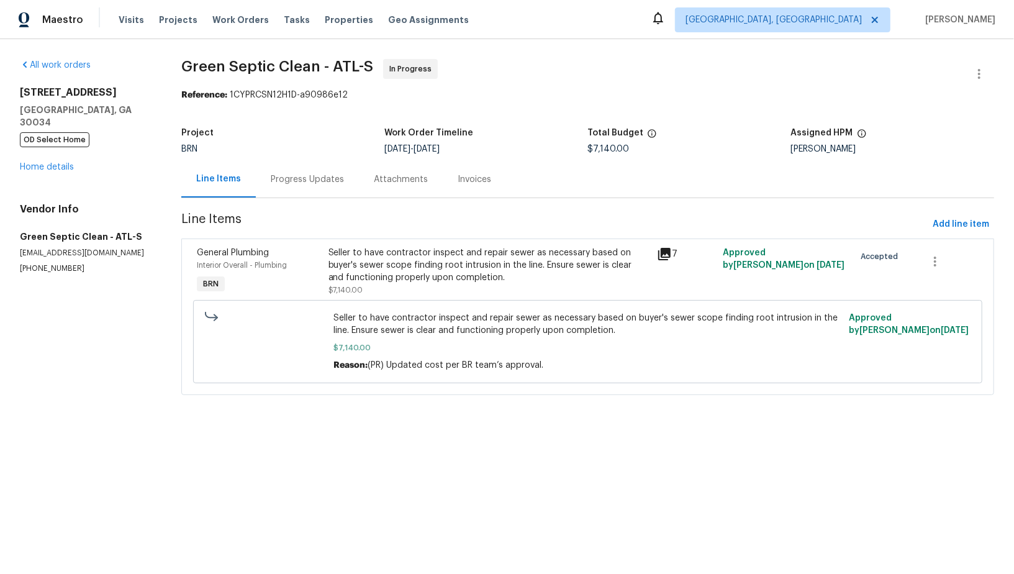
click at [302, 172] on div "Progress Updates" at bounding box center [307, 179] width 103 height 37
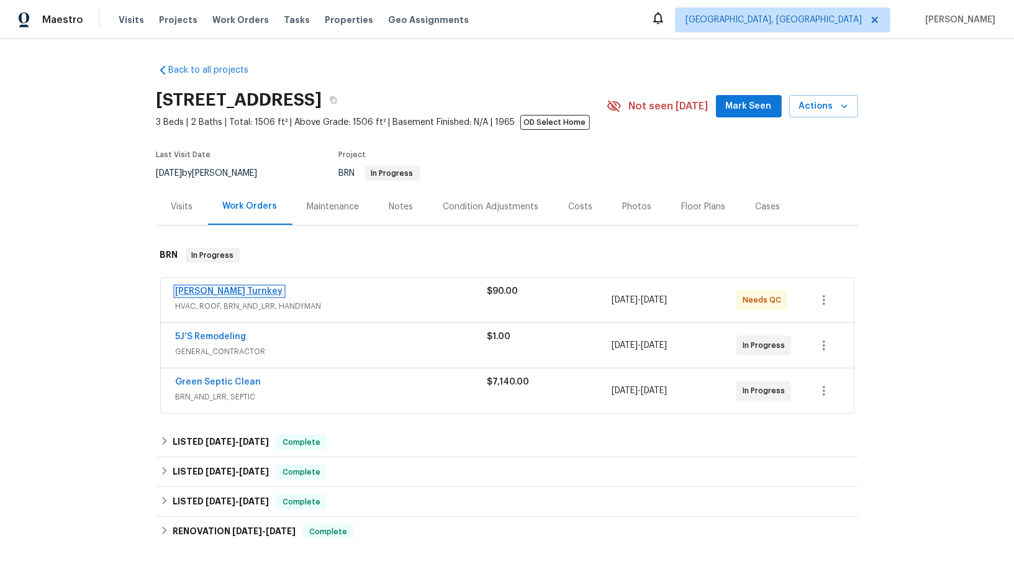
click at [208, 290] on link "[PERSON_NAME] Turnkey" at bounding box center [229, 291] width 107 height 9
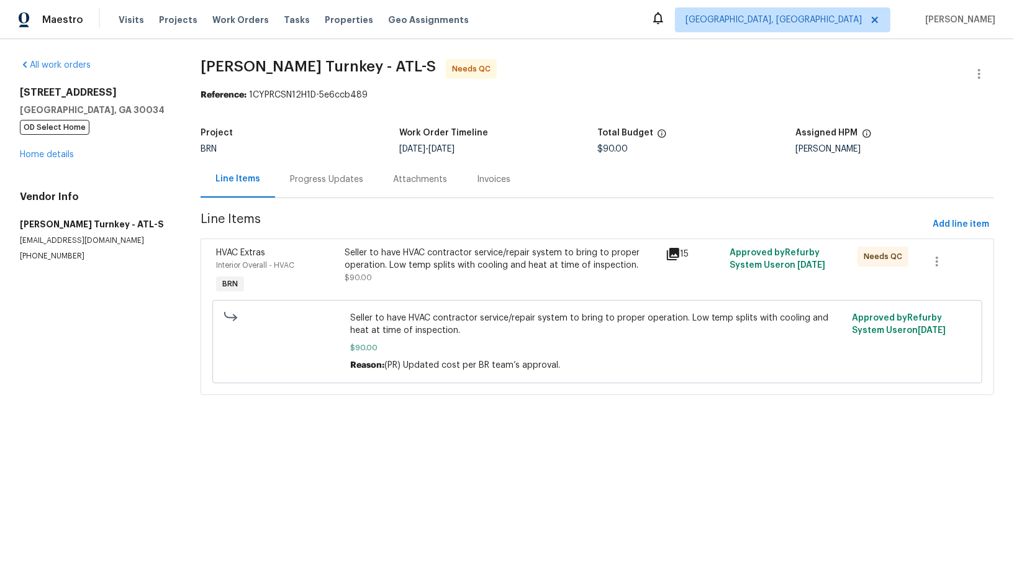
click at [430, 228] on span "Line Items" at bounding box center [564, 224] width 727 height 23
click at [426, 248] on div "Seller to have HVAC contractor service/repair system to bring to proper operati…" at bounding box center [501, 259] width 313 height 25
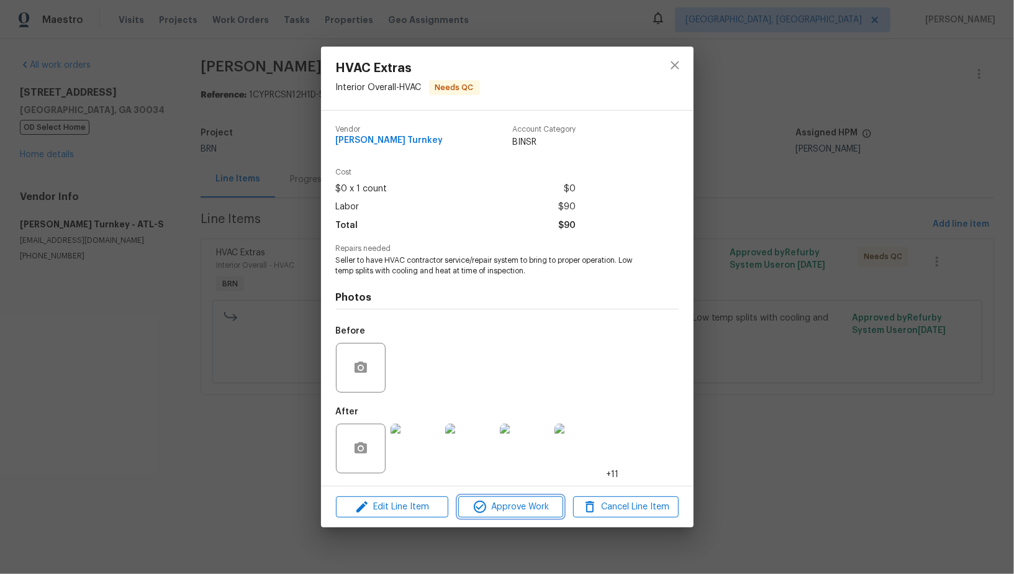
click at [512, 509] on span "Approve Work" at bounding box center [511, 507] width 98 height 16
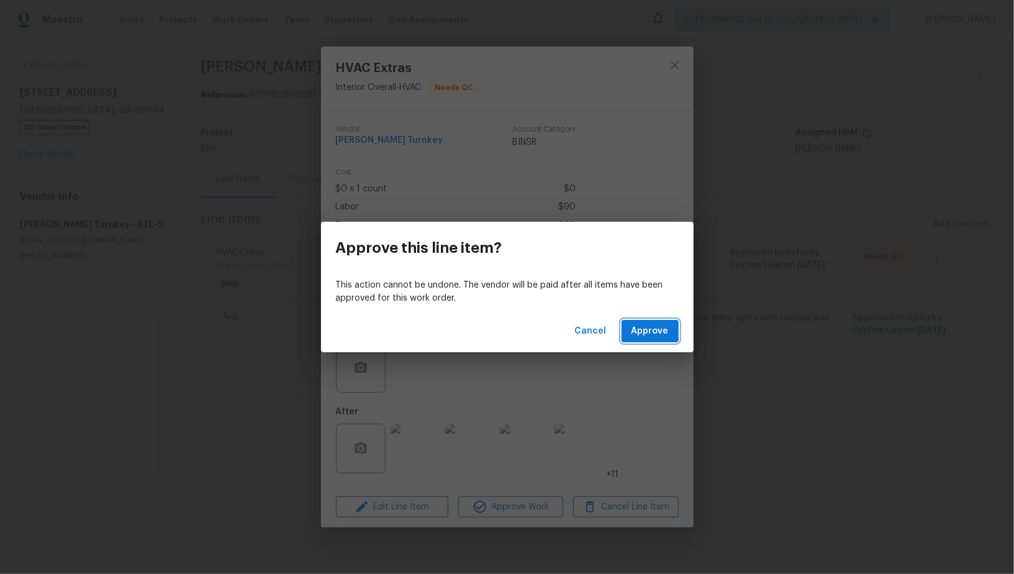
click at [655, 337] on span "Approve" at bounding box center [650, 332] width 37 height 16
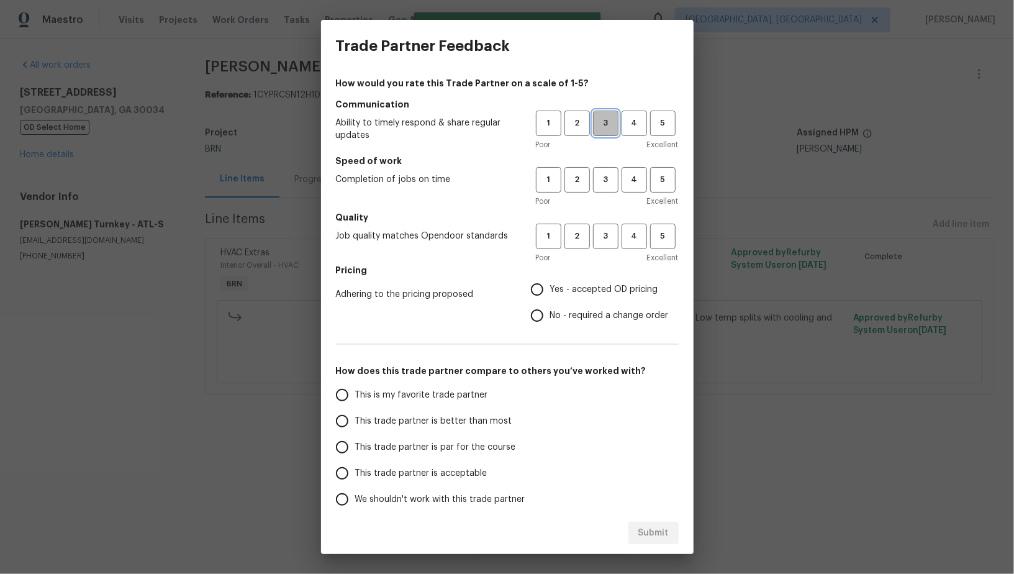
click at [600, 115] on button "3" at bounding box center [605, 123] width 25 height 25
click at [604, 182] on span "3" at bounding box center [605, 180] width 23 height 14
click at [605, 232] on span "3" at bounding box center [605, 236] width 23 height 14
click at [540, 315] on input "No - required a change order" at bounding box center [537, 315] width 26 height 26
radio input "true"
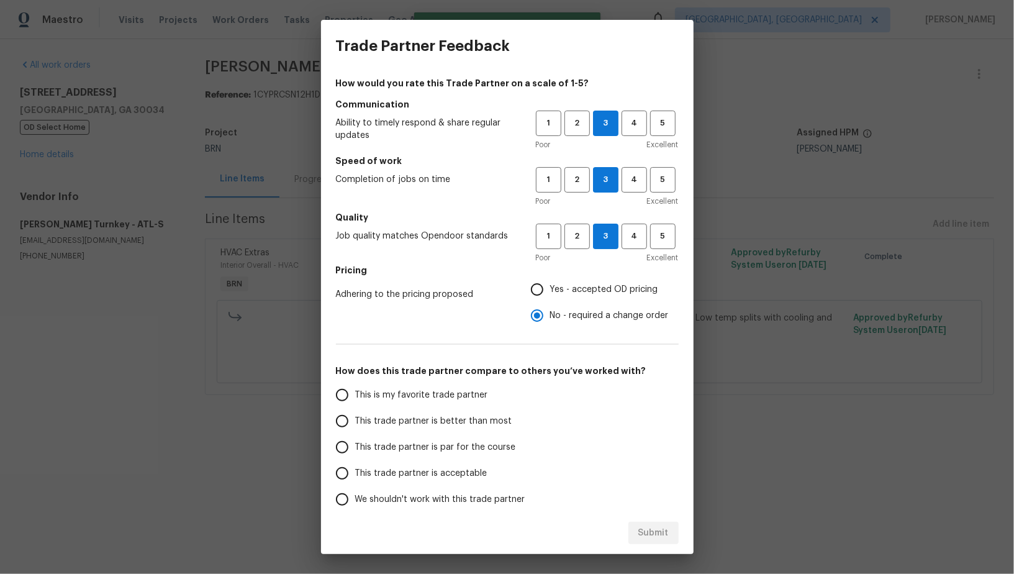
scroll to position [57, 0]
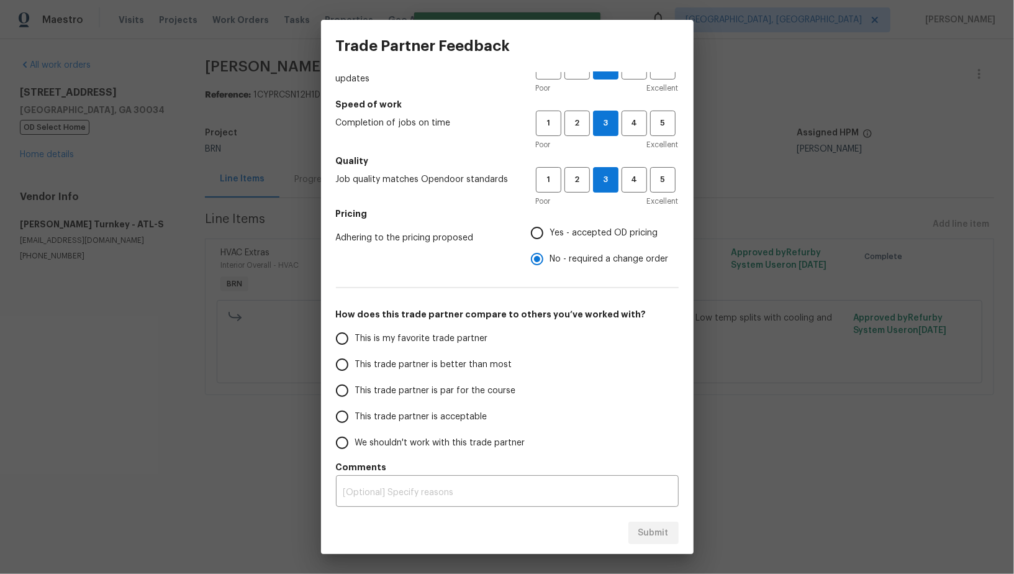
click at [348, 407] on input "This trade partner is acceptable" at bounding box center [342, 417] width 26 height 26
radio input "false"
click at [343, 397] on input "This trade partner is par for the course" at bounding box center [342, 391] width 26 height 26
click at [663, 529] on span "Submit" at bounding box center [653, 533] width 30 height 16
radio input "true"
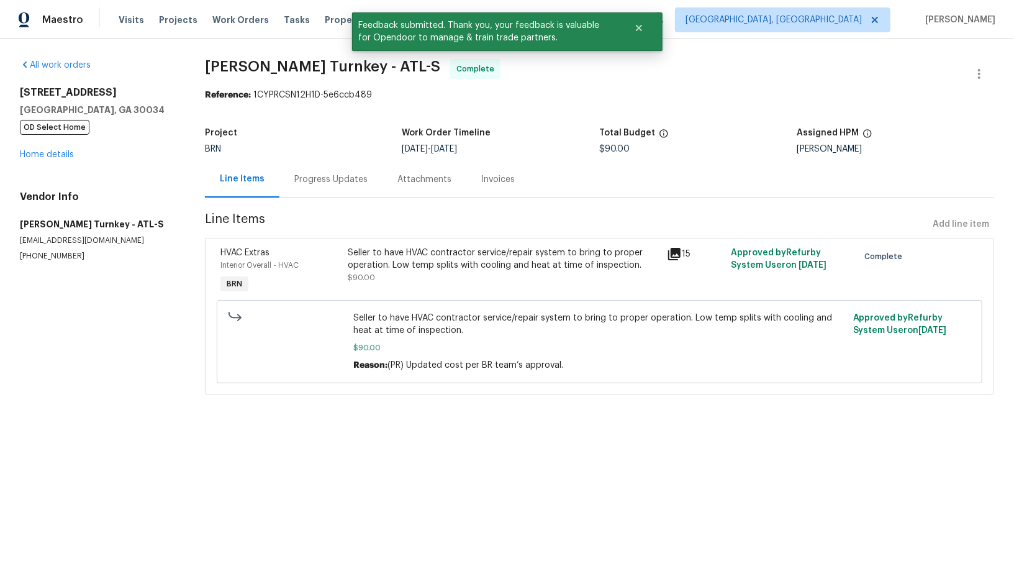
click at [349, 182] on div "Progress Updates" at bounding box center [330, 179] width 73 height 12
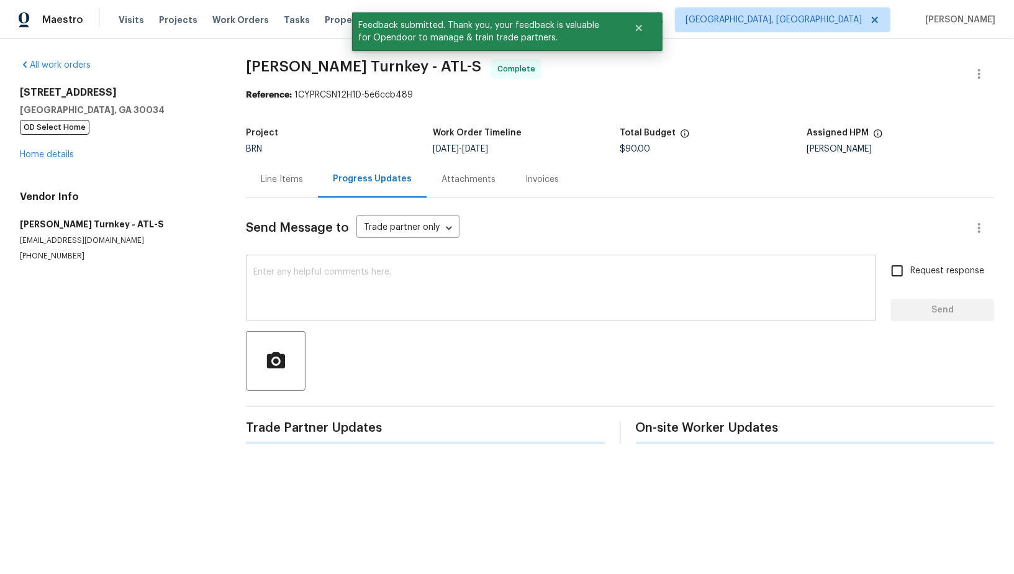
click at [393, 291] on textarea at bounding box center [560, 289] width 615 height 43
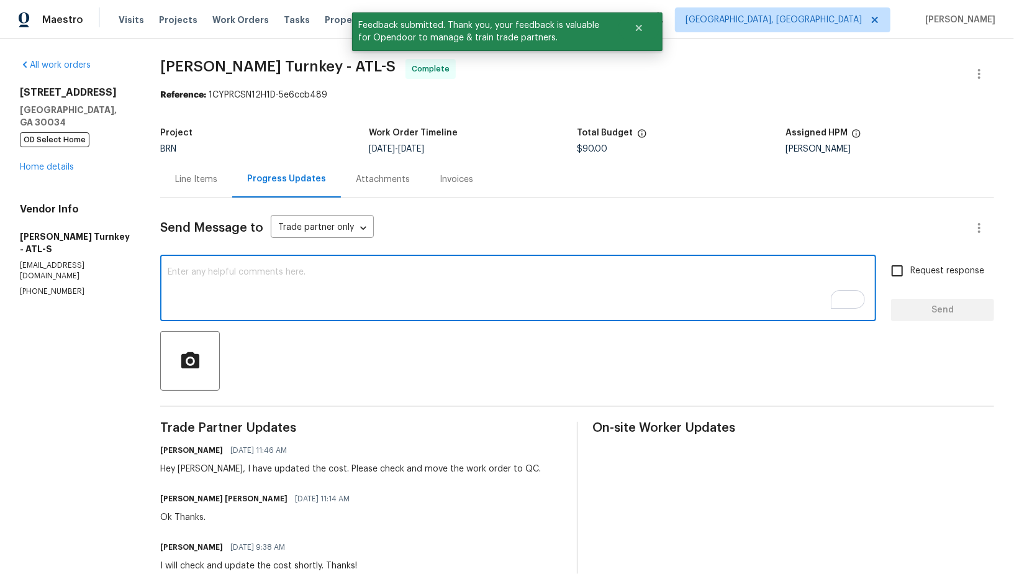
click at [280, 278] on textarea "To enrich screen reader interactions, please activate Accessibility in Grammarl…" at bounding box center [518, 289] width 701 height 43
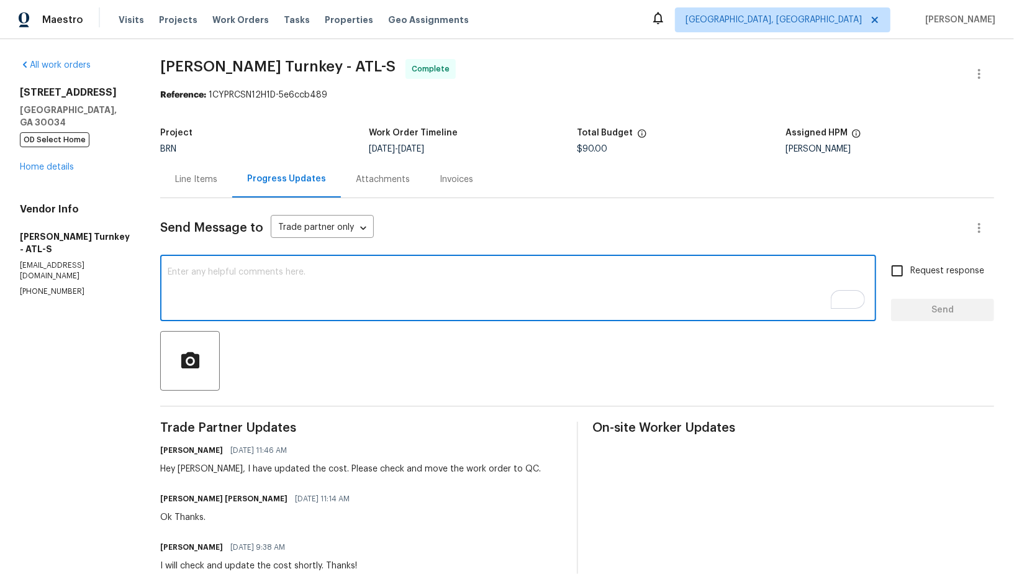
paste textarea "WO is approved, Please upload the invoice under invoice section. Thanks!"
type textarea "WO is approved, Please upload the invoice under invoice section. Thanks!"
click at [894, 273] on input "Request response" at bounding box center [897, 271] width 26 height 26
checkbox input "true"
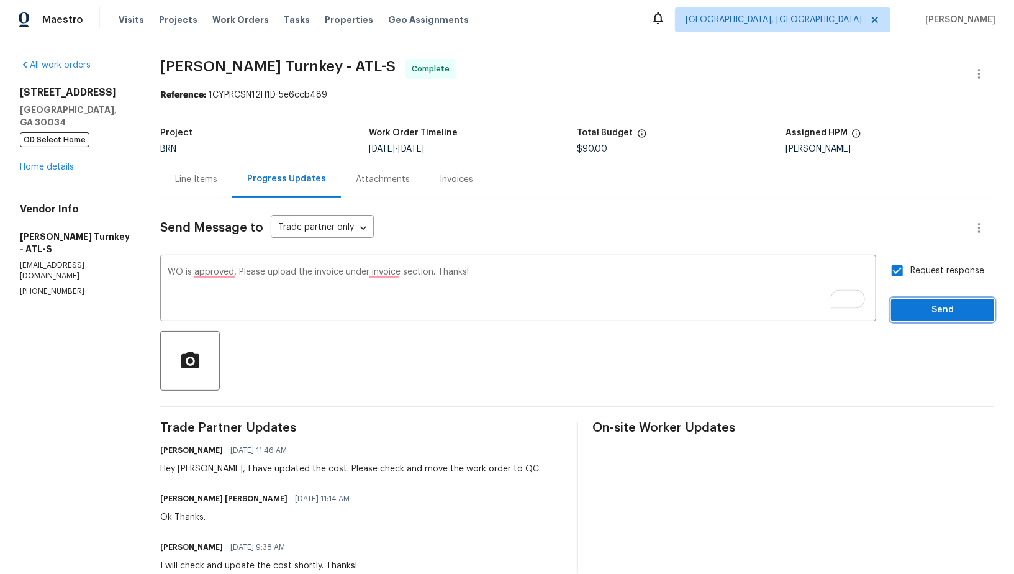
click at [939, 303] on span "Send" at bounding box center [942, 310] width 83 height 16
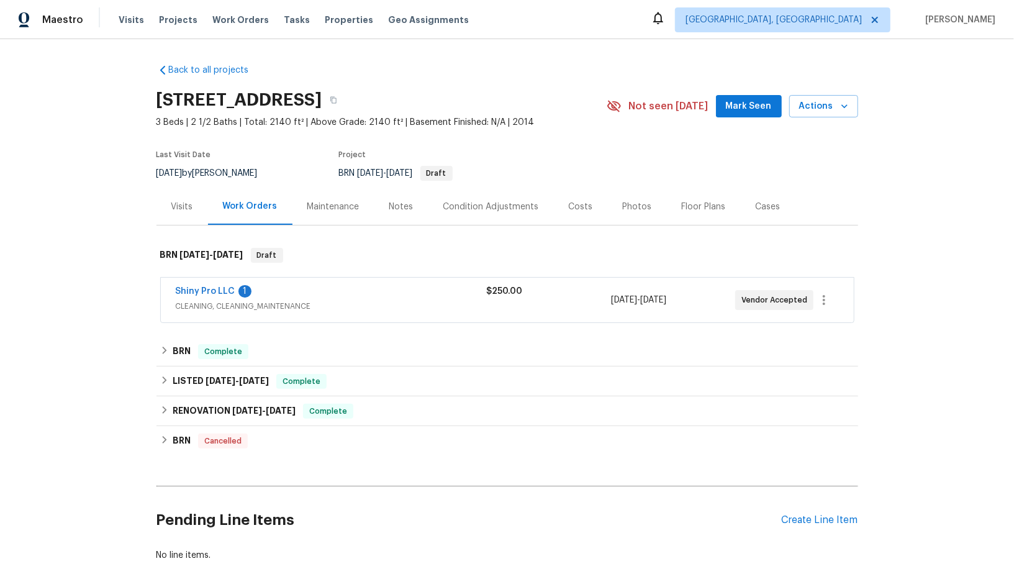
click at [202, 296] on span "Shiny Pro LLC" at bounding box center [206, 291] width 60 height 12
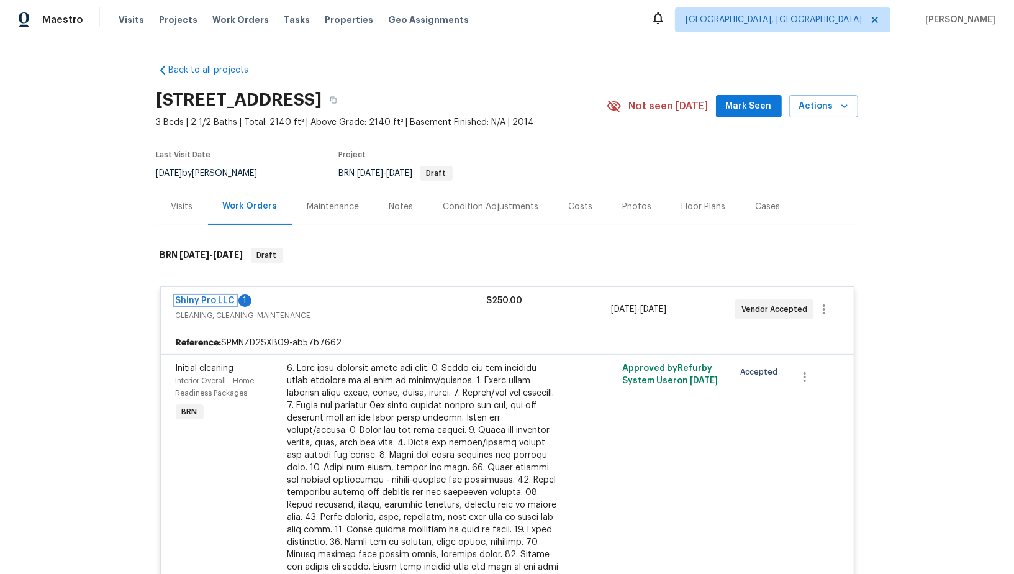
click at [208, 299] on link "Shiny Pro LLC" at bounding box center [206, 300] width 60 height 9
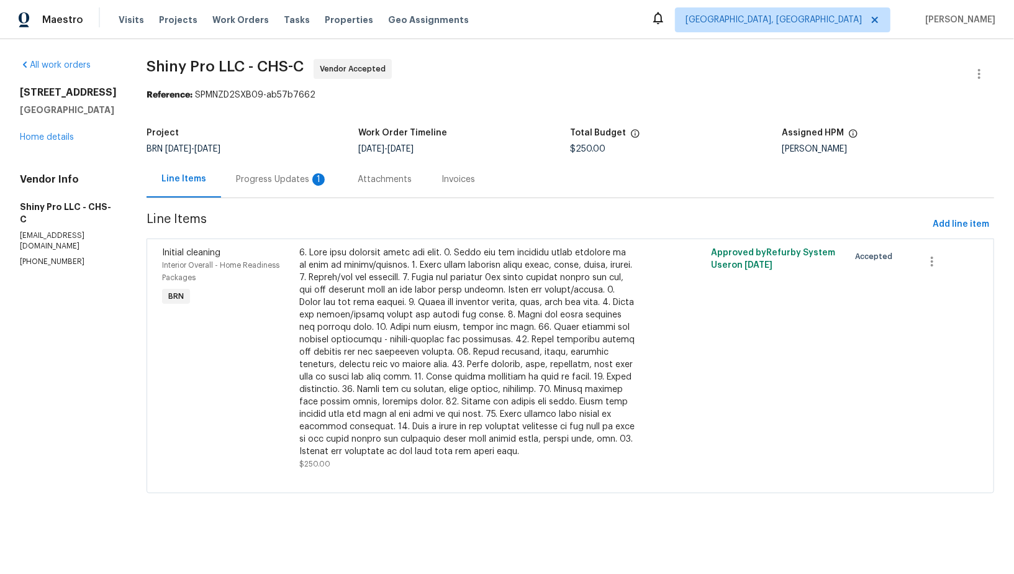
click at [252, 179] on div "Progress Updates 1" at bounding box center [282, 179] width 92 height 12
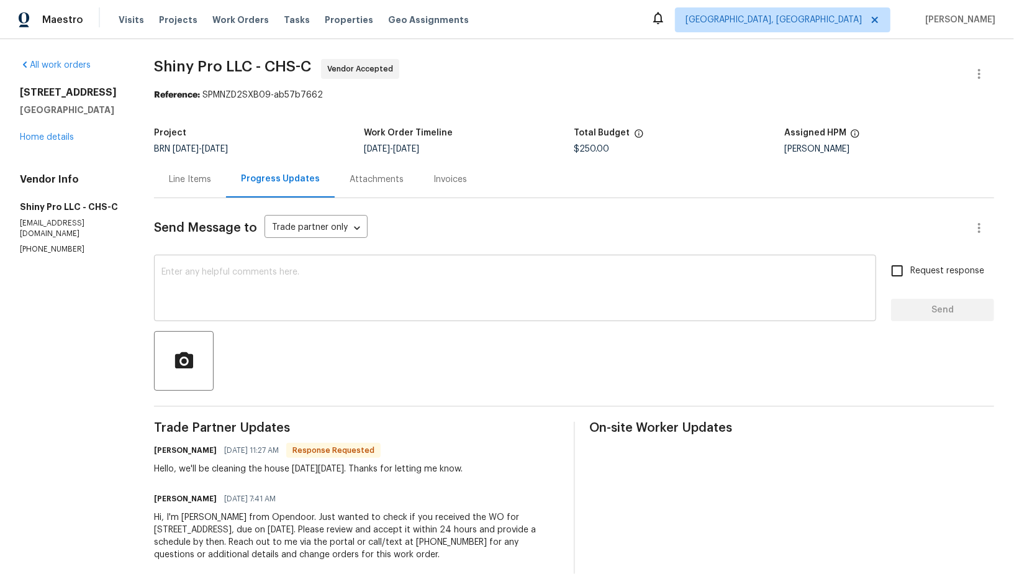
click at [221, 273] on textarea at bounding box center [514, 289] width 707 height 43
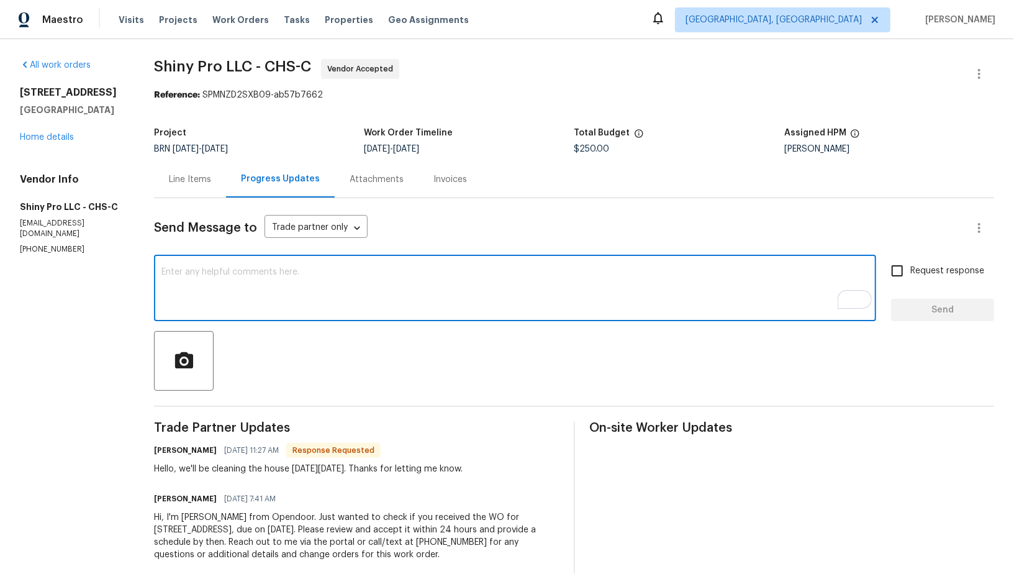
click at [204, 297] on textarea "To enrich screen reader interactions, please activate Accessibility in Grammarl…" at bounding box center [514, 289] width 707 height 43
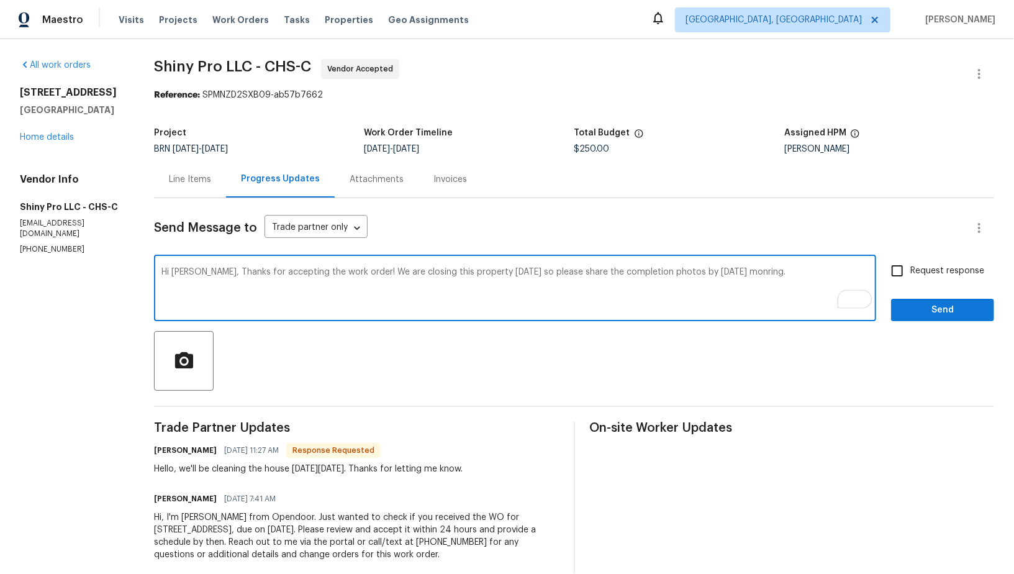
type textarea "Hi [PERSON_NAME], Thanks for accepting the work order! We are closing this prop…"
click at [914, 282] on label "Request response" at bounding box center [934, 271] width 100 height 26
click at [910, 282] on input "Request response" at bounding box center [897, 271] width 26 height 26
checkbox input "true"
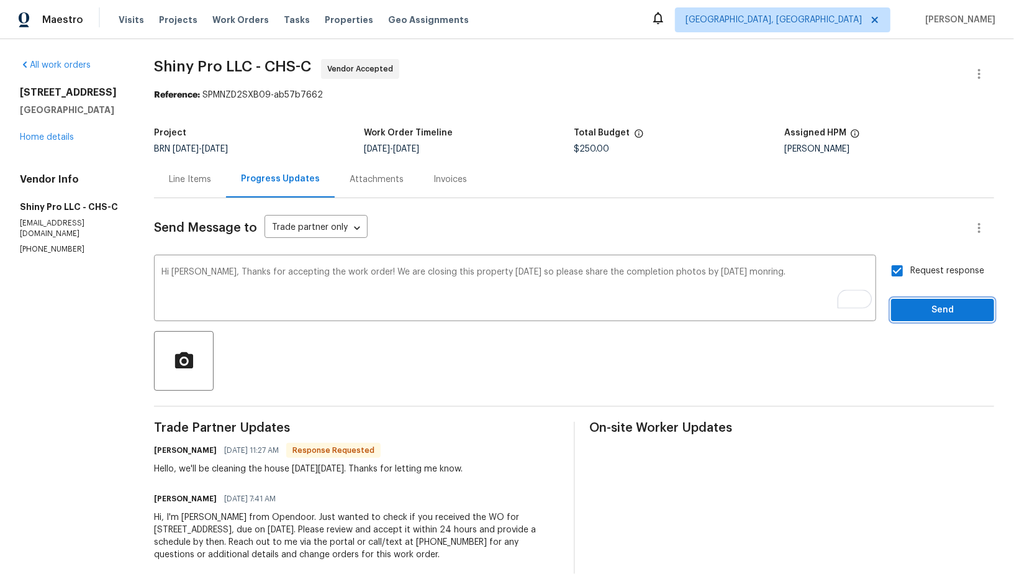
click at [919, 306] on span "Send" at bounding box center [942, 310] width 83 height 16
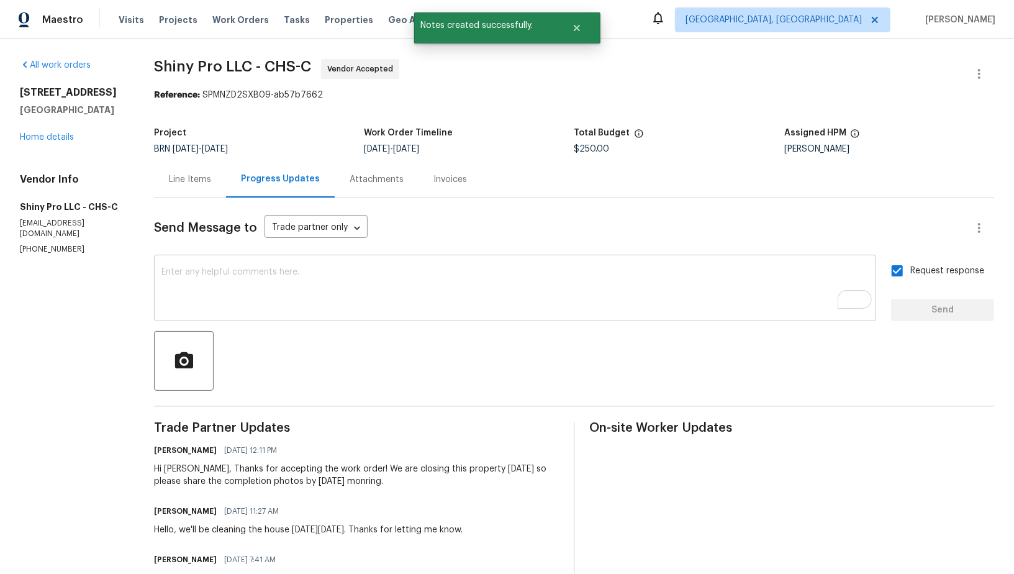
scroll to position [16, 0]
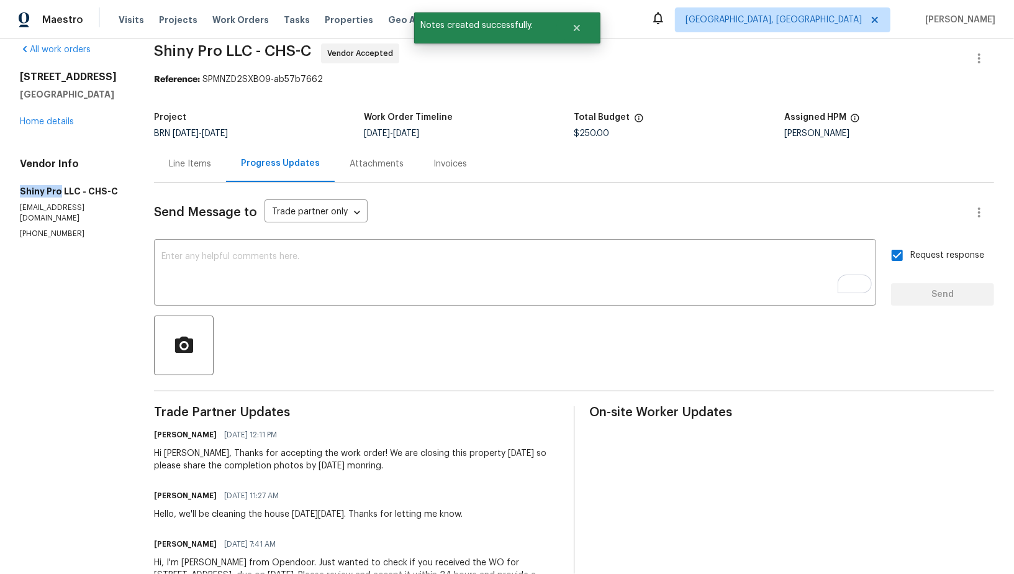
drag, startPoint x: 7, startPoint y: 202, endPoint x: 58, endPoint y: 202, distance: 51.6
click at [58, 202] on div "All work orders 3699 Shutesbury St Mount Pleasant, SC 29466 Home details Vendor…" at bounding box center [507, 332] width 1014 height 617
copy h5 "Shiny Pro"
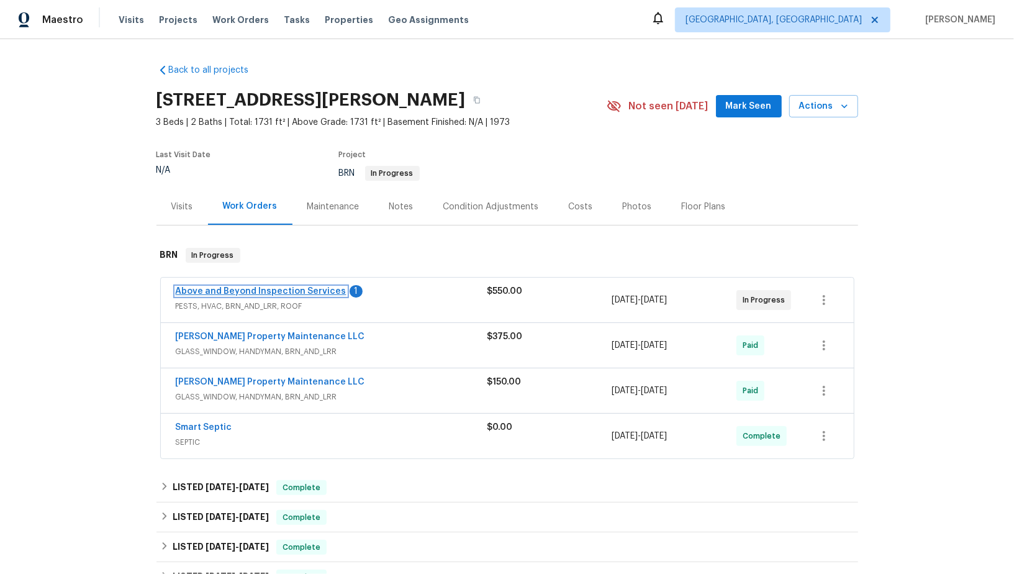
click at [228, 287] on link "Above and Beyond Inspection Services" at bounding box center [261, 291] width 171 height 9
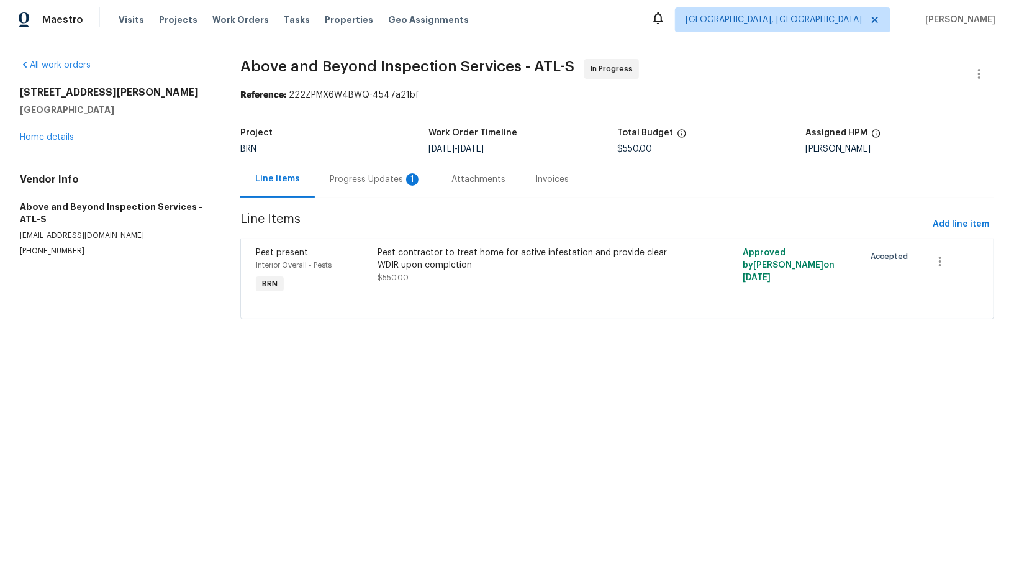
click at [322, 189] on div "Progress Updates 1" at bounding box center [376, 179] width 122 height 37
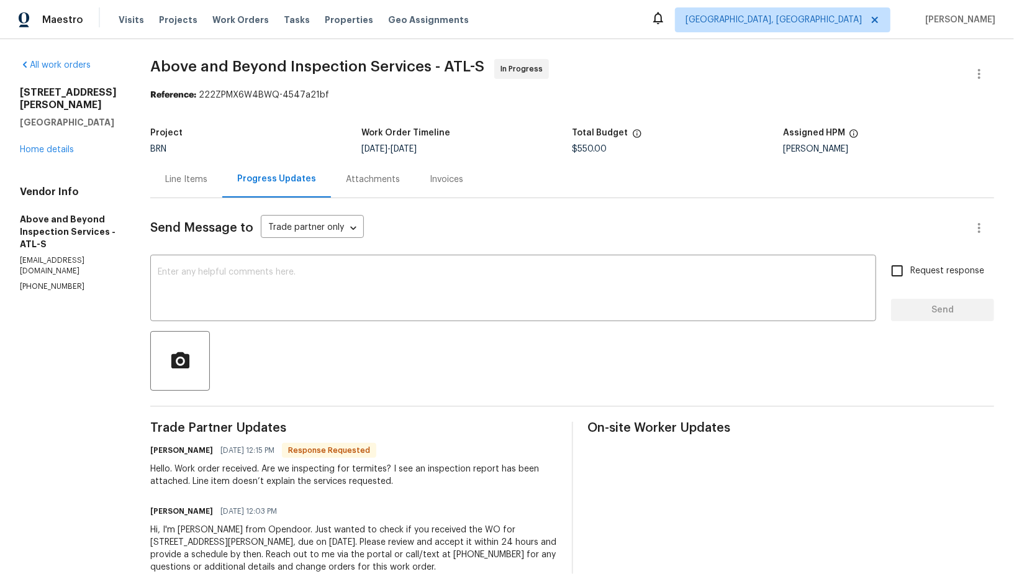
scroll to position [34, 0]
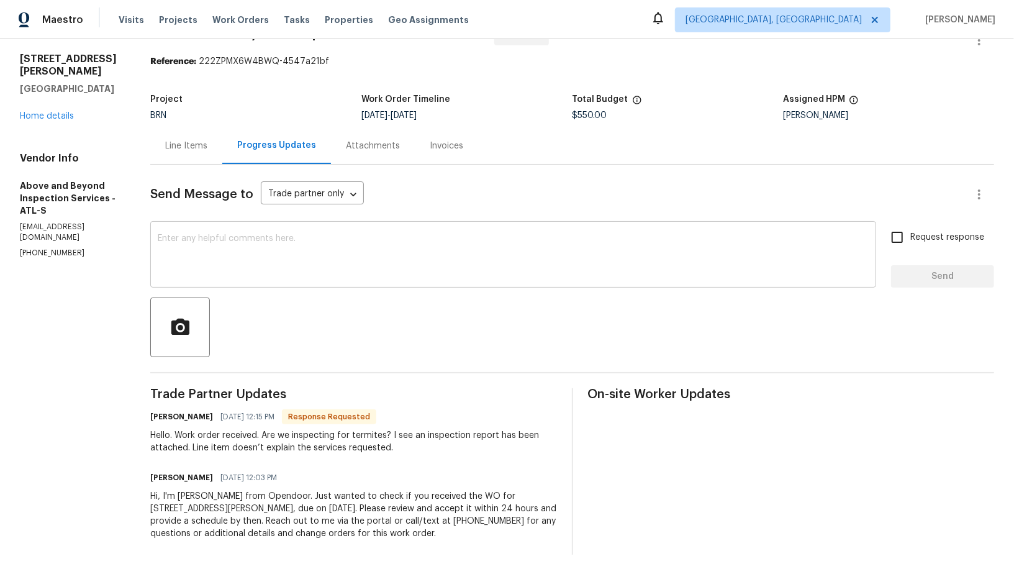
click at [334, 268] on textarea at bounding box center [513, 255] width 711 height 43
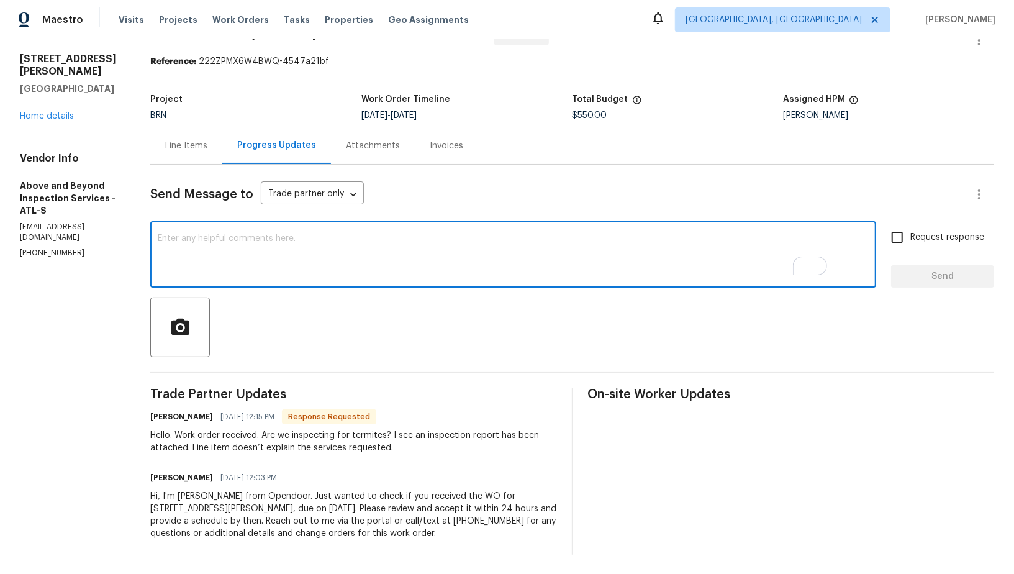
click at [207, 148] on div "Line Items" at bounding box center [186, 146] width 42 height 12
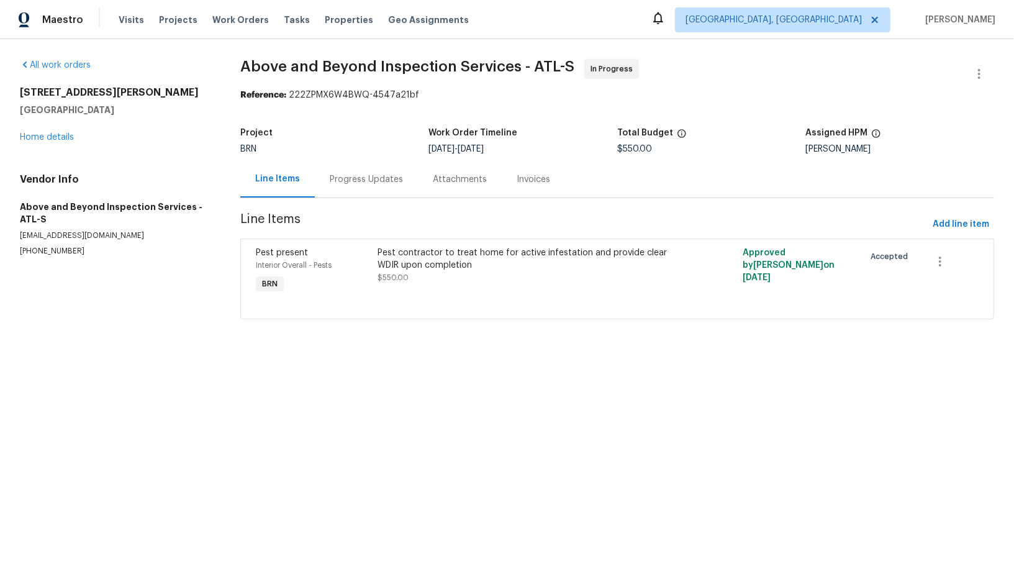
click at [370, 170] on div "Progress Updates" at bounding box center [366, 179] width 103 height 37
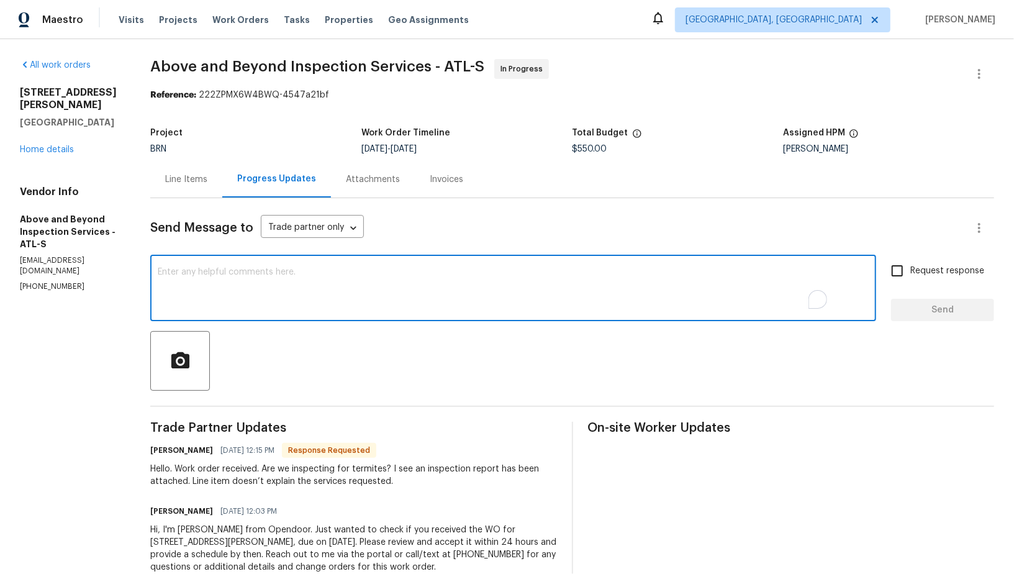
click at [336, 289] on textarea "To enrich screen reader interactions, please activate Accessibility in Grammarl…" at bounding box center [513, 289] width 711 height 43
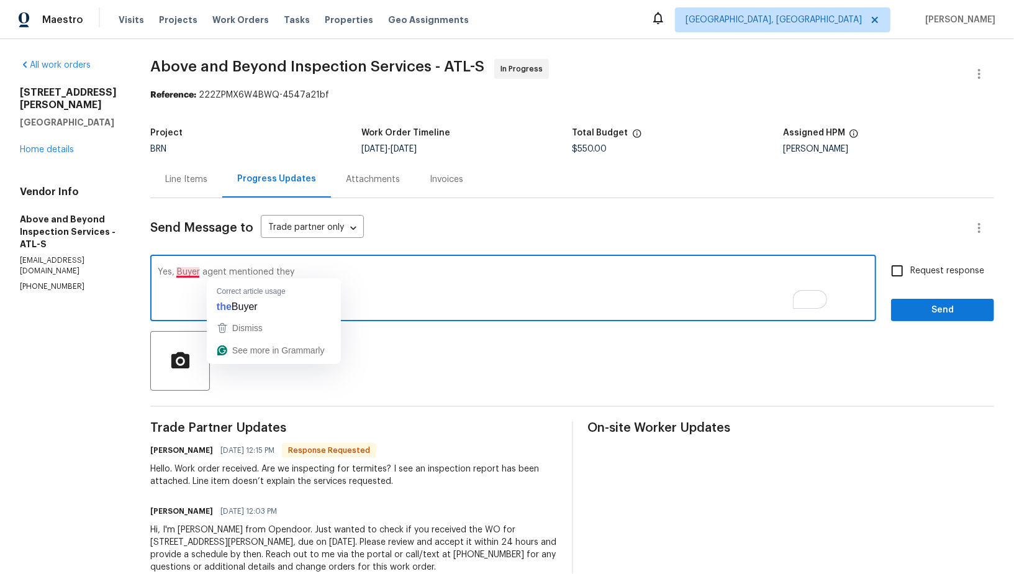
drag, startPoint x: 218, startPoint y: 271, endPoint x: 459, endPoint y: 275, distance: 241.0
click at [458, 275] on textarea "Yes, Buyer agent mentioned they" at bounding box center [513, 289] width 711 height 43
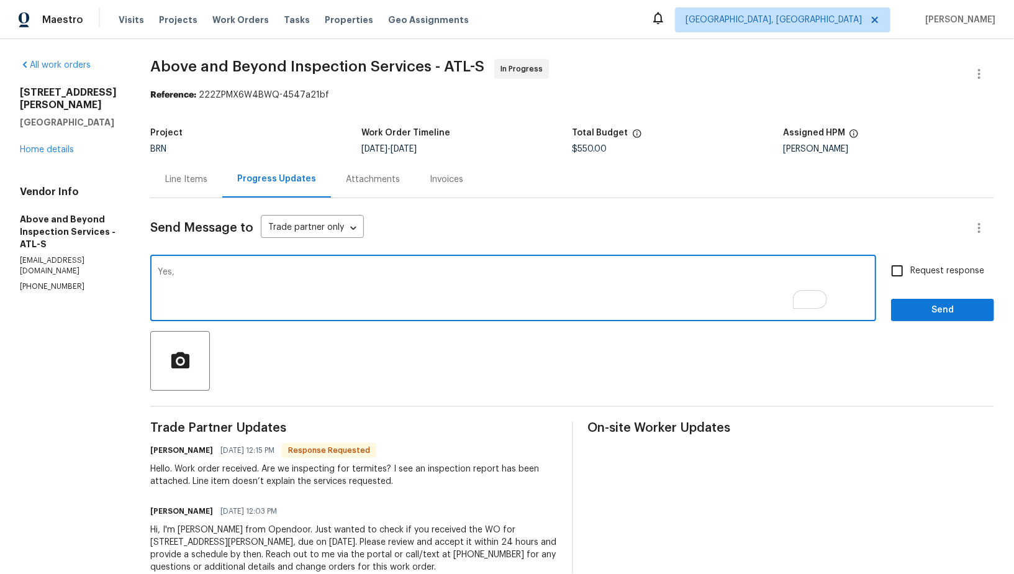
paste textarea "active termite found on buyers inspection"
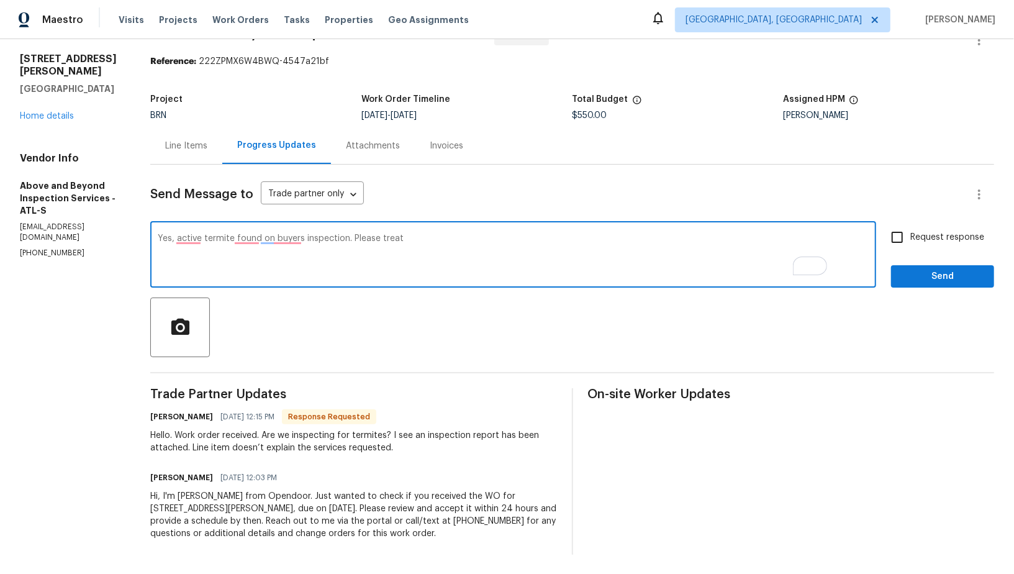
scroll to position [34, 0]
paste textarea "infestation"
click at [535, 238] on textarea "Yes, active termite found on buyers inspection. Please inspect and treat the ac…" at bounding box center [513, 255] width 711 height 43
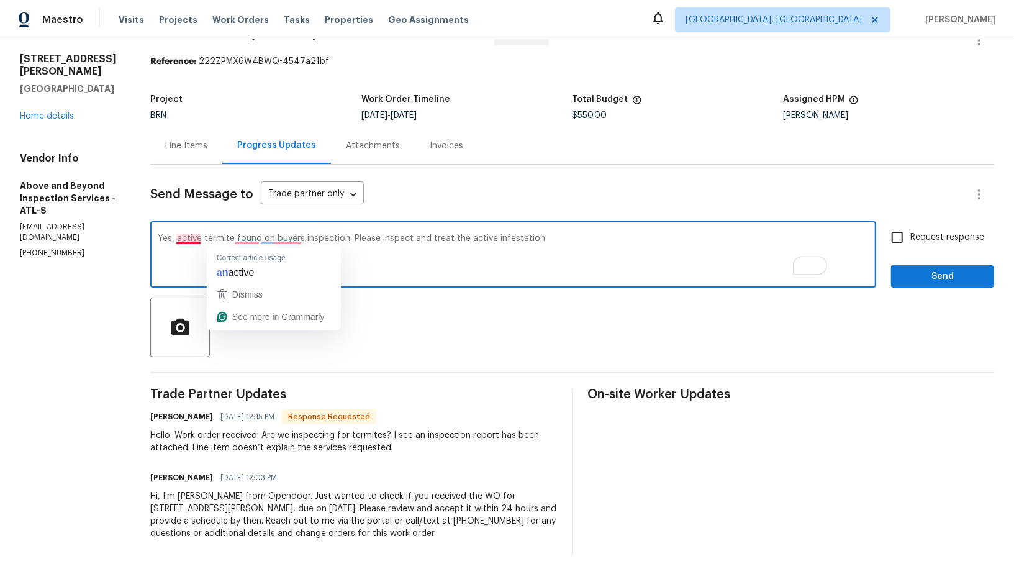
click at [229, 237] on textarea "Yes, active termite found on buyers inspection. Please inspect and treat the ac…" at bounding box center [513, 255] width 711 height 43
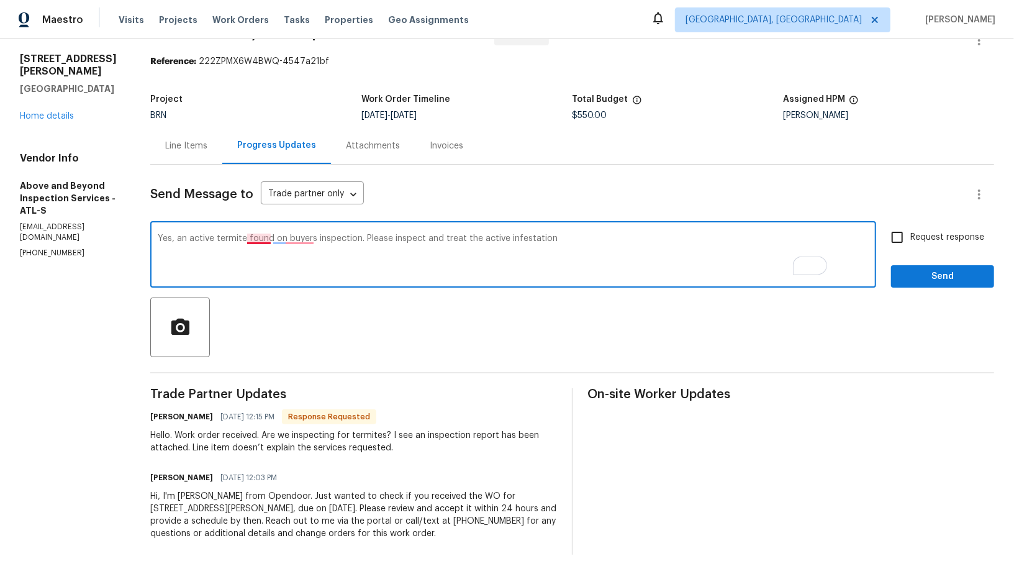
click at [299, 238] on textarea "Yes, an active termite found on buyers inspection. Please inspect and treat the…" at bounding box center [513, 255] width 711 height 43
click at [350, 237] on textarea "Yes, an active termite was found on buyers inspection. Please inspect and treat…" at bounding box center [513, 255] width 711 height 43
click at [233, 237] on textarea "Yes, an active termite was found on buyer's inspection. Please inspect and trea…" at bounding box center [513, 255] width 711 height 43
click at [348, 236] on textarea "Yes, Active termite was found on buyer's inspection. Please inspect and treat t…" at bounding box center [513, 255] width 711 height 43
click at [663, 256] on textarea "Yes, Active termite was found on the buyer's inspection. Please inspect and tre…" at bounding box center [513, 255] width 711 height 43
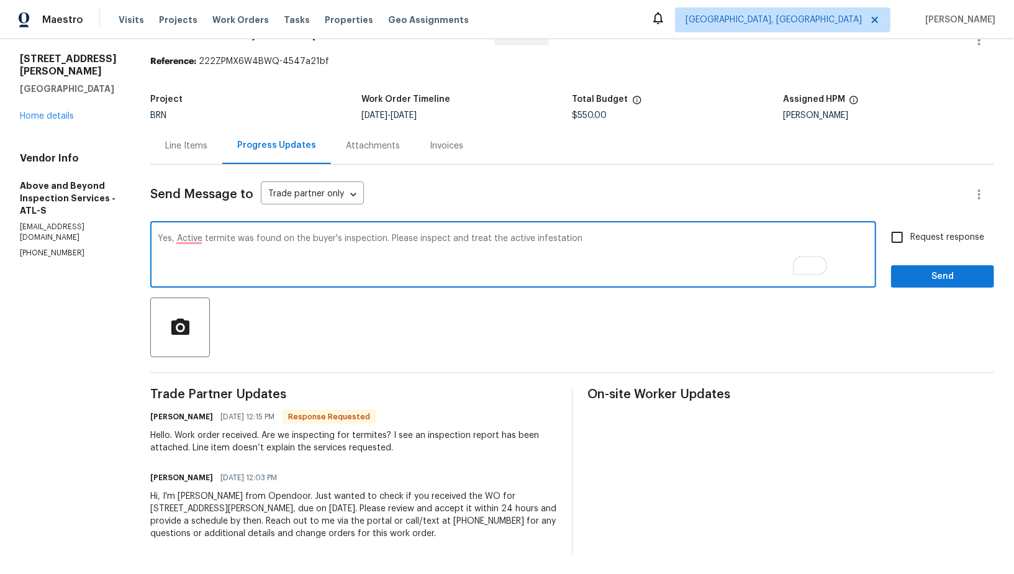
click at [227, 236] on textarea "Yes, Active termite was found on the buyer's inspection. Please inspect and tre…" at bounding box center [513, 255] width 711 height 43
click at [643, 233] on div "Yes, an Active termite was found on the buyer's inspection. Please inspect and …" at bounding box center [513, 255] width 726 height 63
click at [655, 252] on textarea "Yes, an Active termite was found on the buyer's inspection. Please inspect and …" at bounding box center [513, 255] width 711 height 43
type textarea "Yes, an Active termite was found on the buyer's inspection. Please inspect and …"
click at [888, 241] on input "Request response" at bounding box center [897, 237] width 26 height 26
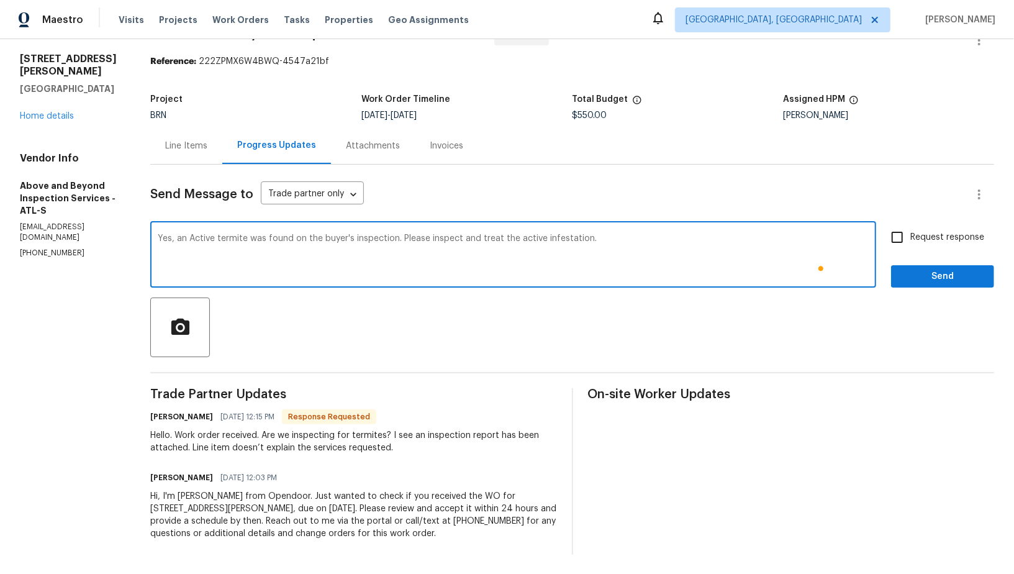
checkbox input "true"
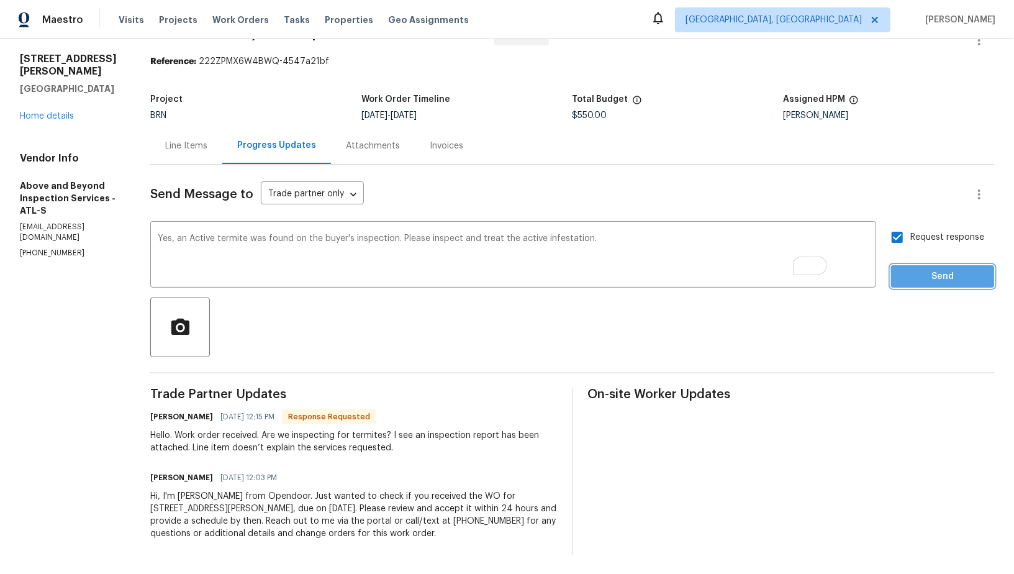
click at [909, 276] on span "Send" at bounding box center [942, 277] width 83 height 16
